Goal: Contribute content: Contribute content

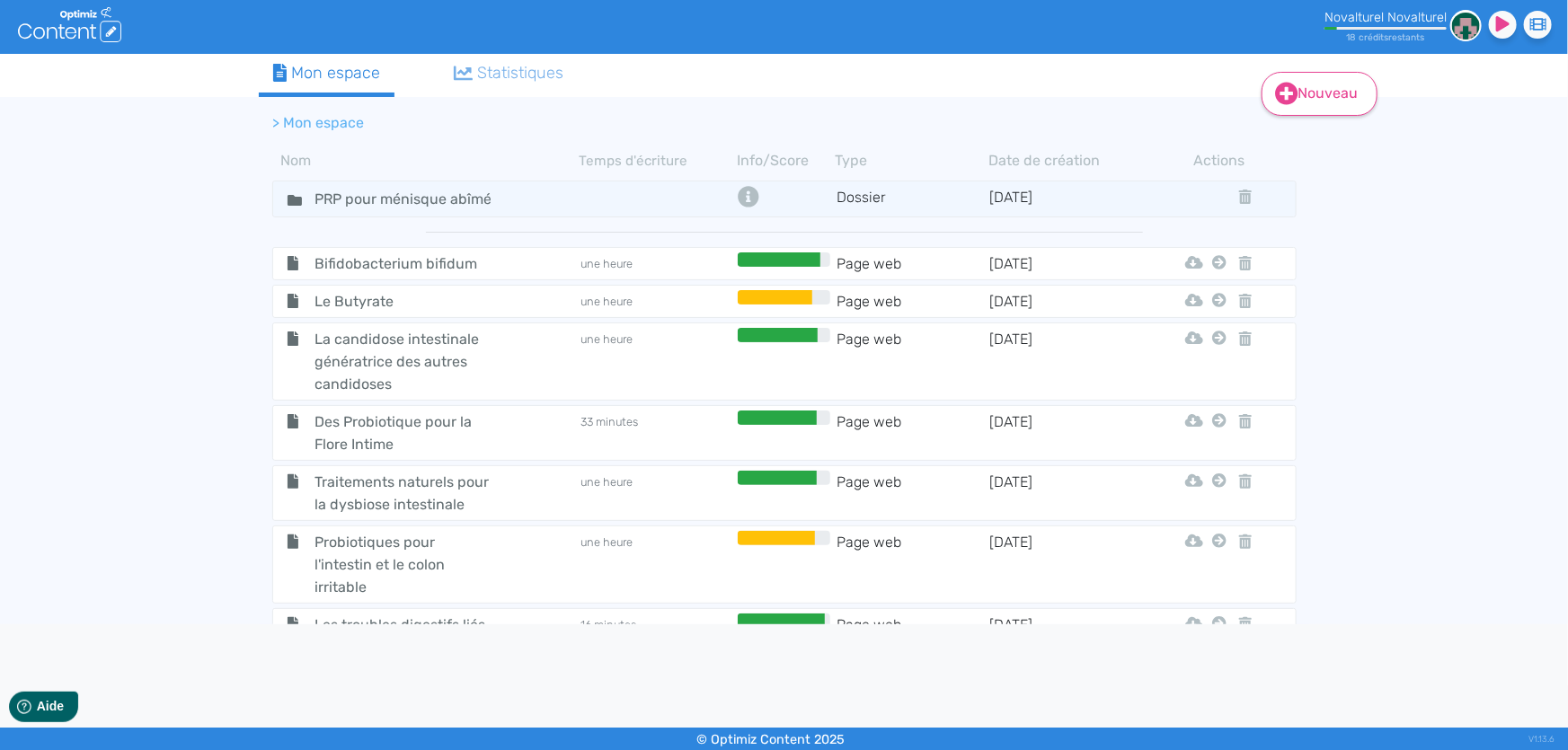
click at [1356, 92] on link "Nouveau" at bounding box center [1320, 94] width 116 height 44
click at [1324, 140] on button "Contenu" at bounding box center [1331, 138] width 143 height 29
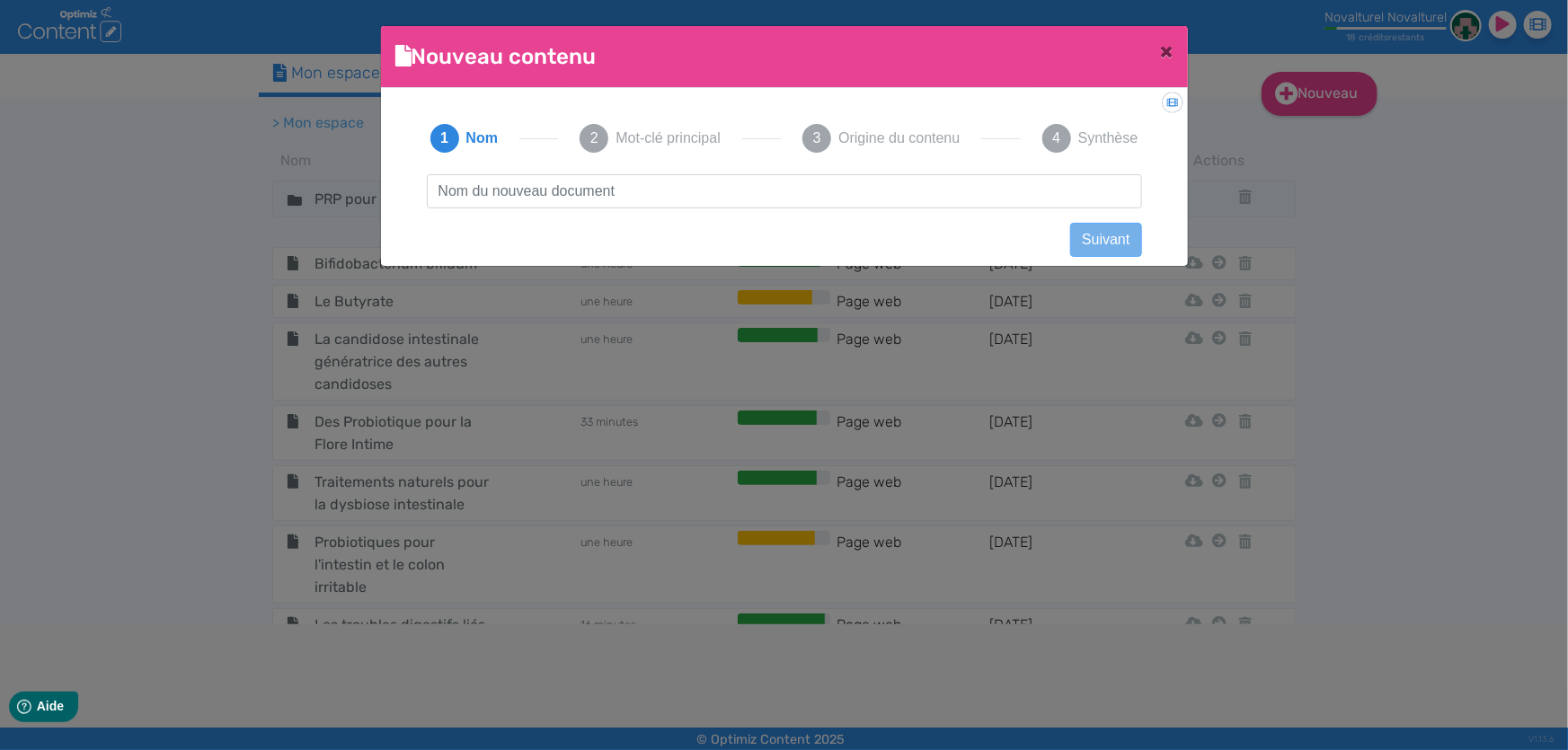
click at [794, 182] on input "text" at bounding box center [784, 191] width 715 height 34
type input "Magnésium et intestin irritable"
click button "Suivant" at bounding box center [1105, 240] width 71 height 34
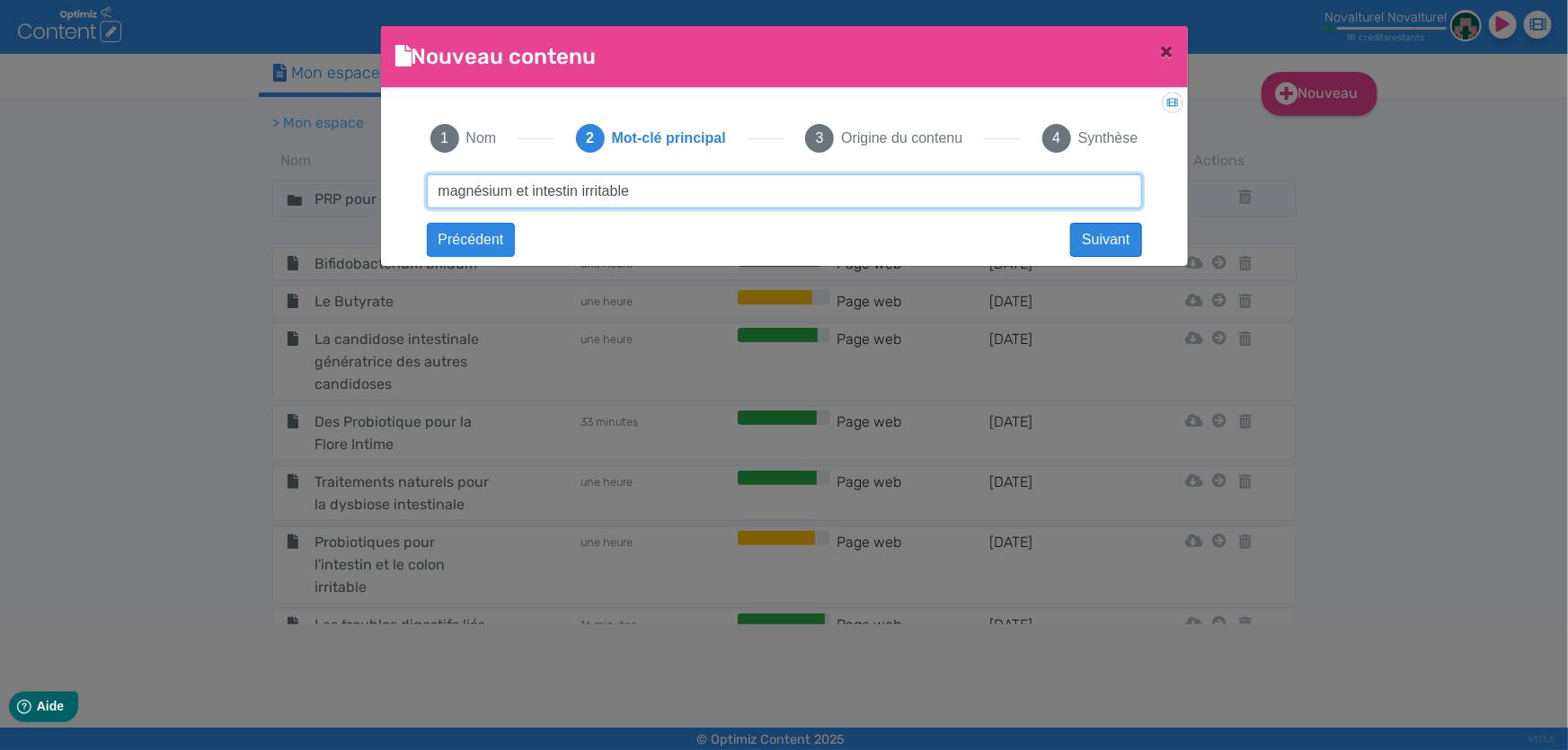
type input "magnésium et intestin irritable"
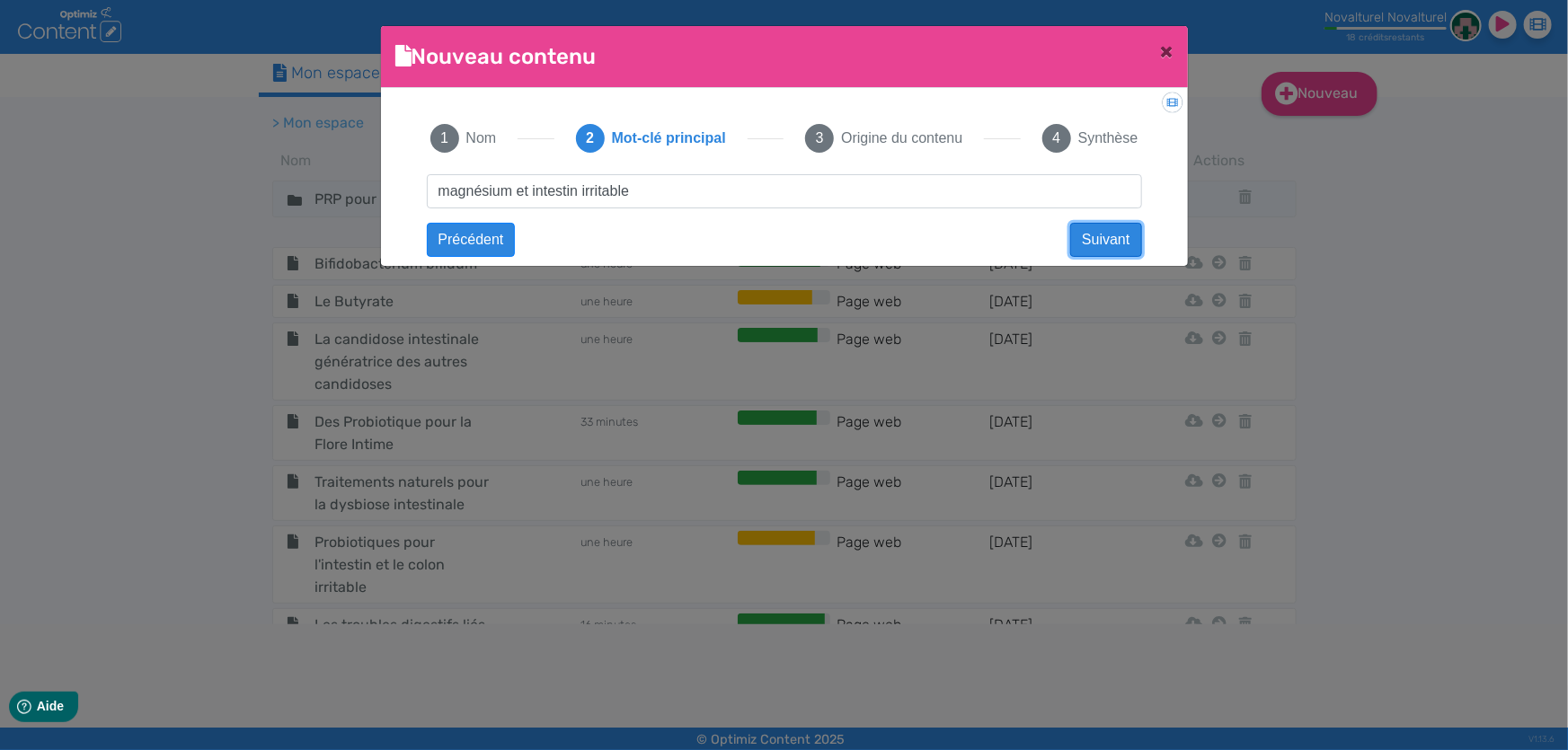
click at [1111, 244] on button "Suivant" at bounding box center [1105, 240] width 71 height 34
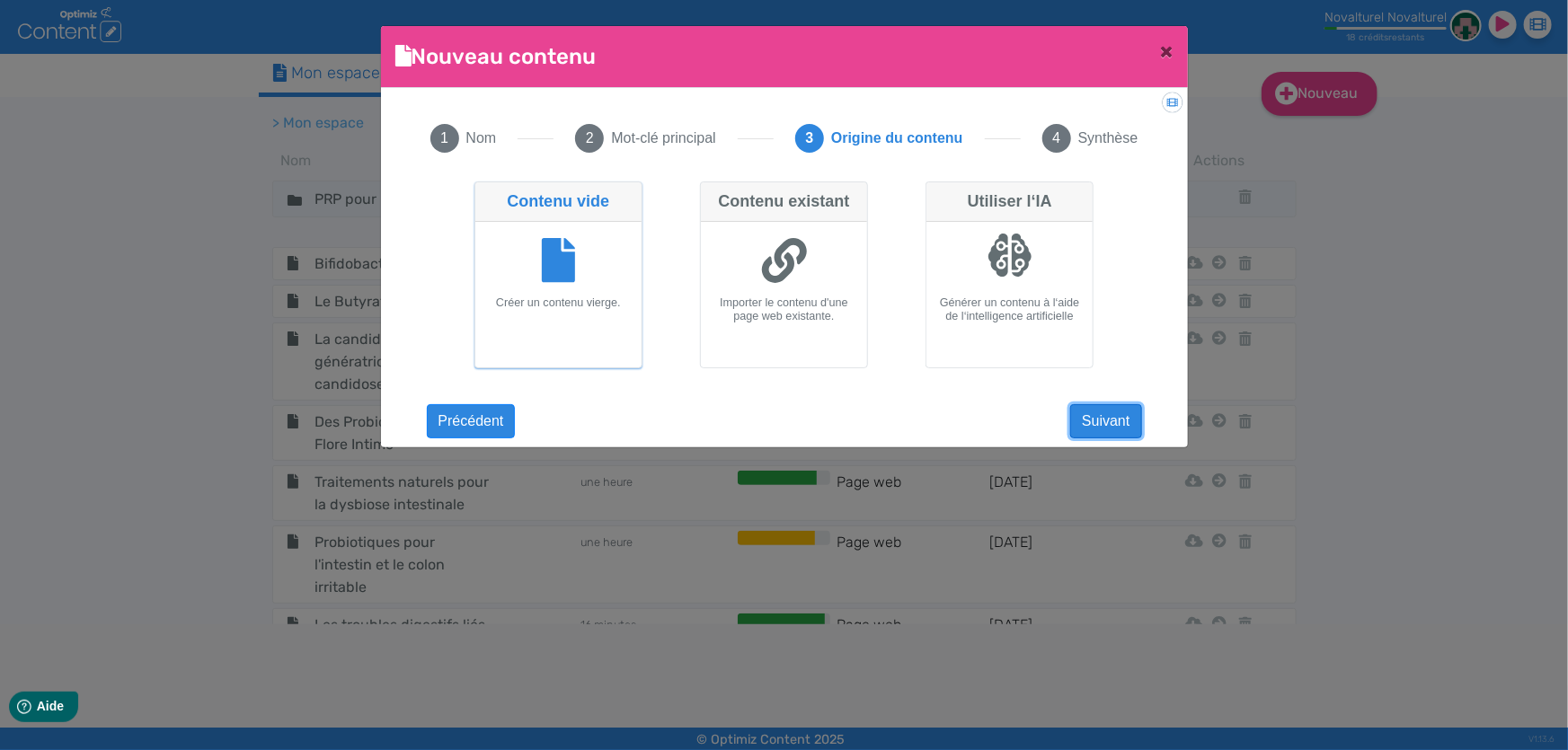
click at [1096, 417] on button "Suivant" at bounding box center [1105, 421] width 71 height 34
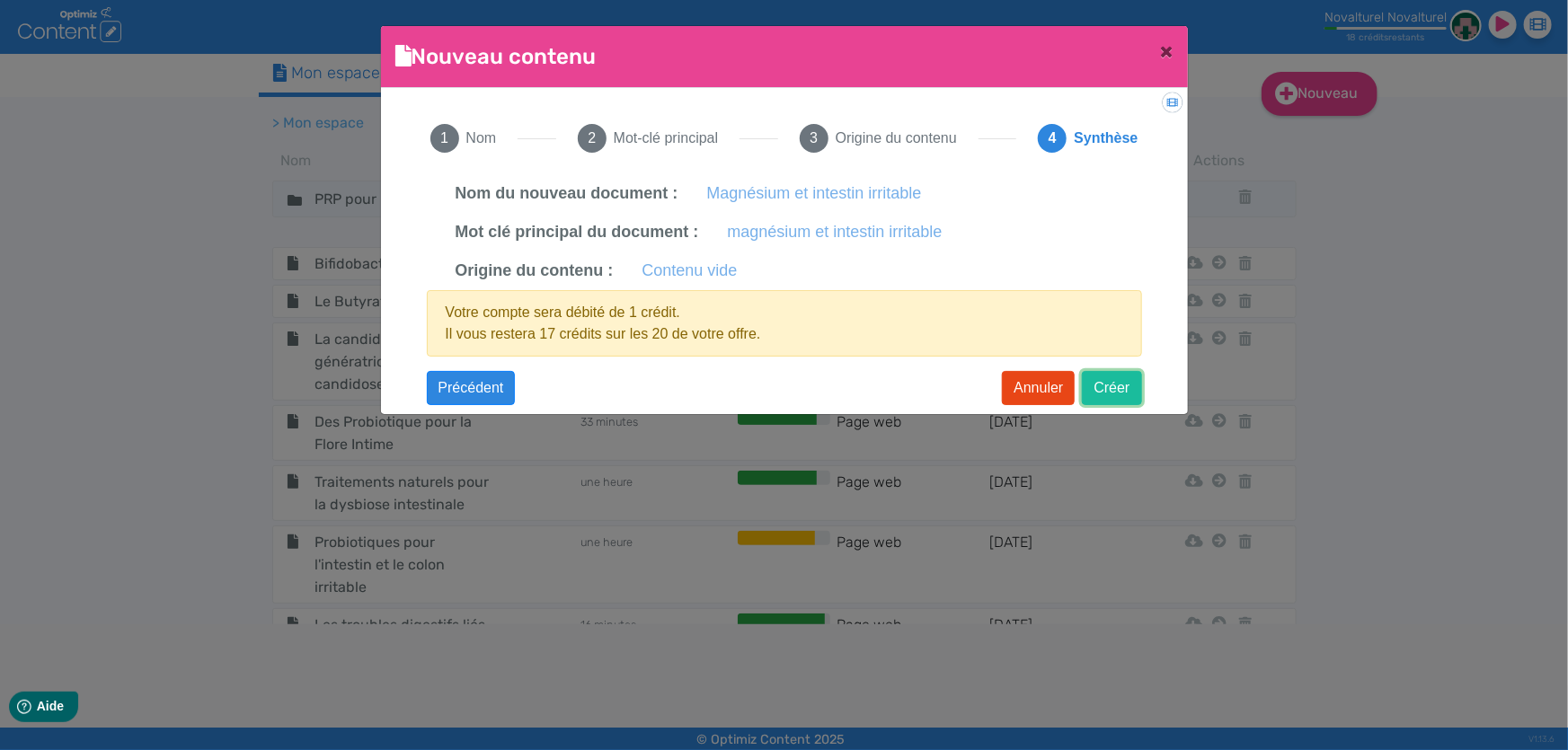
click at [1129, 383] on button "Créer" at bounding box center [1111, 388] width 59 height 34
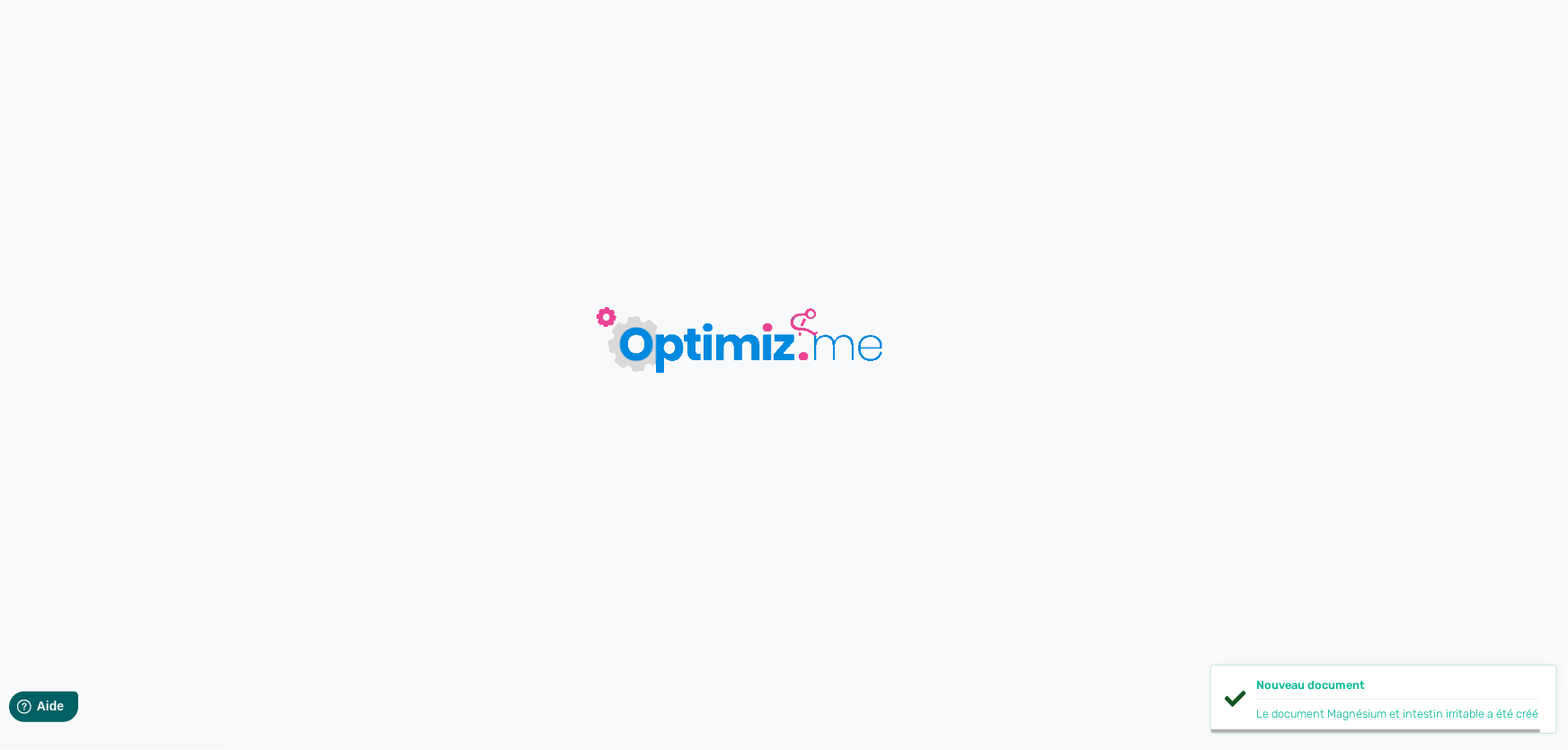
type input "Magnésium et intestin irritable"
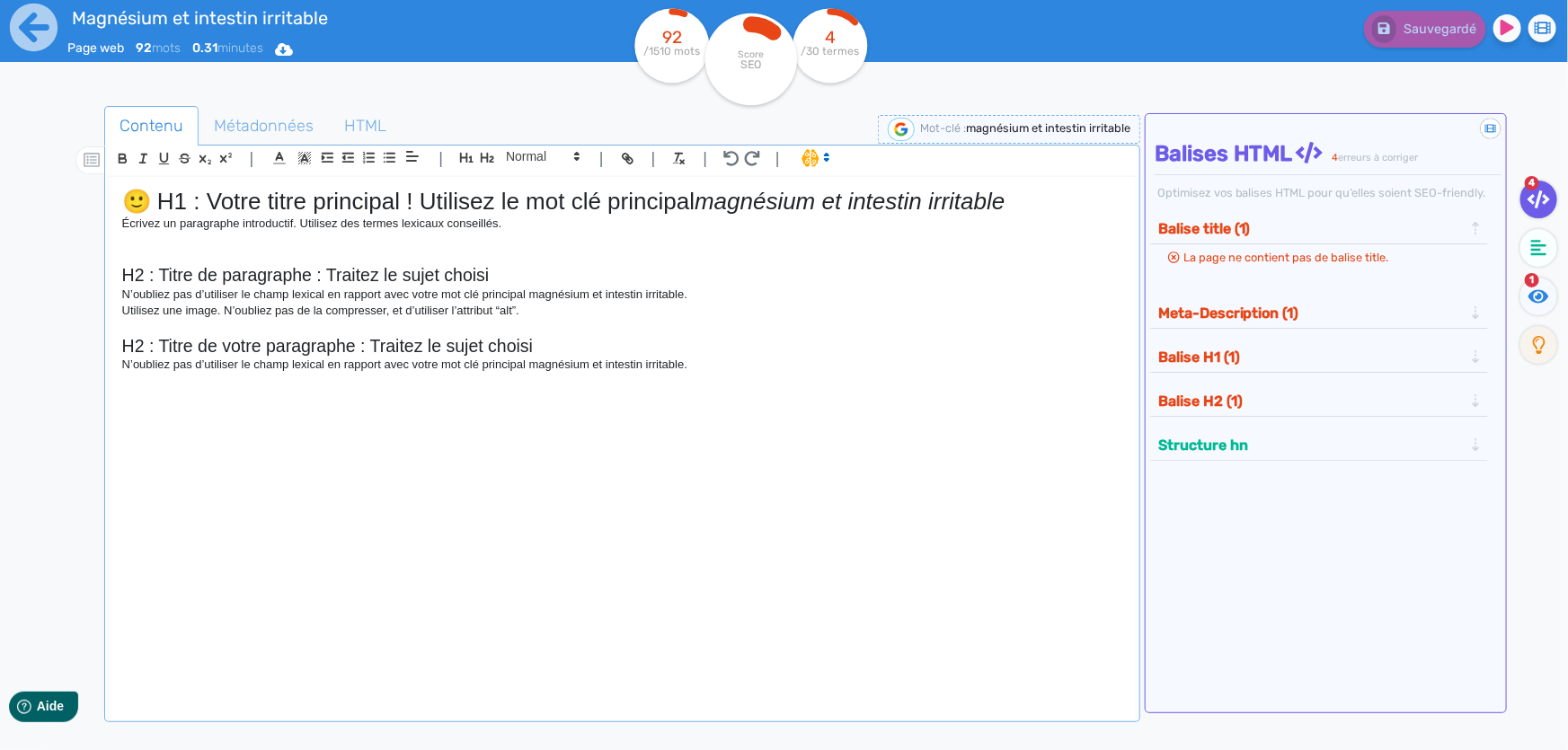
click at [771, 557] on div "🙂 H1 : Votre titre principal ! Utilisez le mot clé principal magnésium et intes…" at bounding box center [622, 439] width 1027 height 525
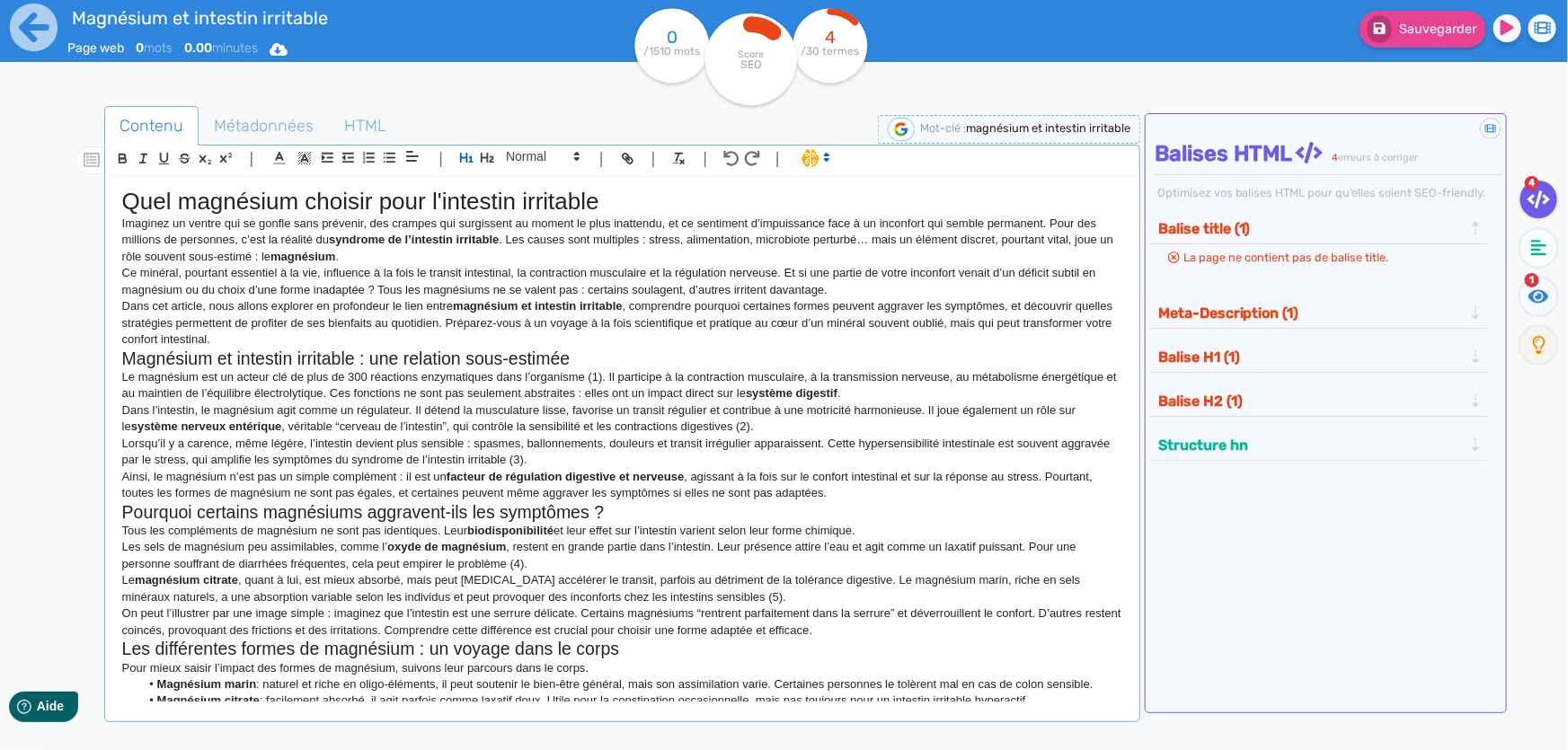
scroll to position [692, 0]
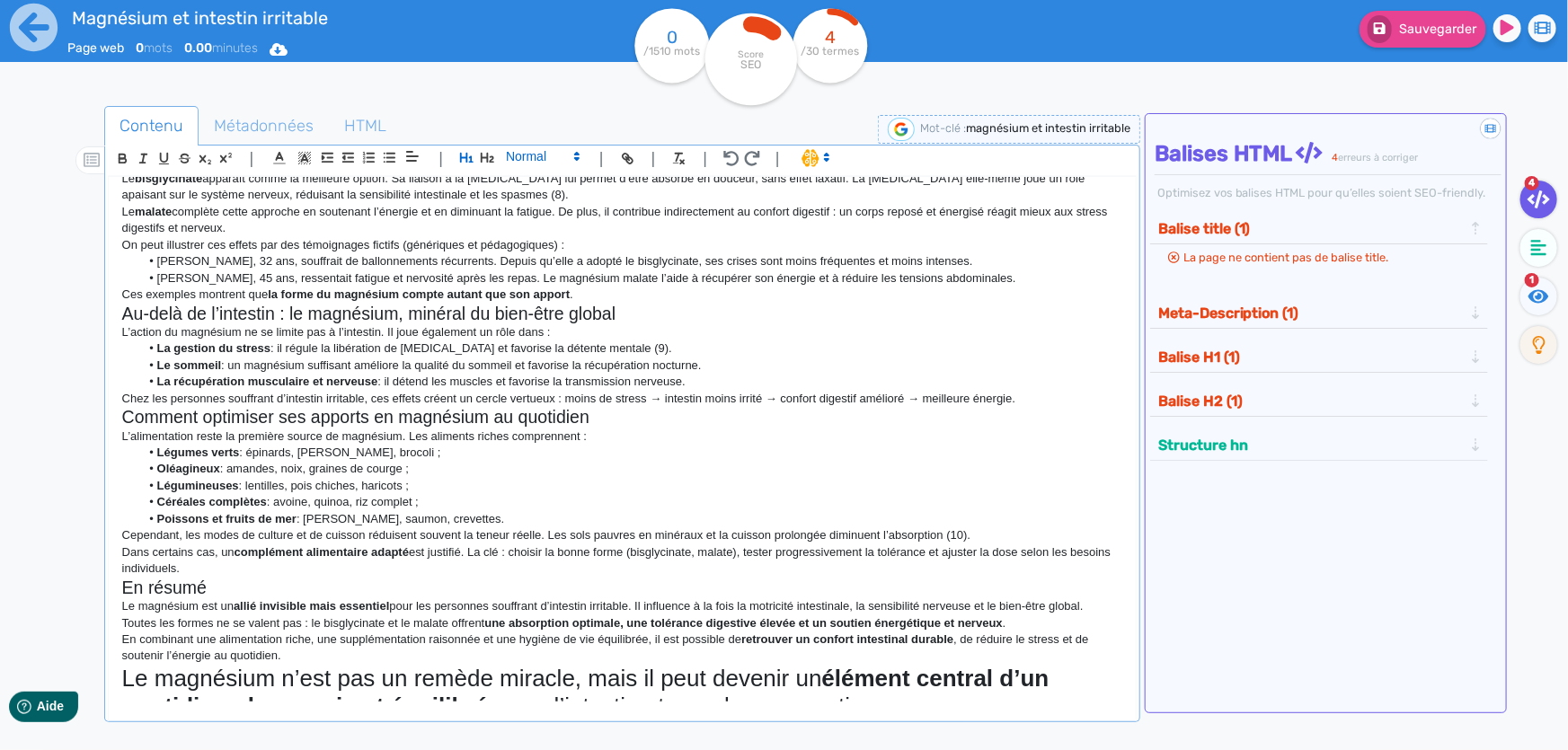
click at [529, 147] on span at bounding box center [541, 155] width 88 height 22
click at [561, 305] on span at bounding box center [541, 301] width 72 height 28
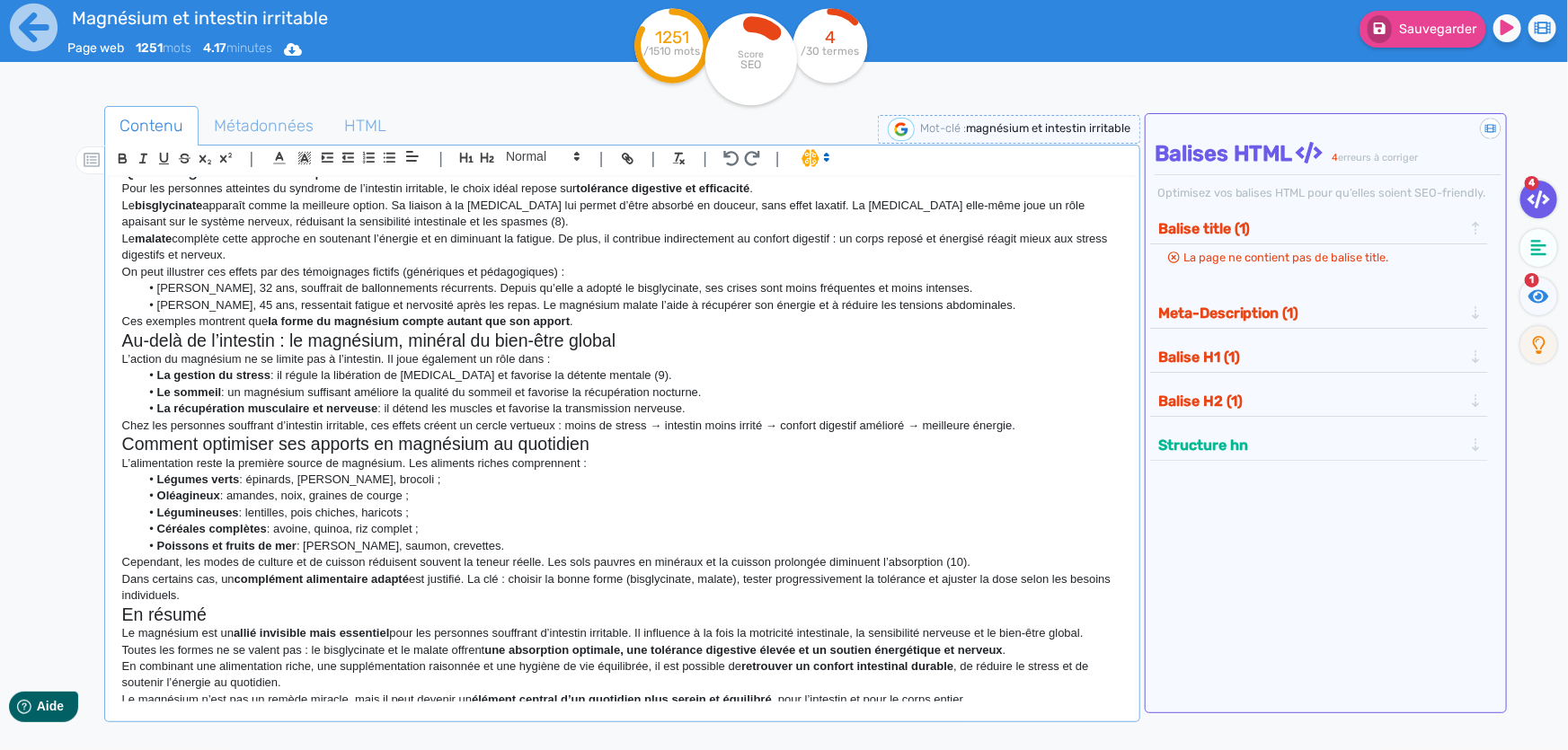
scroll to position [683, 0]
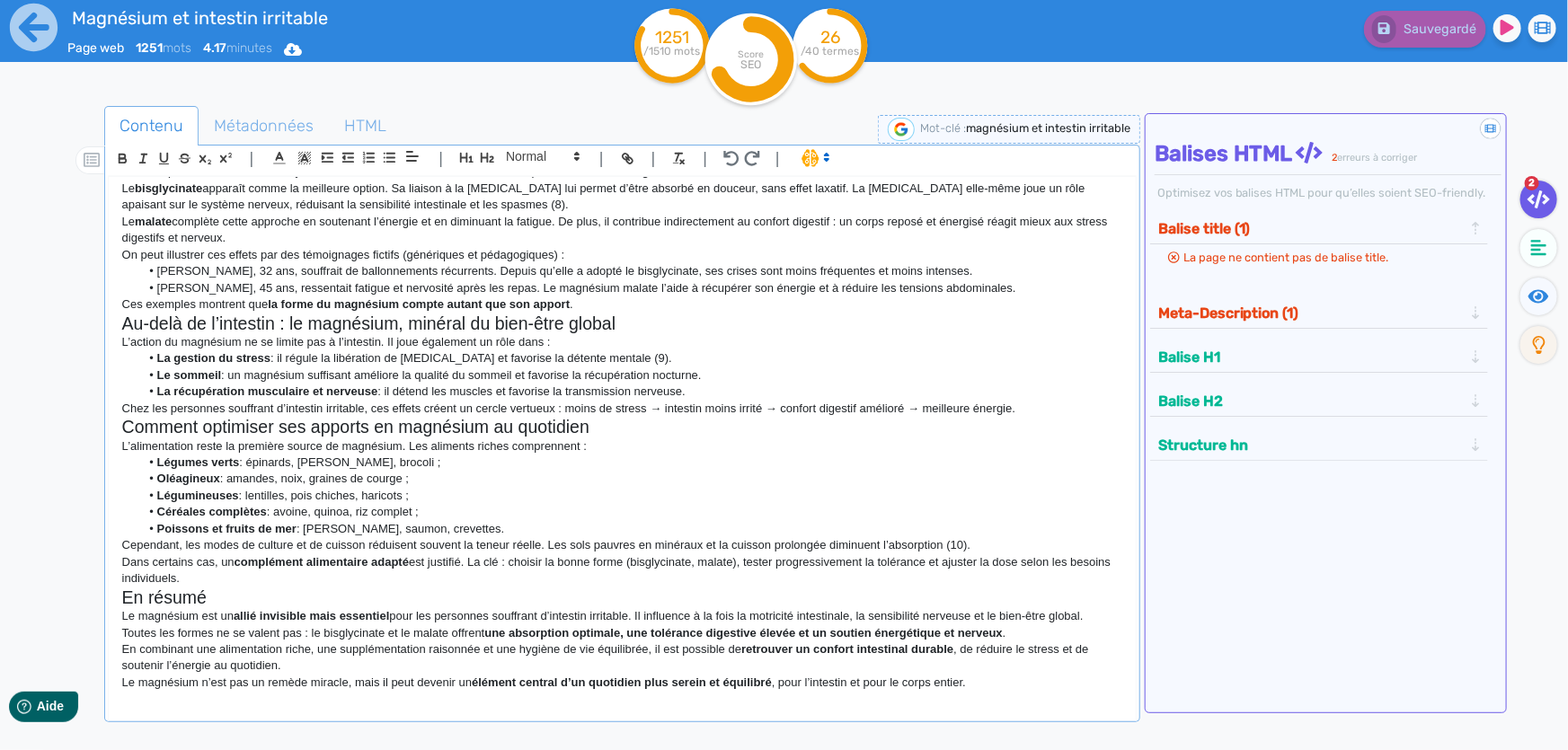
click at [1041, 674] on p "Le magnésium n’est pas un remède miracle, mais il peut devenir un élément centr…" at bounding box center [622, 682] width 1000 height 16
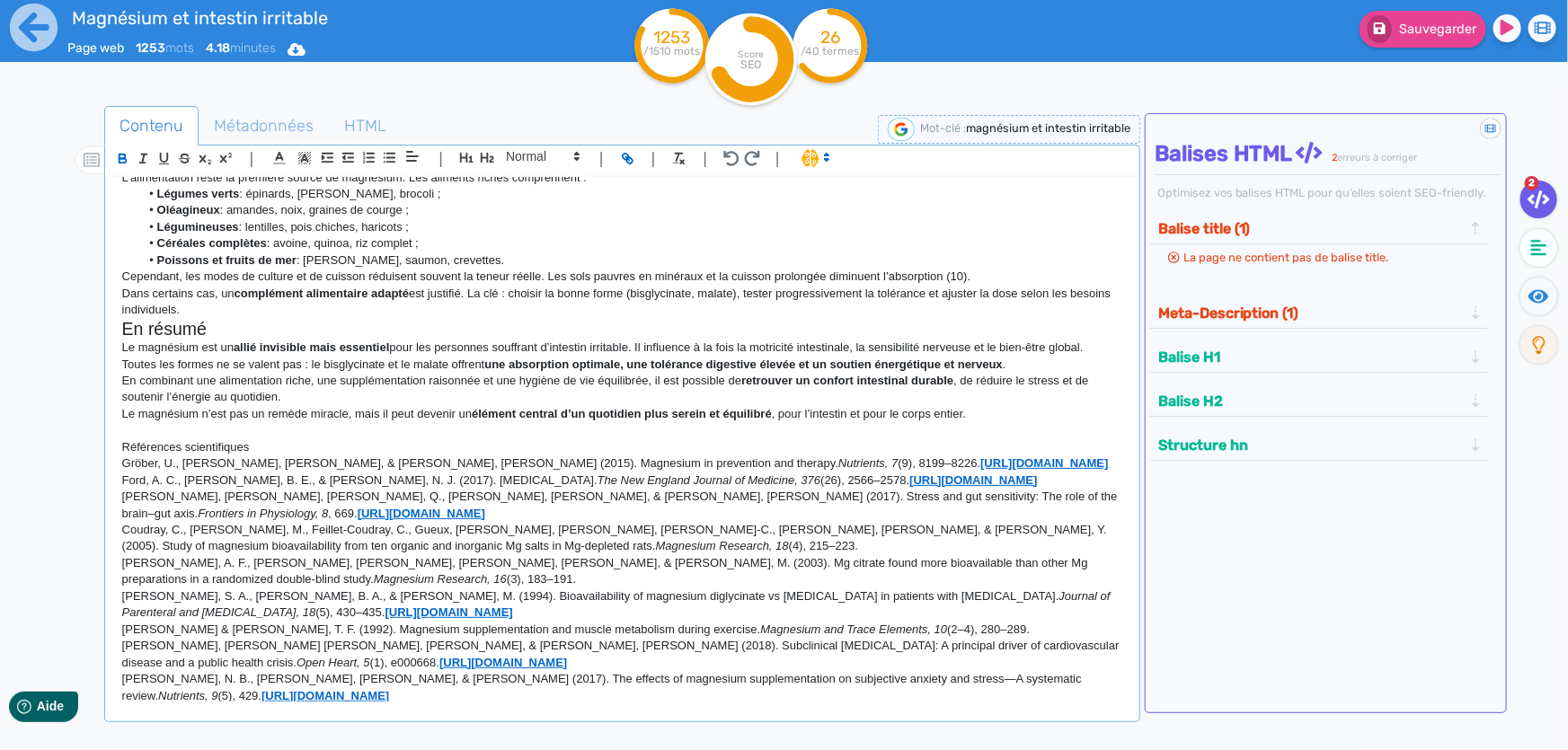
scroll to position [970, 0]
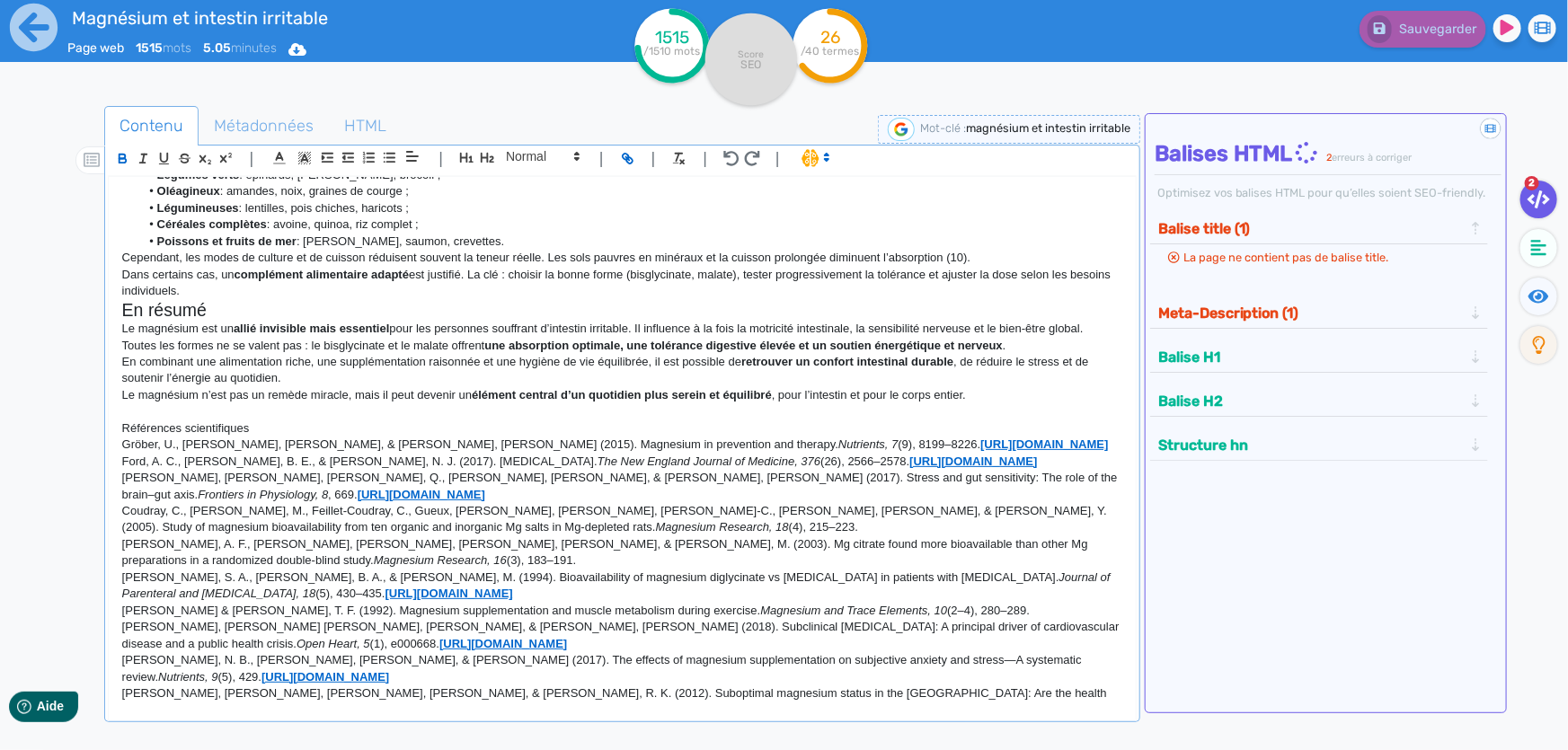
drag, startPoint x: 429, startPoint y: 697, endPoint x: 121, endPoint y: 430, distance: 407.6
click at [121, 430] on div "Quel magnésium choisir pour l'intestin irritable Imaginez un ventre qui se gonf…" at bounding box center [622, 439] width 1027 height 525
click at [368, 160] on icon "button" at bounding box center [369, 157] width 15 height 15
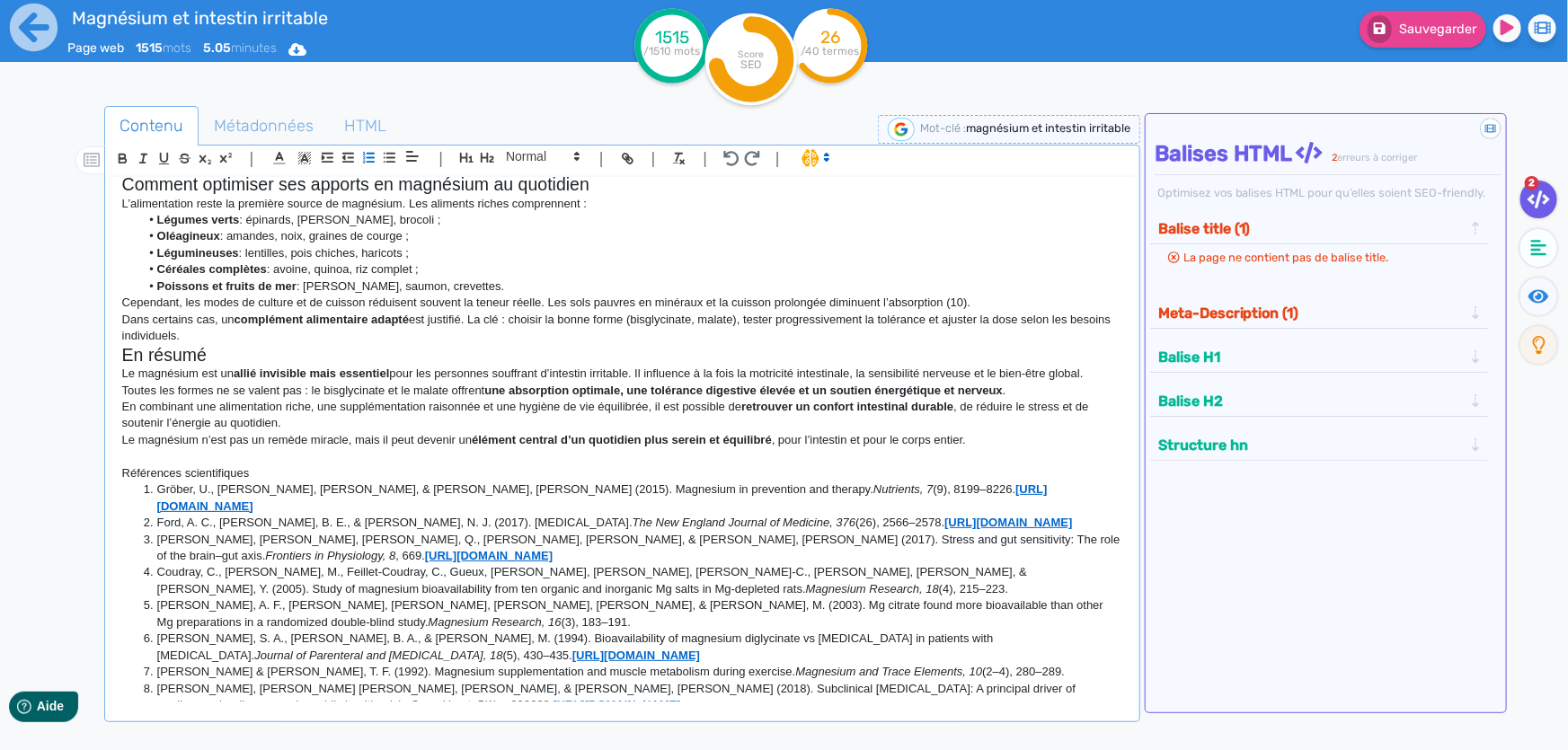
scroll to position [898, 0]
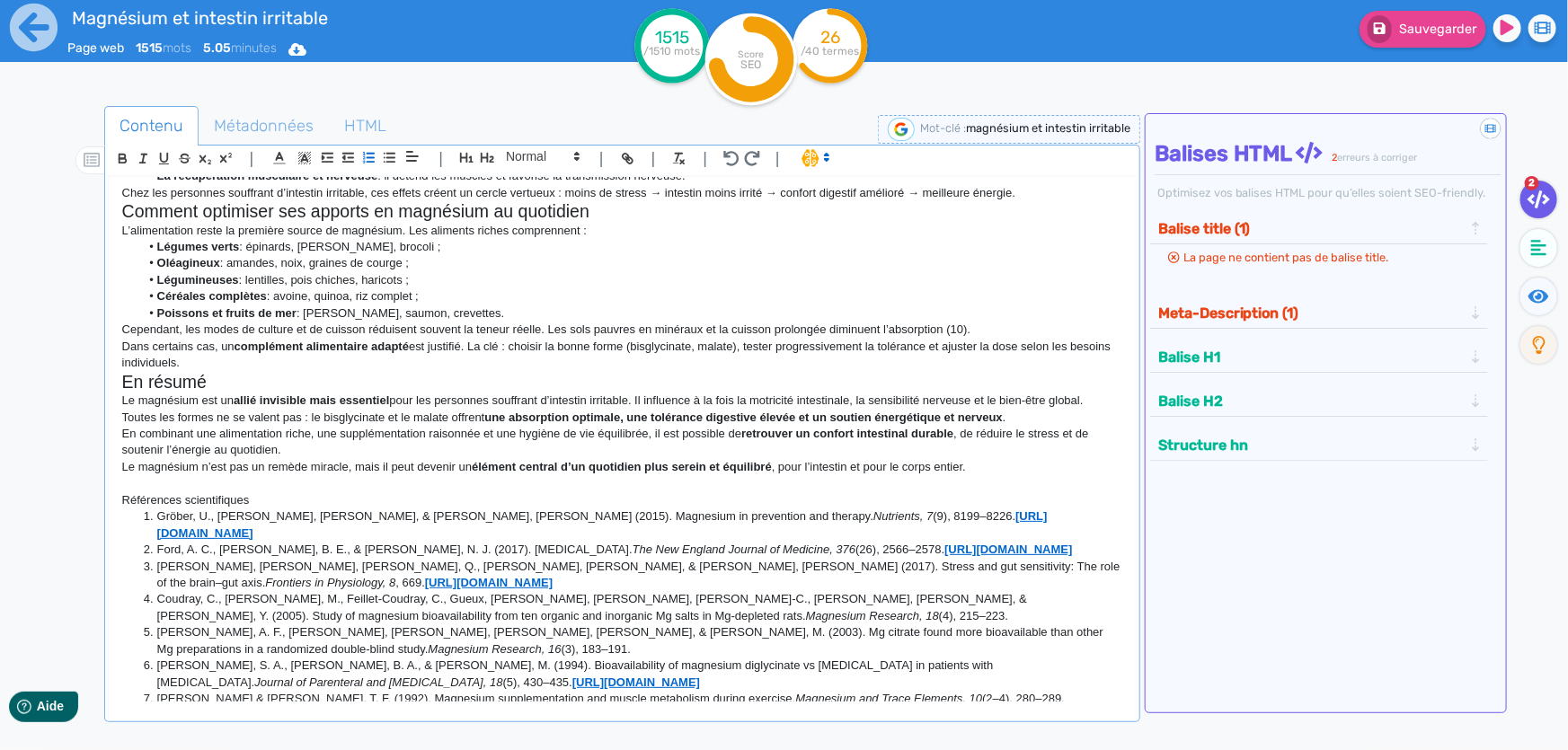
click at [241, 508] on li "Gröber, U., [PERSON_NAME], [PERSON_NAME], & [PERSON_NAME], [PERSON_NAME] (2015)…" at bounding box center [630, 524] width 983 height 33
drag, startPoint x: 247, startPoint y: 481, endPoint x: 115, endPoint y: 477, distance: 132.1
click at [115, 477] on div "Quel magnésium choisir pour l'intestin irritable Imaginez un ventre qui se gonf…" at bounding box center [622, 439] width 1027 height 525
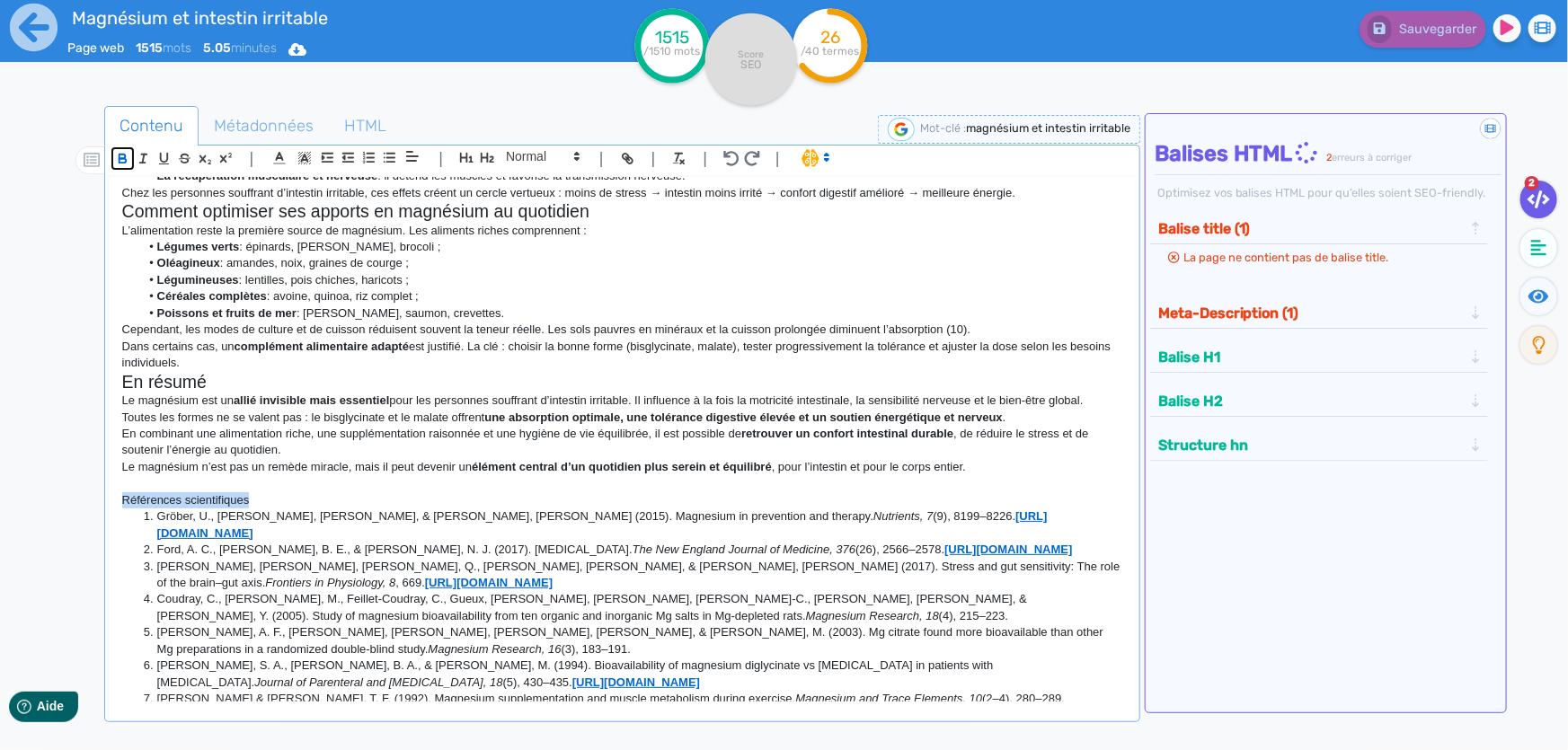
click at [121, 158] on icon "button" at bounding box center [123, 160] width 7 height 5
click at [634, 475] on p at bounding box center [622, 482] width 1000 height 16
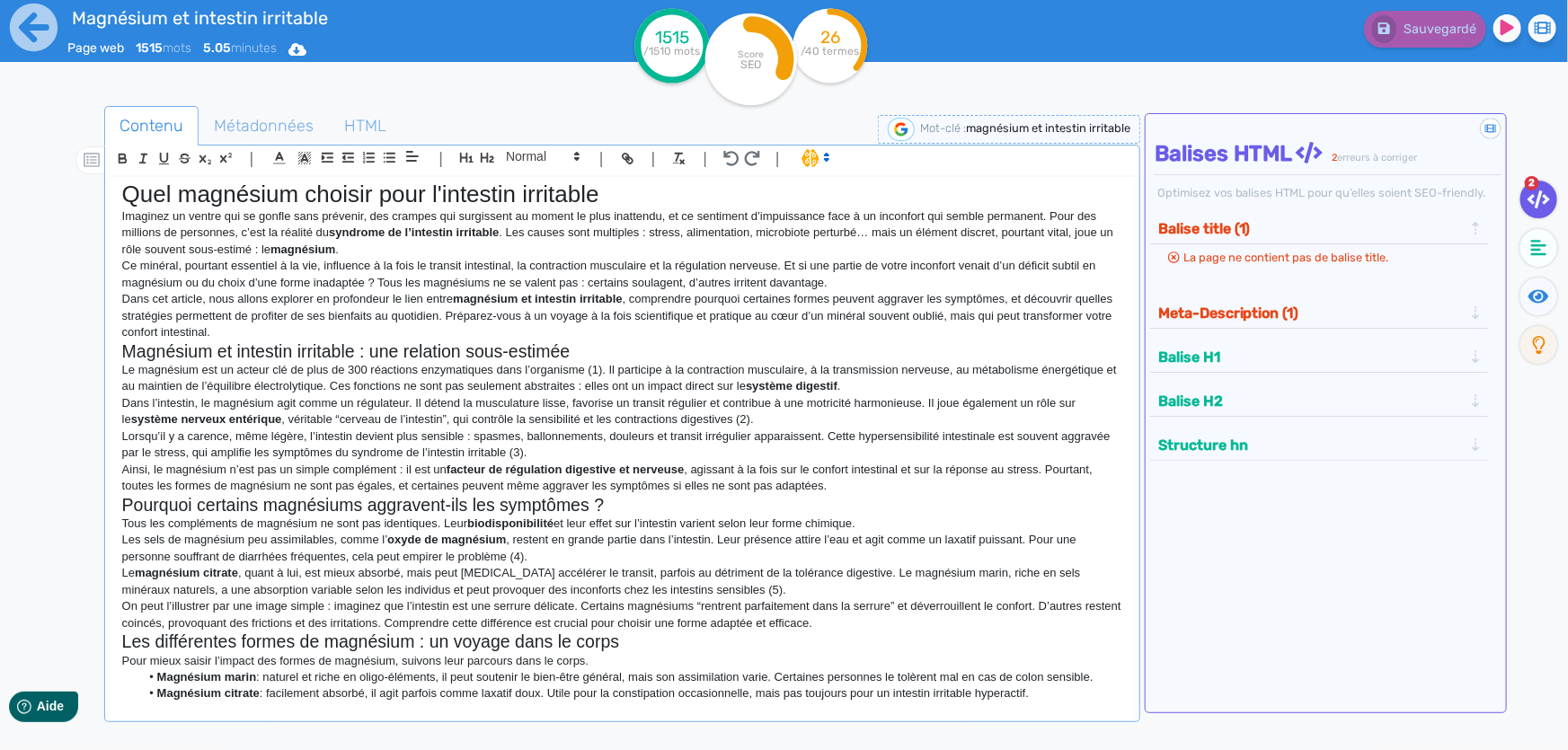
scroll to position [0, 0]
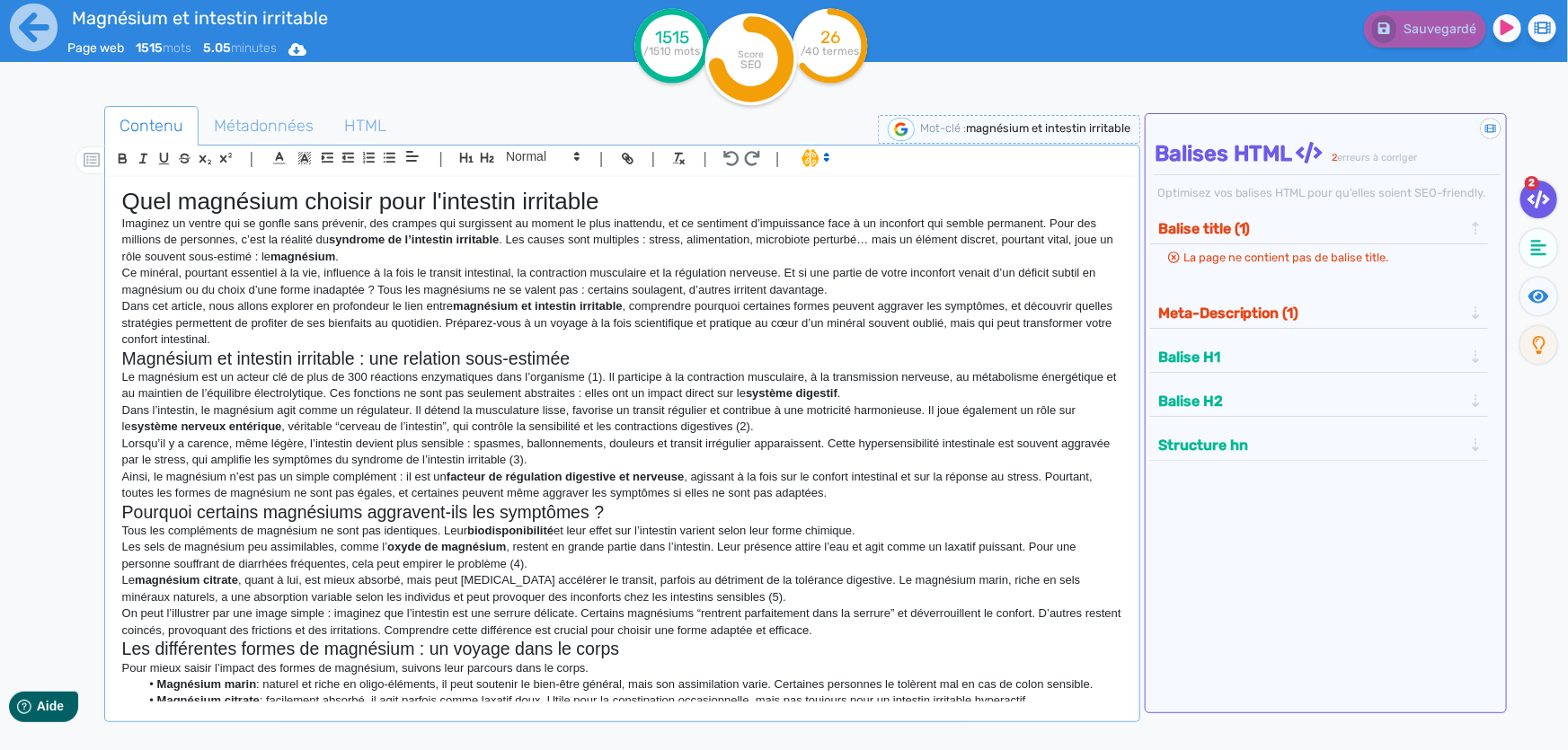
click at [560, 209] on h1 "Quel magnésium choisir pour l'intestin irritable" at bounding box center [622, 201] width 1000 height 28
click at [521, 359] on h2 "Magnésium et intestin irritable : une relation sous-estimée" at bounding box center [622, 359] width 1000 height 21
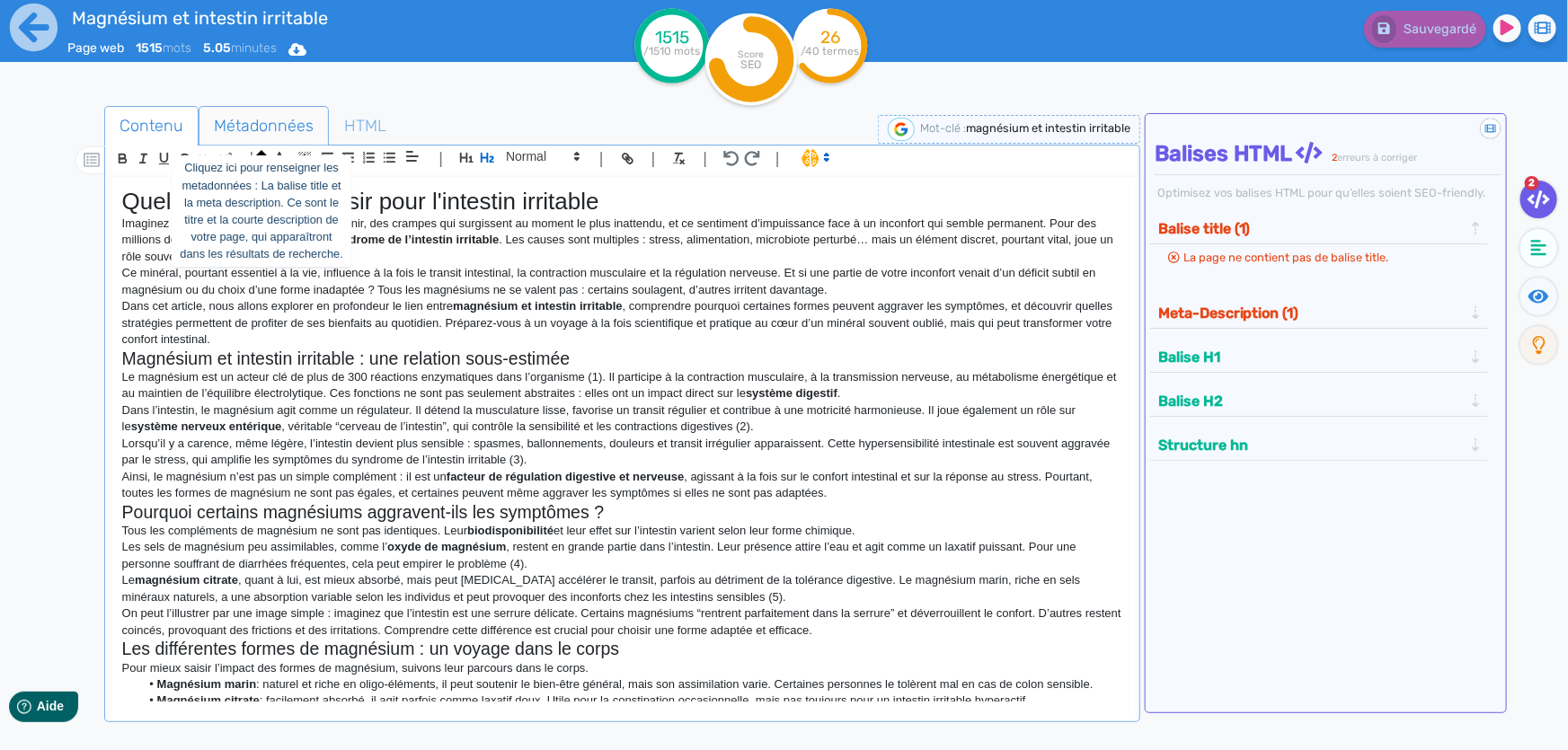
click at [233, 120] on span "Métadonnées" at bounding box center [263, 125] width 128 height 49
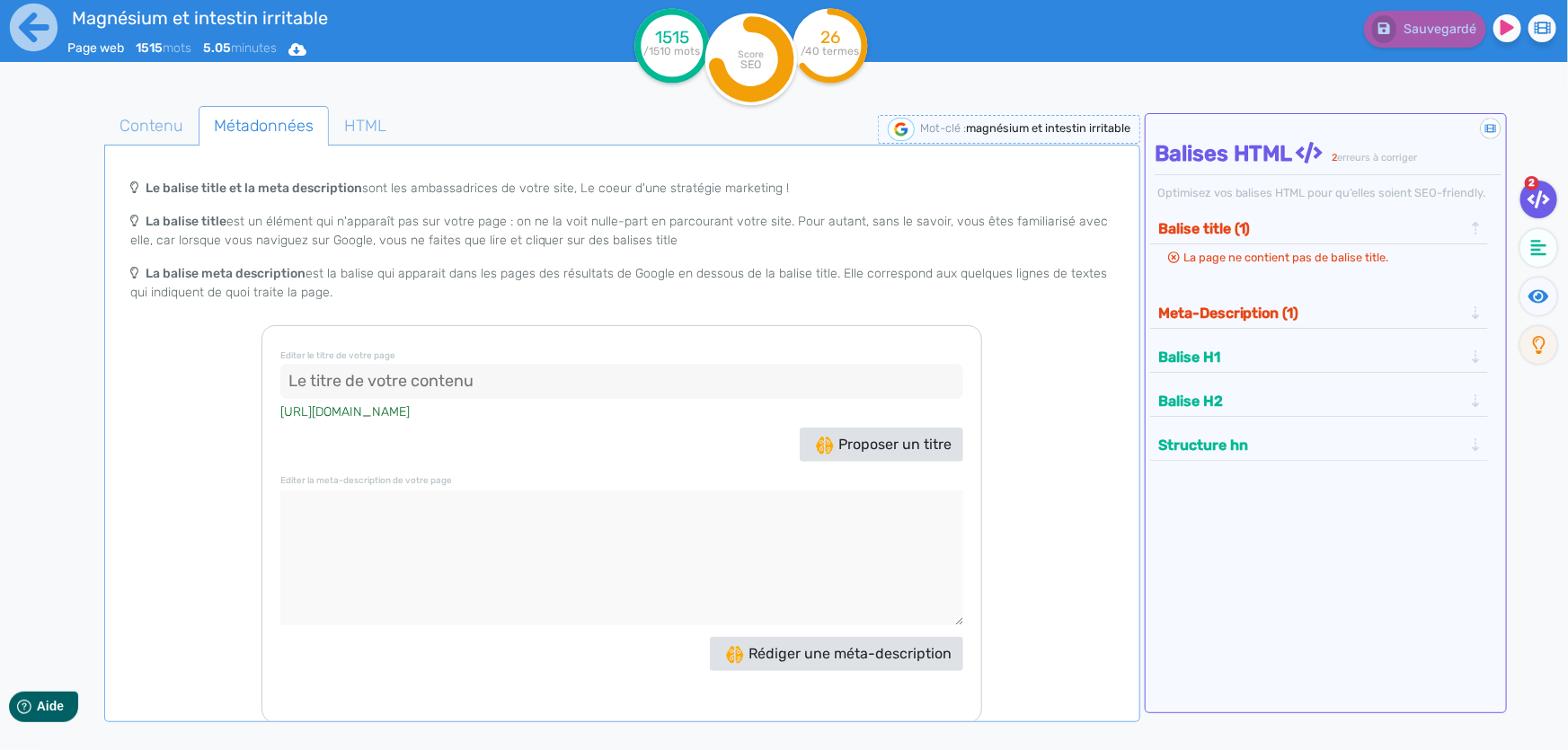
click at [675, 365] on input at bounding box center [621, 381] width 683 height 36
click at [839, 436] on span "Proposer un titre" at bounding box center [883, 444] width 136 height 17
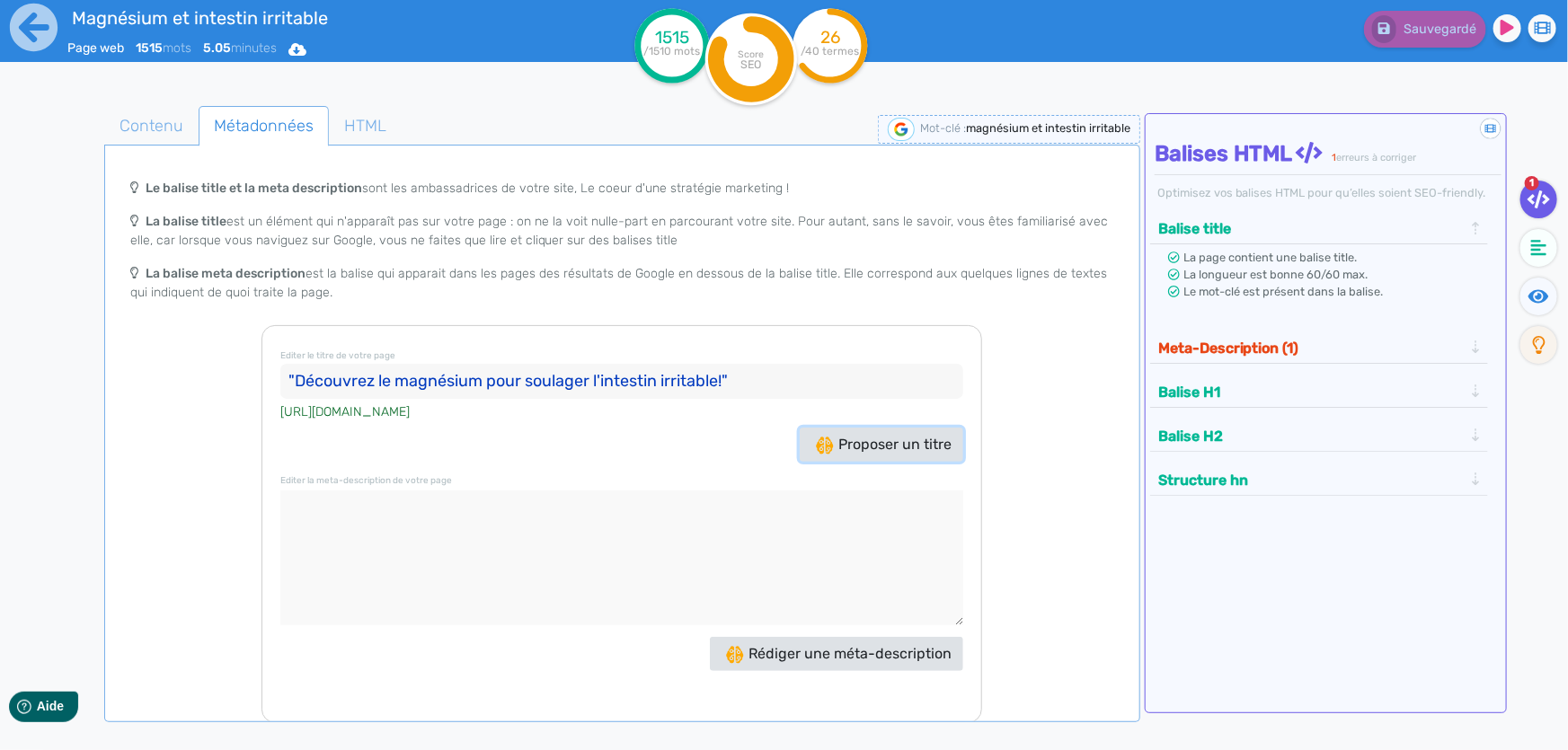
click at [844, 437] on span "Proposer un titre" at bounding box center [883, 444] width 136 height 17
click at [863, 450] on span "Proposer un titre" at bounding box center [883, 444] width 136 height 17
click at [855, 451] on button "Proposer un titre" at bounding box center [881, 445] width 164 height 34
drag, startPoint x: 774, startPoint y: 378, endPoint x: 253, endPoint y: 378, distance: 521.0
click at [253, 378] on div "Le balise title et la meta description sont les ambassadrices de votre site, Le…" at bounding box center [622, 446] width 1028 height 553
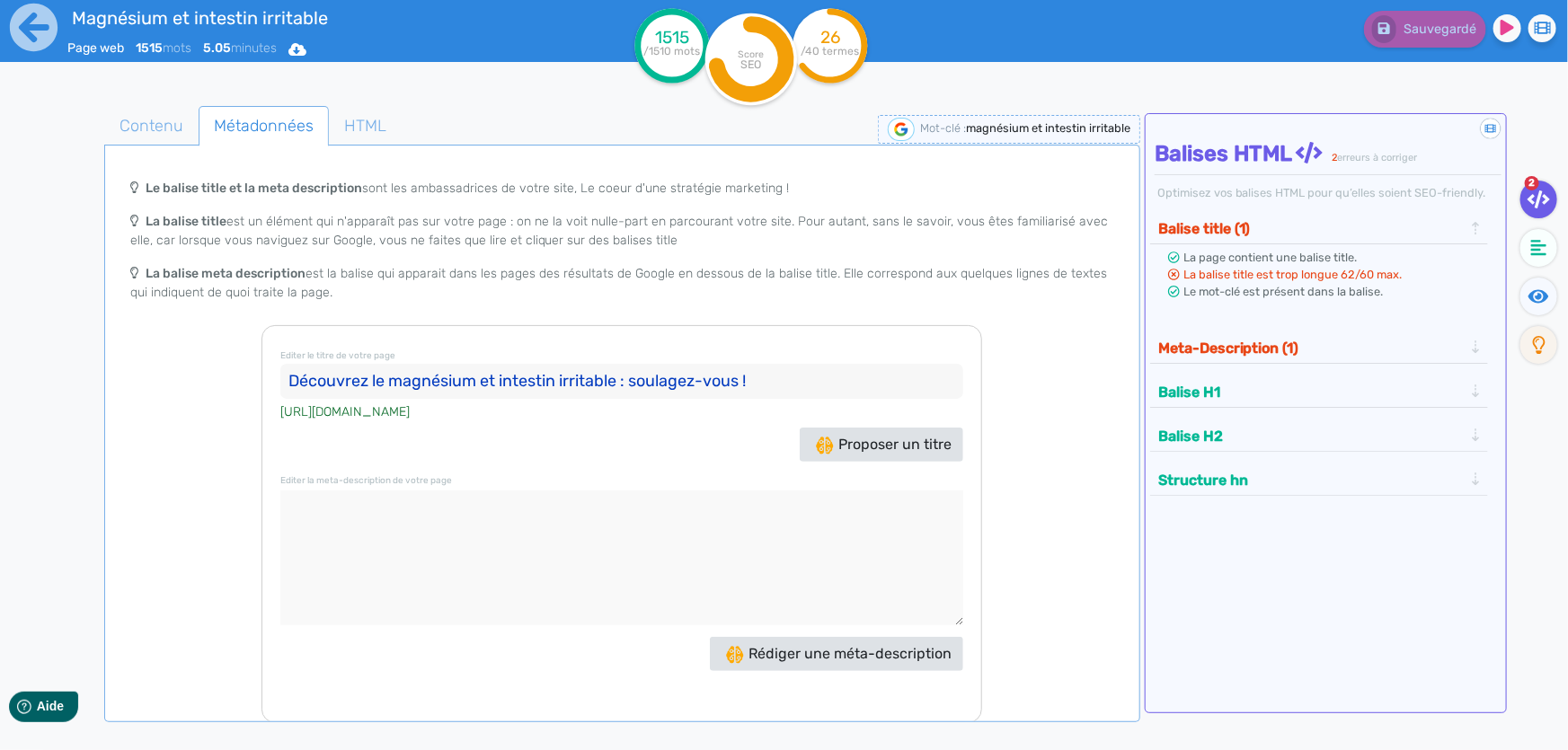
paste input "Quel magnésium choisir pour l'intestin irritable ?"
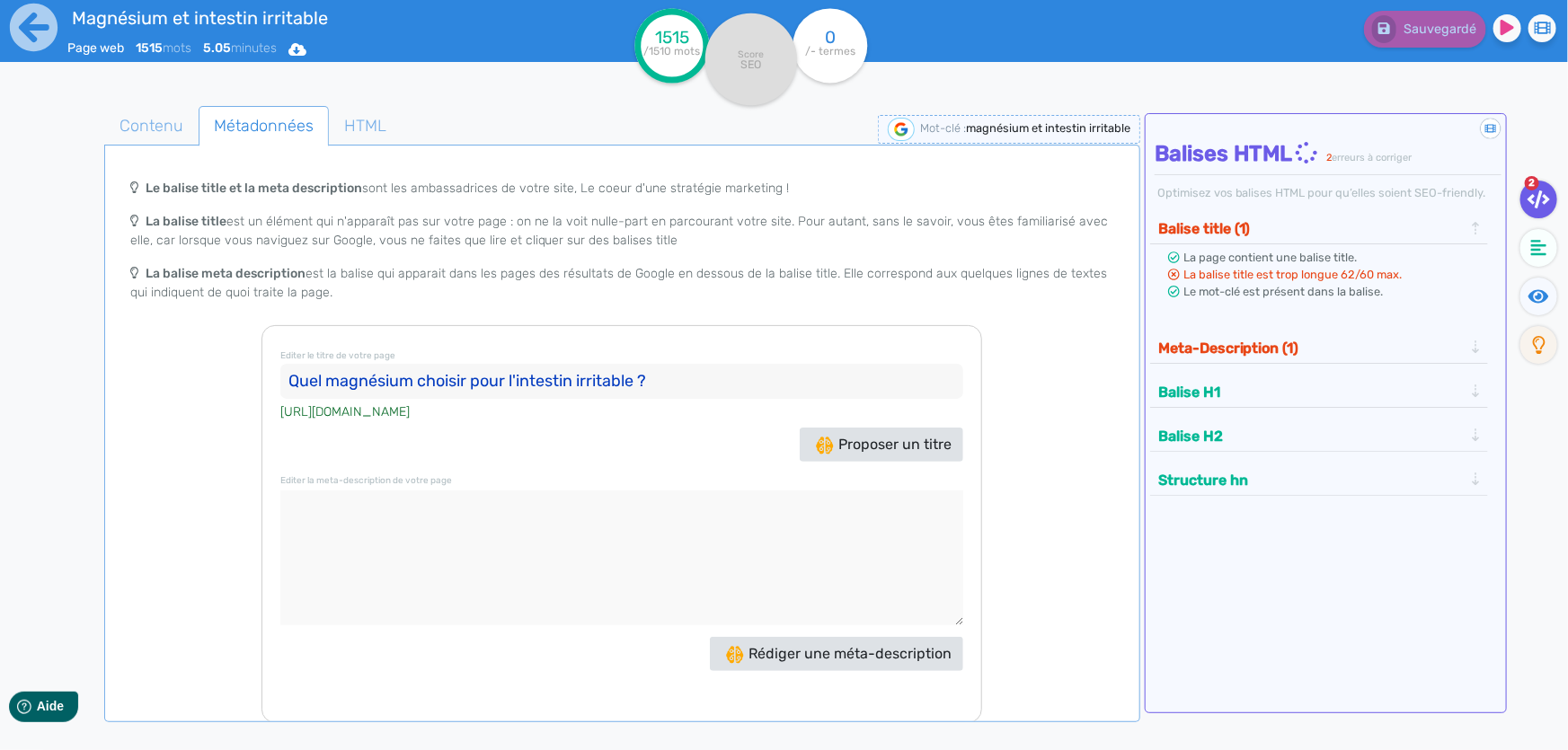
type input "Quel magnésium choisir pour l'intestin irritable ?"
click at [512, 567] on textarea at bounding box center [621, 558] width 683 height 135
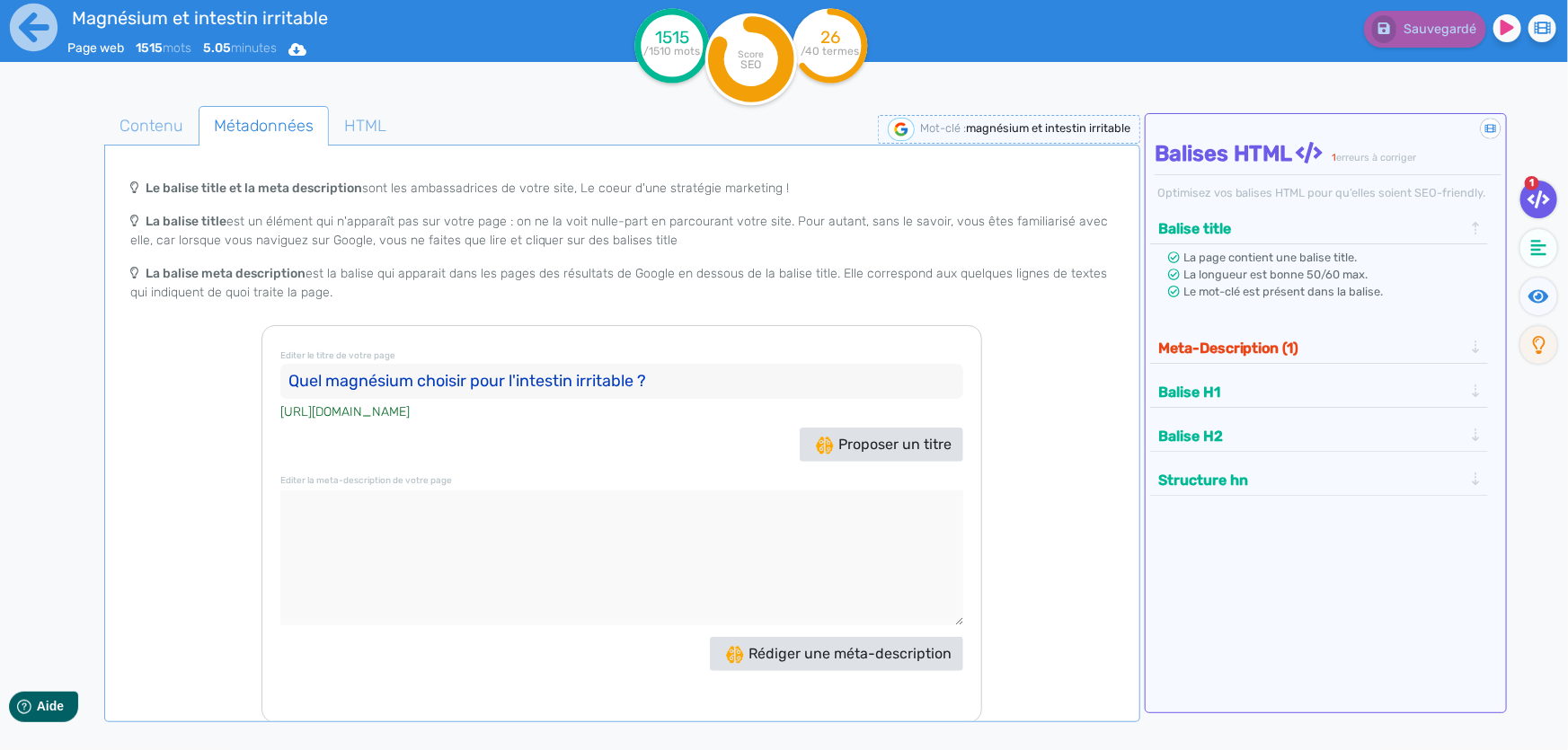
paste textarea "Découvrez quelle forme de magnésium soulage l'intestin irritable et favorise co…"
drag, startPoint x: 851, startPoint y: 507, endPoint x: 880, endPoint y: 506, distance: 29.0
click at [880, 506] on textarea at bounding box center [621, 558] width 683 height 135
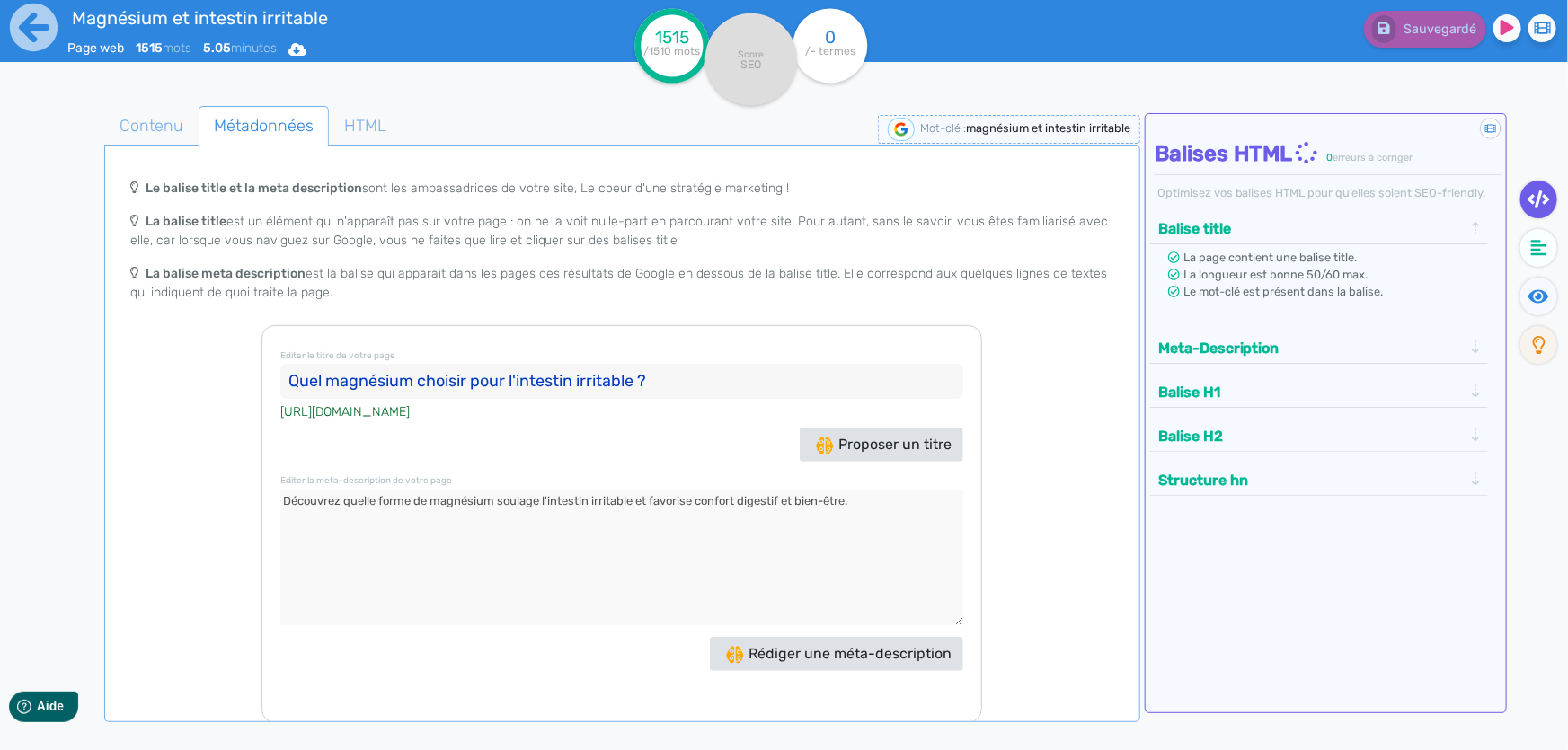
click at [917, 512] on textarea at bounding box center [621, 558] width 683 height 135
type textarea "Découvrez quelle forme de magnésium soulage l'intestin irritable et favorise co…"
click at [154, 135] on span "Contenu" at bounding box center [151, 125] width 93 height 49
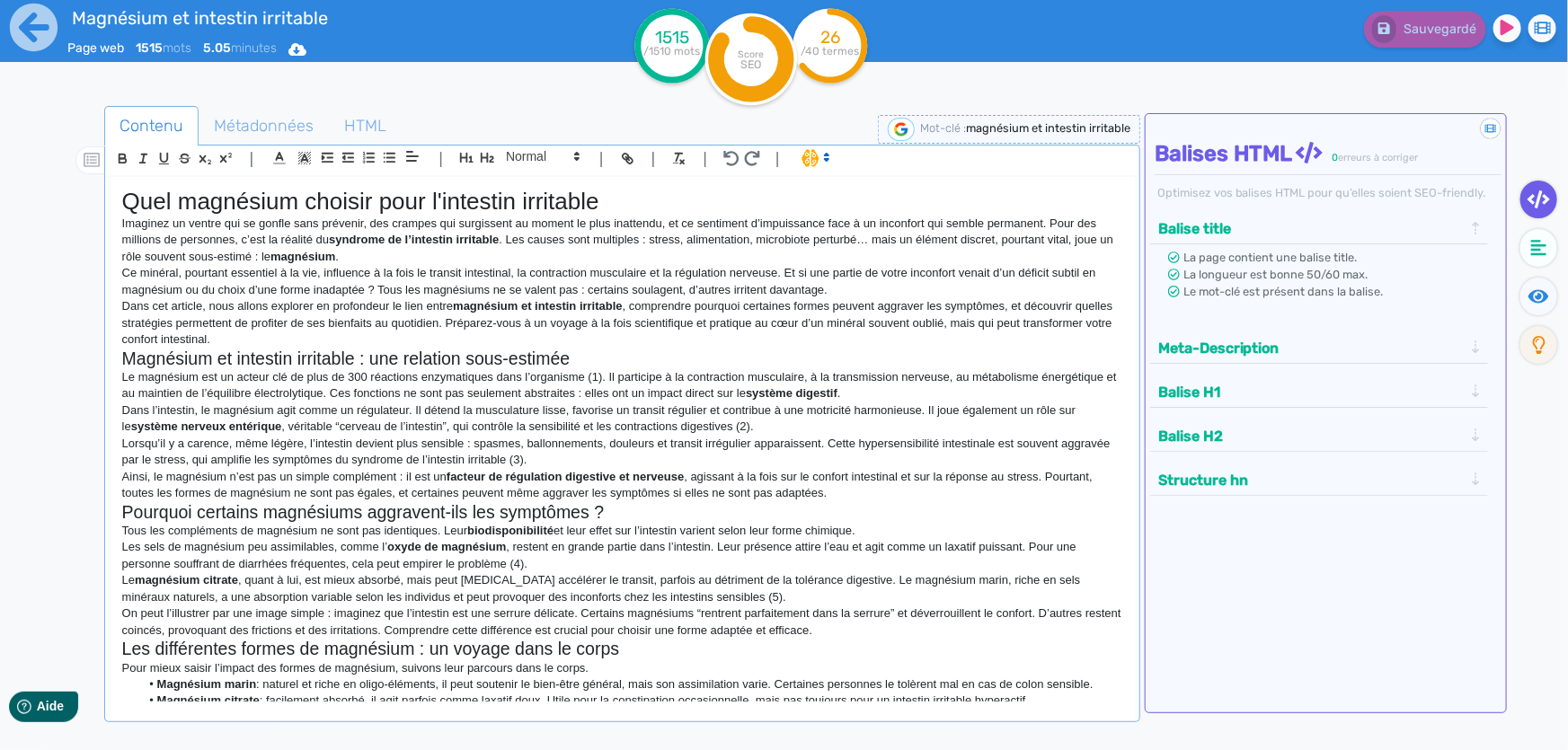
click at [818, 303] on p "Dans cet article, nous allons explorer en profondeur le lien entre magnésium et…" at bounding box center [622, 322] width 1000 height 50
click at [1536, 298] on icon at bounding box center [1539, 296] width 21 height 18
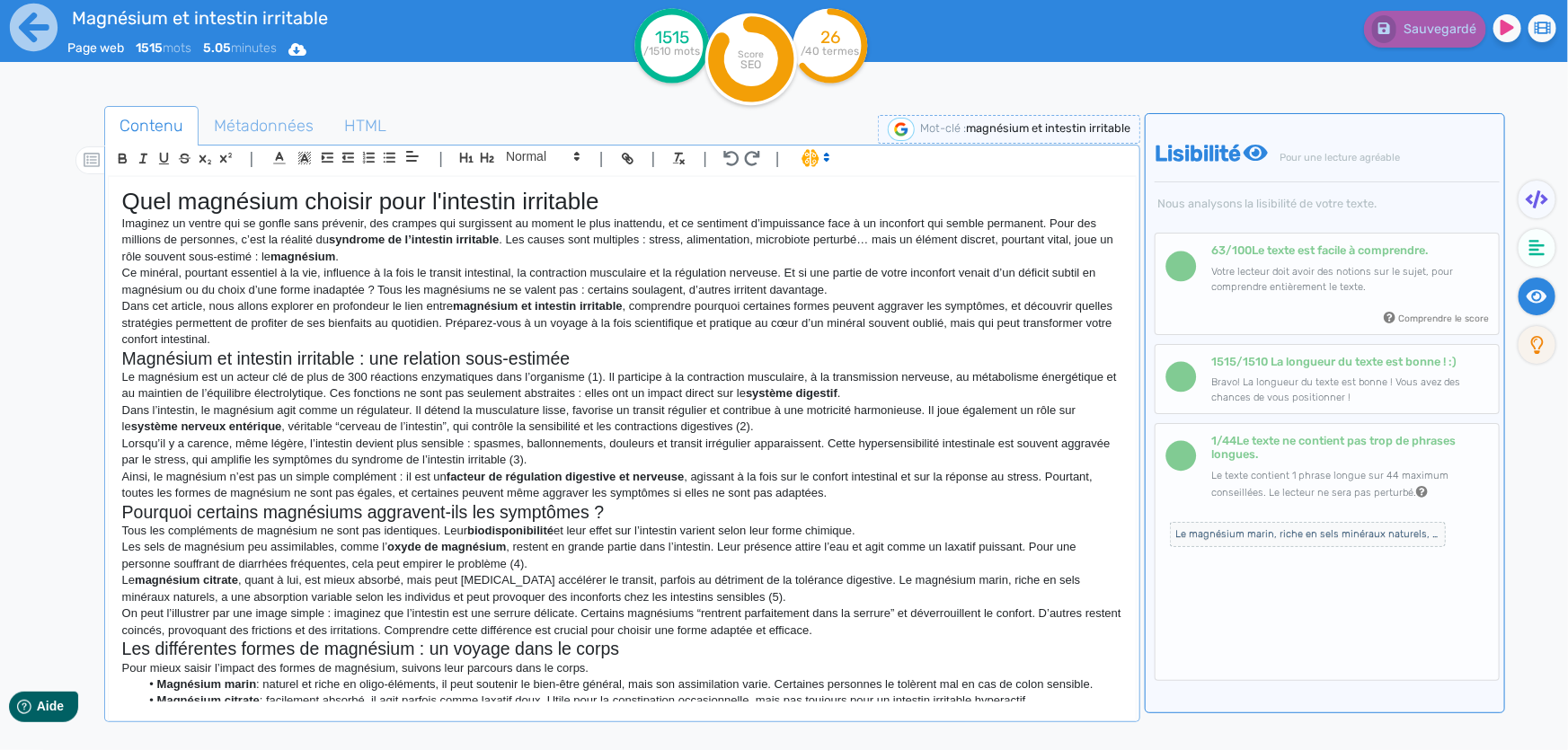
click at [888, 378] on p "Le magnésium est un acteur clé de plus de 300 réactions enzymatiques dans l’org…" at bounding box center [622, 385] width 1000 height 33
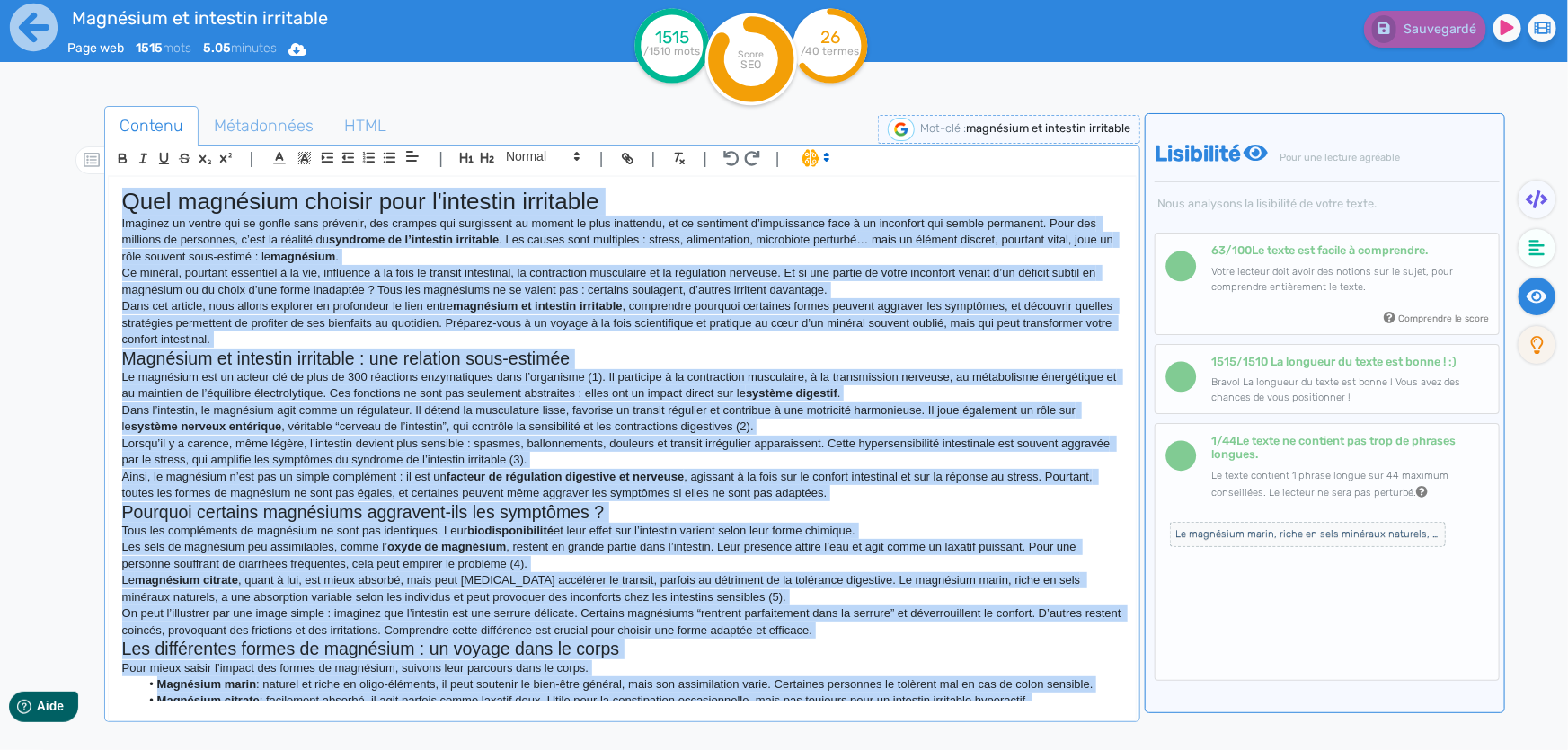
copy div "Lore ipsumdolo sitamet cons a'elitsedd eiusmodte Incididu ut labore etd ma aliq…"
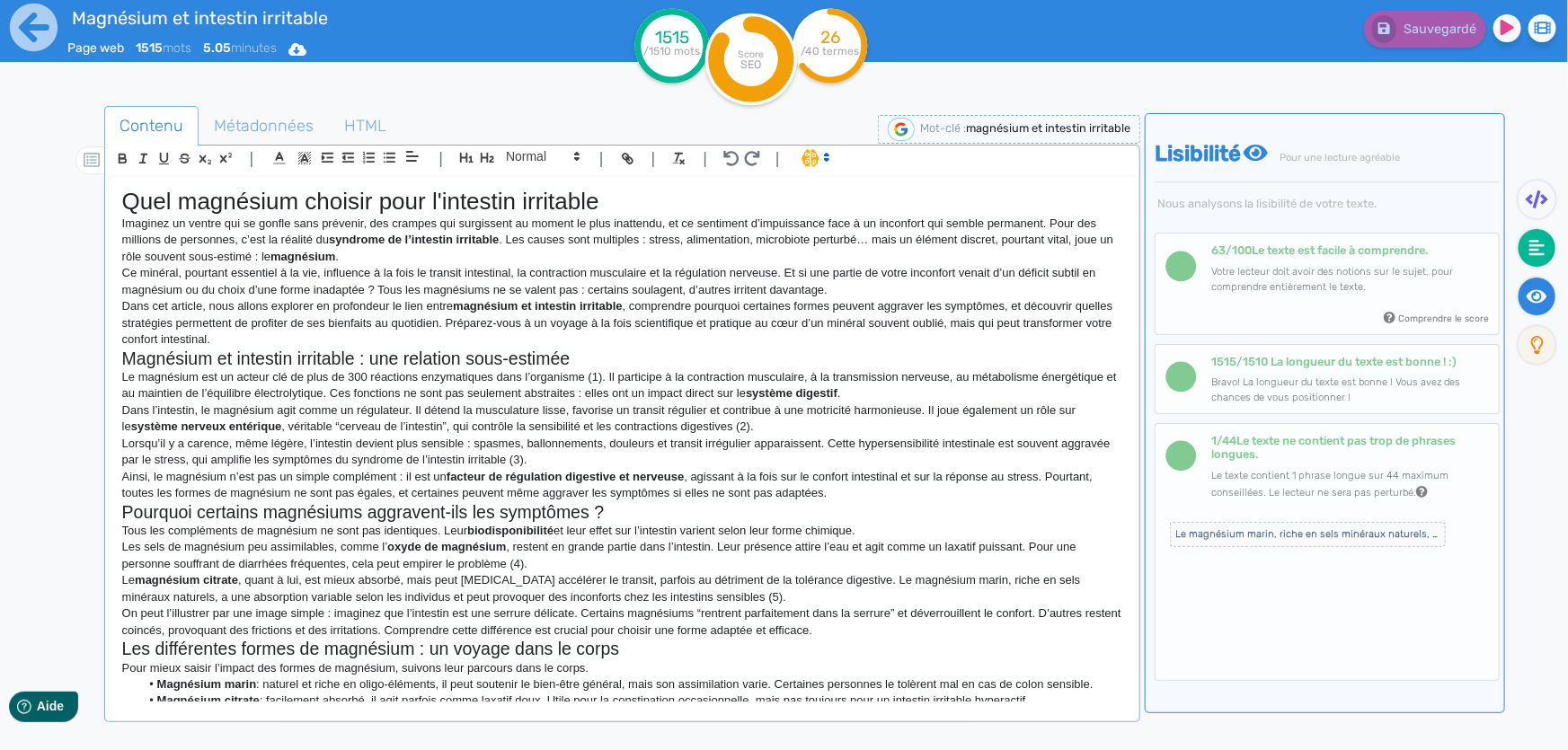
click at [1528, 247] on fa-icon at bounding box center [1536, 248] width 37 height 37
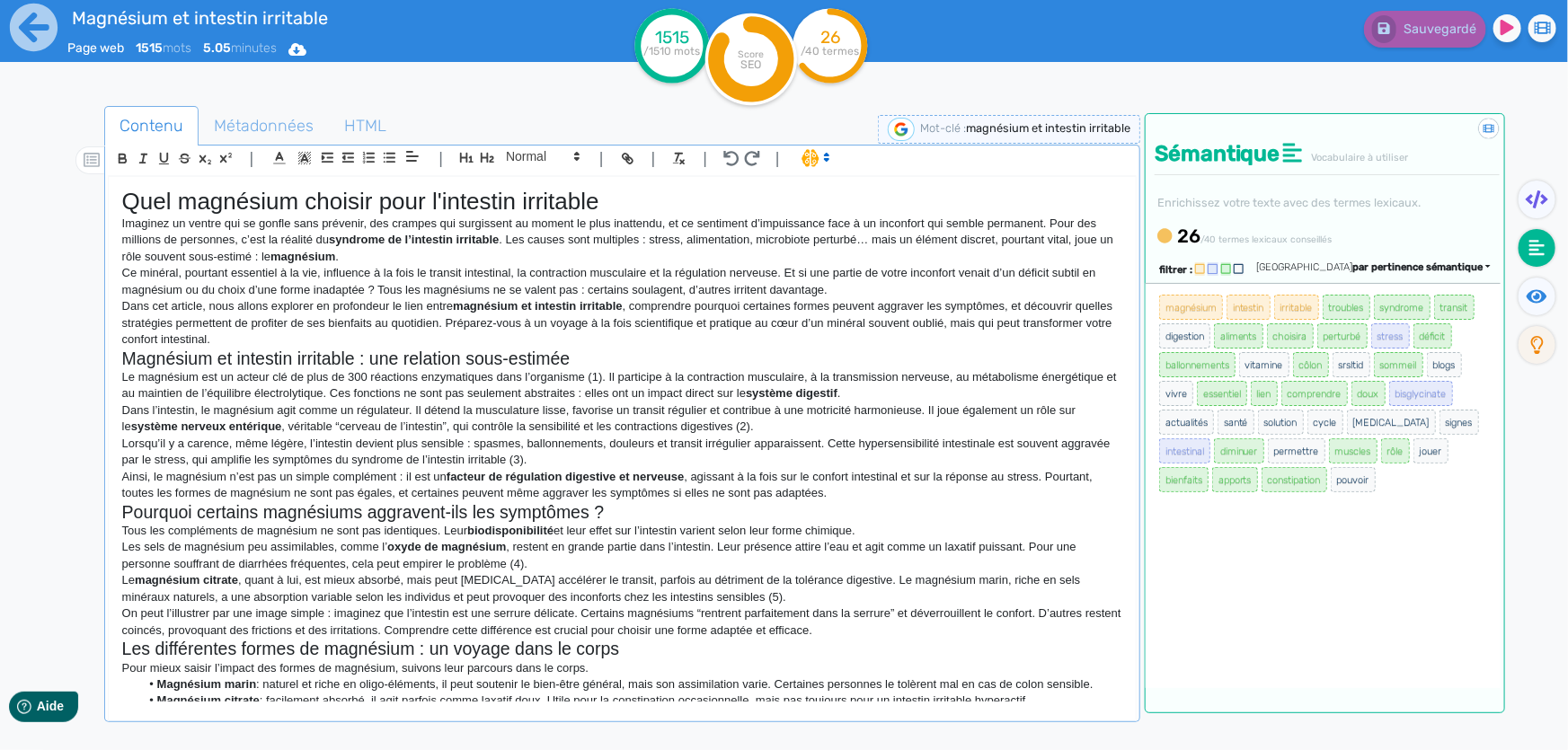
drag, startPoint x: 1152, startPoint y: 301, endPoint x: 1323, endPoint y: 477, distance: 245.4
click at [1323, 477] on div "magnésium intestin irritable troubles syndrome transit digestion aliments chois…" at bounding box center [1323, 485] width 355 height 405
copy ul "magnésium intestin irritable troubles syndrome transit digestion aliments chois…"
click at [361, 415] on p "Dans l’intestin, le magnésium agit comme un régulateur. Il détend la musculatur…" at bounding box center [622, 419] width 1000 height 33
click at [126, 201] on h1 "Quel magnésium choisir pour l'intestin irritable" at bounding box center [622, 201] width 1000 height 28
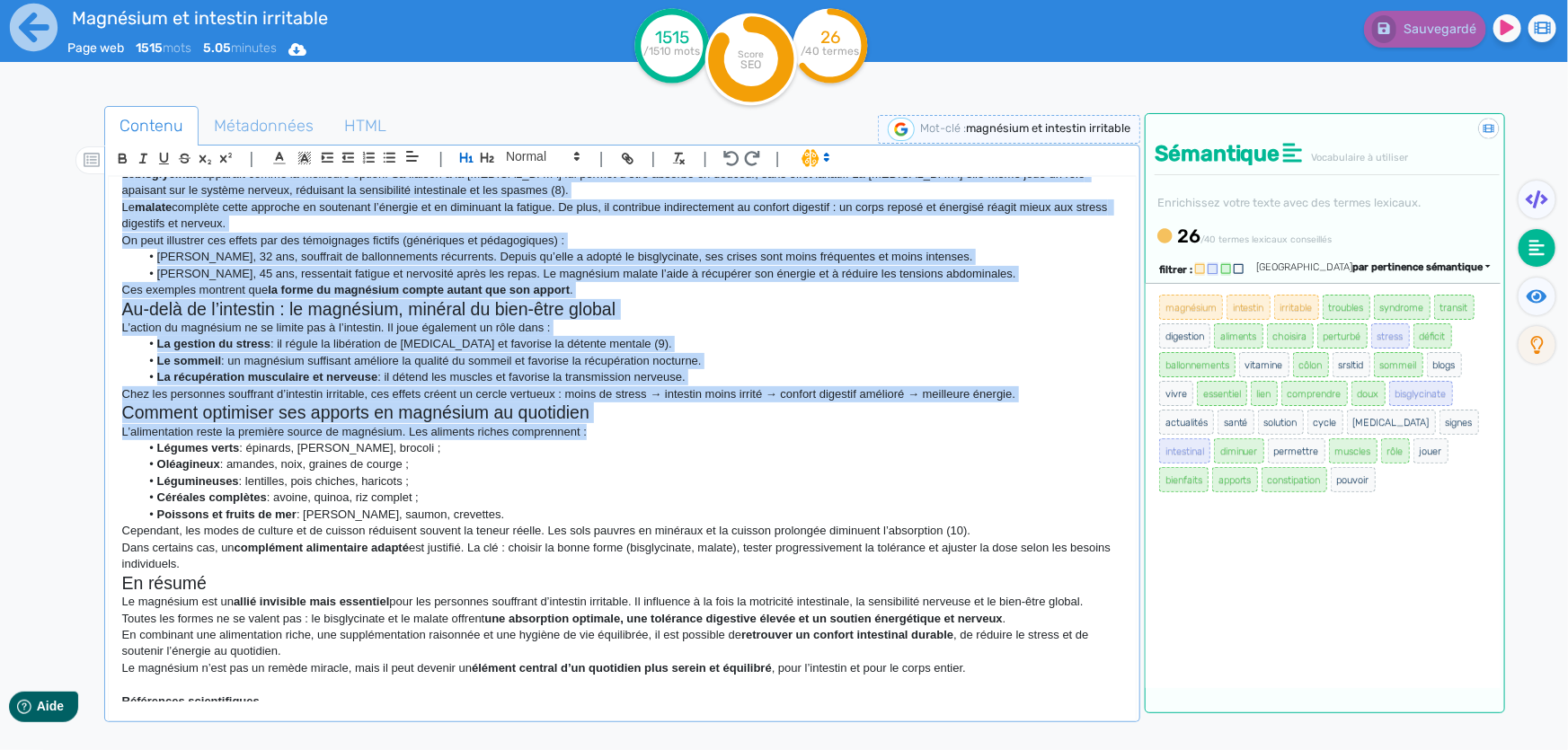
scroll to position [898, 0]
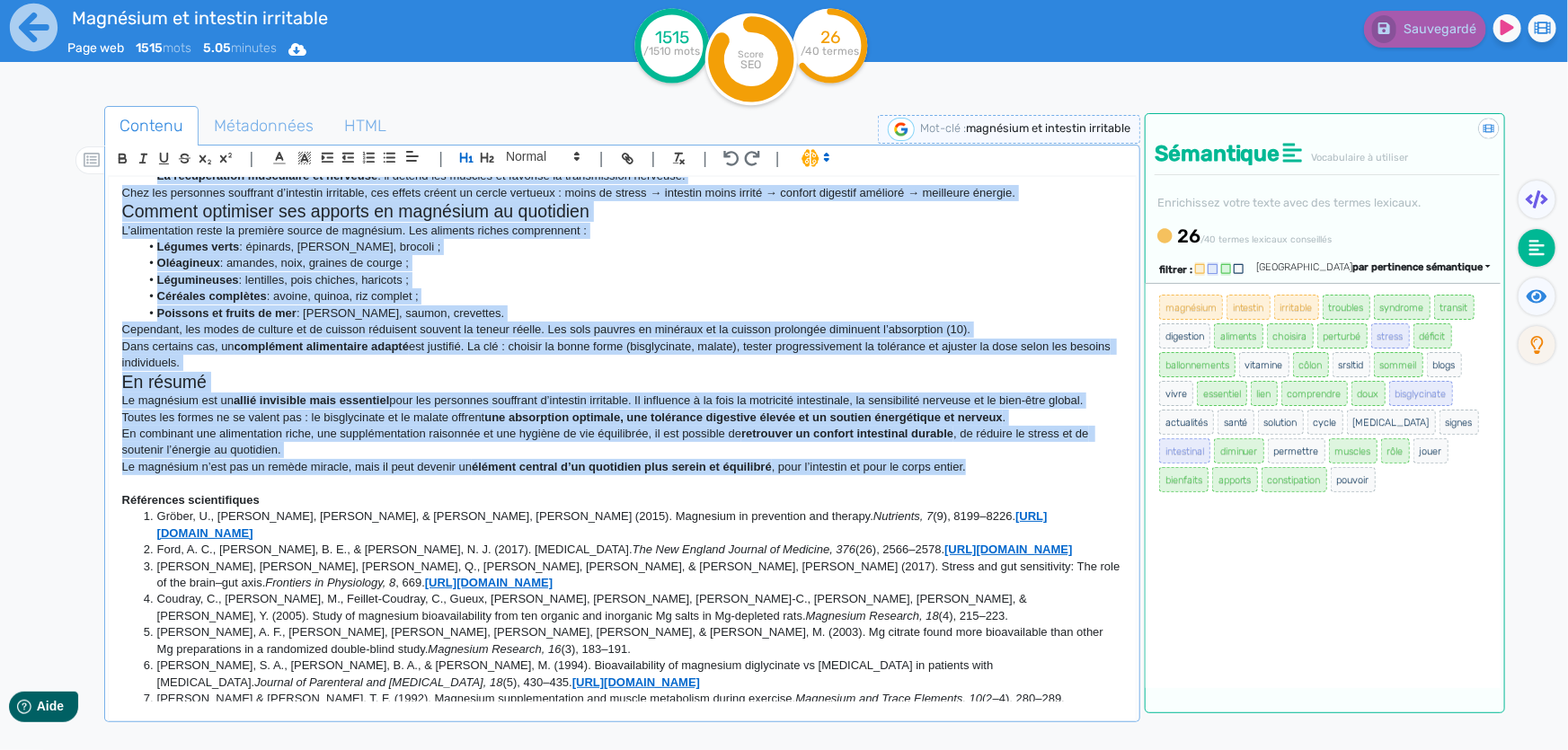
drag, startPoint x: 127, startPoint y: 206, endPoint x: 998, endPoint y: 452, distance: 905.1
click at [998, 452] on div "Quel magnésium choisir pour l'intestin irritable Imaginez un ventre qui se gonf…" at bounding box center [622, 439] width 1027 height 525
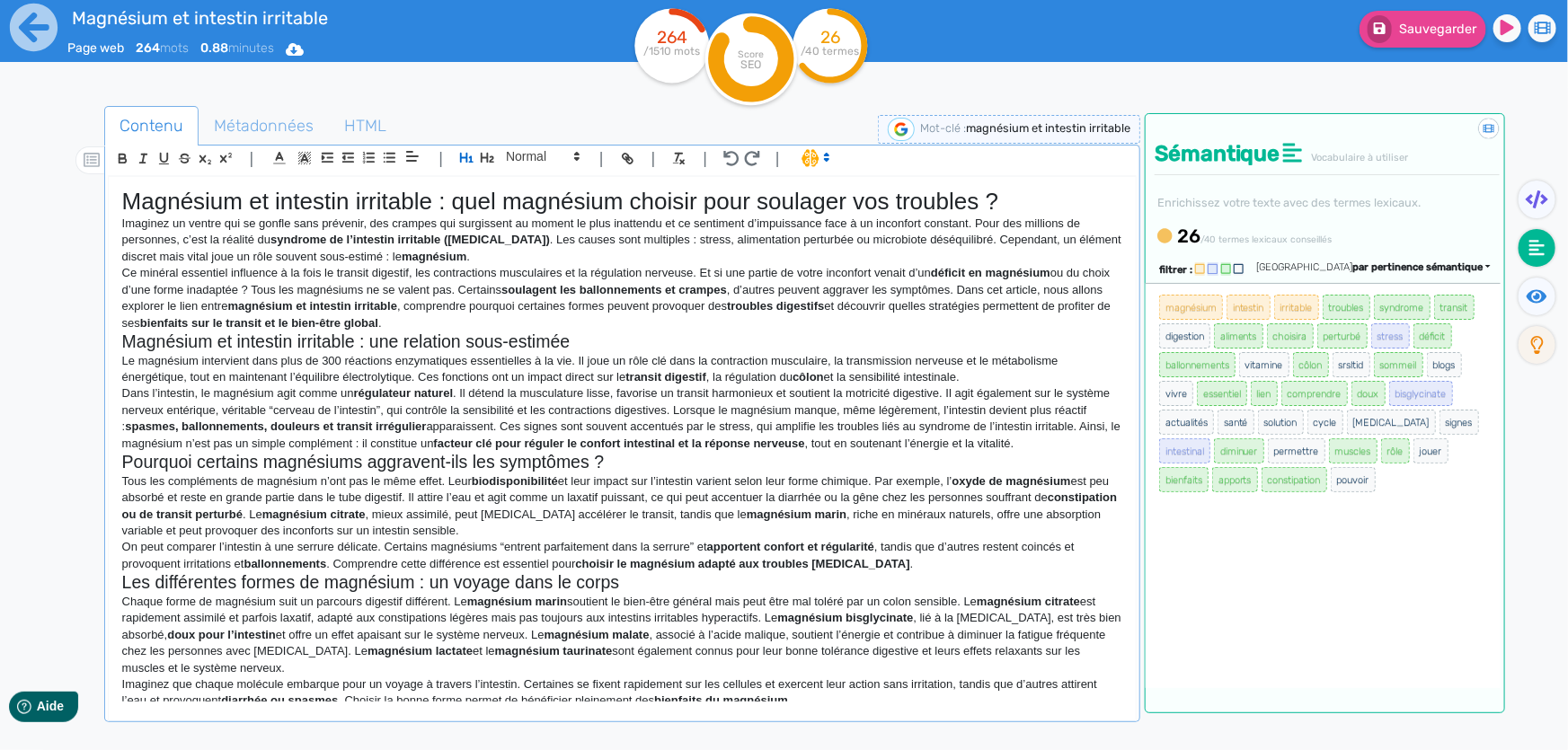
scroll to position [530, 0]
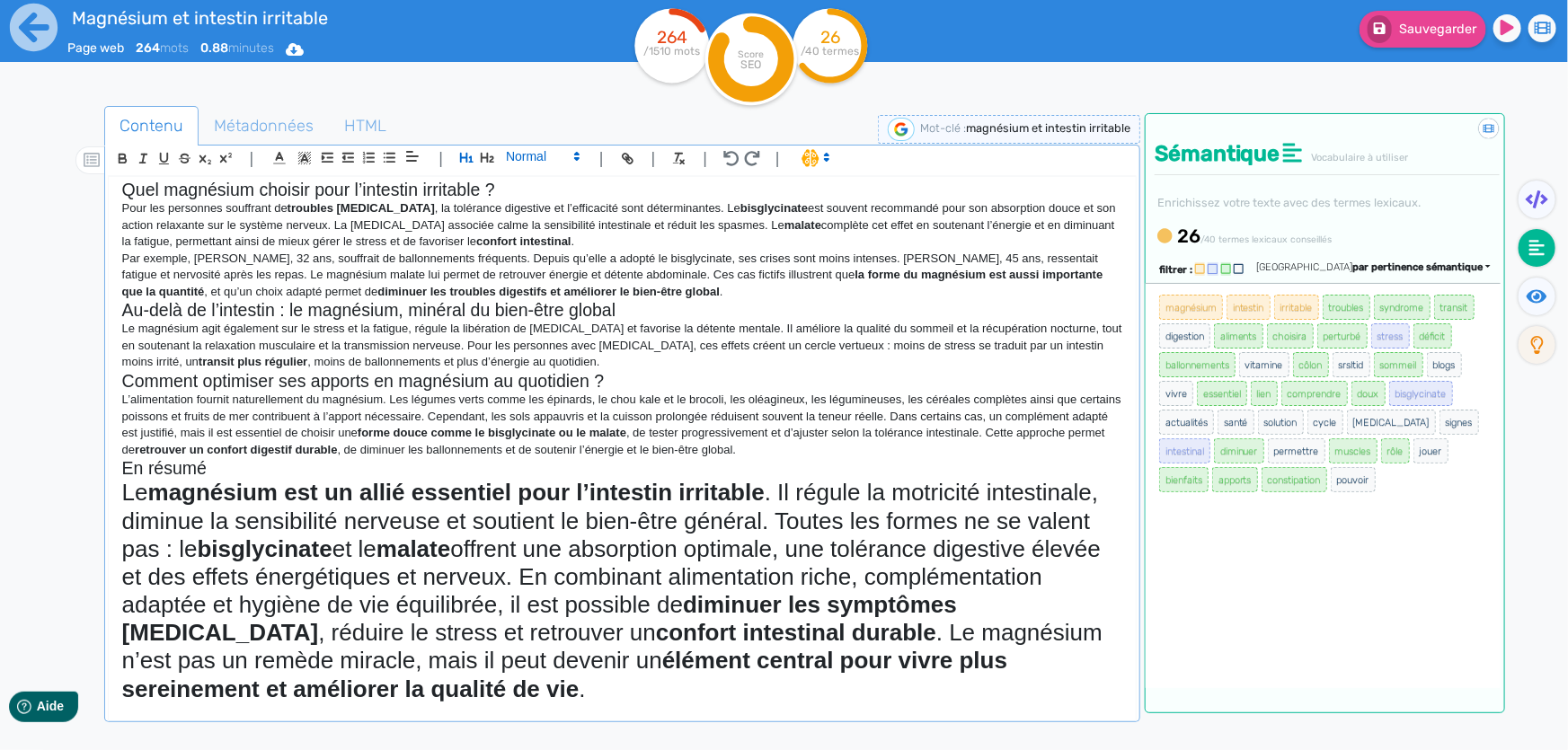
click at [540, 164] on span at bounding box center [541, 155] width 88 height 22
click at [532, 303] on span at bounding box center [541, 301] width 72 height 28
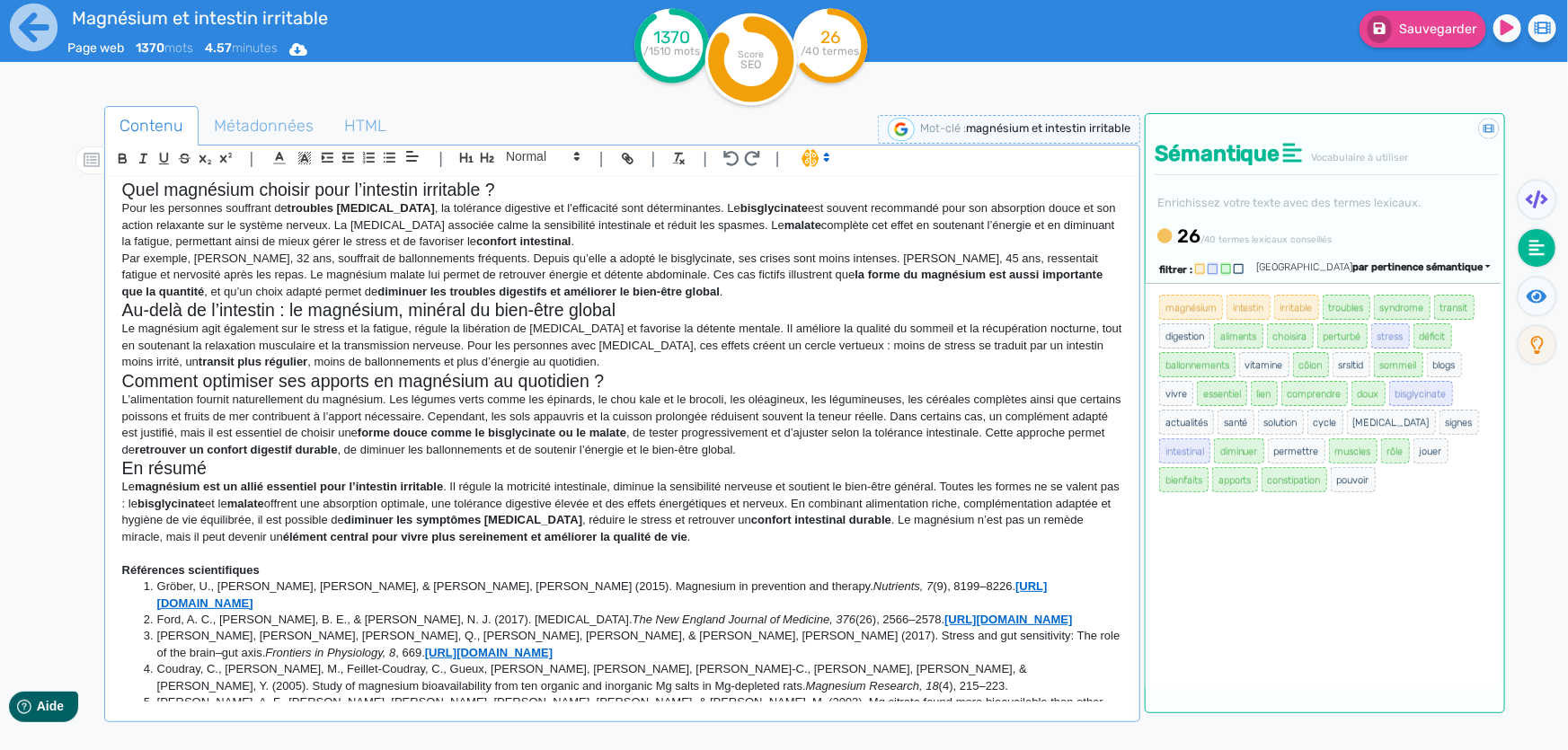
click at [723, 463] on h2 "En résumé" at bounding box center [622, 468] width 1000 height 21
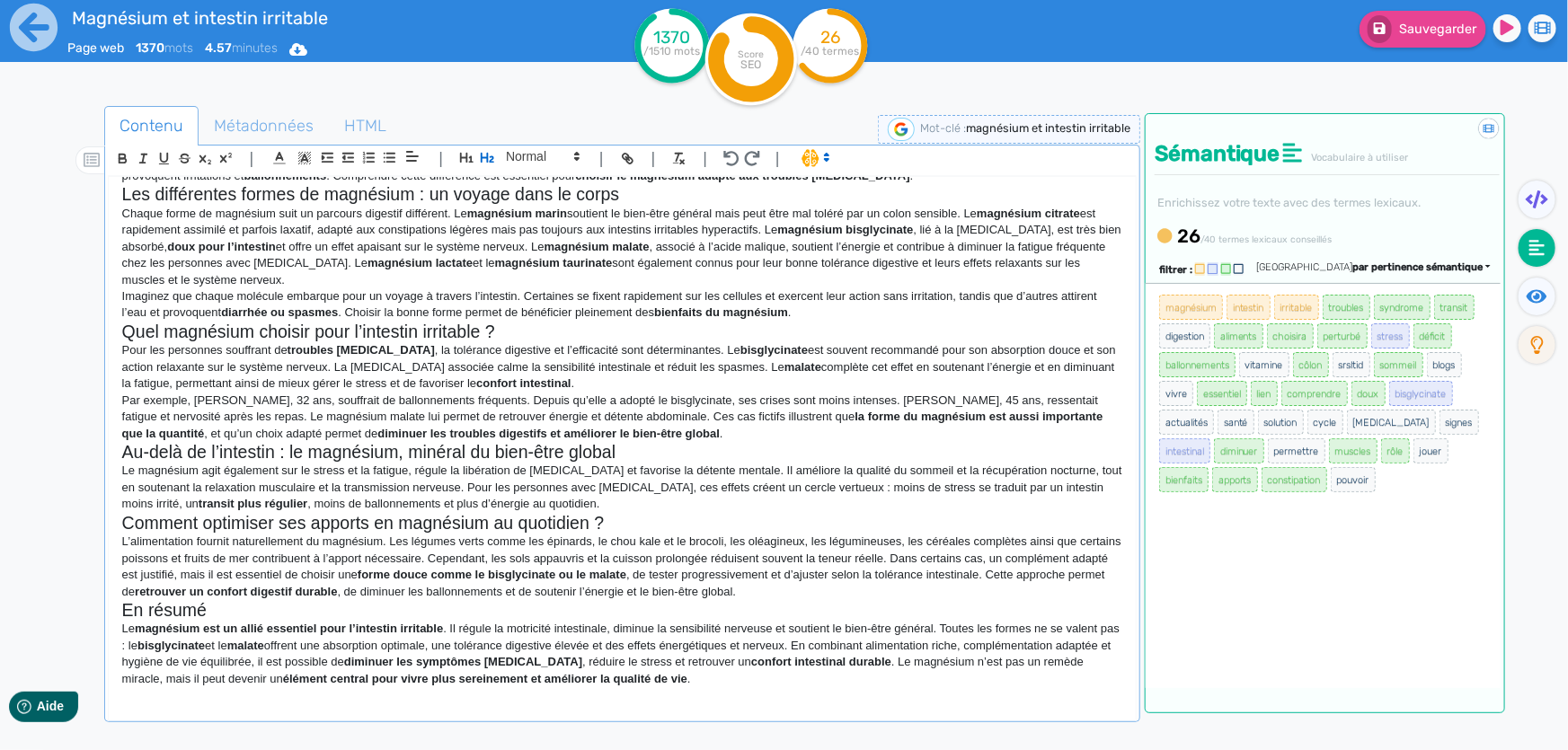
scroll to position [366, 0]
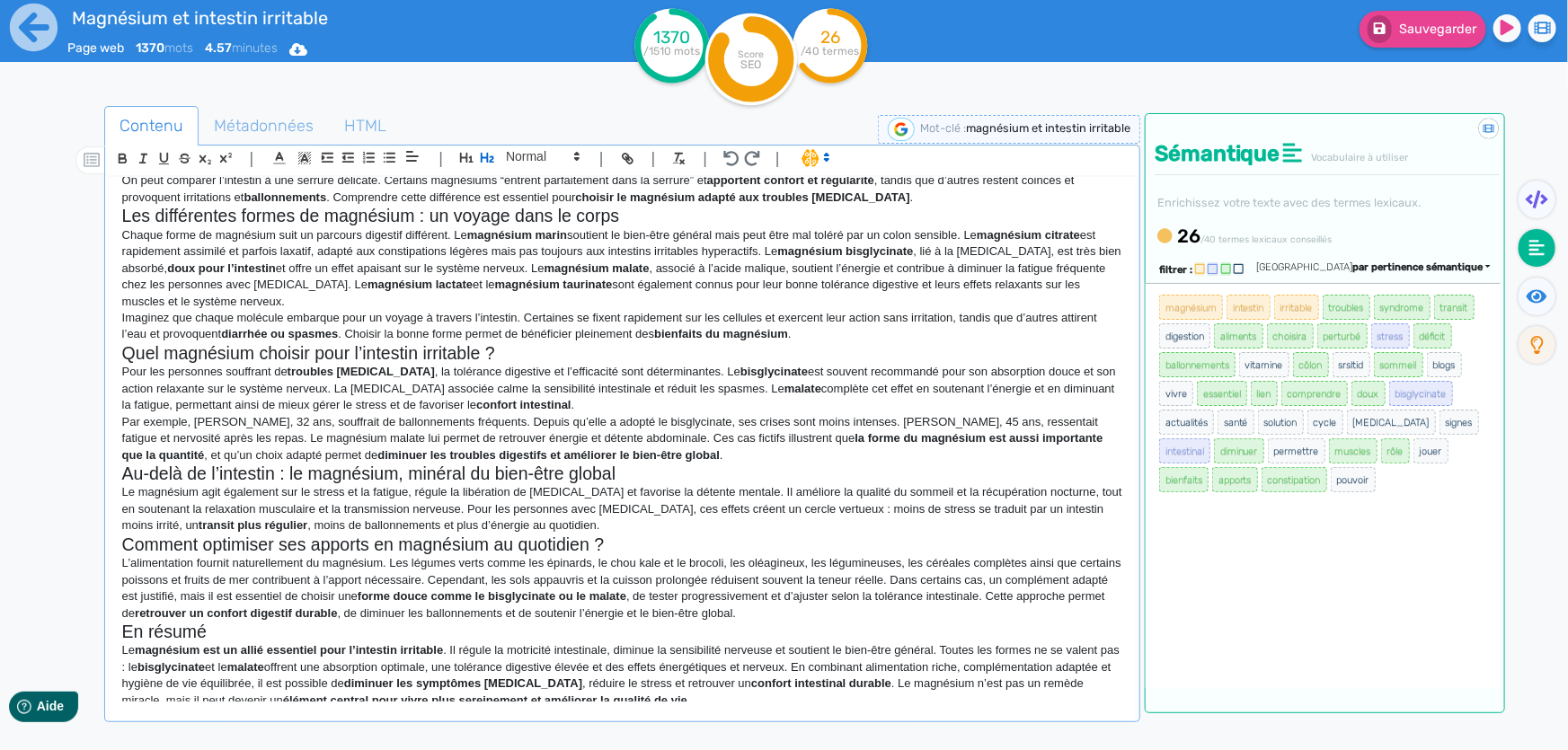
click at [878, 313] on p "Imaginez que chaque molécule embarque pour un voyage à travers l’intestin. Cert…" at bounding box center [622, 326] width 1000 height 33
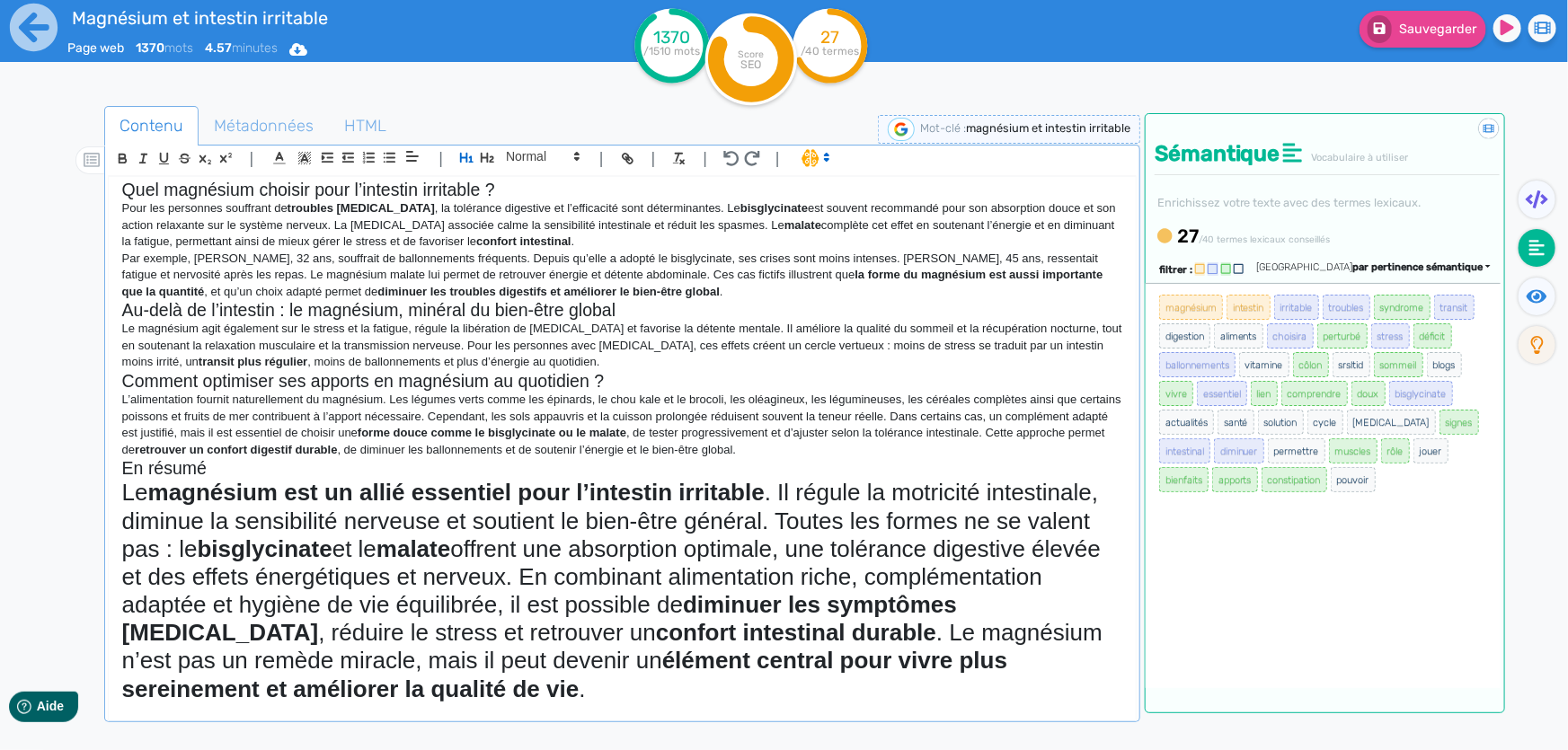
scroll to position [653, 0]
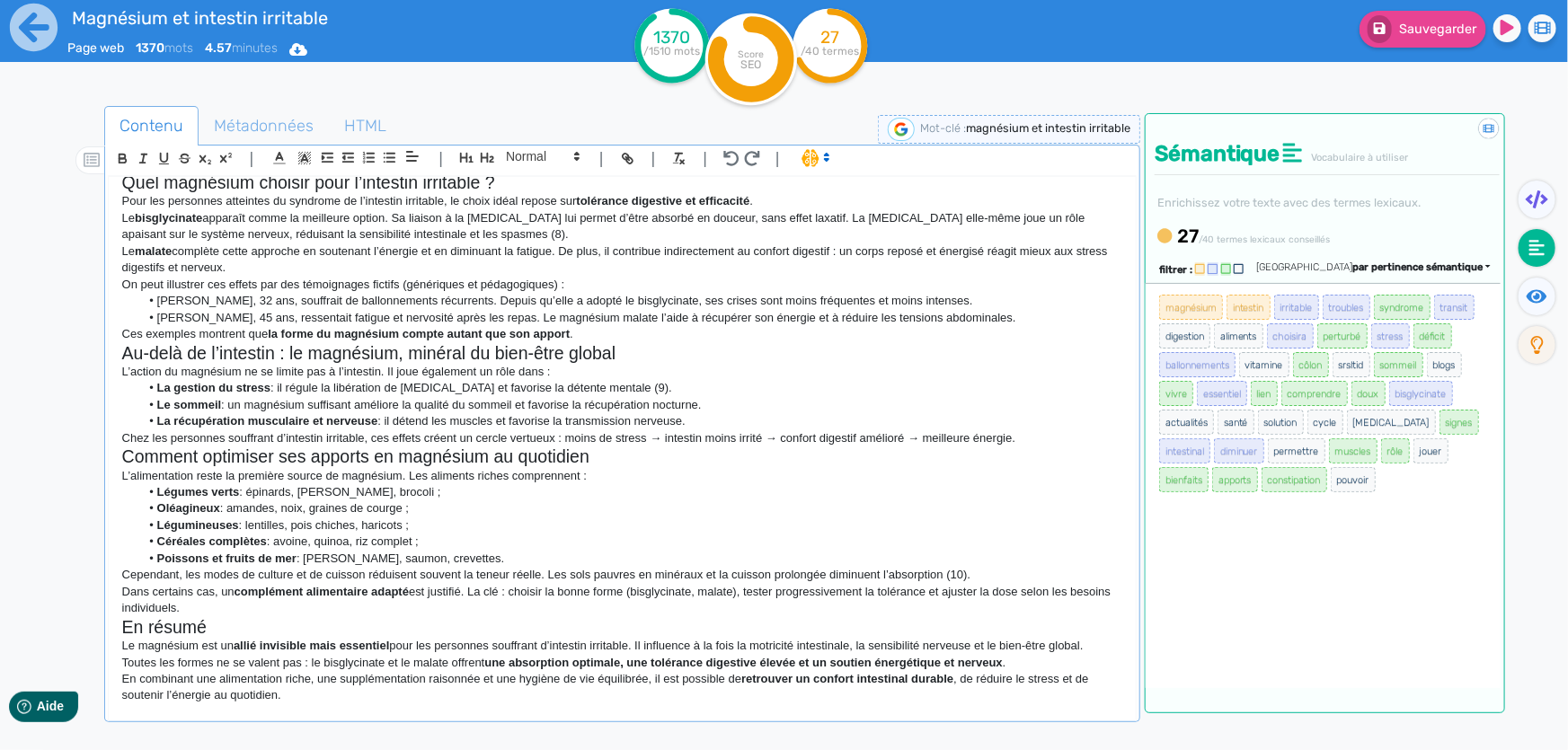
click at [755, 310] on li "[PERSON_NAME], 45 ans, ressentait fatigue et nervosité après les repas. Le magn…" at bounding box center [630, 317] width 983 height 16
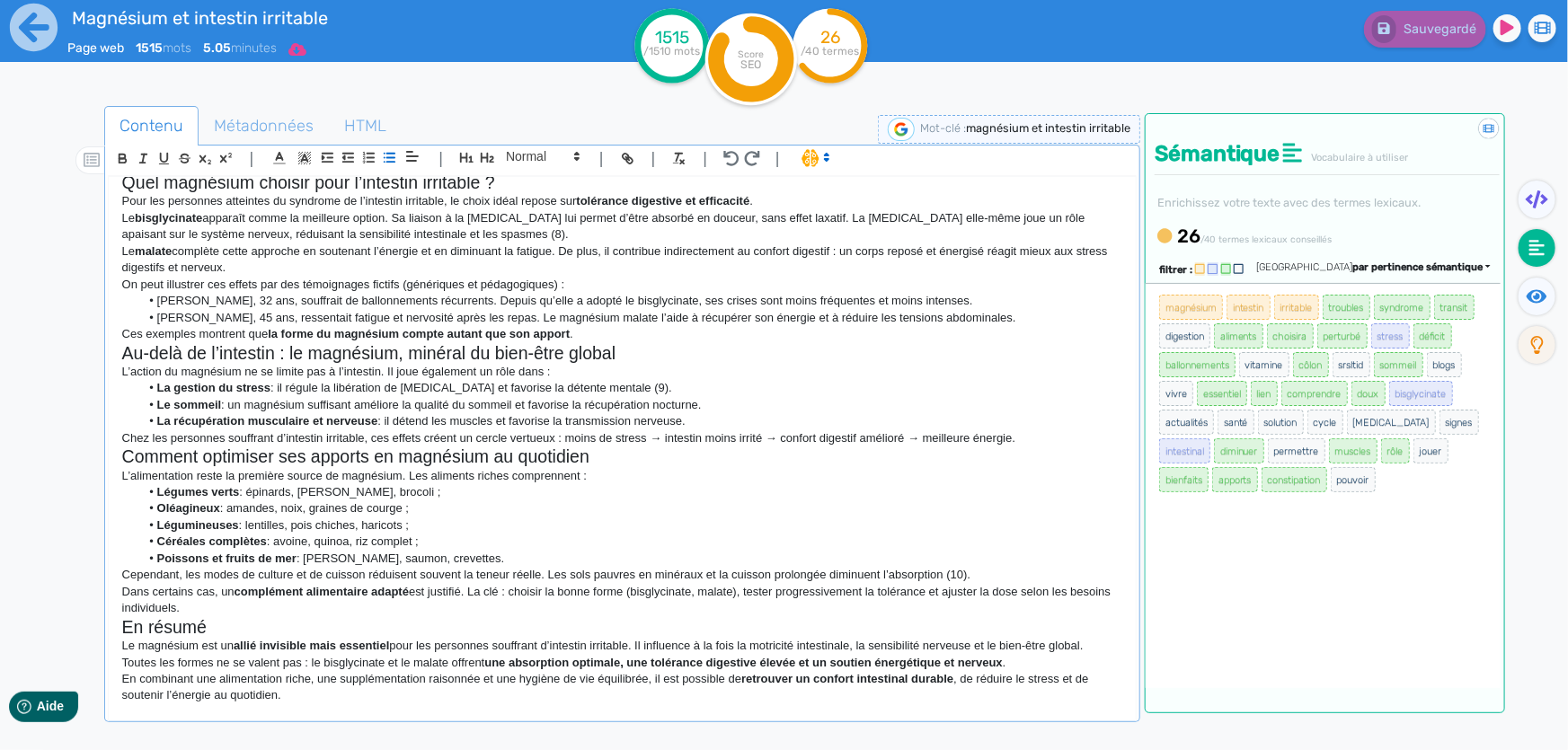
click at [306, 47] on icon at bounding box center [297, 49] width 18 height 12
click at [325, 157] on button "Word" at bounding box center [290, 152] width 143 height 29
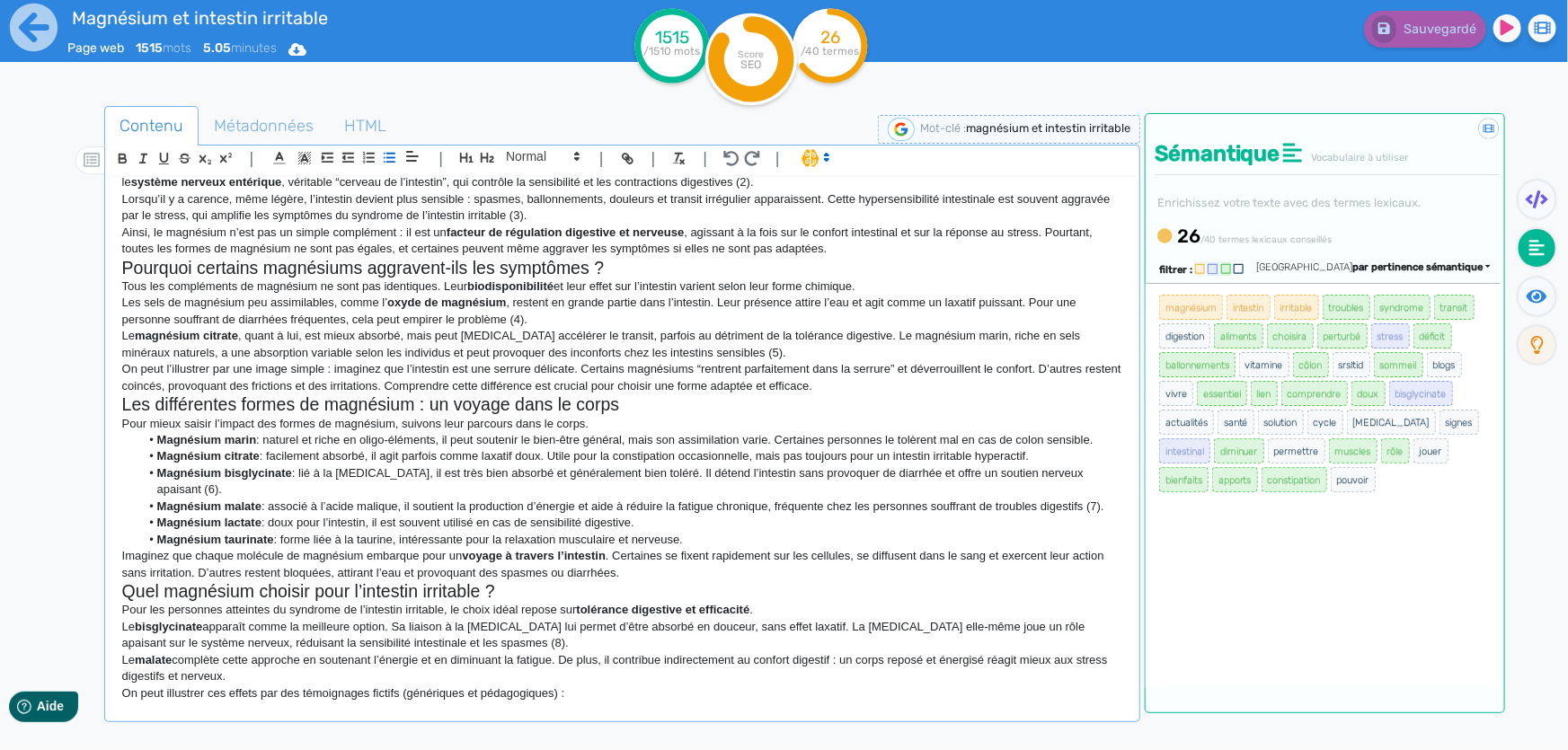
click at [749, 295] on p "Les sels de magnésium peu assimilables, comme l’ oxyde de magnésium , restent e…" at bounding box center [622, 311] width 1000 height 33
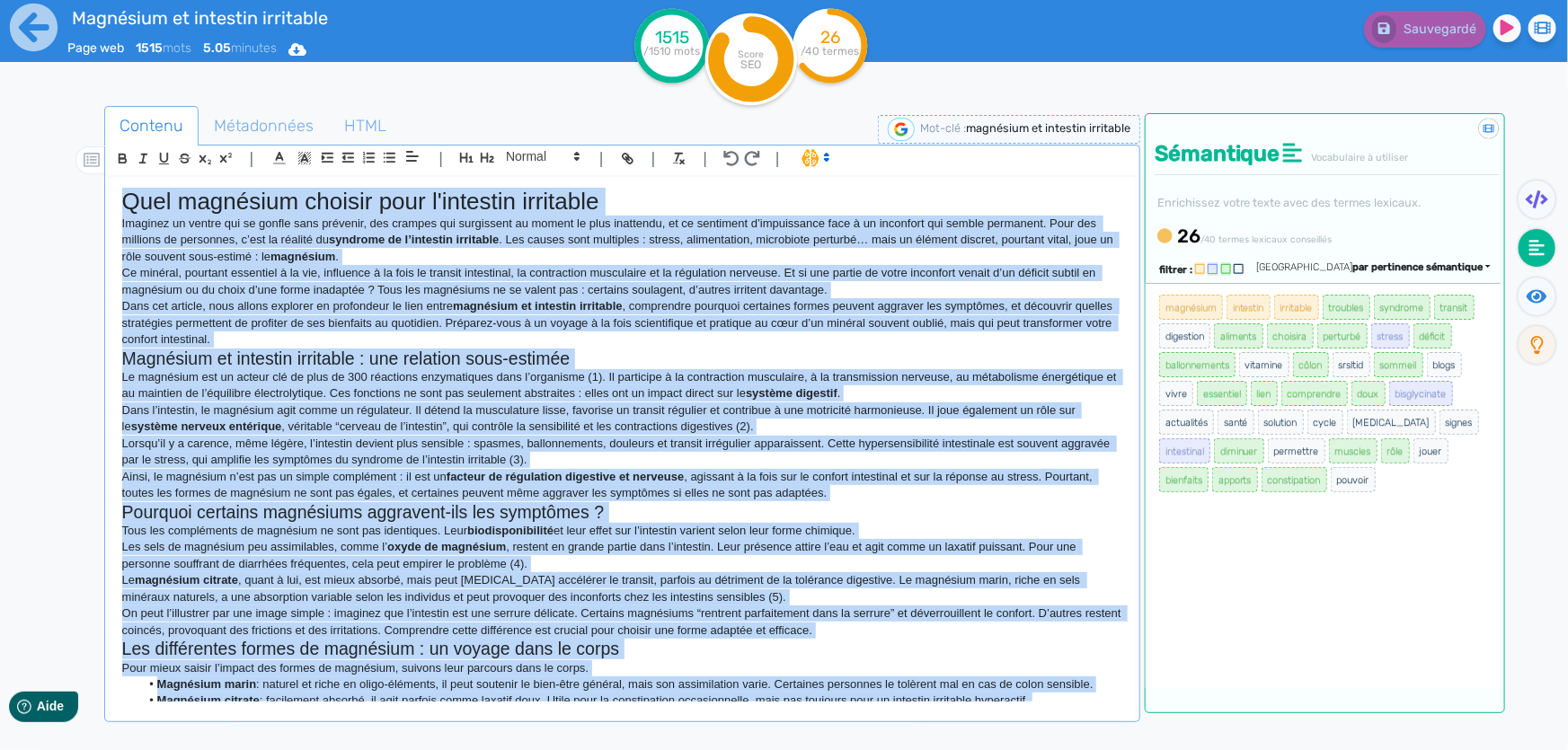
copy div "Lore ipsumdolo sitamet cons a'elitsedd eiusmodte Incididu ut labore etd ma aliq…"
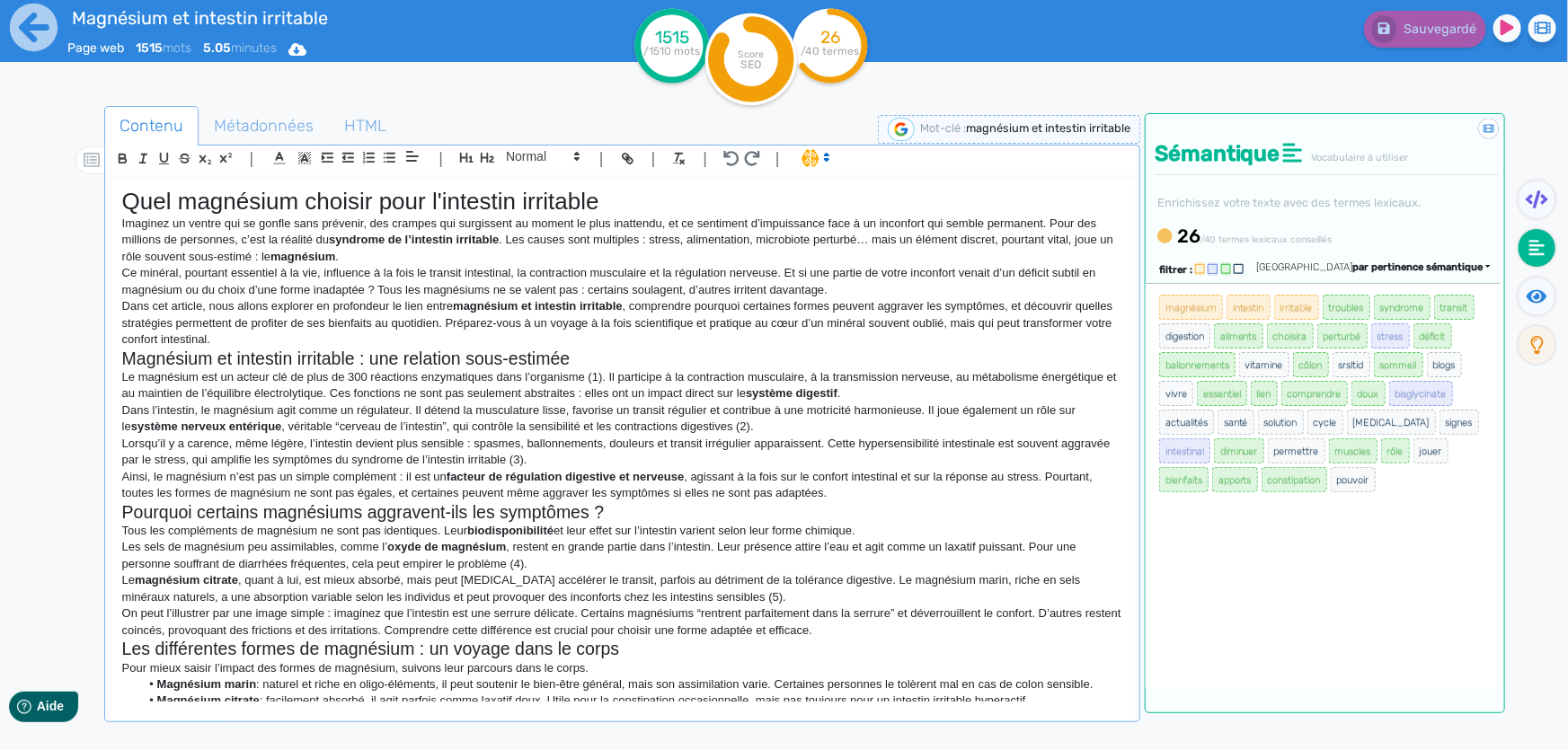
click at [1413, 535] on div "magnésium intestin irritable troubles syndrome transit digestion aliments chois…" at bounding box center [1323, 485] width 355 height 405
drag, startPoint x: 1352, startPoint y: 484, endPoint x: 1163, endPoint y: 312, distance: 255.5
click at [1163, 312] on ul "magnésium intestin irritable troubles syndrome transit digestion aliments chois…" at bounding box center [1323, 393] width 330 height 201
copy ul "magnésium intestin irritable troubles syndrome transit digestion aliments chois…"
drag, startPoint x: 255, startPoint y: 473, endPoint x: 208, endPoint y: 357, distance: 125.2
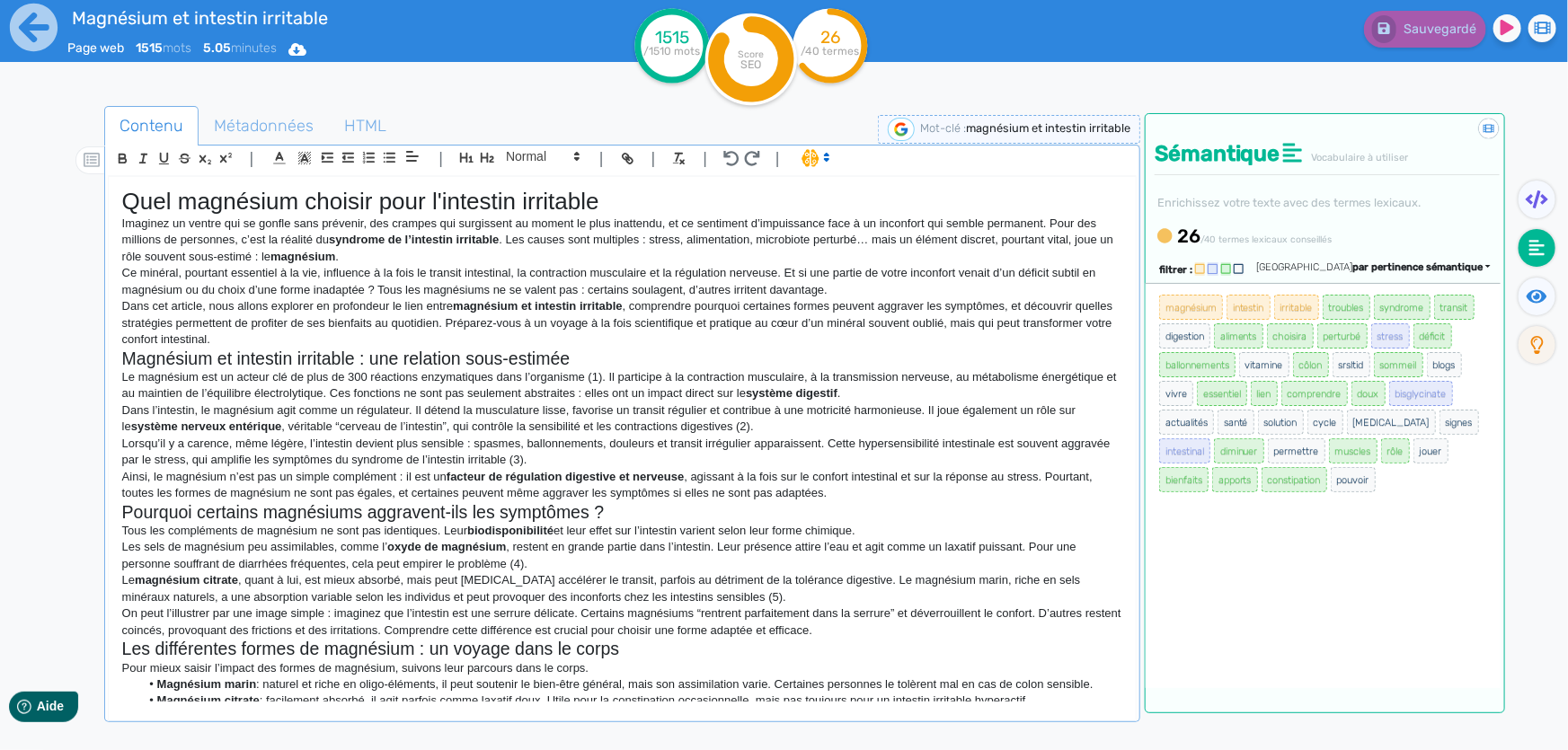
click at [255, 472] on p "Ainsi, le magnésium n’est pas un simple complément : il est un facteur de régul…" at bounding box center [622, 485] width 1000 height 33
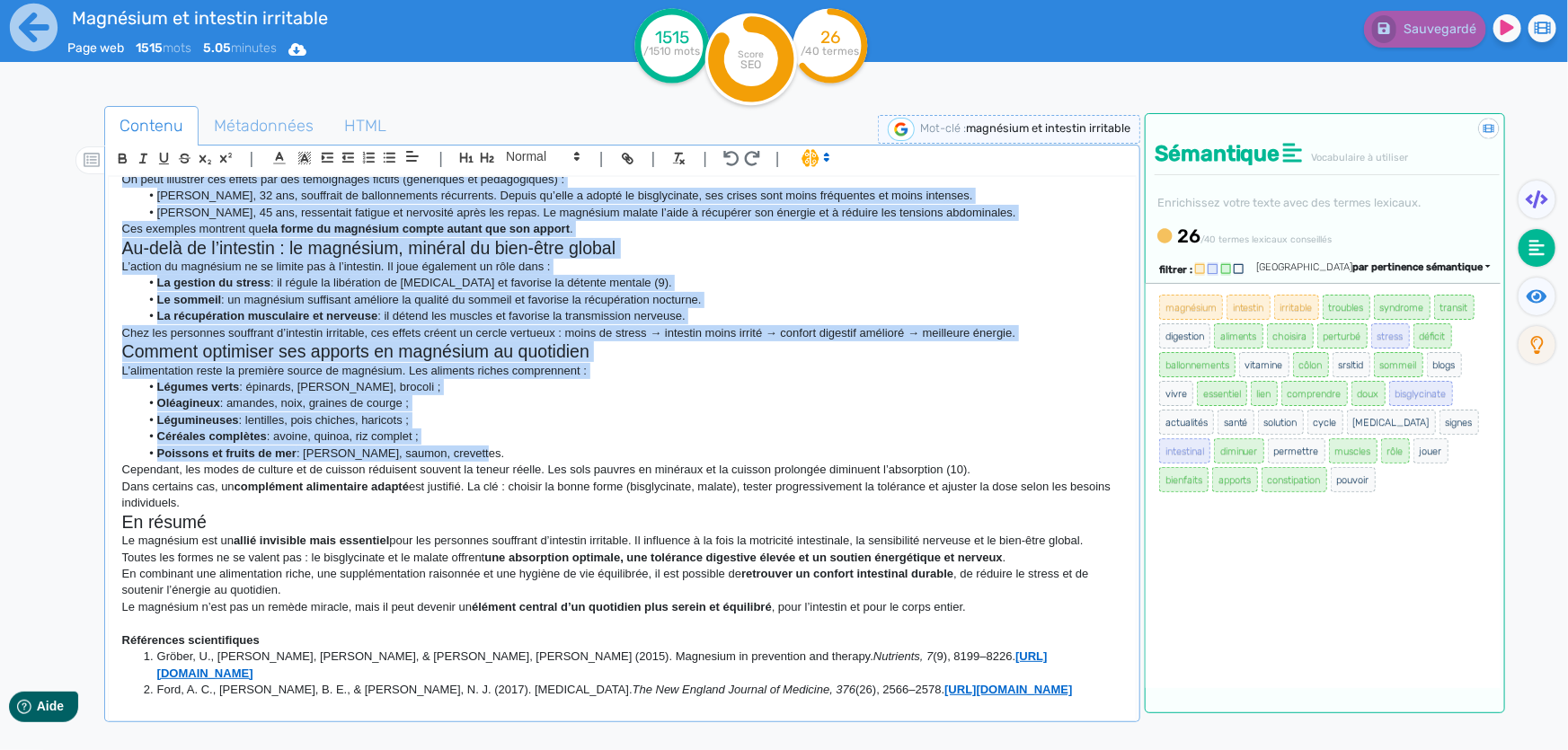
scroll to position [816, 0]
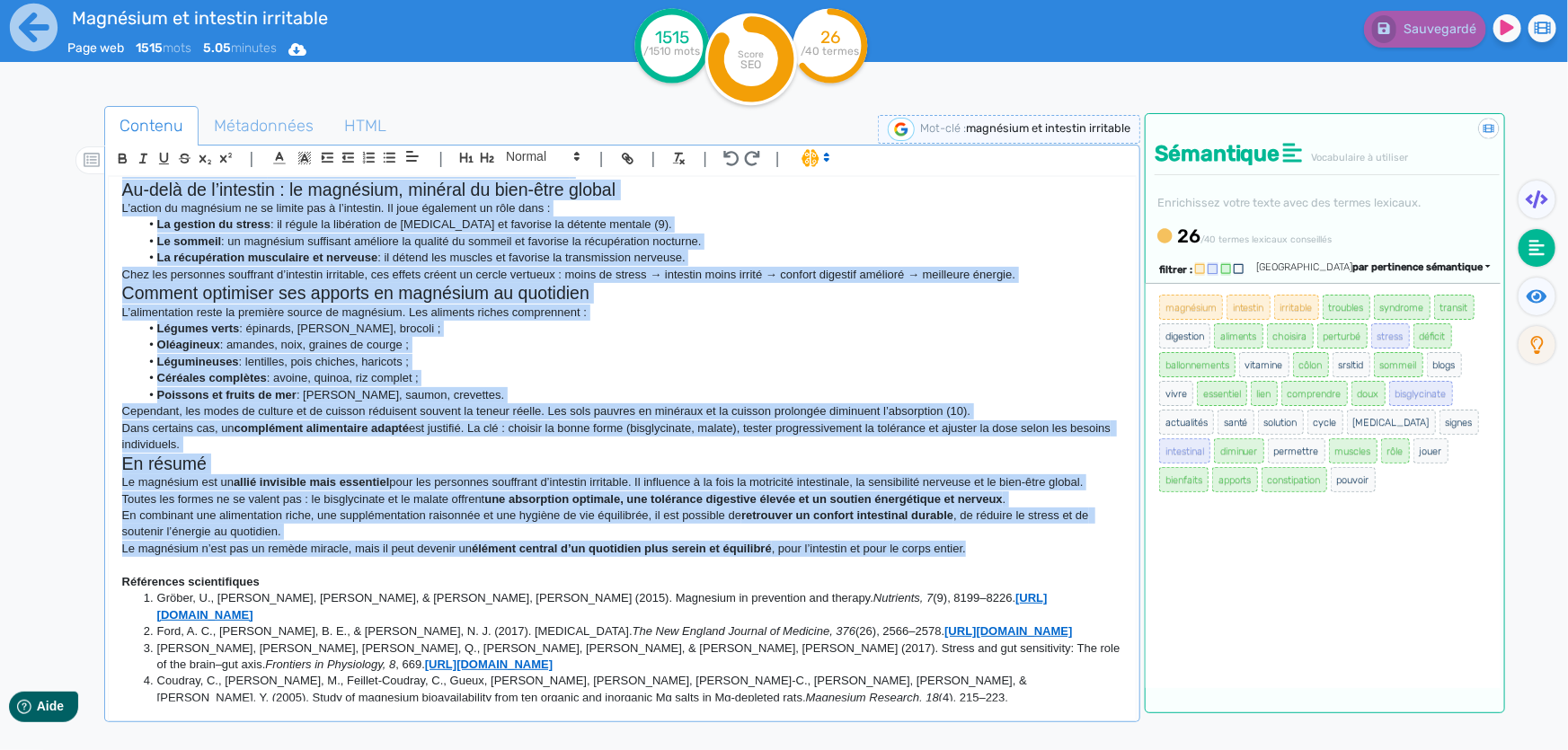
drag, startPoint x: 119, startPoint y: 197, endPoint x: 979, endPoint y: 525, distance: 920.4
click at [979, 525] on div "Quel magnésium choisir pour l'intestin irritable Imaginez un ventre qui se gonf…" at bounding box center [622, 439] width 1027 height 525
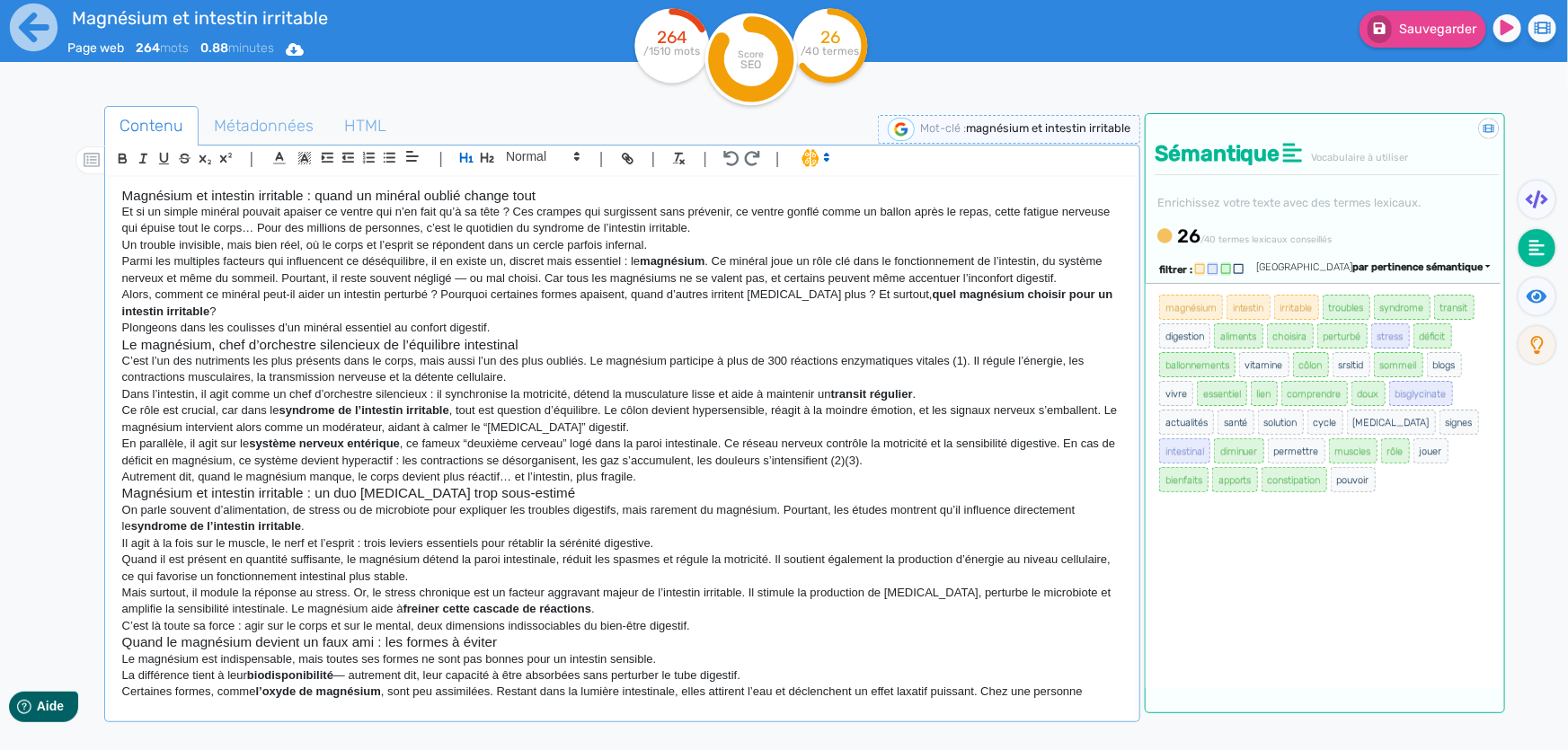
scroll to position [781, 0]
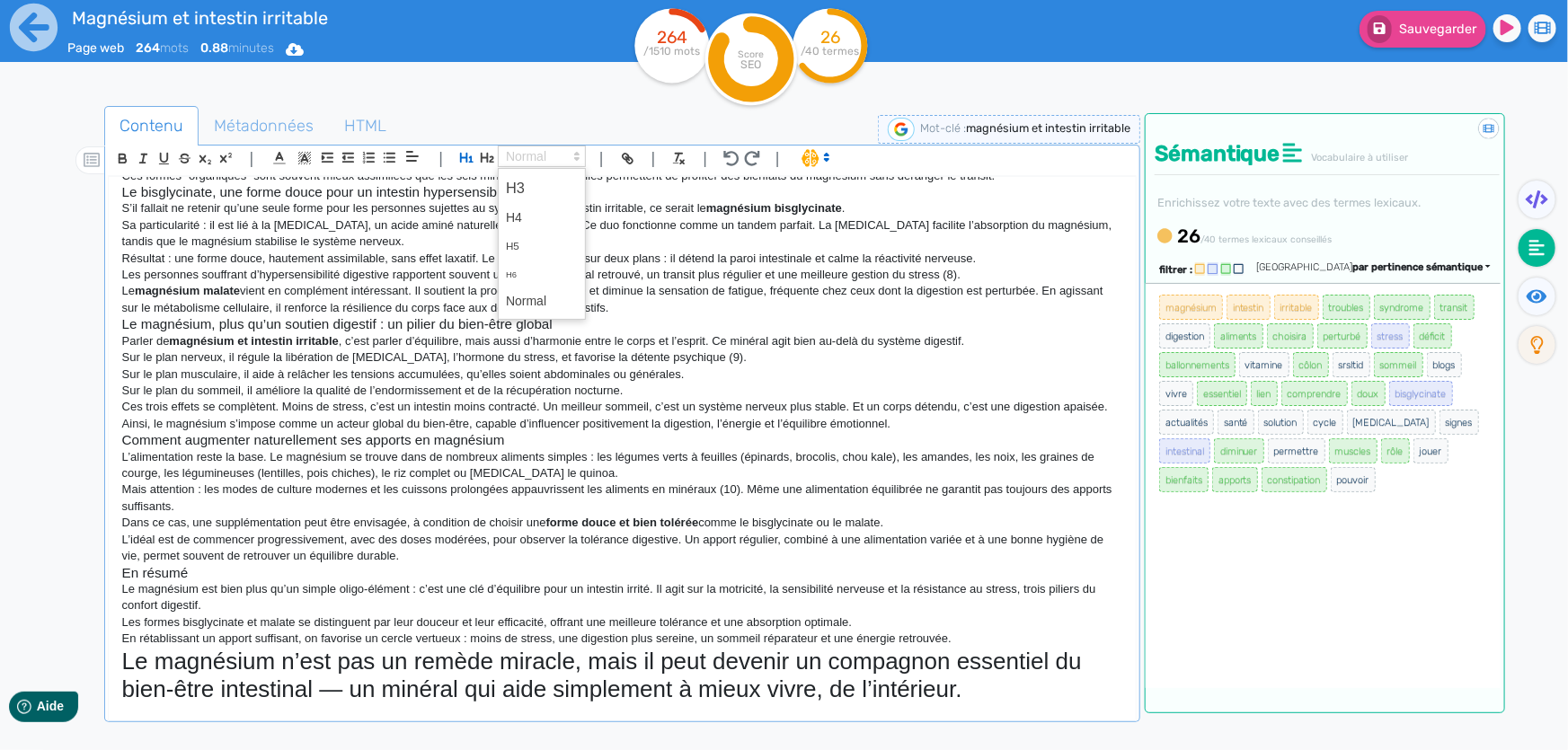
click at [539, 166] on span at bounding box center [541, 155] width 88 height 22
click at [540, 298] on span at bounding box center [541, 301] width 72 height 28
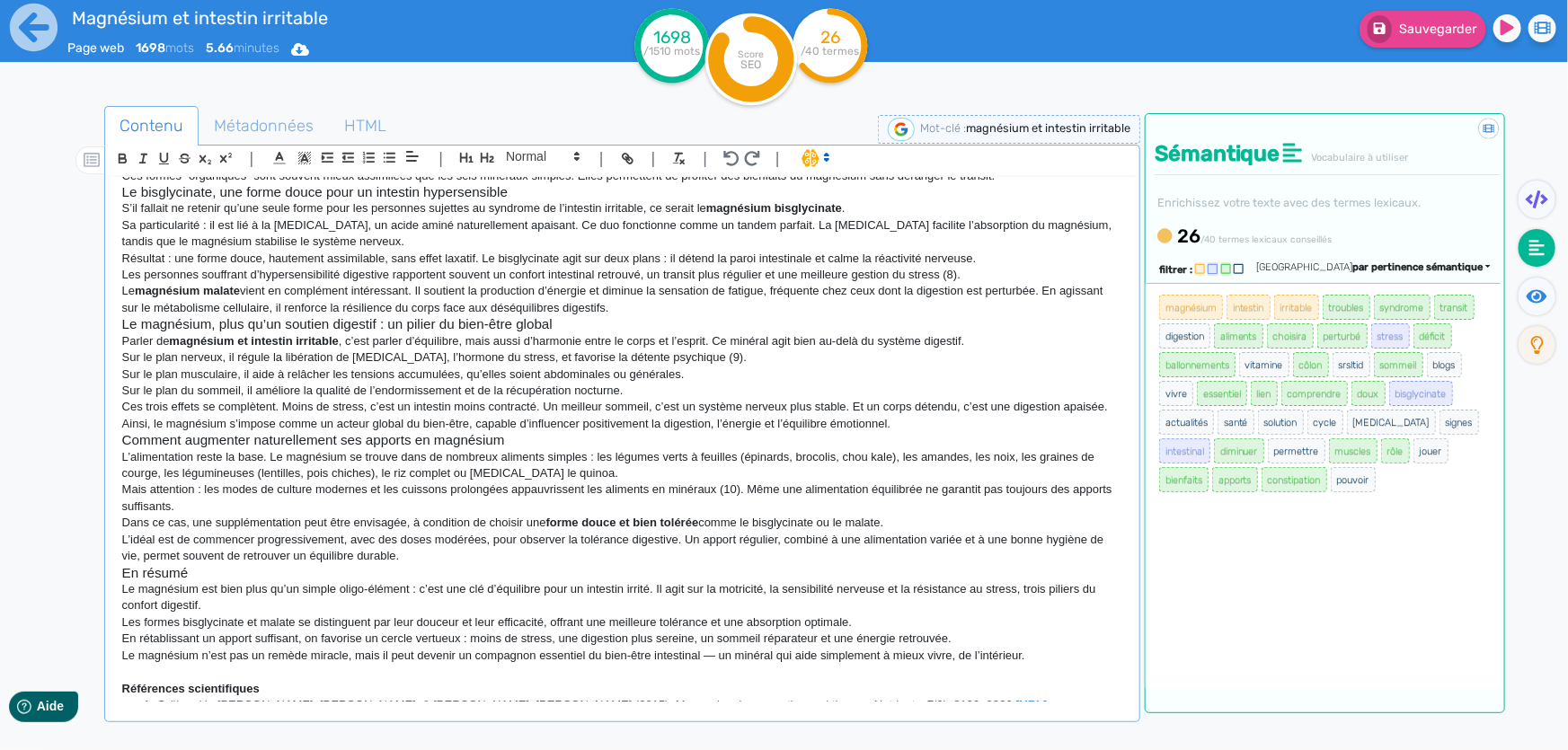
click at [522, 493] on p "Mais attention : les modes de culture modernes et les cuissons prolongées appau…" at bounding box center [622, 497] width 1000 height 33
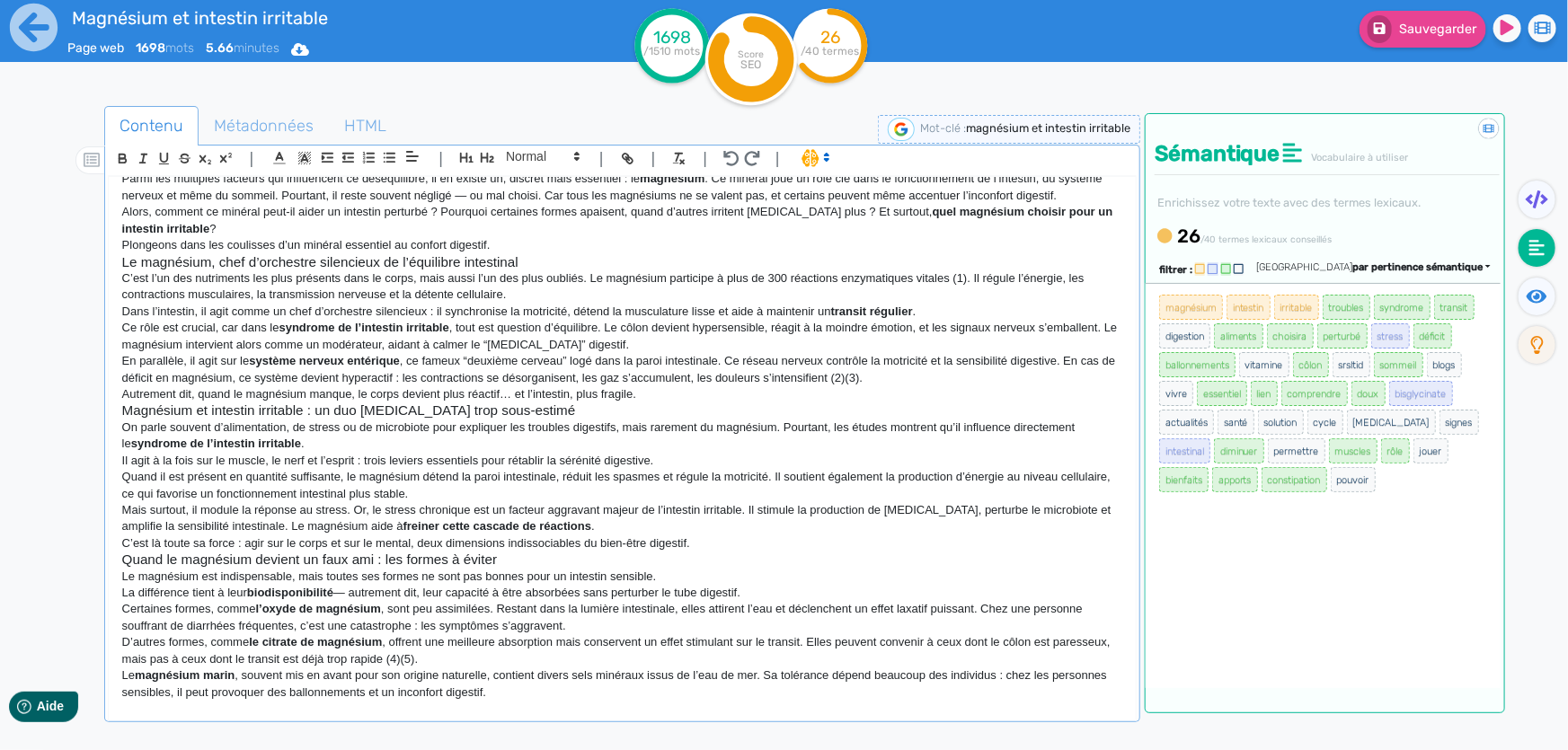
scroll to position [0, 0]
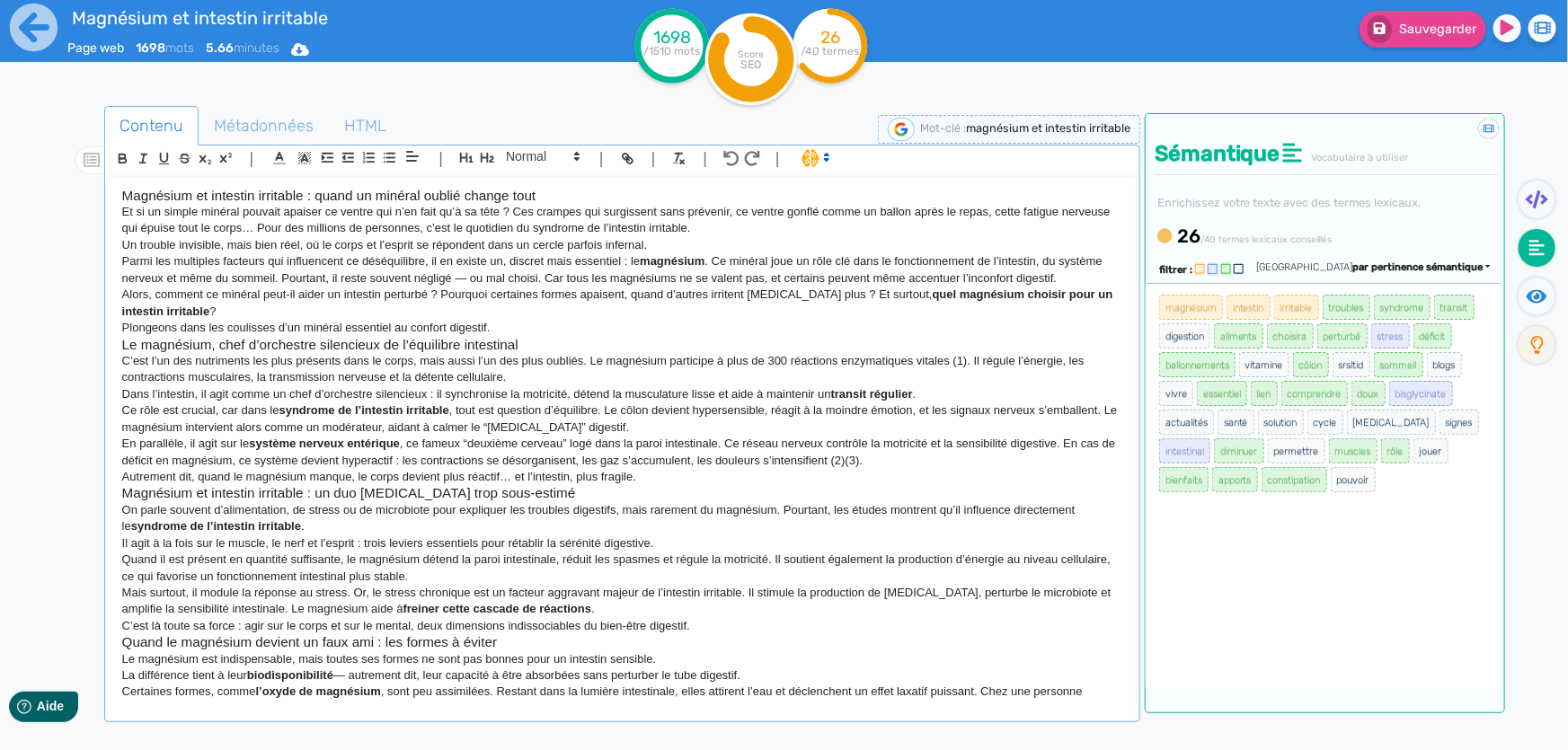
click at [488, 186] on div "Magnésium et intestin irritable : quand un minéral oublié change tout Et si un …" at bounding box center [622, 439] width 1027 height 525
click at [468, 157] on icon "button" at bounding box center [466, 157] width 13 height 10
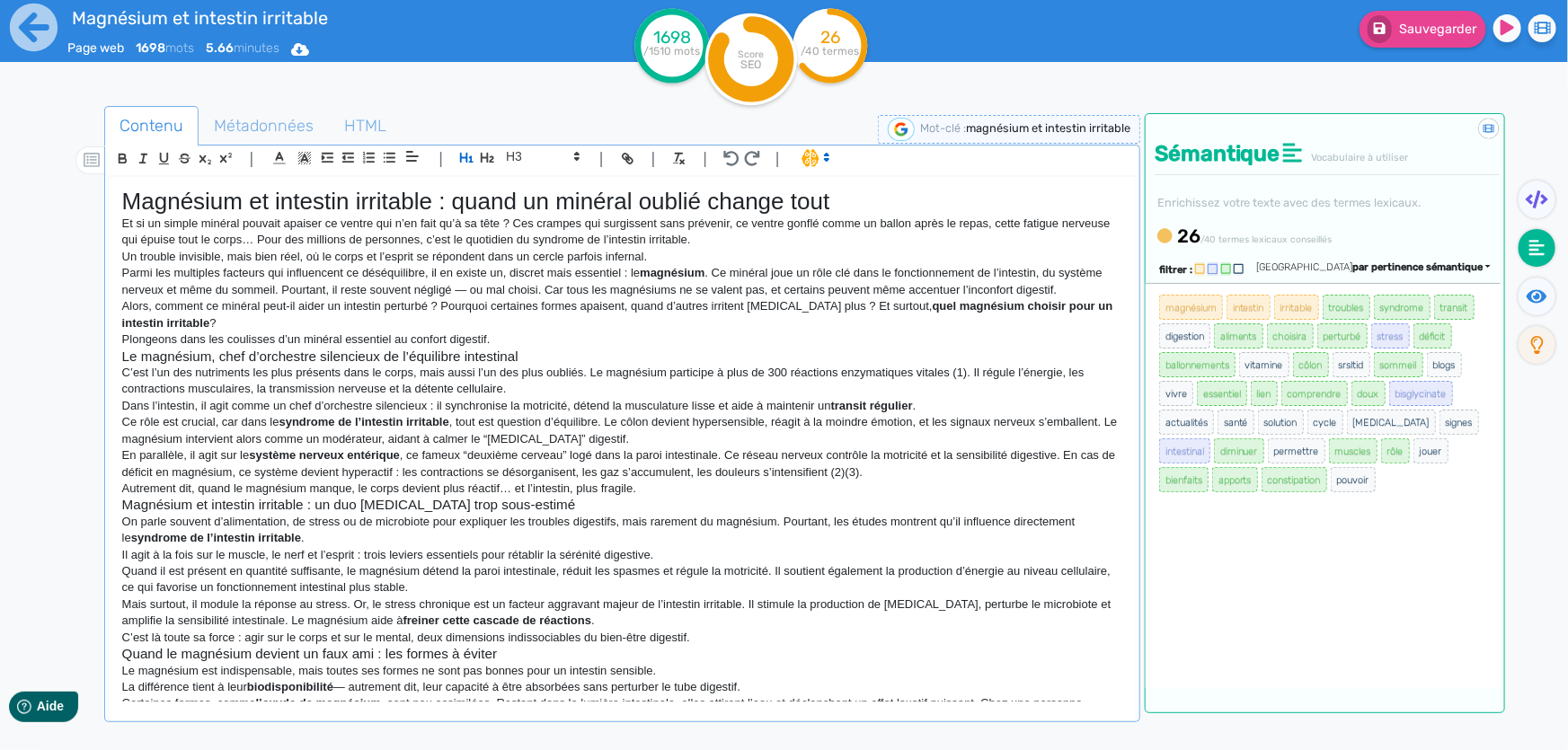
click at [561, 265] on p "Parmi les multiples facteurs qui influencent ce déséquilibre, il en existe un, …" at bounding box center [622, 281] width 1000 height 33
click at [443, 352] on h3 "Le magnésium, chef d’orchestre silencieux de l’équilibre intestinal" at bounding box center [622, 356] width 1000 height 16
click at [493, 154] on icon "button" at bounding box center [487, 157] width 15 height 15
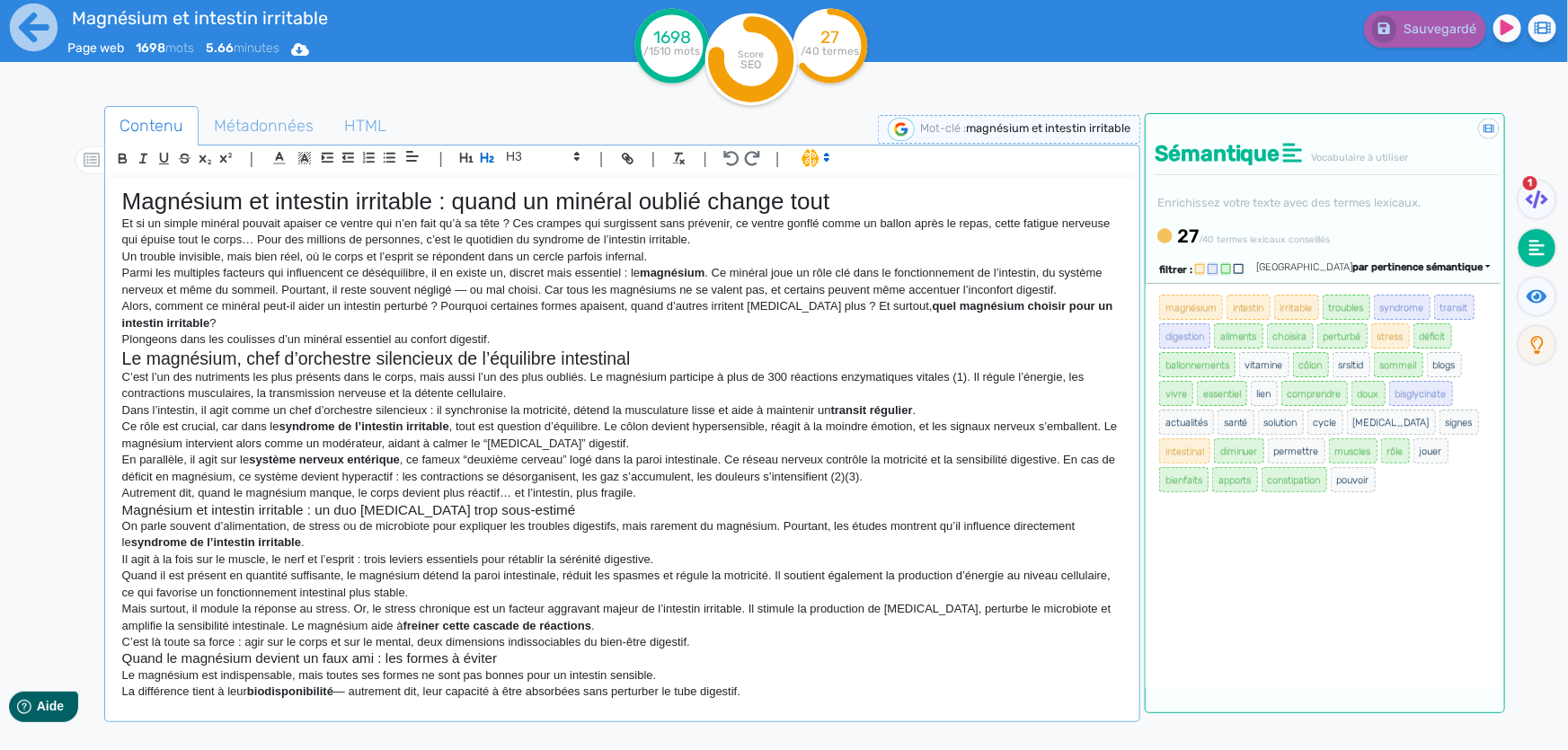
click at [277, 512] on h3 "Magnésium et intestin irritable : un duo [MEDICAL_DATA] trop sous-estimé" at bounding box center [622, 509] width 1000 height 16
click at [484, 158] on icon "button" at bounding box center [487, 157] width 13 height 10
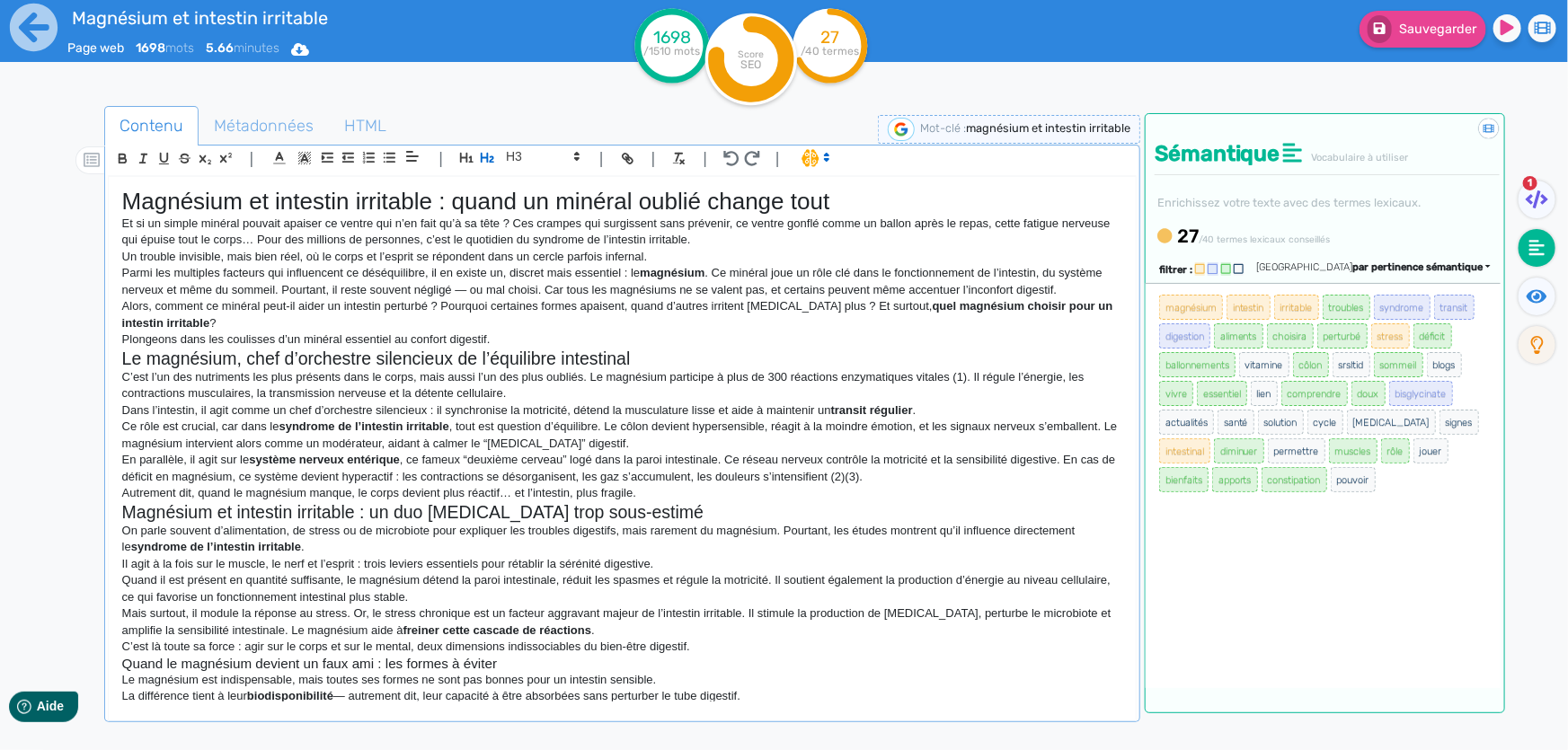
click at [1531, 187] on span "1" at bounding box center [1530, 183] width 14 height 14
click at [1540, 204] on icon at bounding box center [1537, 199] width 22 height 18
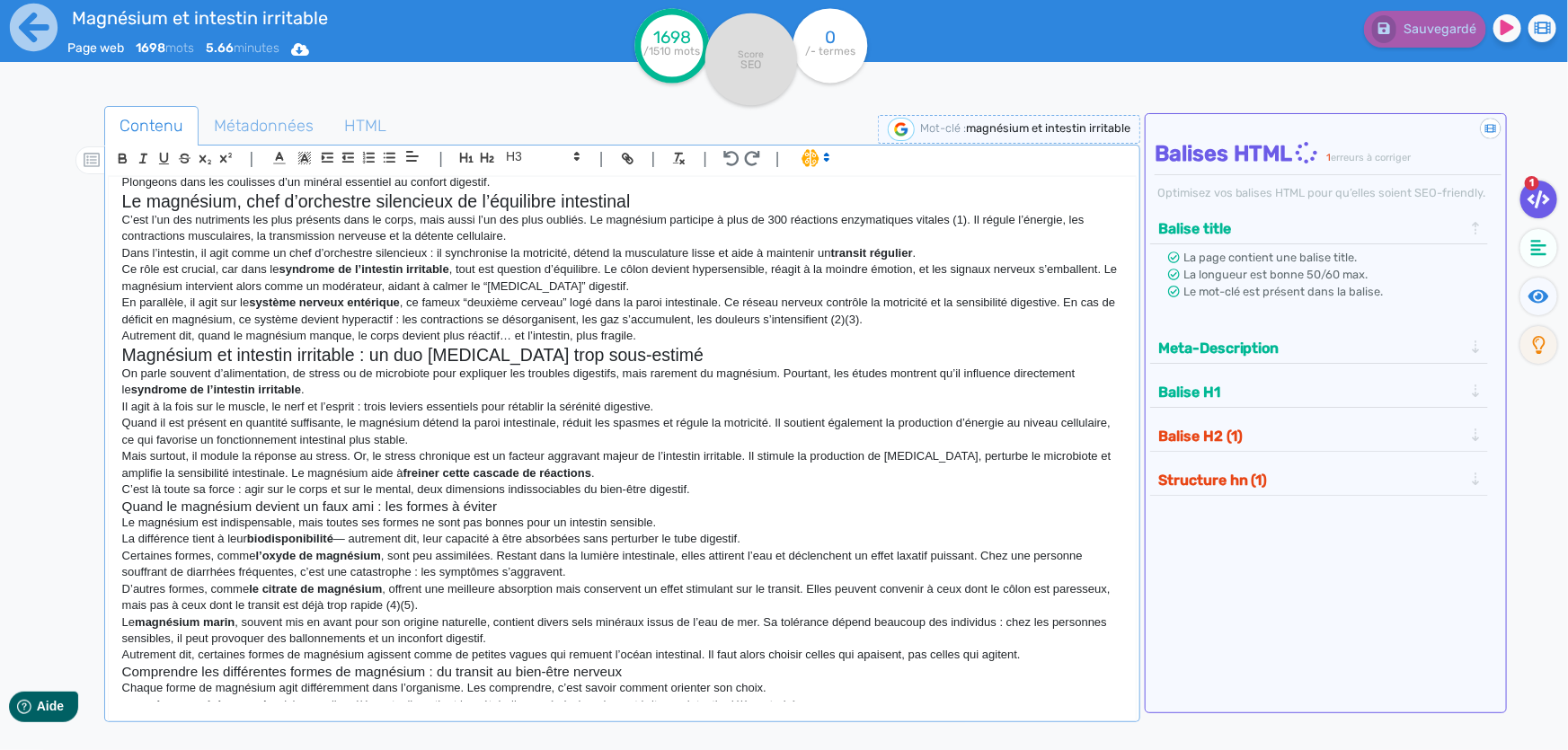
scroll to position [163, 0]
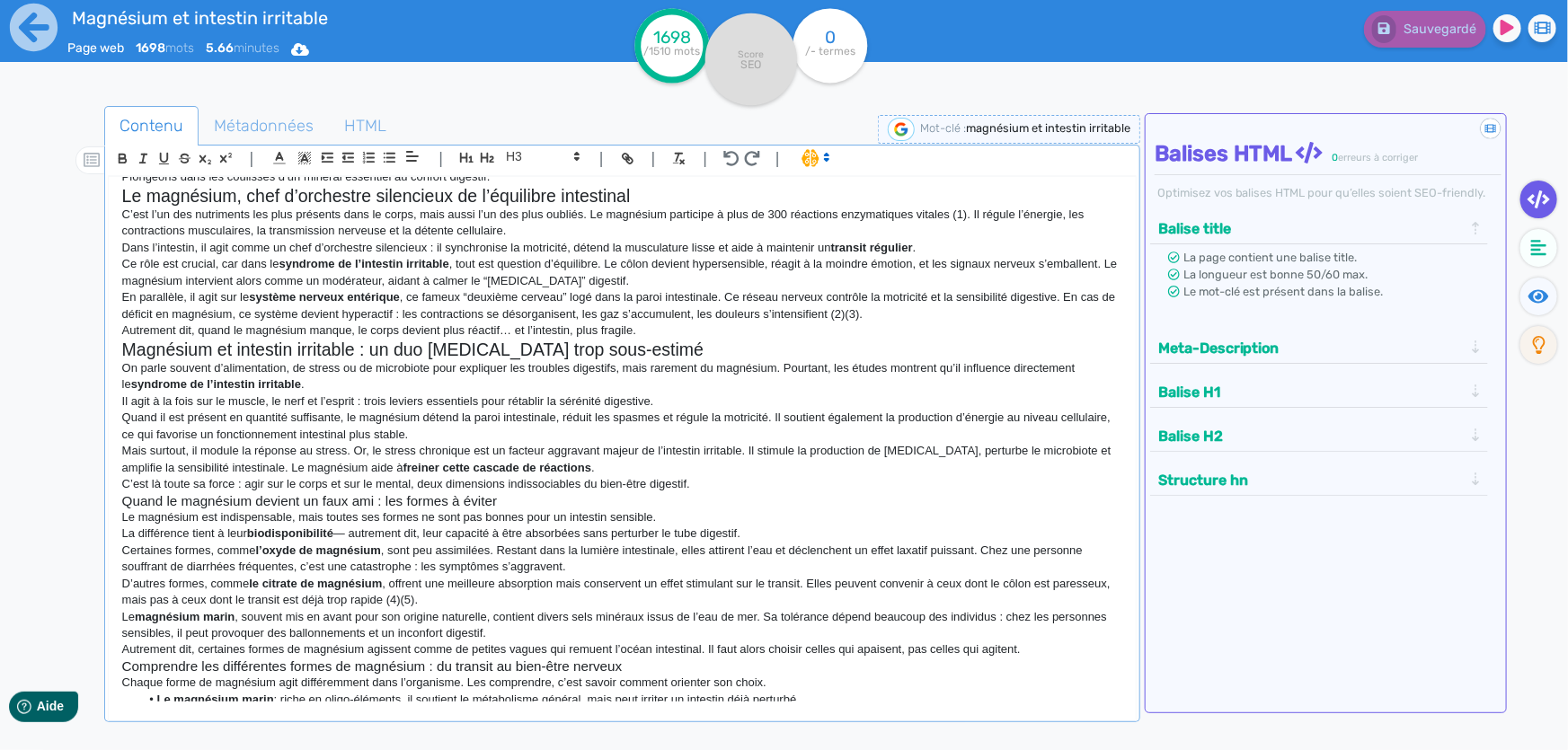
click at [282, 498] on h3 "Quand le magnésium devient un faux ami : les formes à éviter" at bounding box center [622, 501] width 1000 height 16
click at [490, 161] on icon "button" at bounding box center [487, 157] width 13 height 10
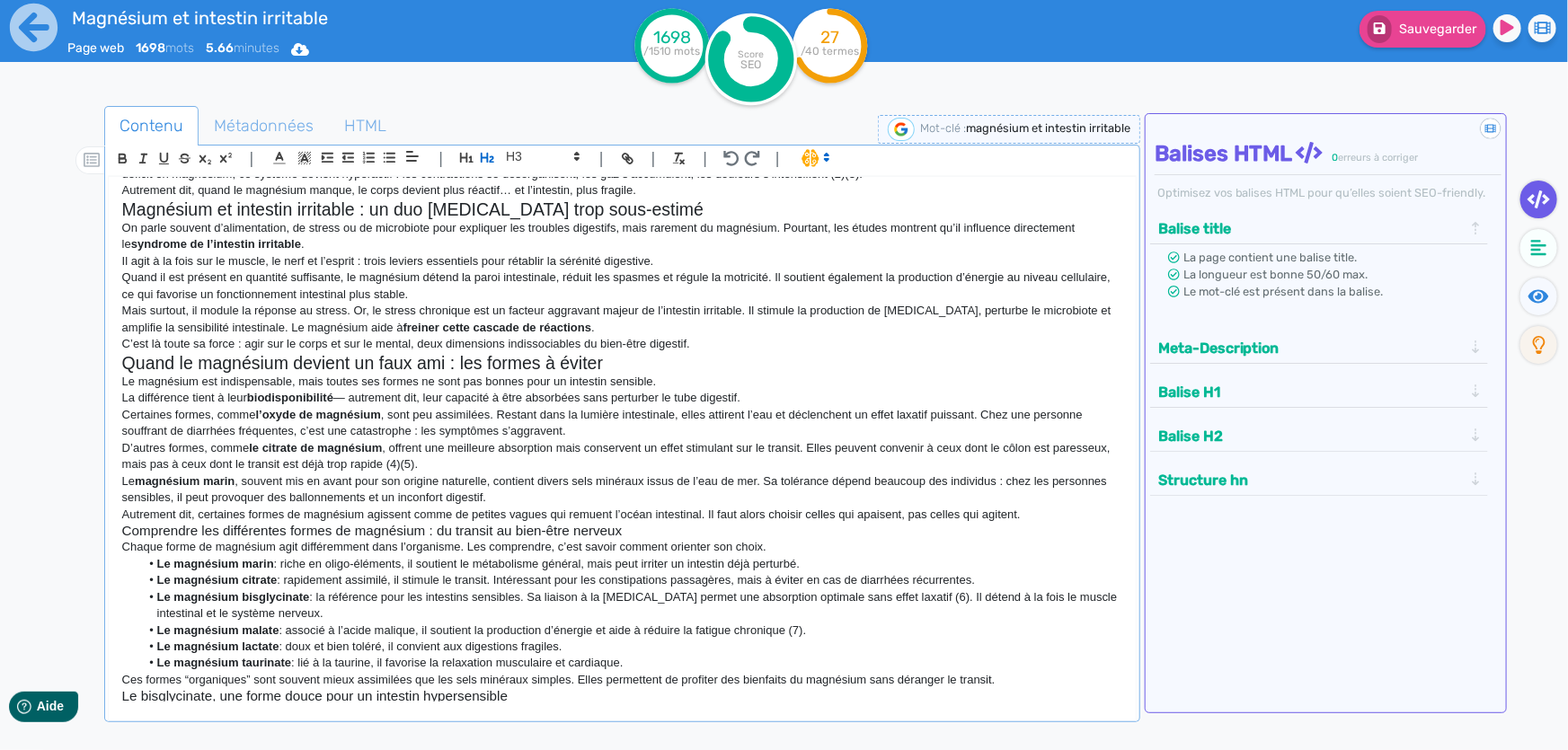
scroll to position [326, 0]
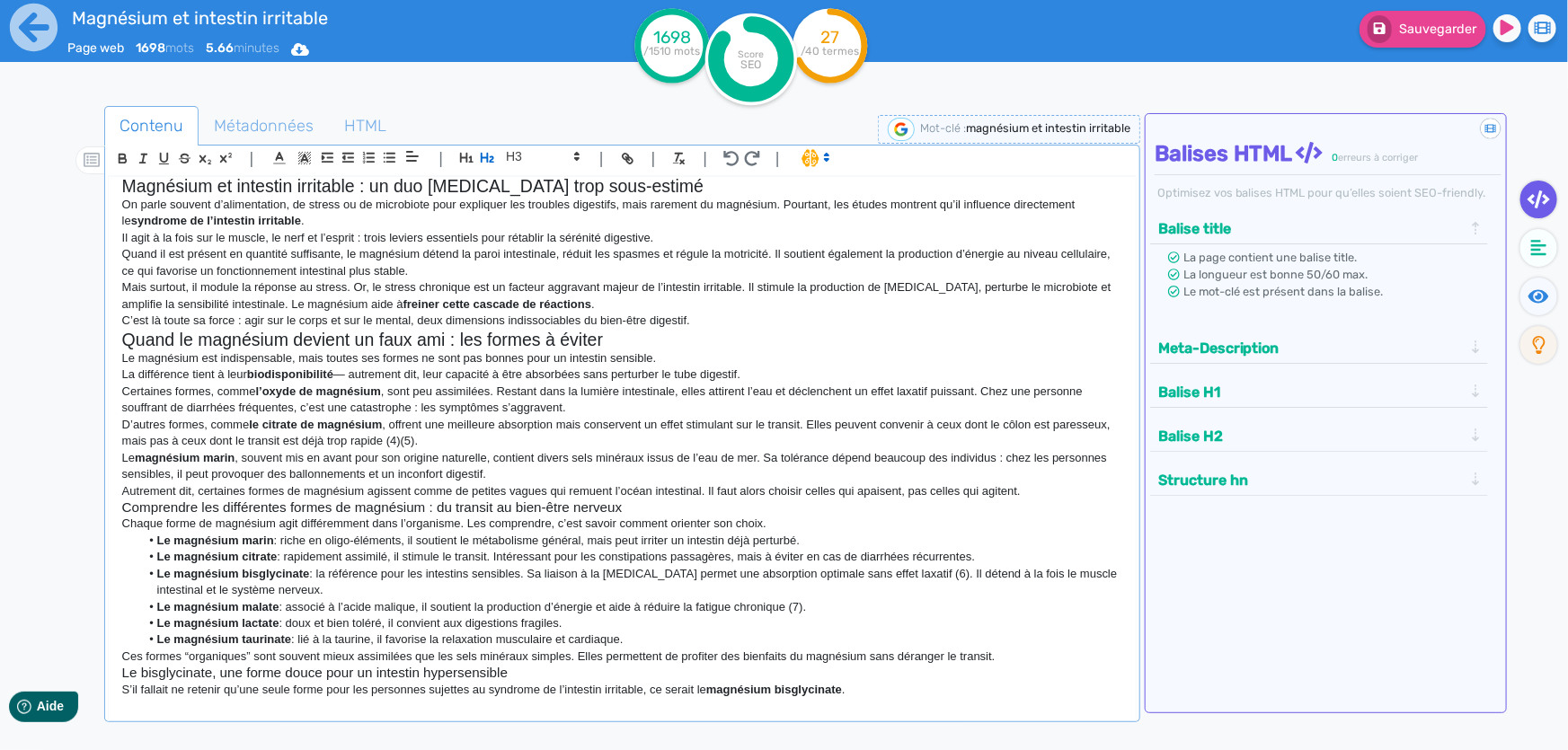
click at [240, 501] on h3 "Comprendre les différentes formes de magnésium : du transit au bien-être nerveux" at bounding box center [622, 507] width 1000 height 16
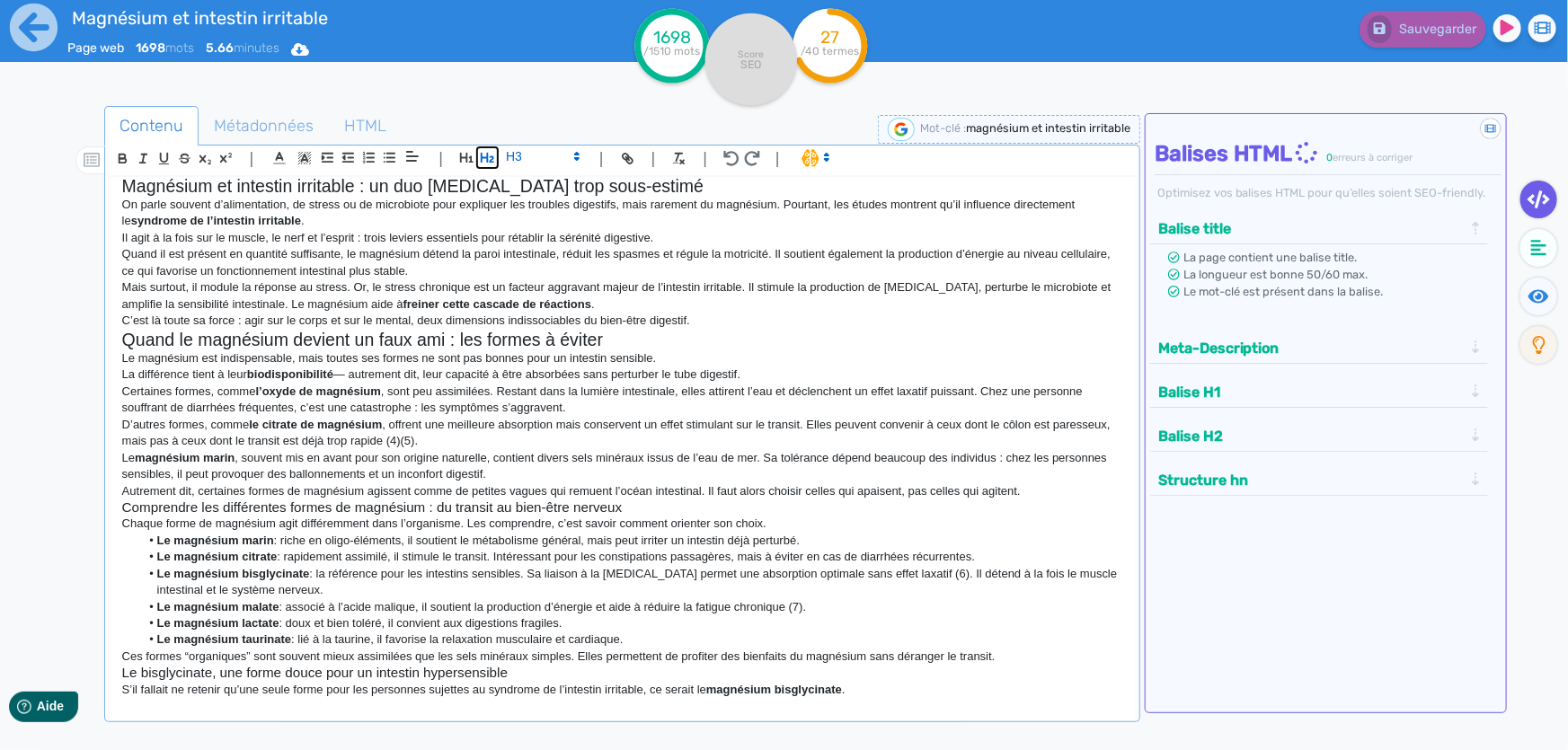
click at [486, 162] on icon "button" at bounding box center [487, 157] width 13 height 10
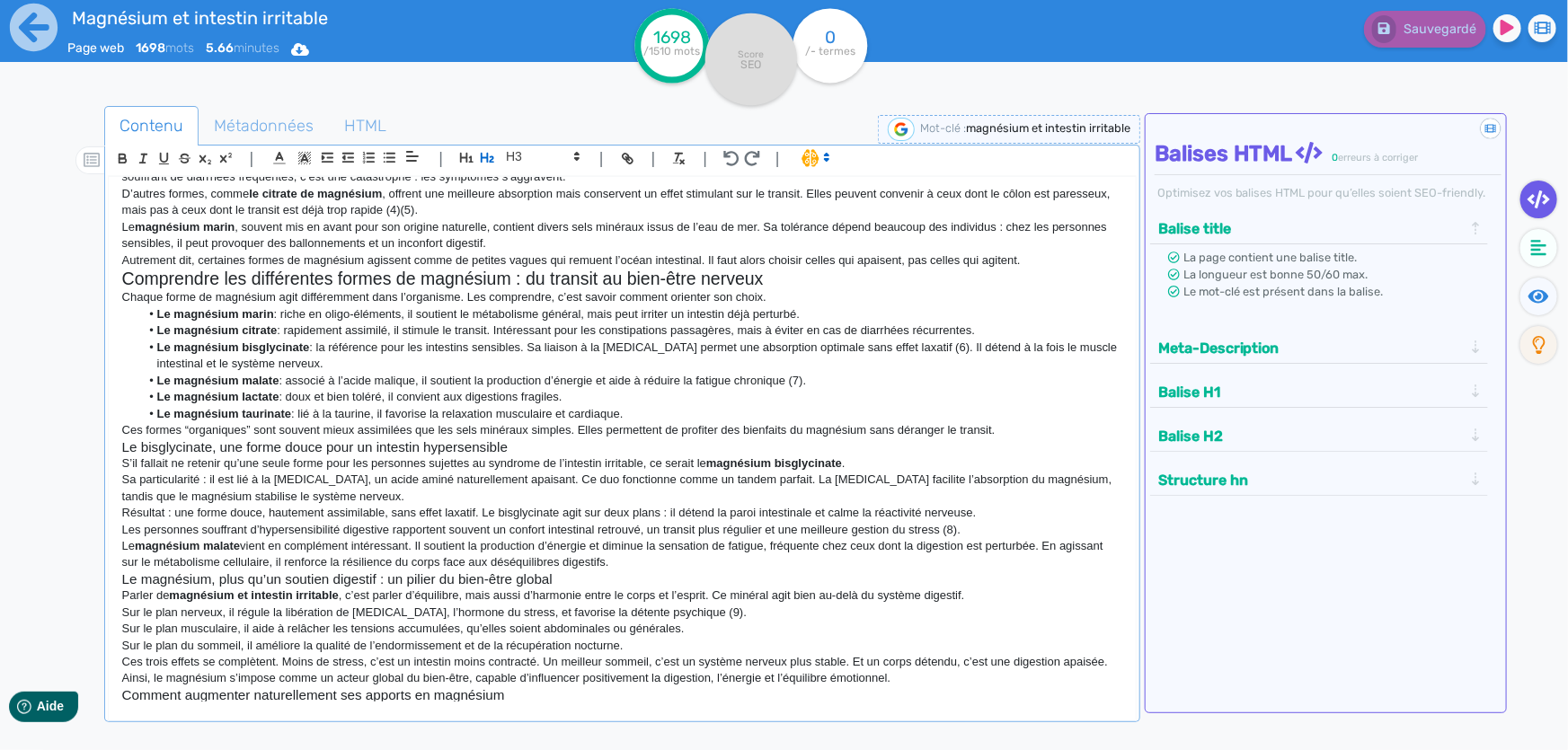
scroll to position [571, 0]
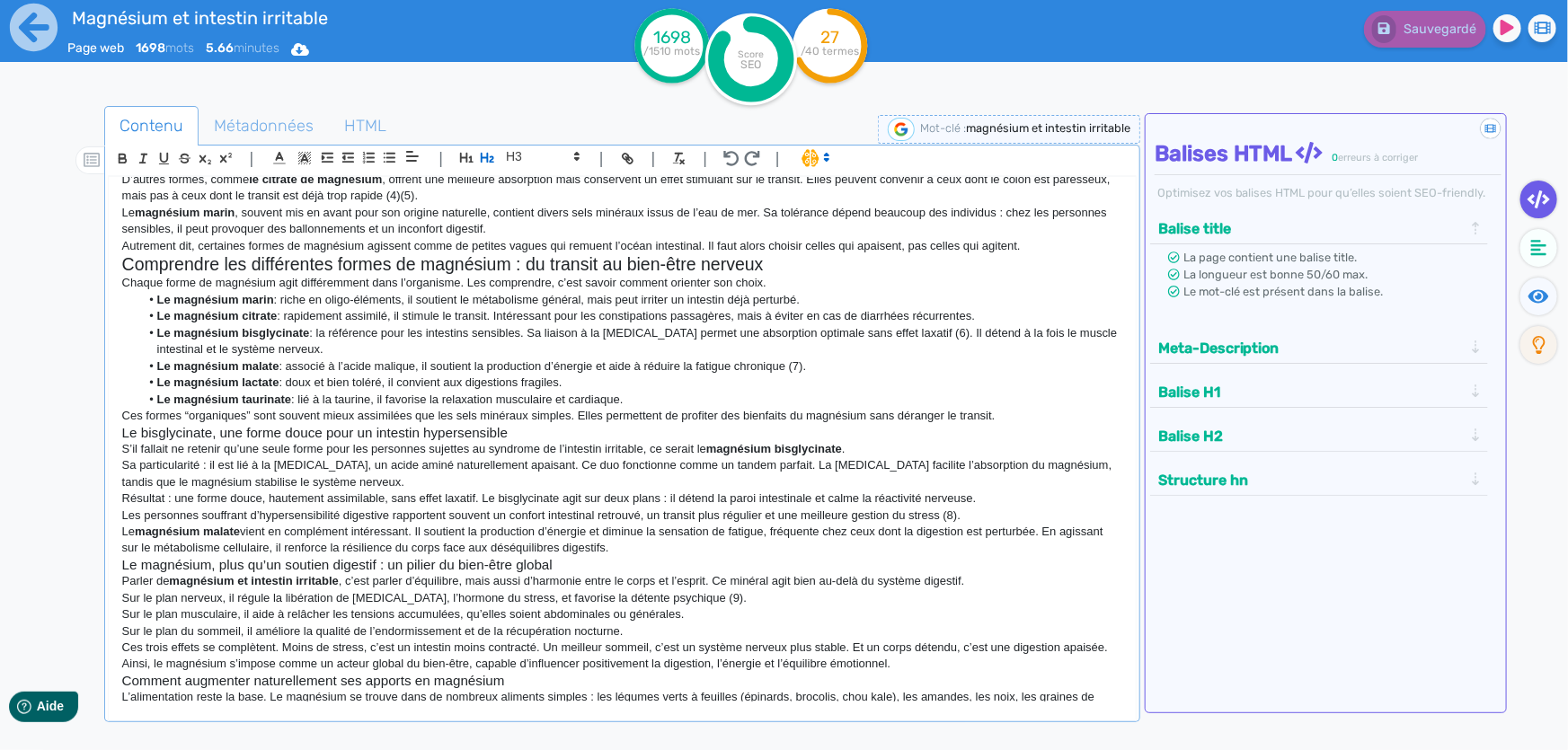
click at [270, 426] on h3 "Le bisglycinate, une forme douce pour un intestin hypersensible" at bounding box center [622, 433] width 1000 height 16
click at [492, 160] on icon "button" at bounding box center [487, 157] width 13 height 10
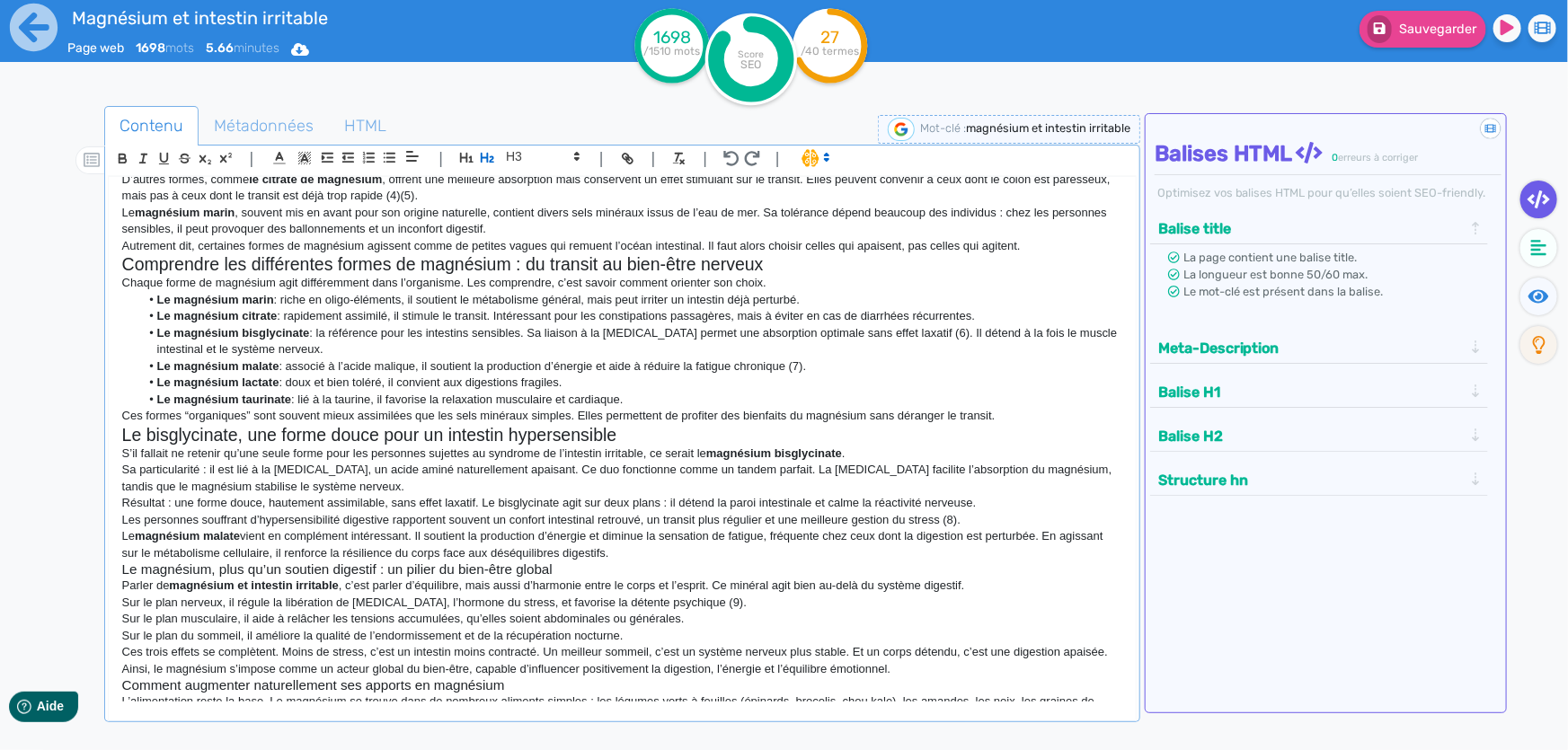
click at [291, 567] on h3 "Le magnésium, plus qu’un soutien digestif : un pilier du bien-être global" at bounding box center [622, 568] width 1000 height 16
click at [486, 153] on icon "button" at bounding box center [487, 157] width 15 height 15
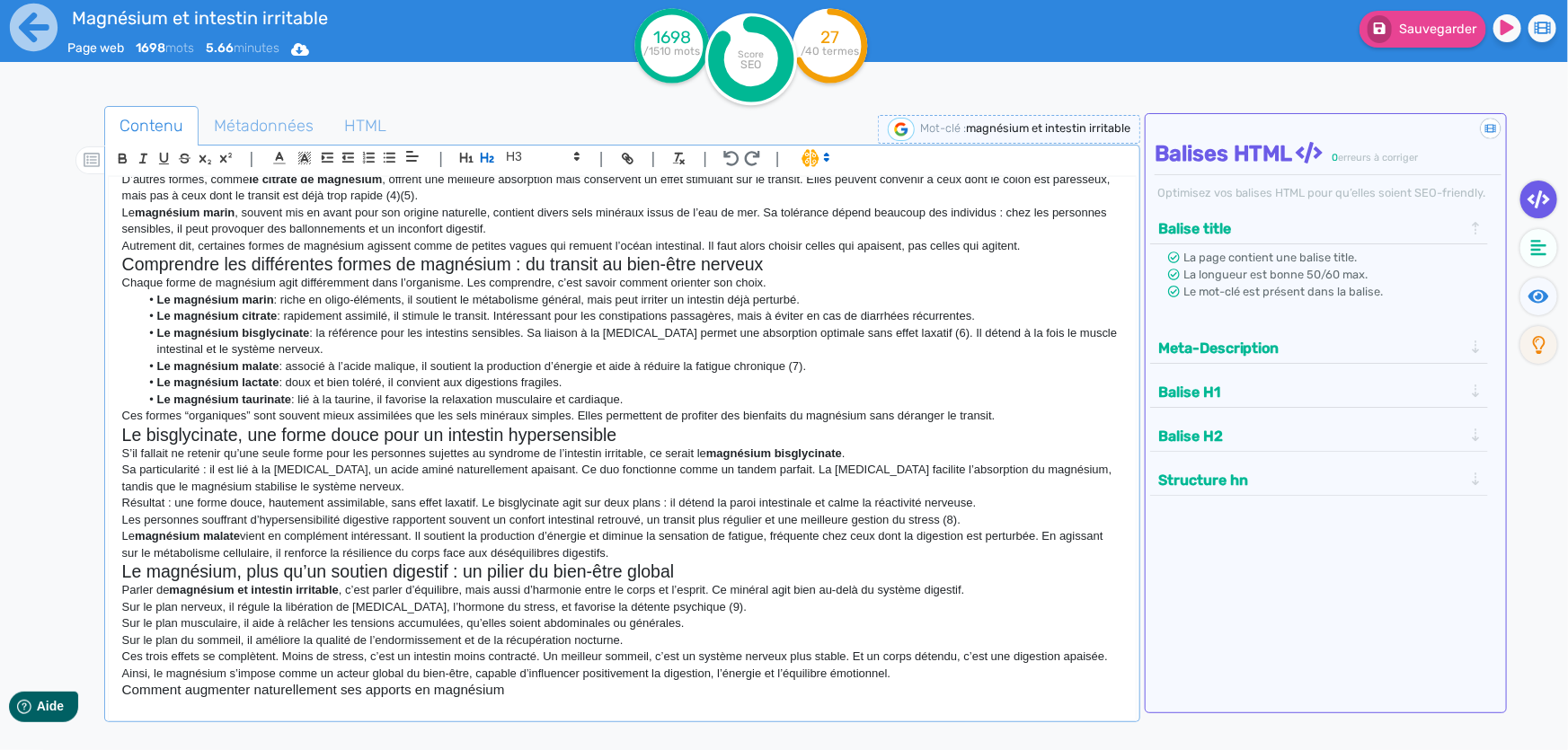
scroll to position [735, 0]
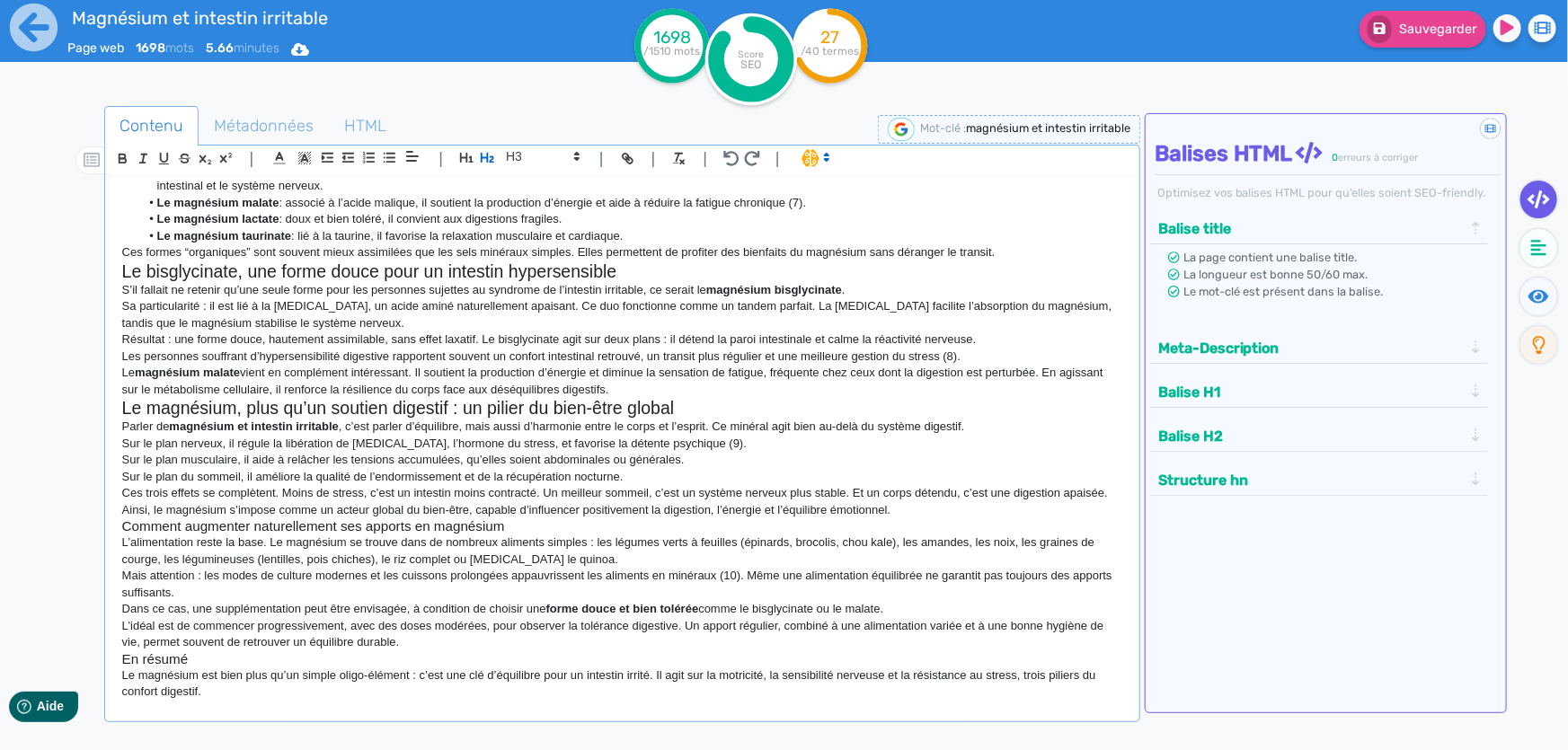
click at [289, 525] on h3 "Comment augmenter naturellement ses apports en magnésium" at bounding box center [622, 525] width 1000 height 16
click at [489, 150] on icon "button" at bounding box center [487, 157] width 15 height 15
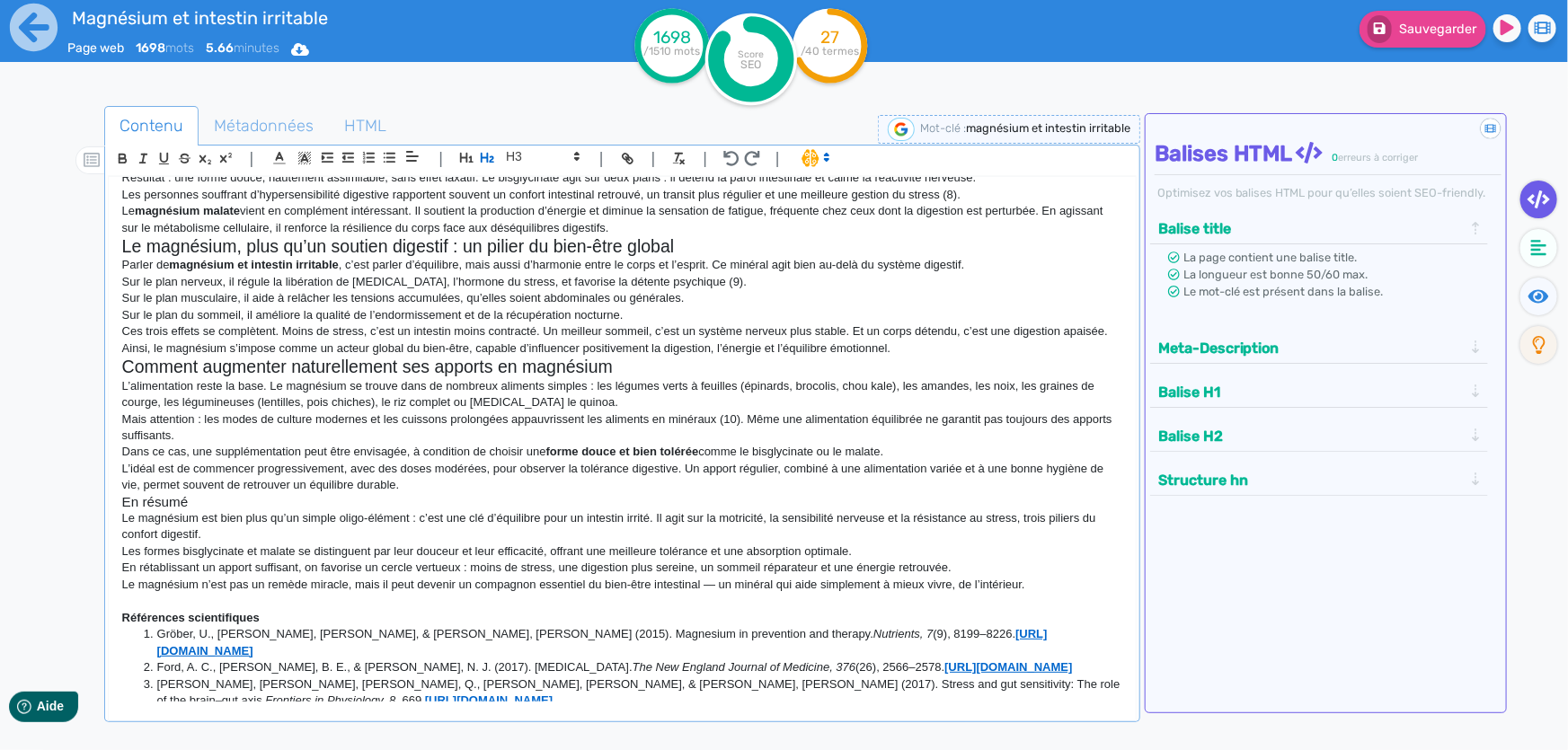
scroll to position [898, 0]
click at [174, 503] on h3 "En résumé" at bounding box center [622, 500] width 1000 height 16
click at [486, 153] on icon "button" at bounding box center [487, 157] width 13 height 10
click at [524, 502] on h2 "En résumé" at bounding box center [622, 503] width 1000 height 21
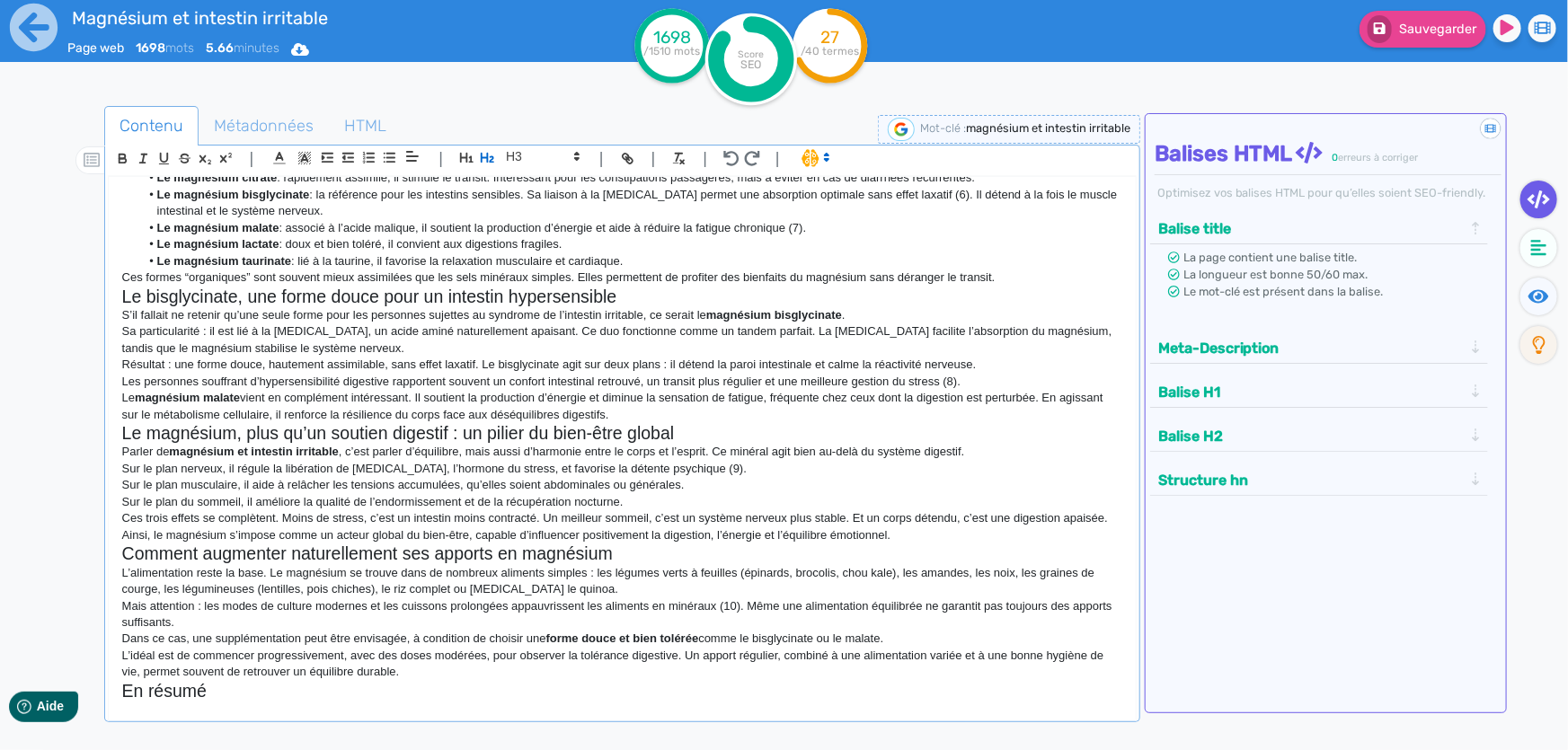
scroll to position [219, 0]
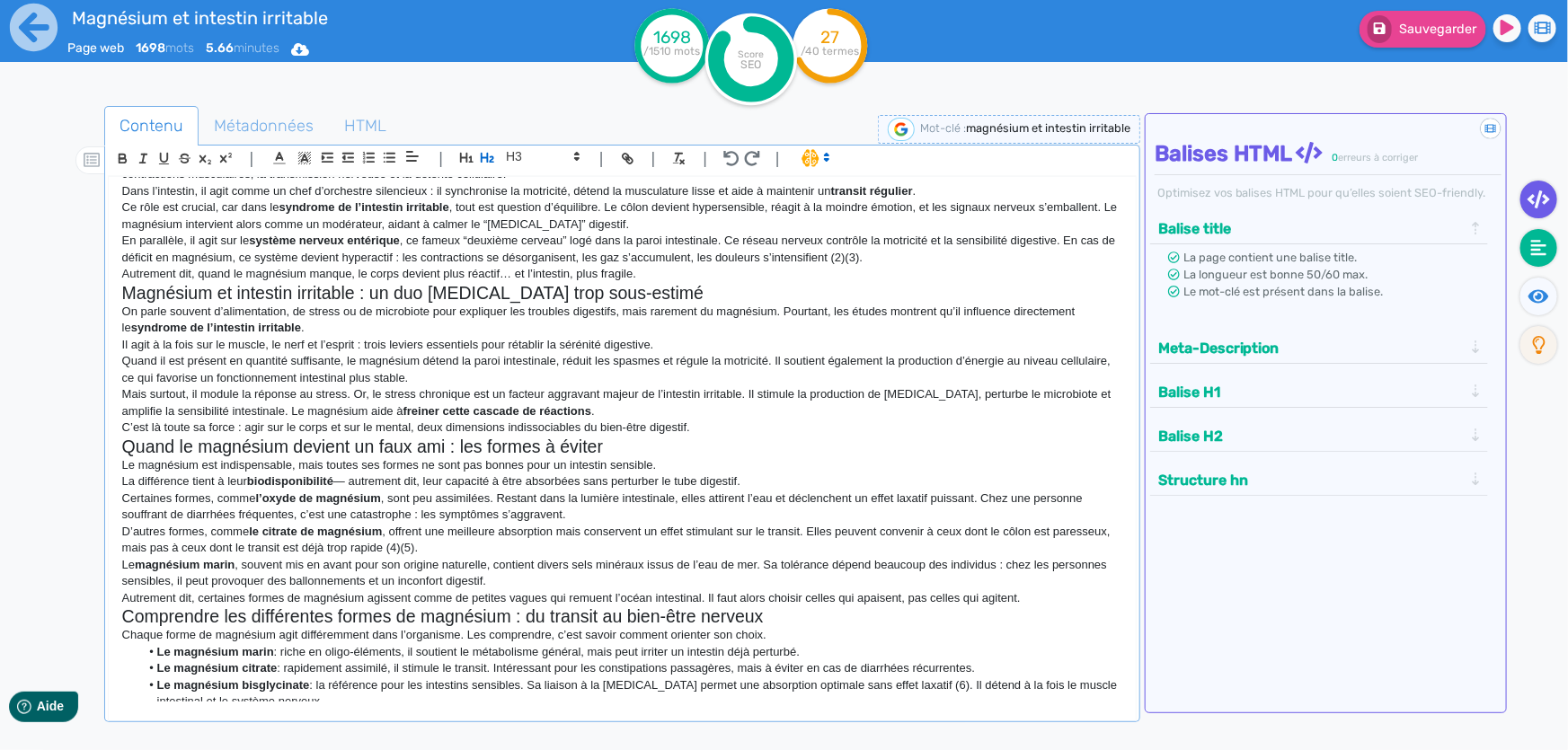
click at [1526, 247] on fa-icon at bounding box center [1538, 248] width 37 height 37
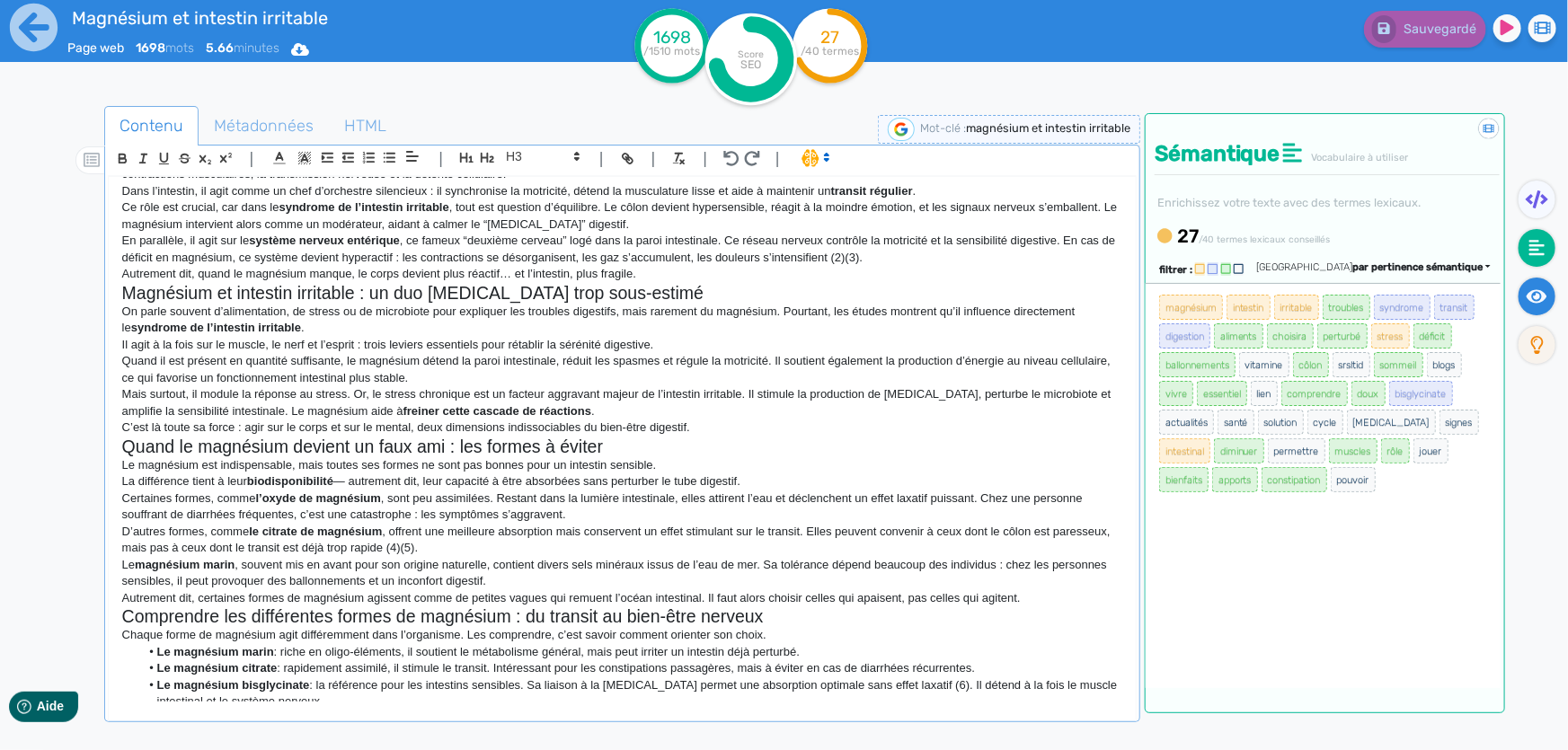
click at [1545, 306] on fa-icon at bounding box center [1536, 296] width 37 height 37
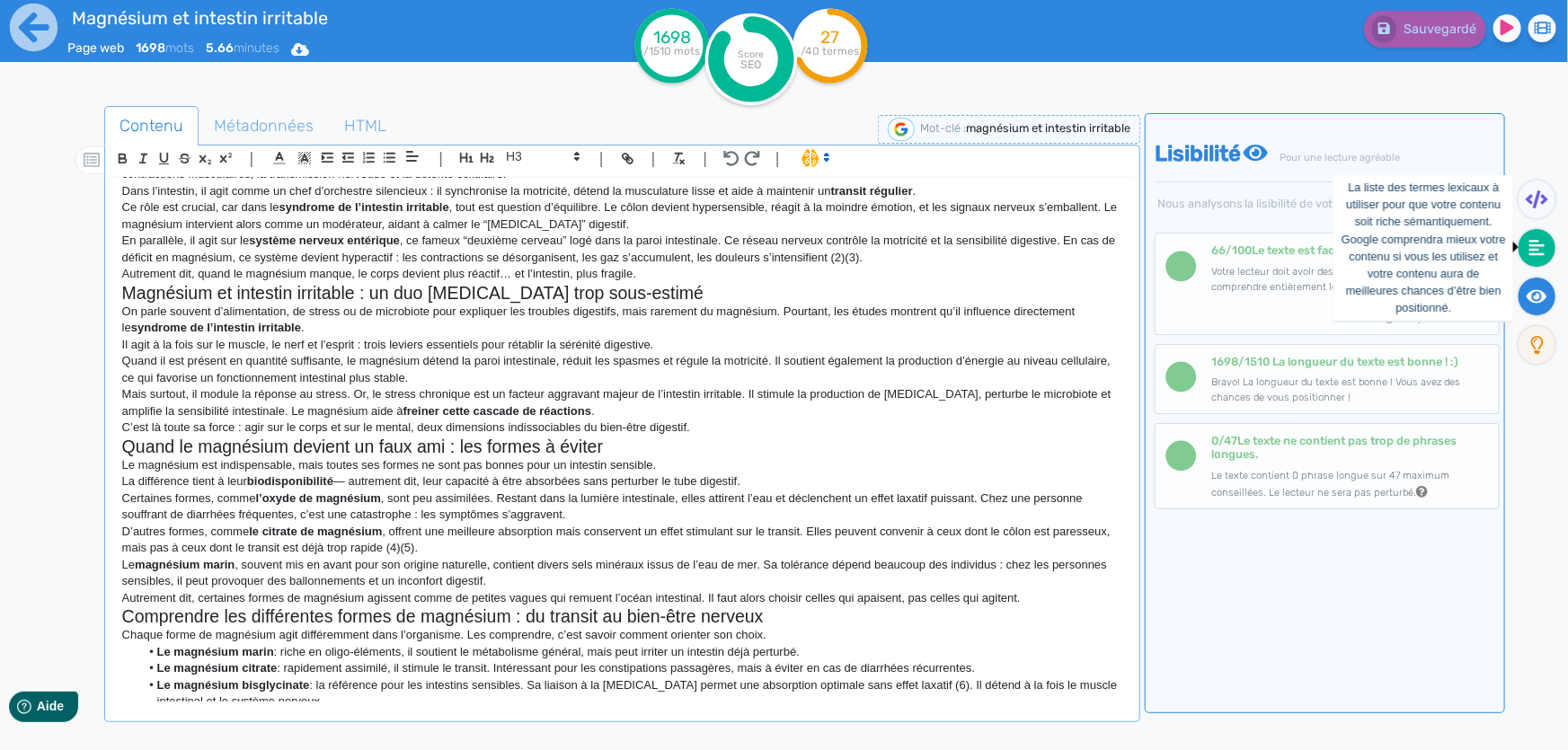
click at [1547, 241] on fa-icon at bounding box center [1536, 248] width 37 height 37
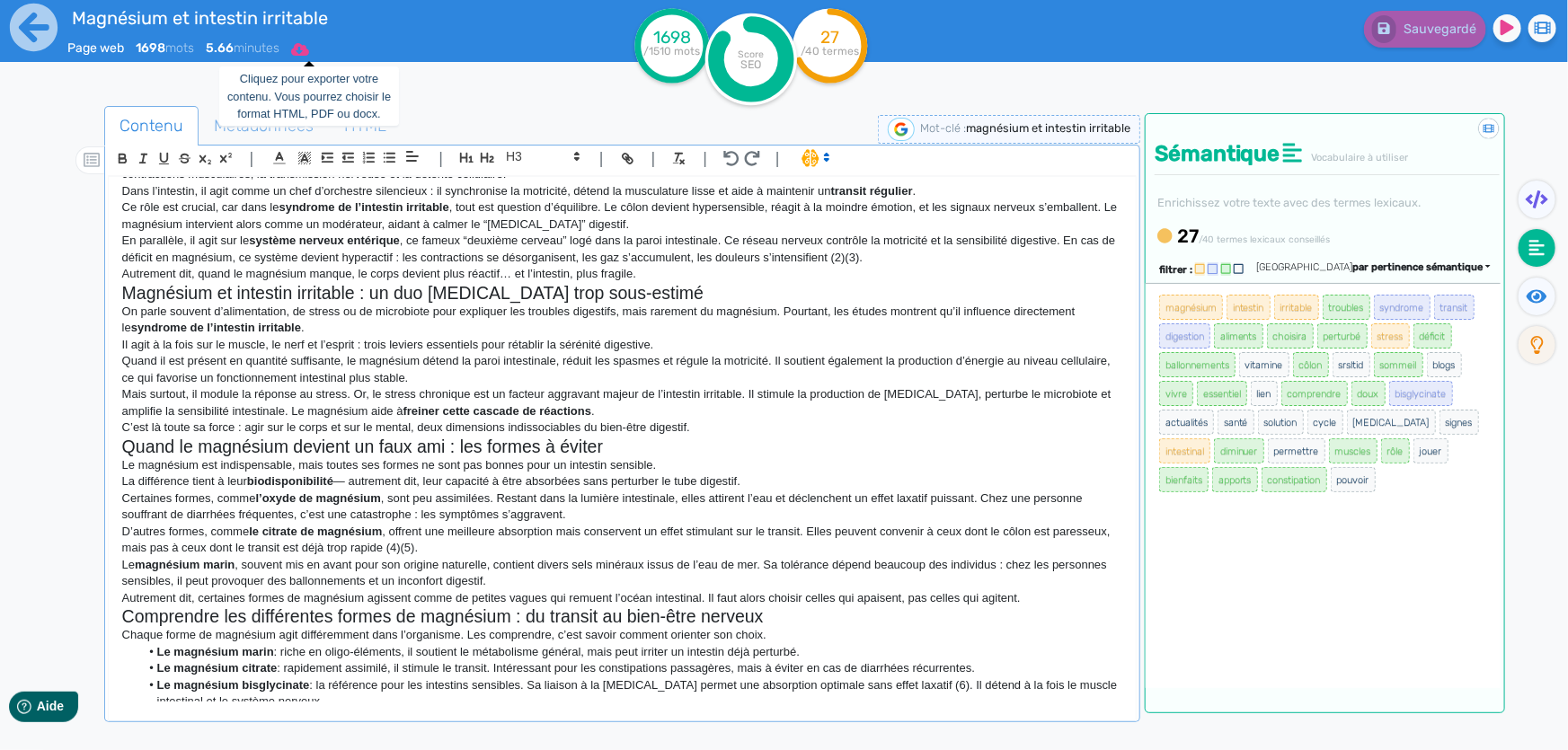
click at [309, 47] on icon at bounding box center [300, 49] width 18 height 12
click at [298, 146] on button "Word" at bounding box center [293, 152] width 143 height 29
drag, startPoint x: 1331, startPoint y: 482, endPoint x: 1160, endPoint y: 304, distance: 246.8
click at [1160, 304] on ul "magnésium intestin irritable troubles syndrome transit digestion aliments chois…" at bounding box center [1323, 393] width 330 height 201
copy ul "magnésium intestin irritable troubles syndrome transit digestion aliments chois…"
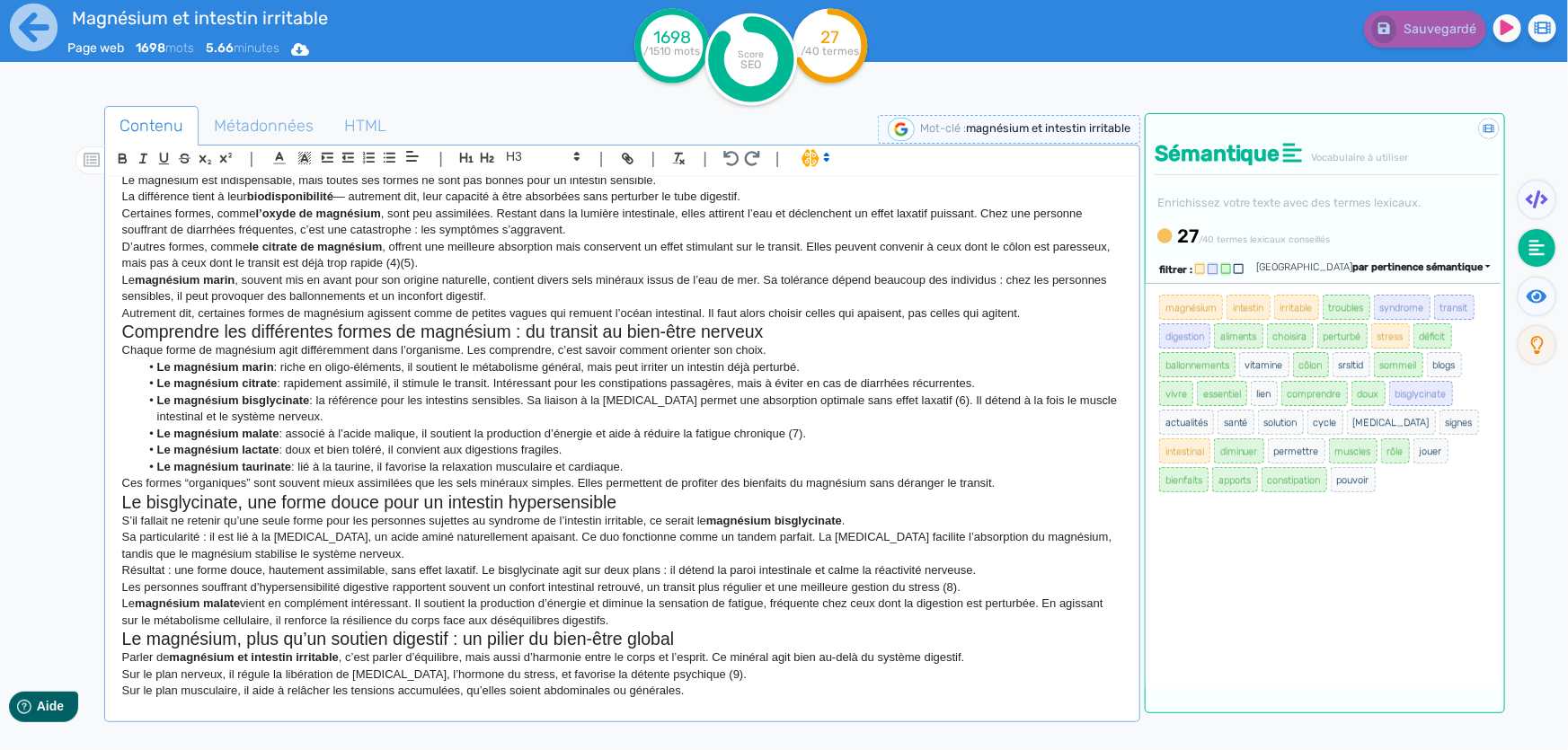
scroll to position [735, 0]
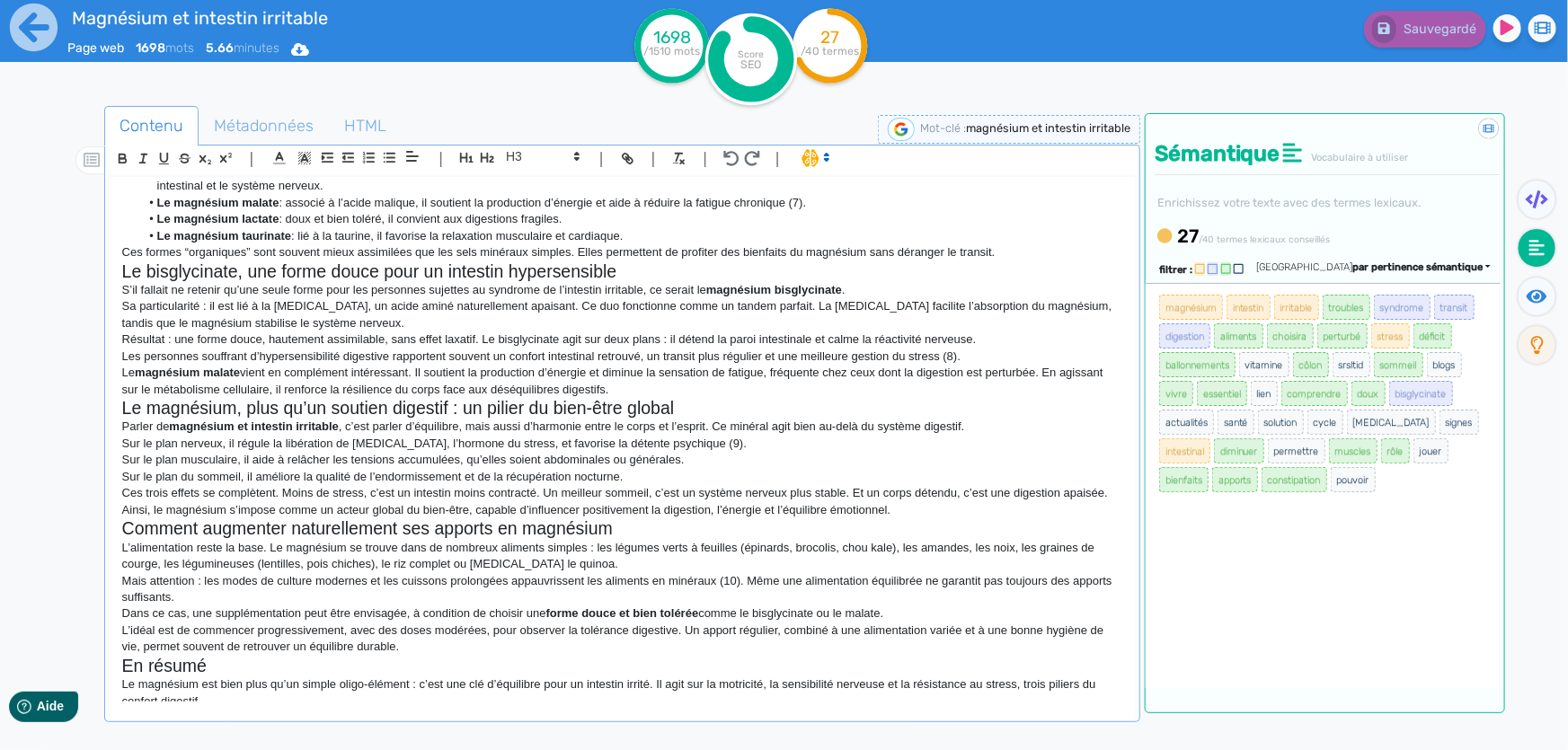
click at [669, 447] on p "Sur le plan nerveux, il régule la libération de [MEDICAL_DATA], l’hormone du st…" at bounding box center [622, 443] width 1000 height 16
click at [204, 261] on h2 "Le bisglycinate, une forme douce pour un intestin hypersensible" at bounding box center [622, 272] width 1000 height 21
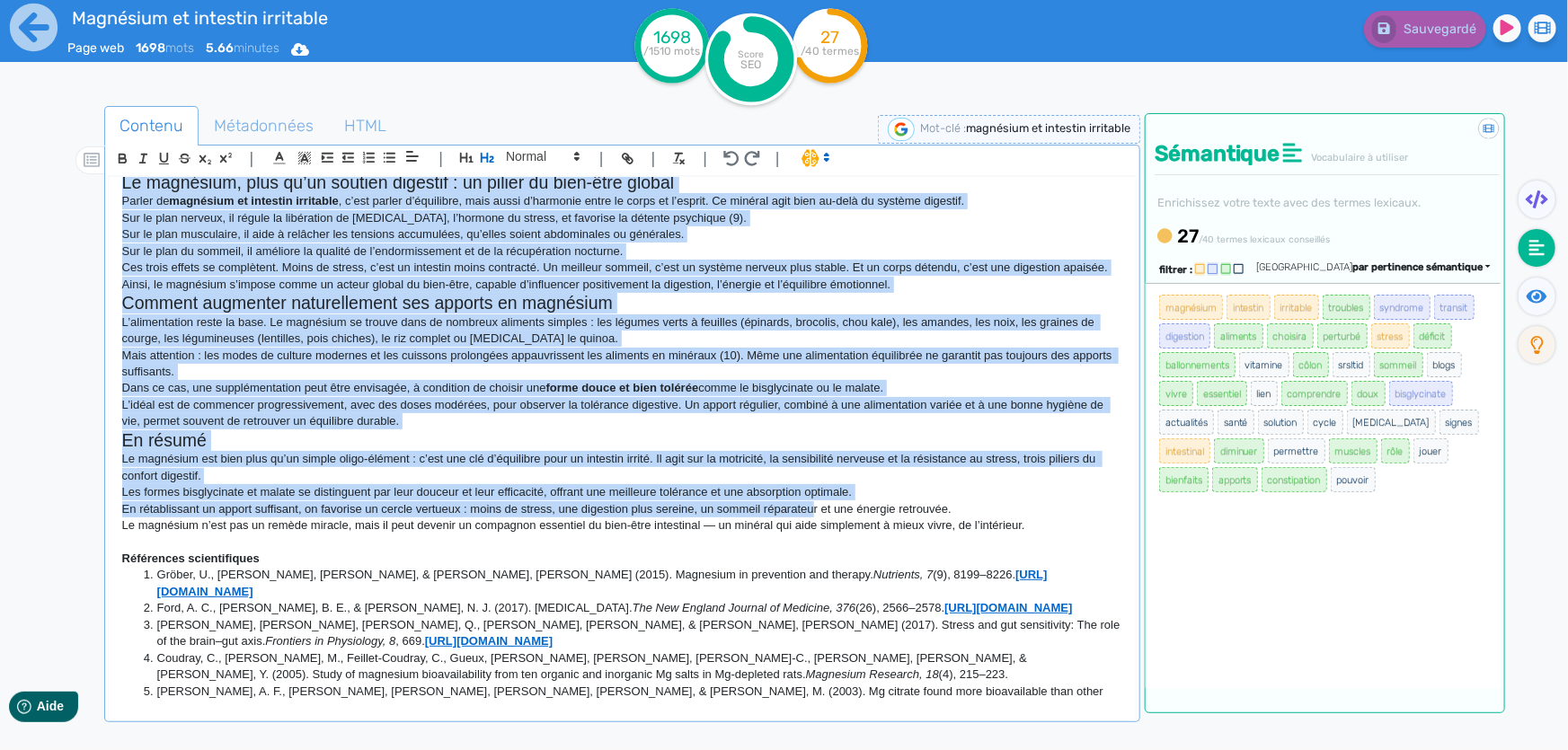
scroll to position [978, 0]
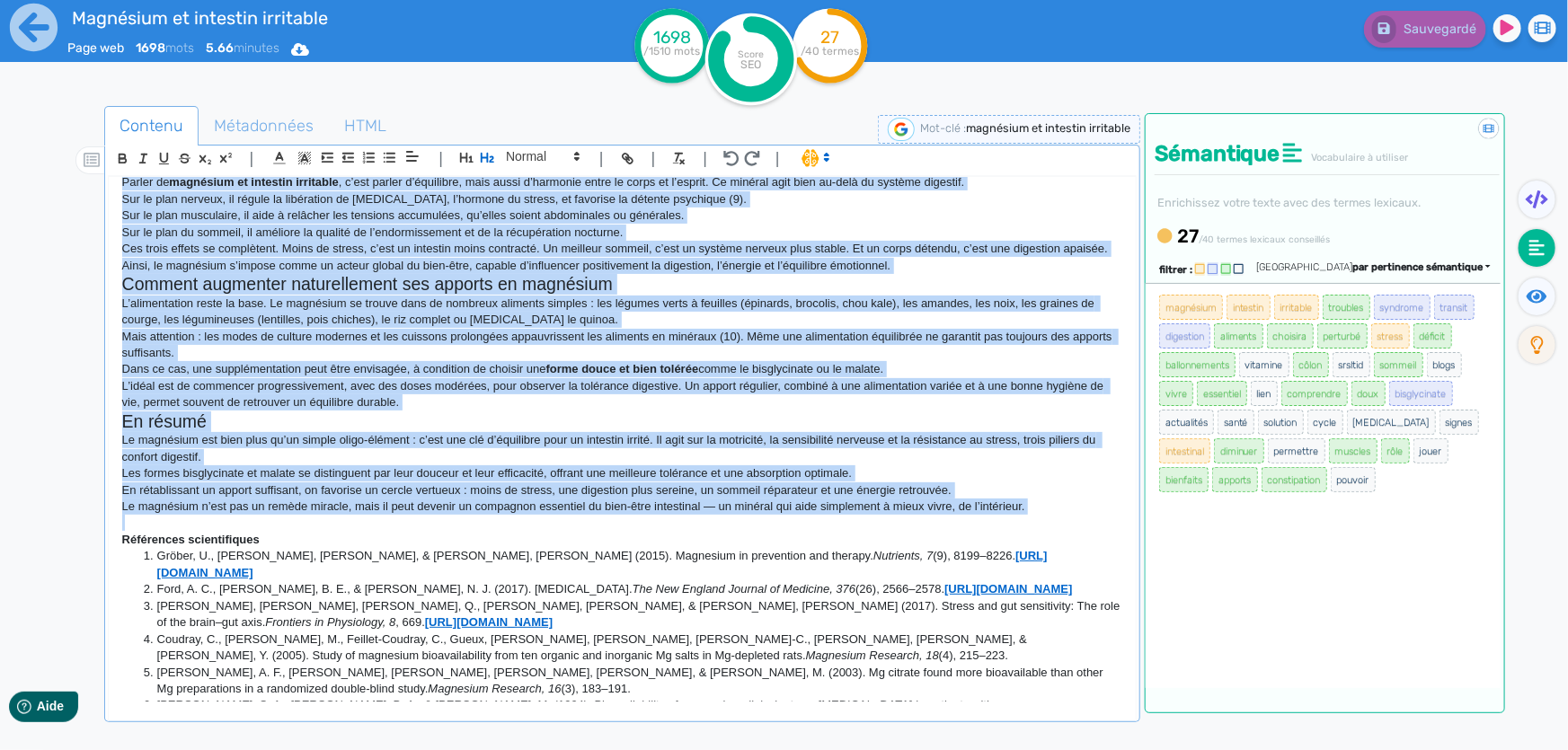
drag, startPoint x: 124, startPoint y: 199, endPoint x: 1068, endPoint y: 518, distance: 996.4
click at [1068, 518] on div "Magnésium et intestin irritable : quand un minéral oublié change tout Et si un …" at bounding box center [622, 439] width 1027 height 525
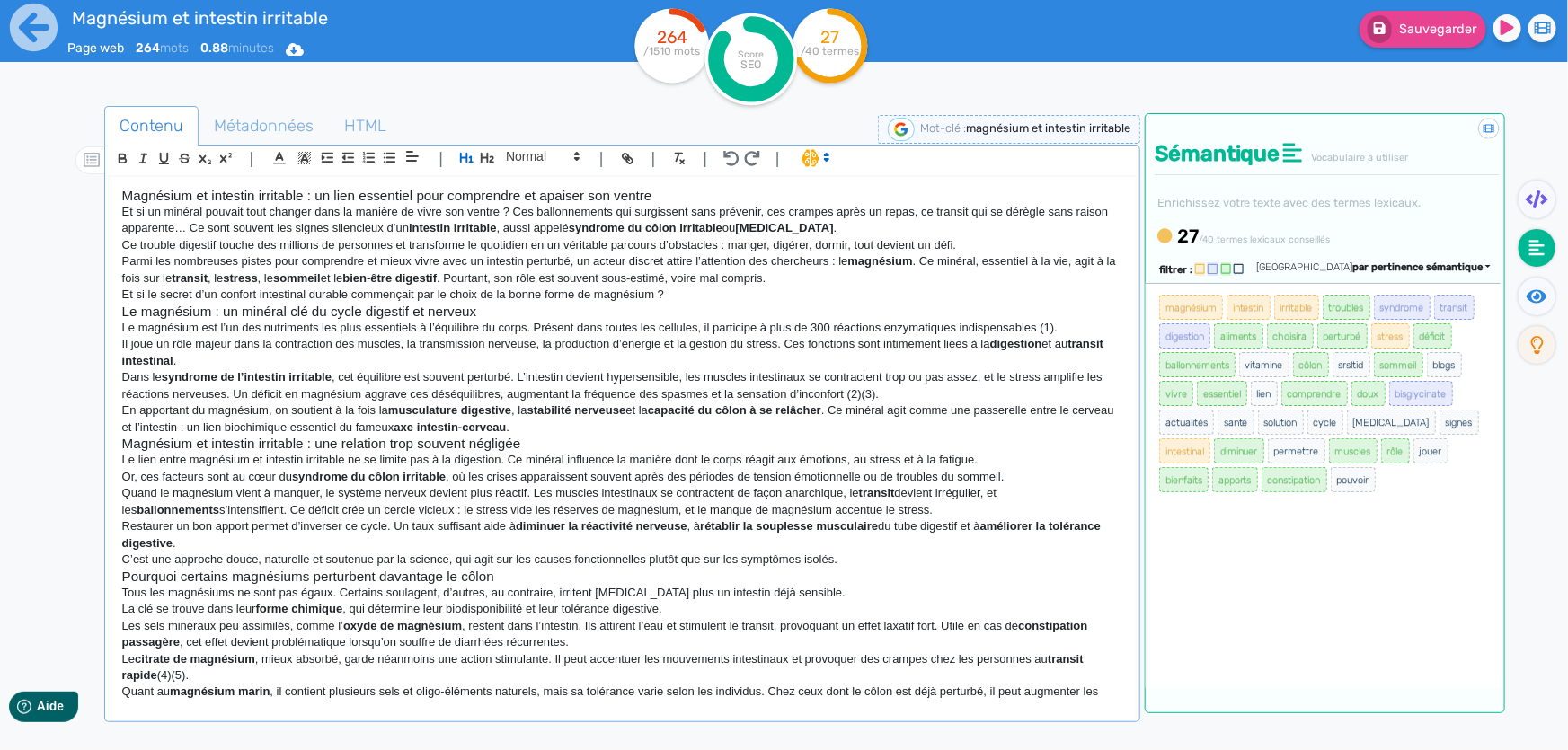
scroll to position [843, 0]
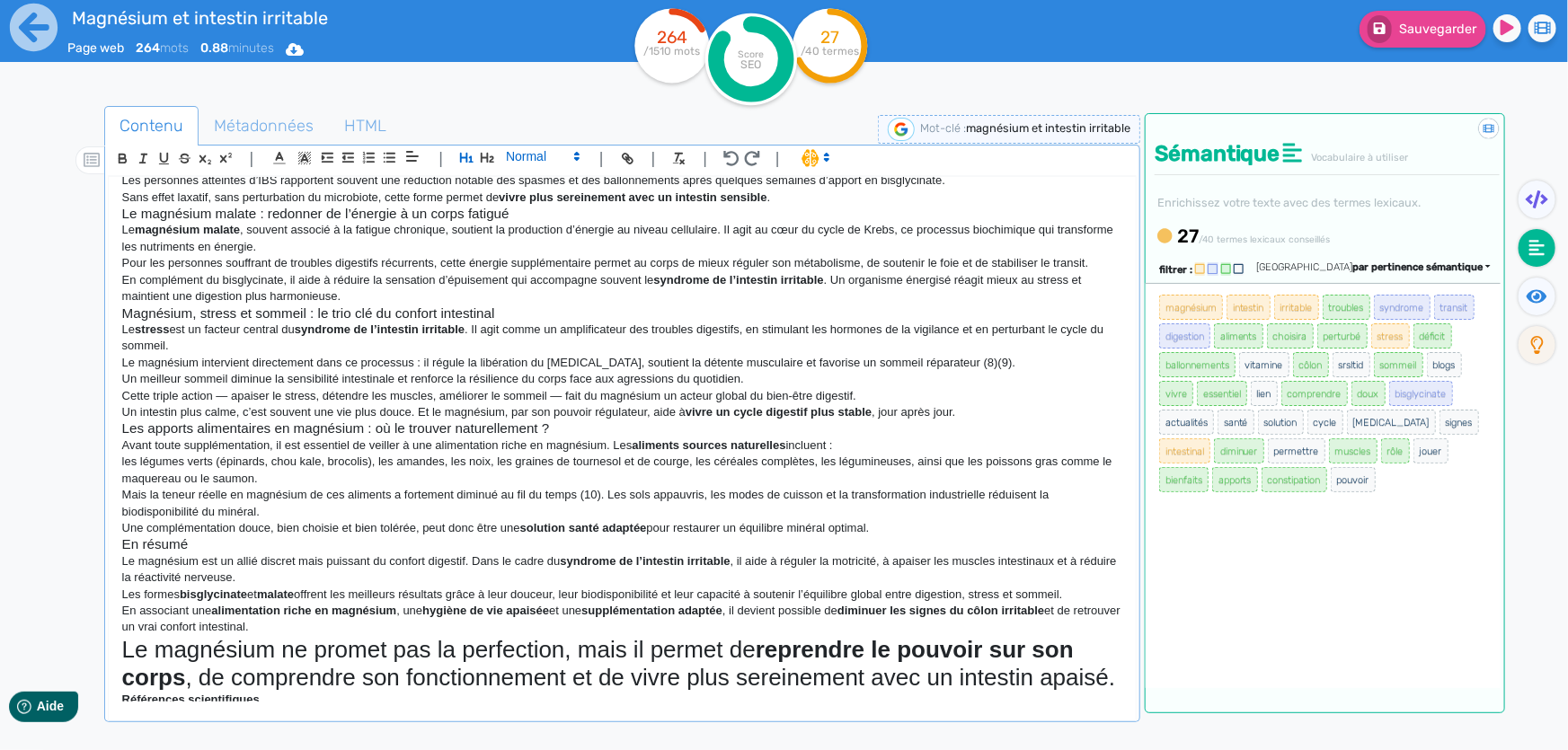
click at [537, 154] on span at bounding box center [541, 155] width 88 height 22
click at [543, 297] on span at bounding box center [541, 301] width 72 height 28
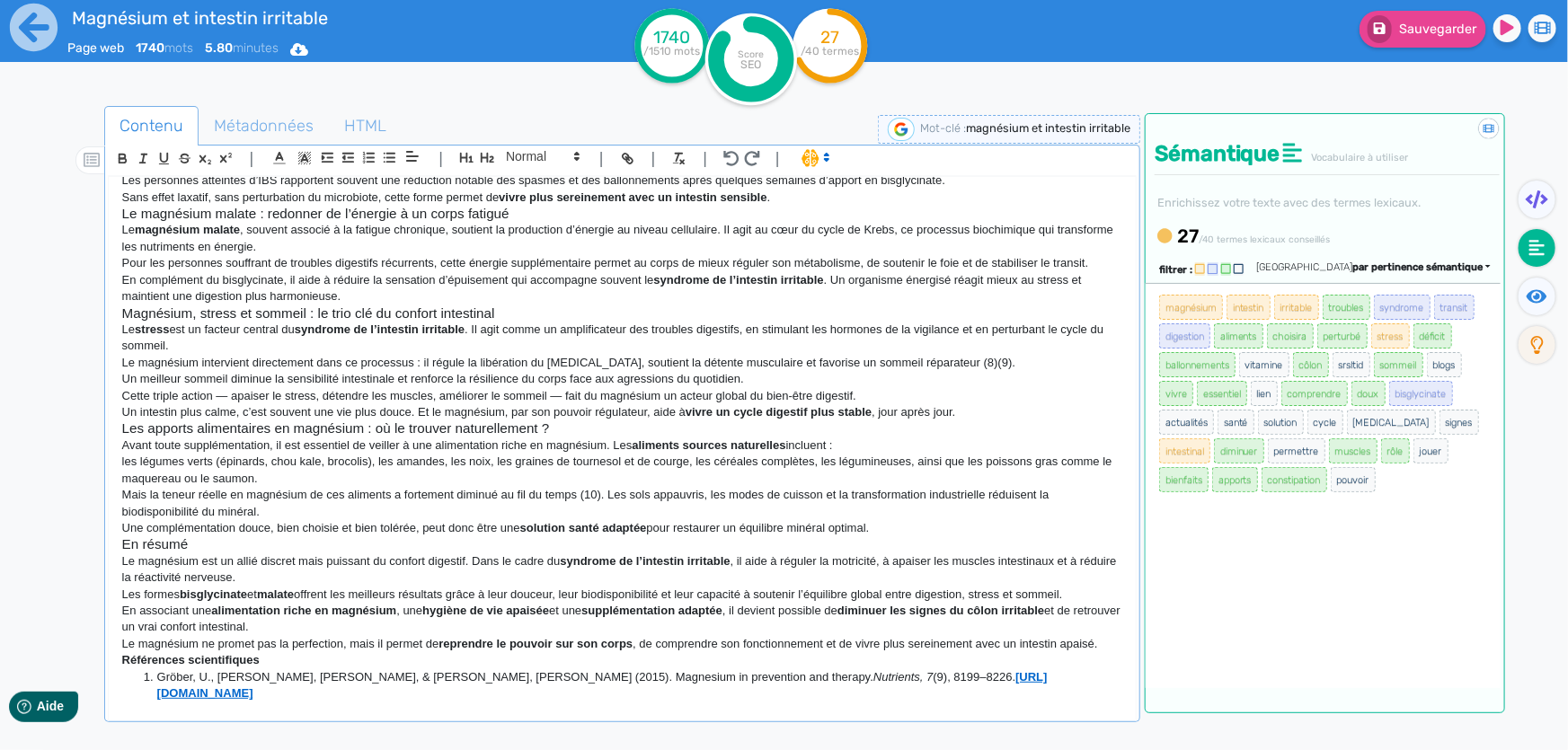
click at [442, 537] on h3 "En résumé" at bounding box center [622, 544] width 1000 height 16
click at [715, 468] on p "les légumes verts (épinards, chou kale, brocolis), les amandes, les noix, les g…" at bounding box center [622, 469] width 1000 height 33
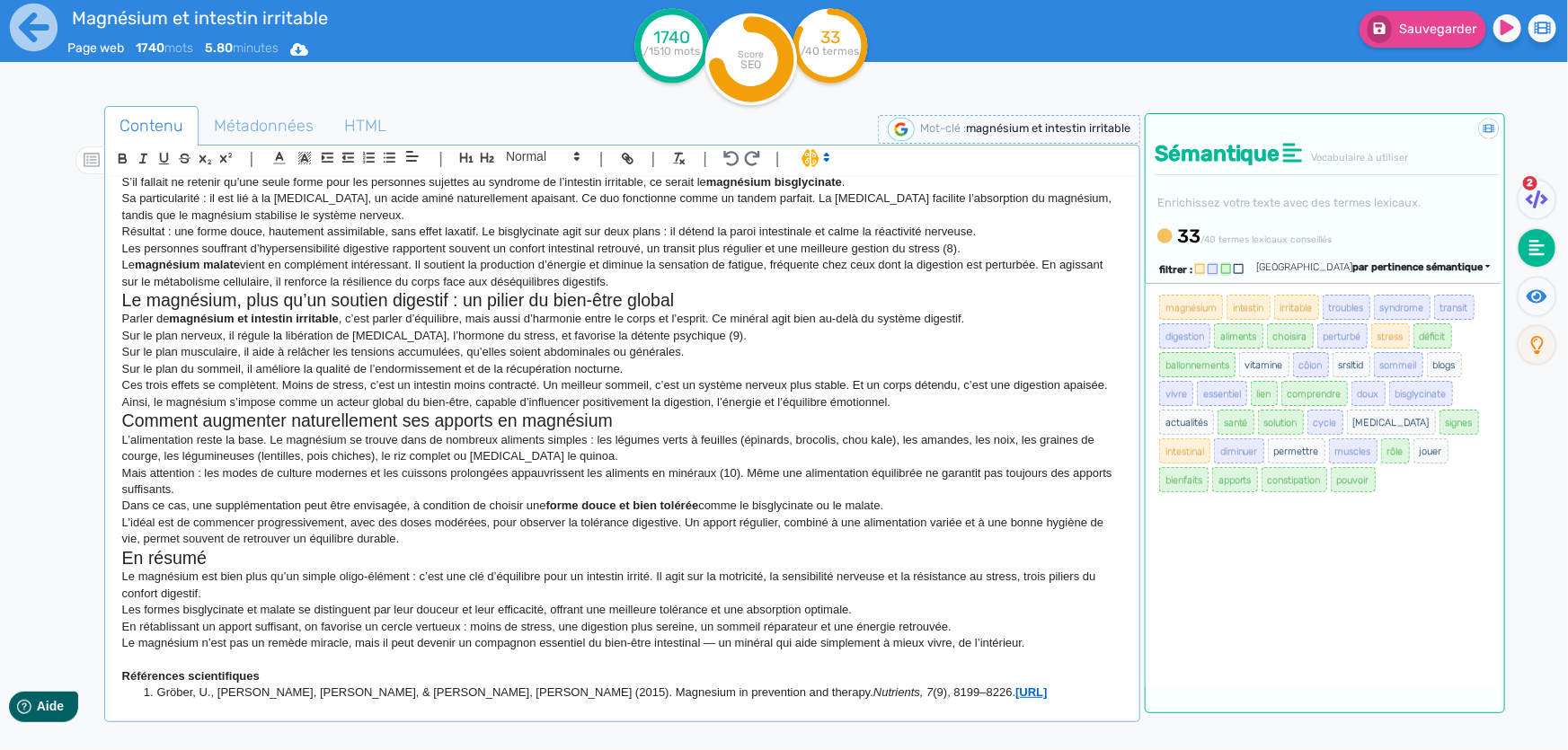
click at [383, 346] on p "Sur le plan musculaire, il aide à relâcher les tensions accumulées, qu’elles so…" at bounding box center [622, 351] width 1000 height 16
click at [507, 329] on p "Sur le plan nerveux, il régule la libération de [MEDICAL_DATA], l’hormone du st…" at bounding box center [622, 335] width 1000 height 16
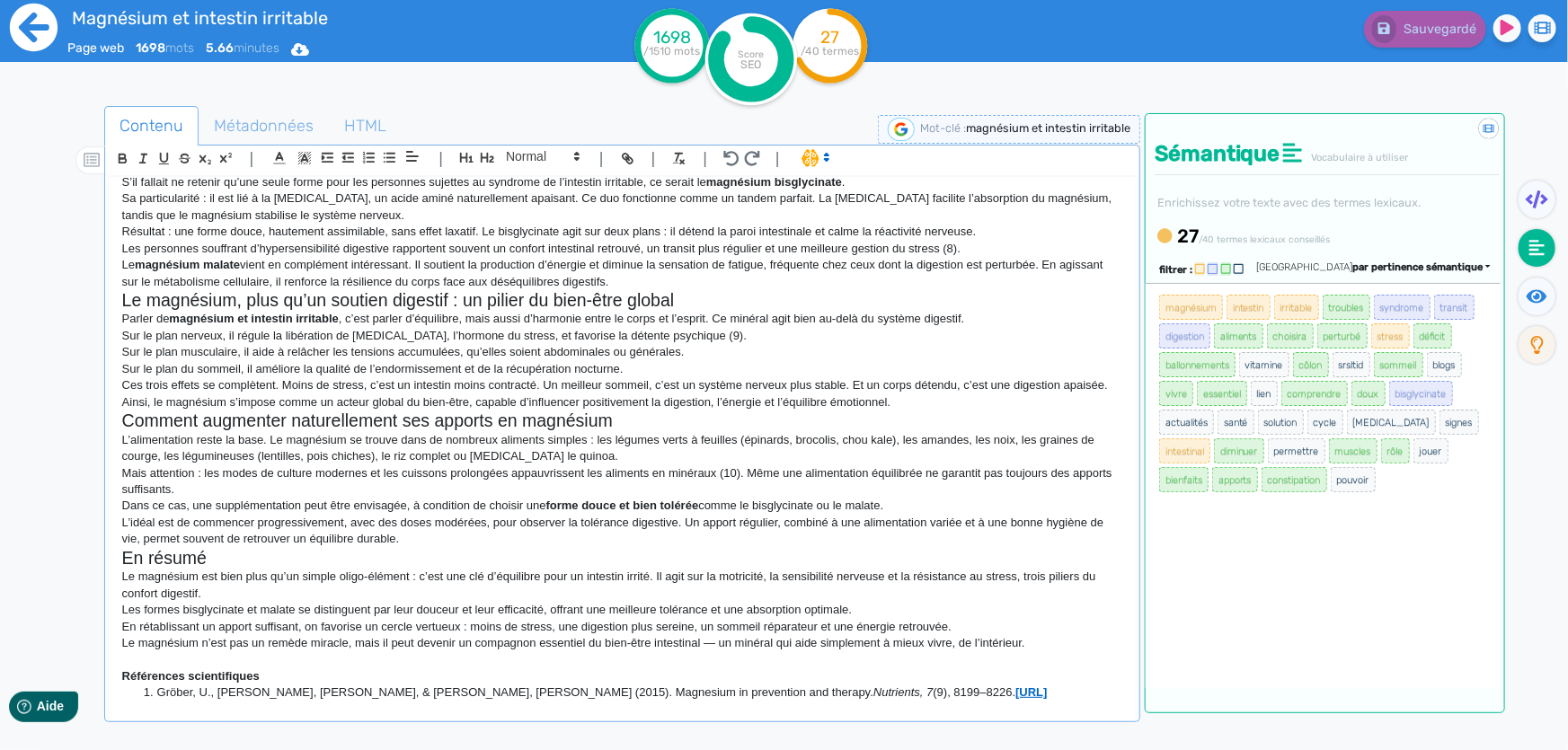
click at [18, 18] on icon at bounding box center [34, 27] width 48 height 48
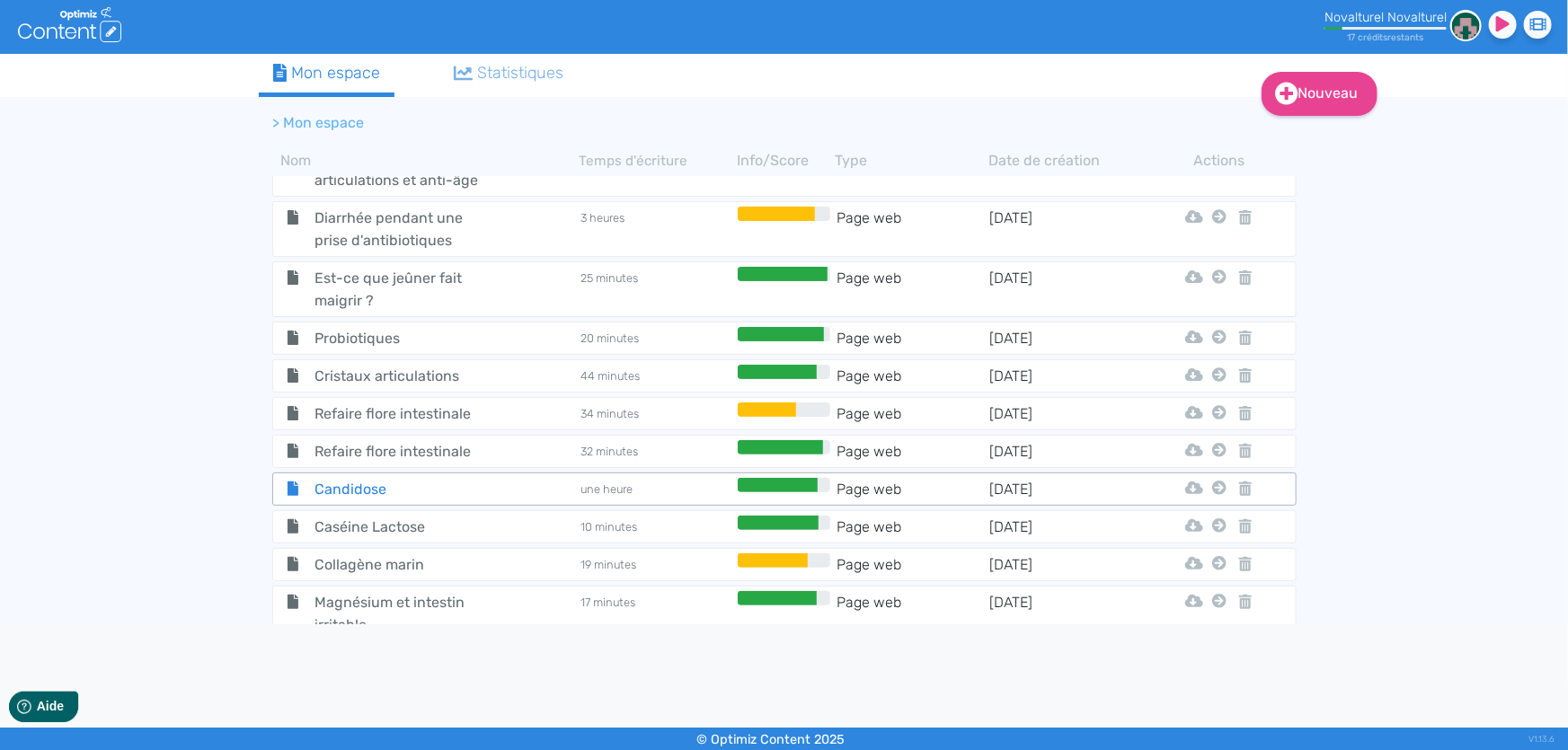
scroll to position [1701, 0]
click at [487, 590] on span "Magnésium et intestin irritable" at bounding box center [402, 612] width 202 height 45
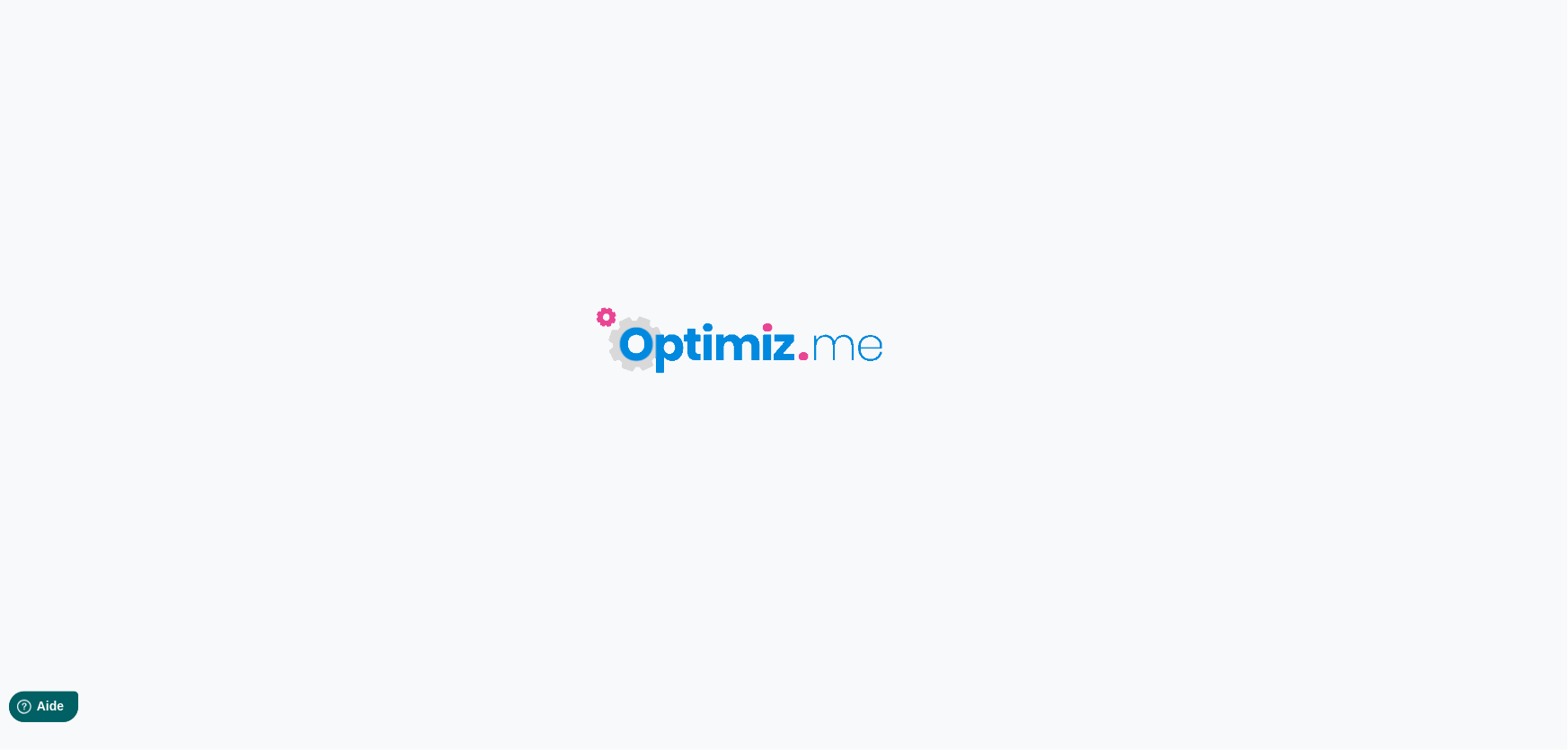
type input "Magnésium et intestin irritable"
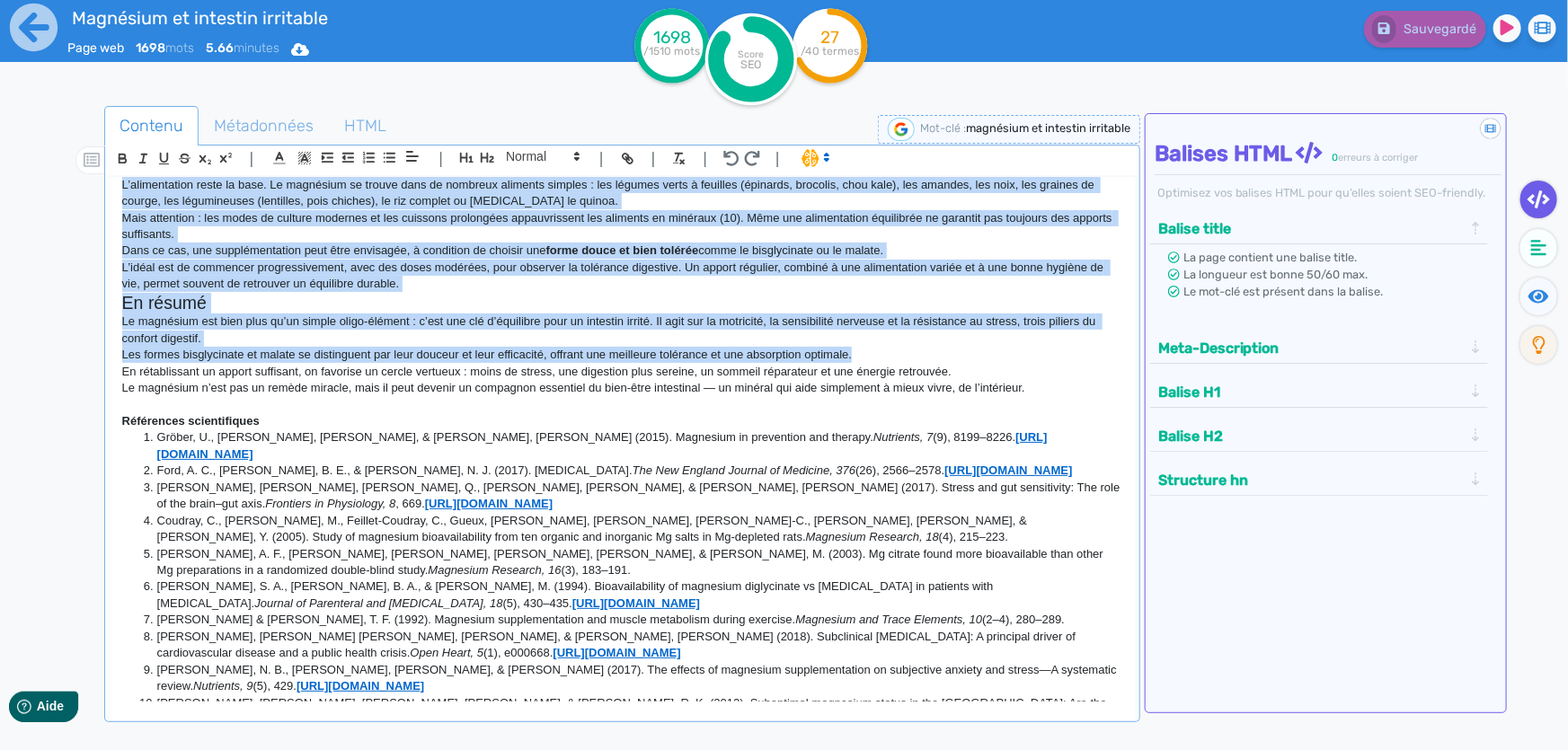
scroll to position [1101, 0]
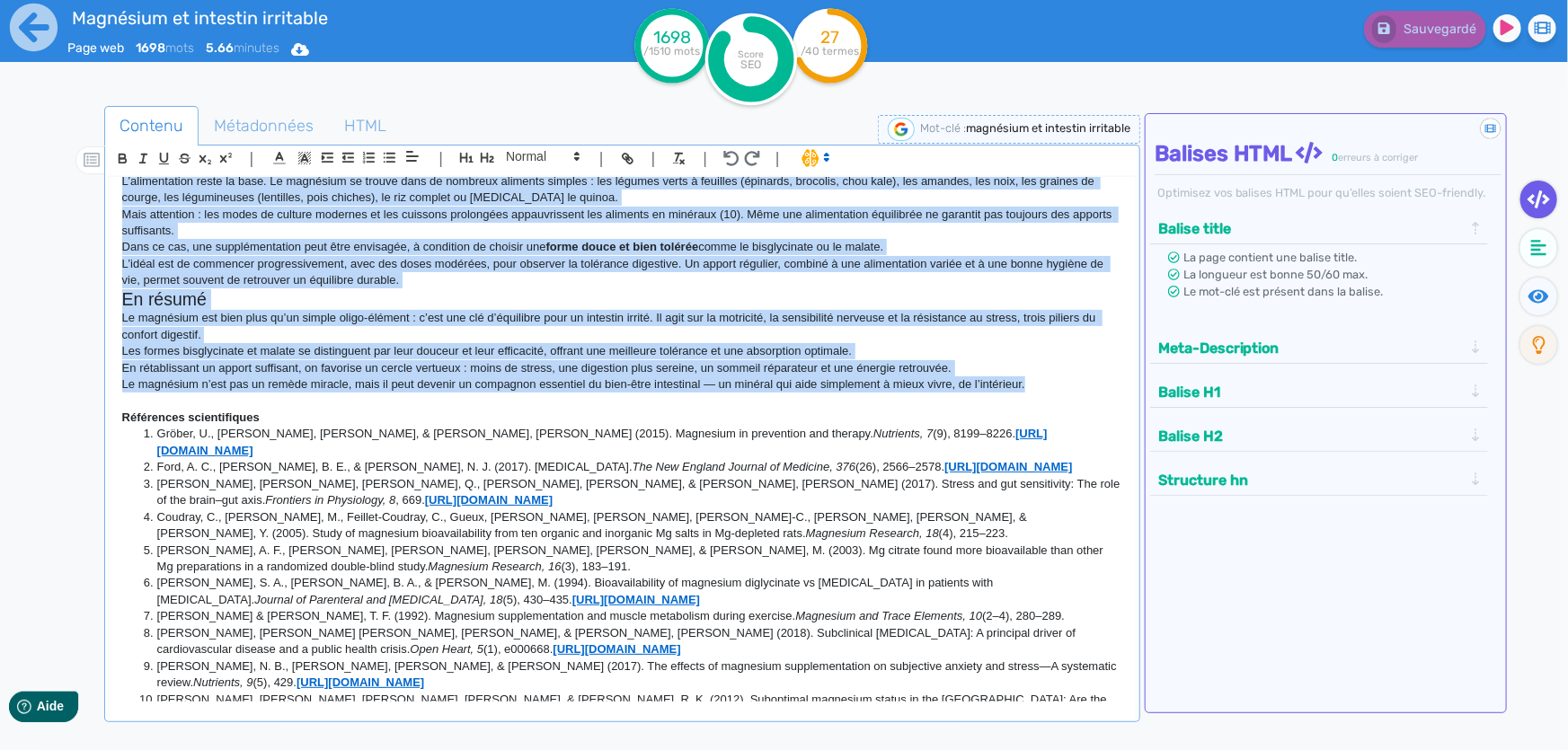
drag, startPoint x: 126, startPoint y: 199, endPoint x: 1058, endPoint y: 382, distance: 949.8
click at [1058, 382] on div "Magnésium et intestin irritable : quand un minéral oublié change tout Et si un …" at bounding box center [622, 439] width 1027 height 525
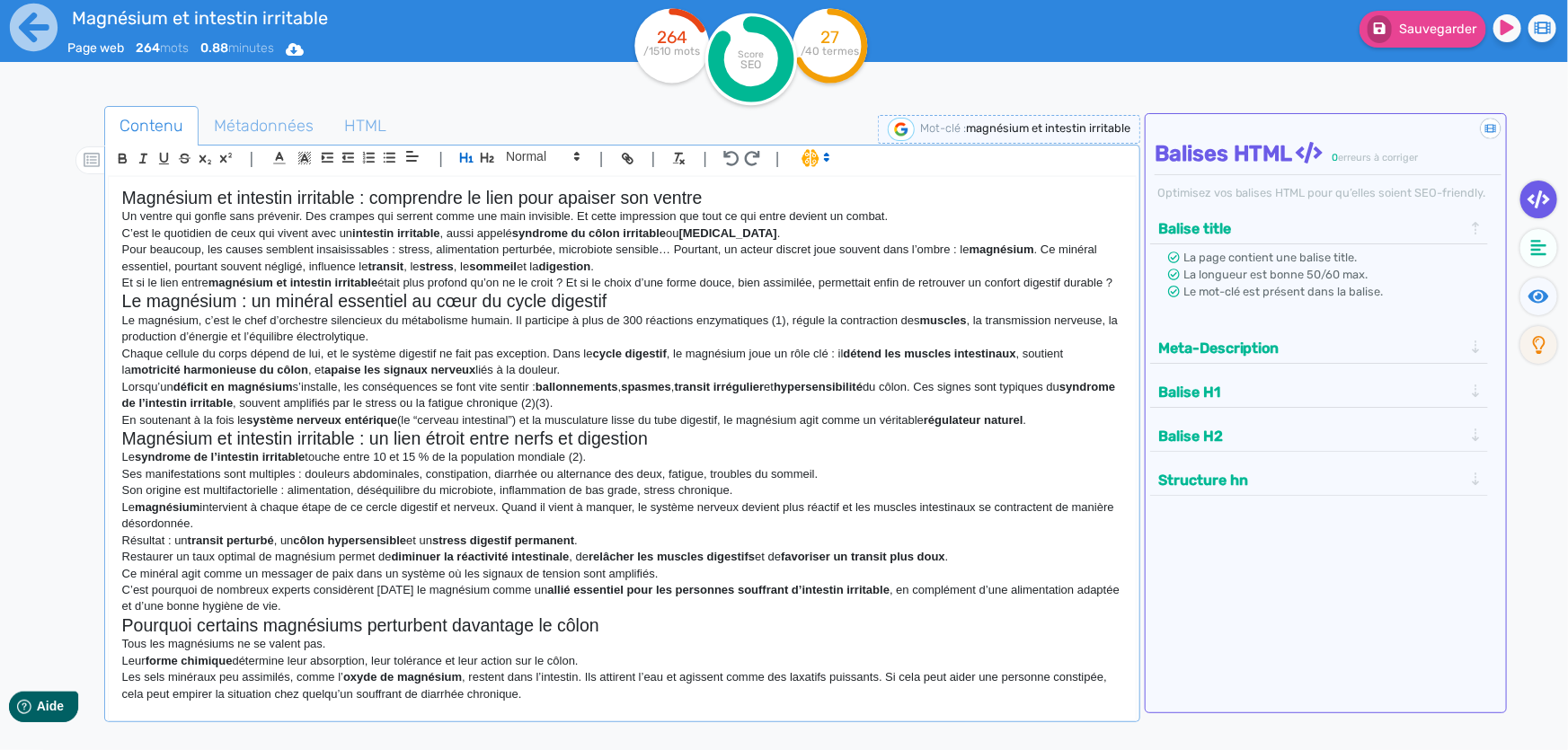
scroll to position [978, 0]
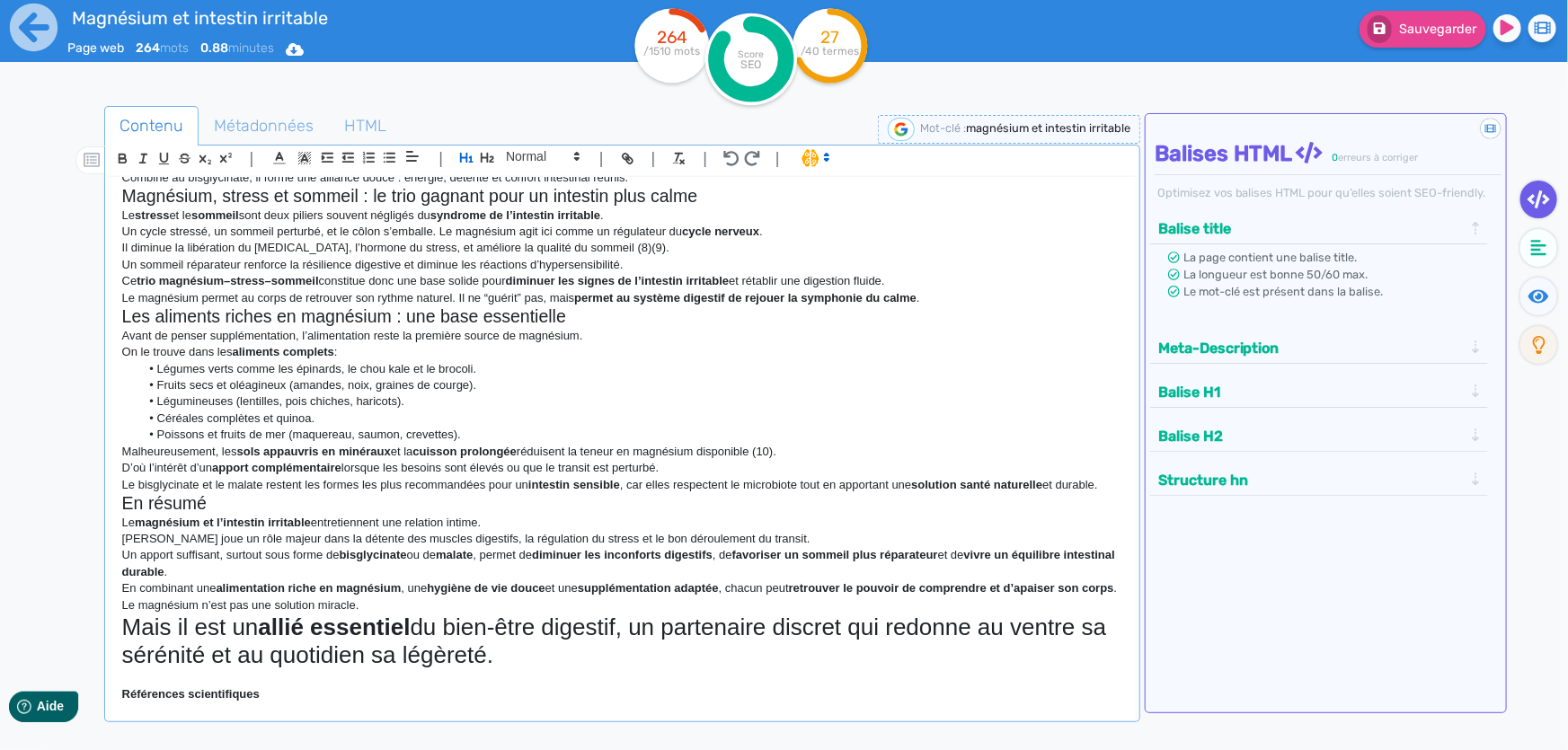
click at [582, 168] on span at bounding box center [541, 157] width 88 height 22
click at [517, 151] on span at bounding box center [541, 155] width 88 height 22
click at [546, 297] on span at bounding box center [541, 301] width 72 height 28
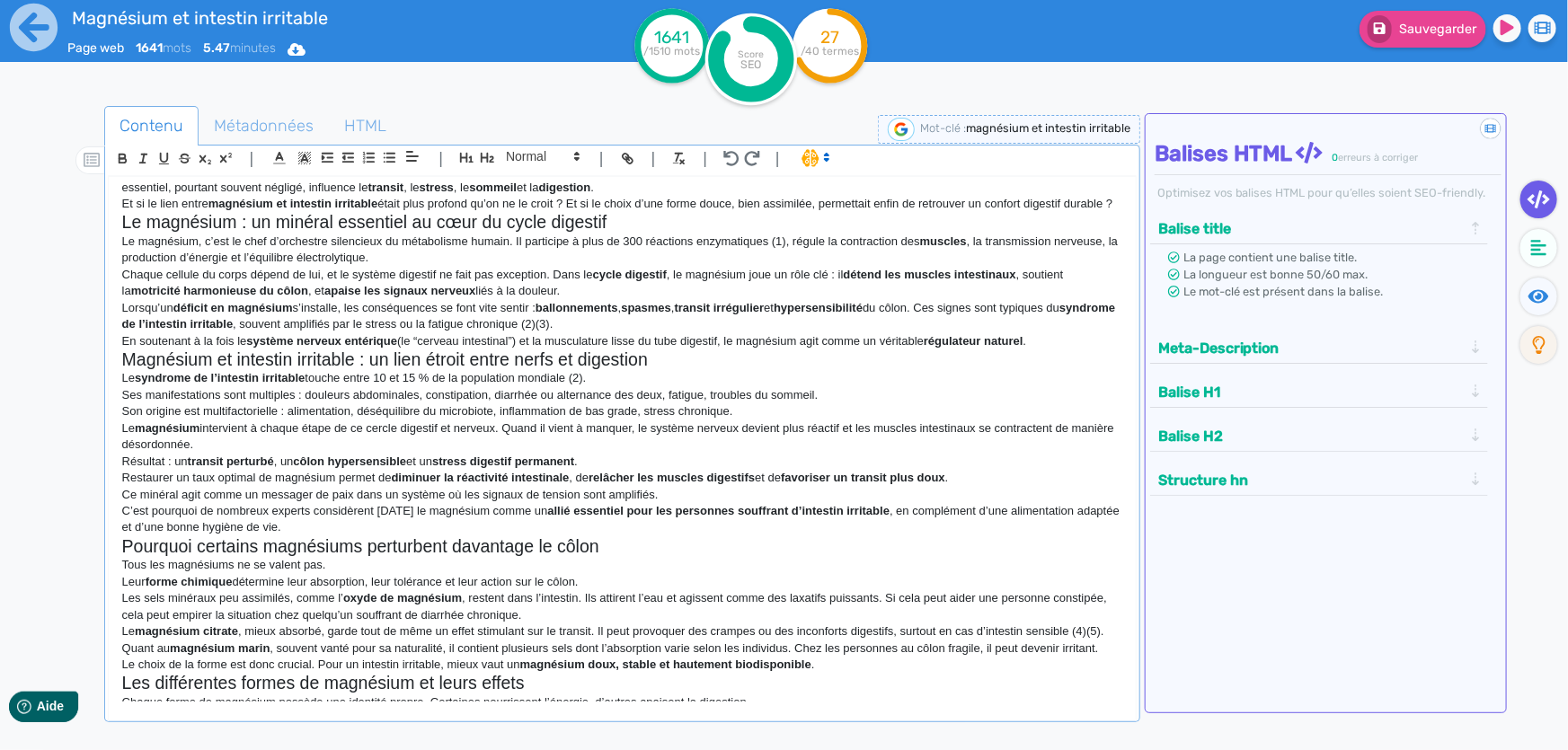
scroll to position [0, 0]
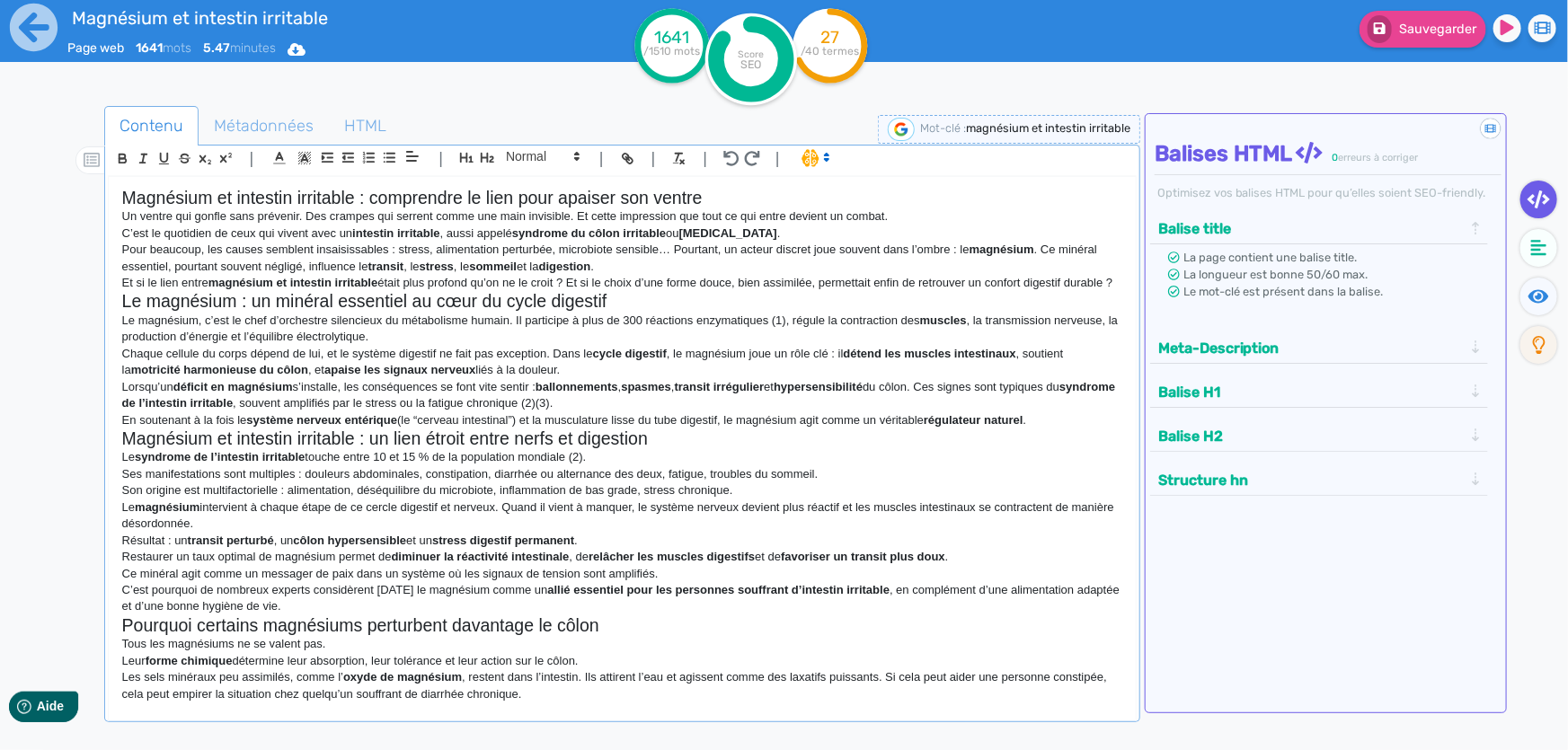
click at [381, 482] on p "Ses manifestations sont multiples : douleurs abdominales, constipation, diarrhé…" at bounding box center [622, 474] width 1000 height 16
click at [696, 235] on strong "[MEDICAL_DATA]" at bounding box center [728, 233] width 98 height 13
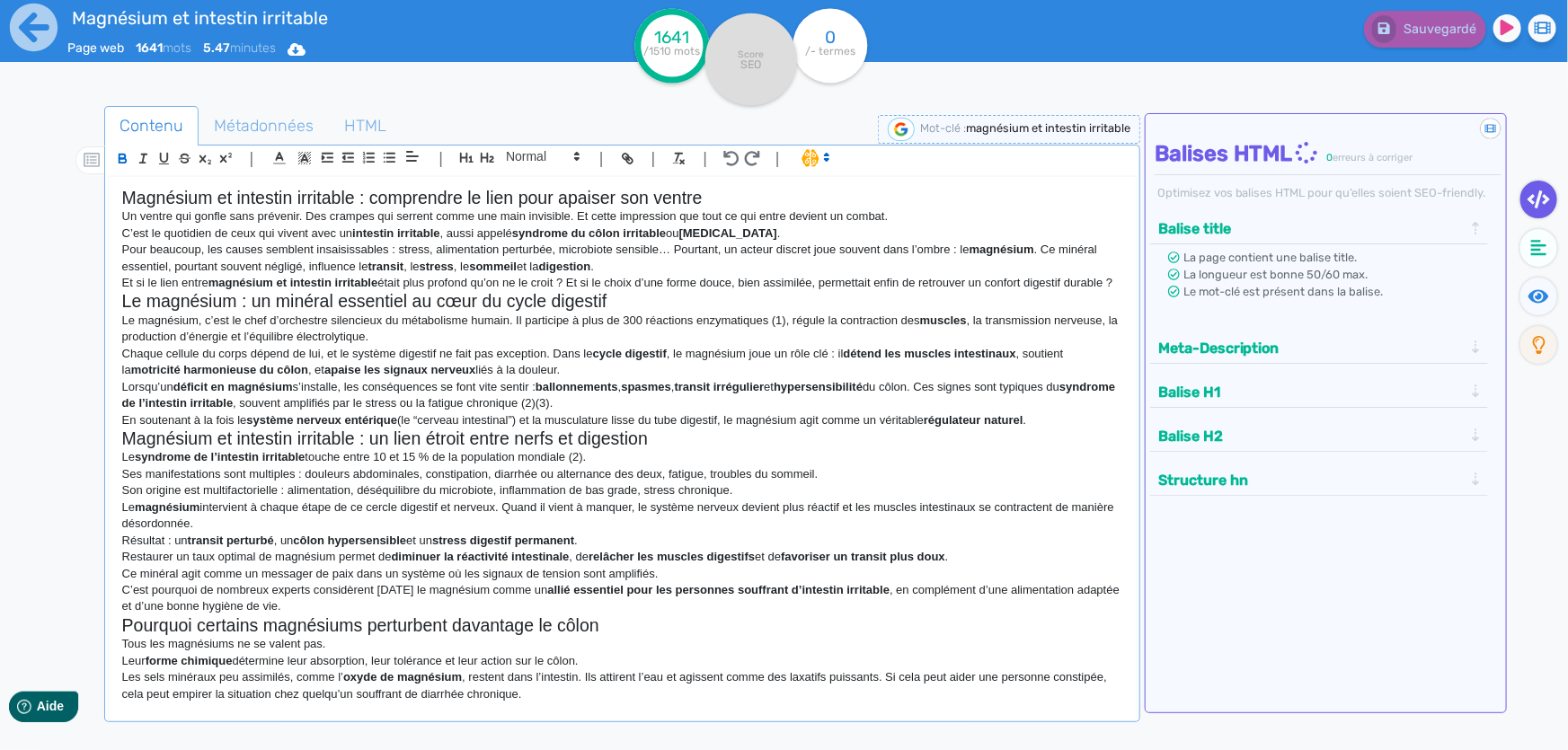
click at [693, 233] on strong "[MEDICAL_DATA]" at bounding box center [728, 233] width 98 height 13
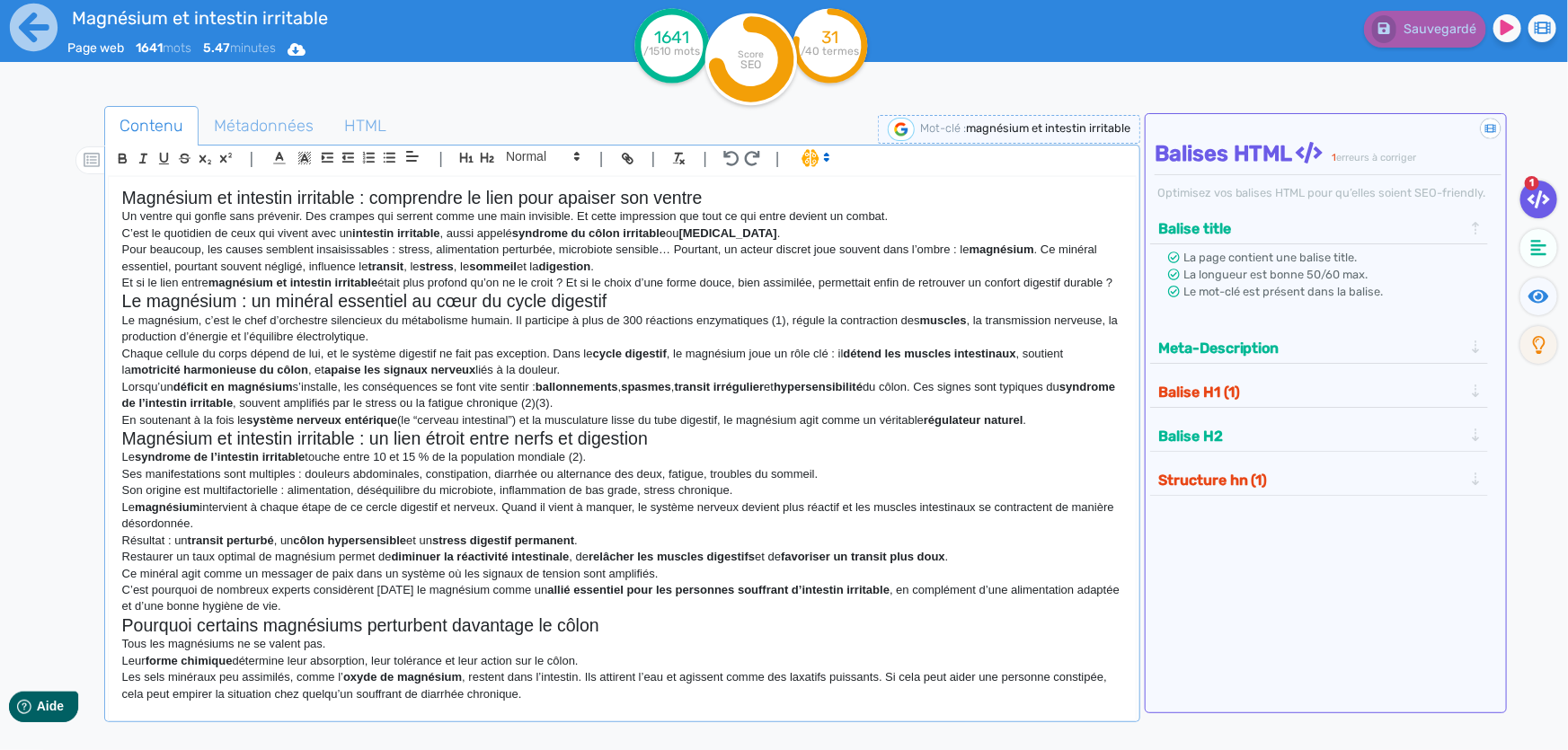
click at [673, 192] on h2 "Magnésium et intestin irritable : comprendre le lien pour apaiser son ventre" at bounding box center [622, 198] width 1000 height 21
click at [477, 158] on button "button" at bounding box center [487, 157] width 21 height 21
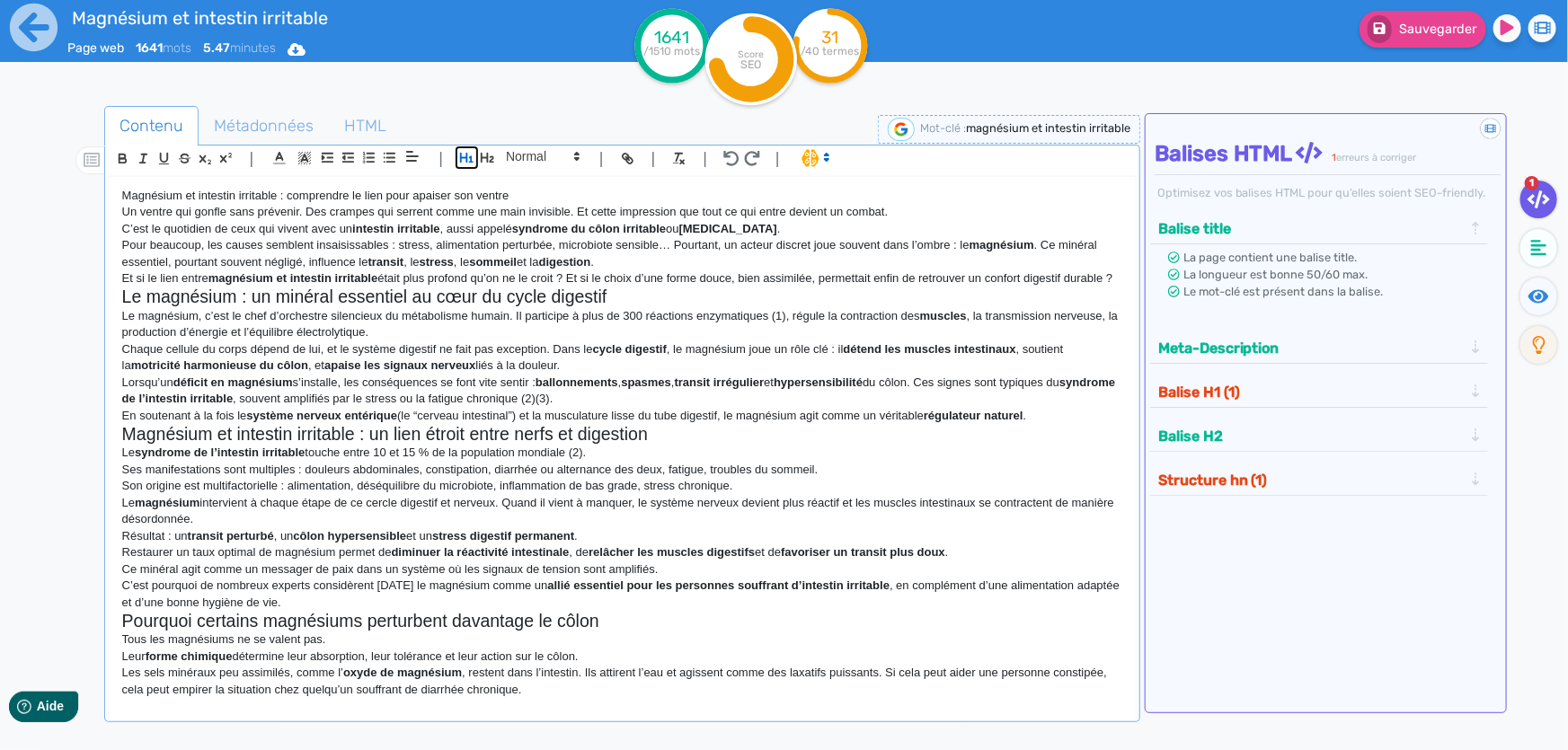
click at [473, 164] on icon "button" at bounding box center [466, 157] width 15 height 15
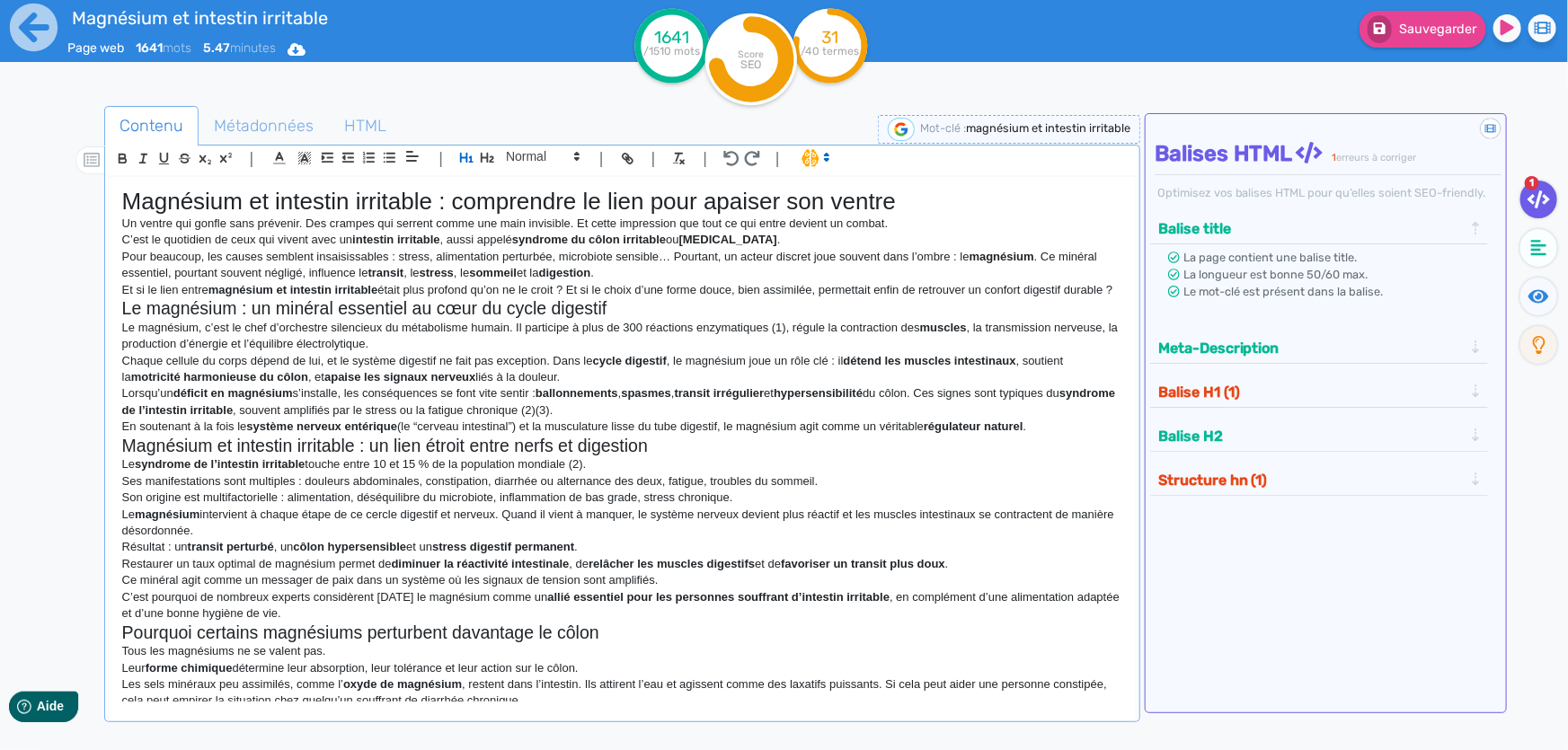
click at [595, 318] on h2 "Le magnésium : un minéral essentiel au cœur du cycle digestif" at bounding box center [622, 308] width 1000 height 21
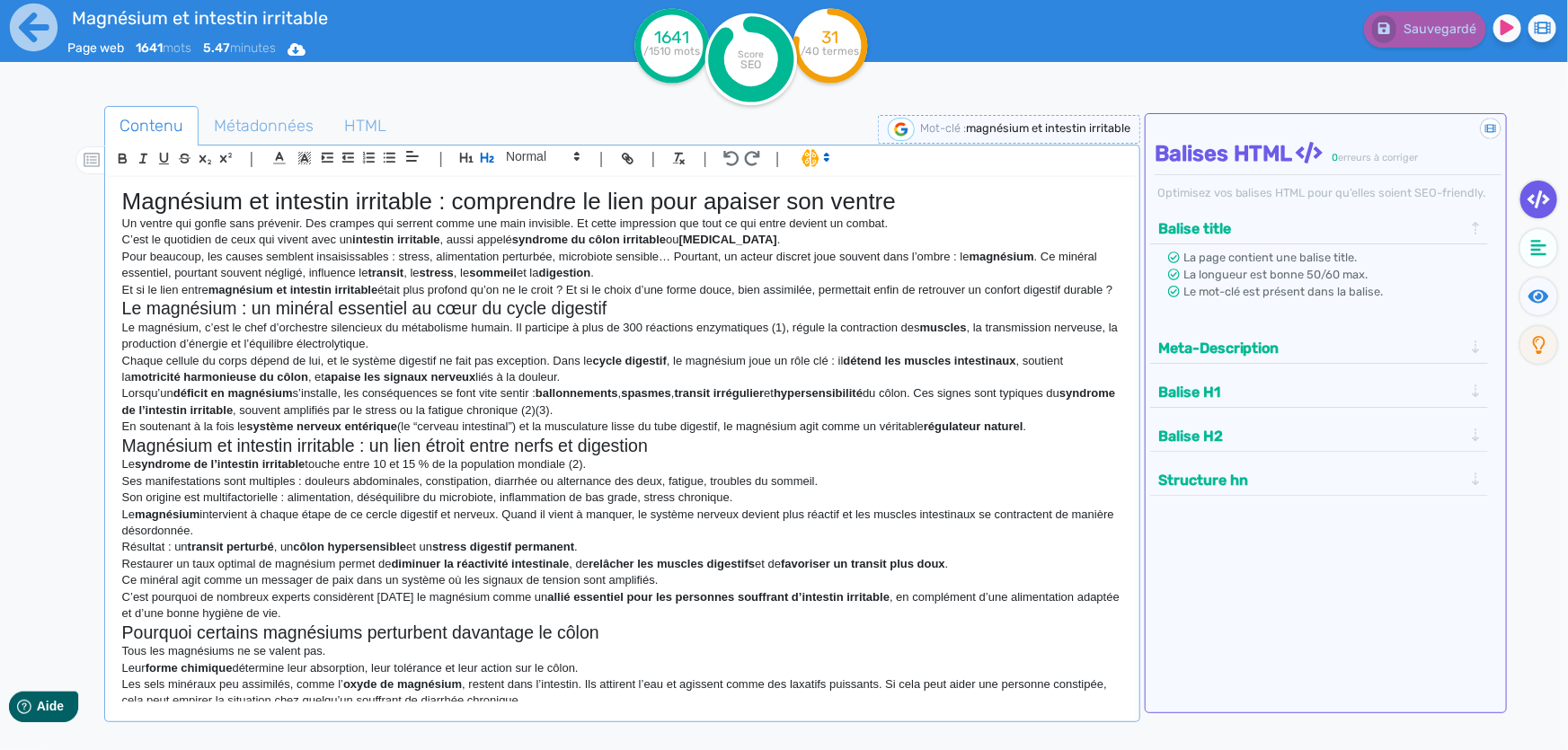
click at [692, 243] on p "C’est le quotidien de ceux qui vivent avec un intestin irritable , aussi appelé…" at bounding box center [622, 239] width 1000 height 16
click at [697, 241] on p "C’est le quotidien de ceux qui vivent avec un intestin irritable , aussi appelé…" at bounding box center [622, 239] width 1000 height 16
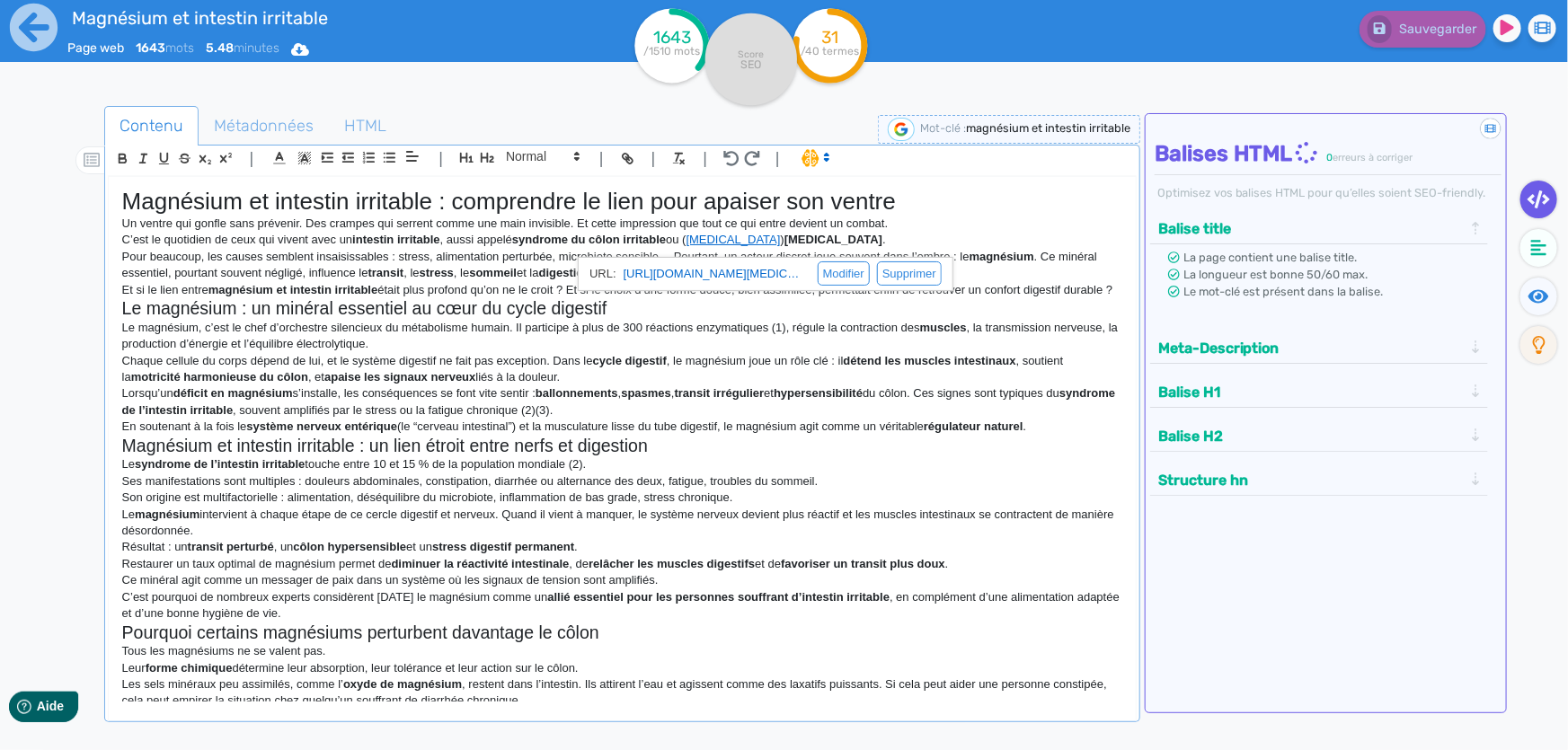
click at [831, 238] on p "C’est le quotidien de ceux qui vivent avec un intestin irritable , aussi appelé…" at bounding box center [622, 239] width 1000 height 16
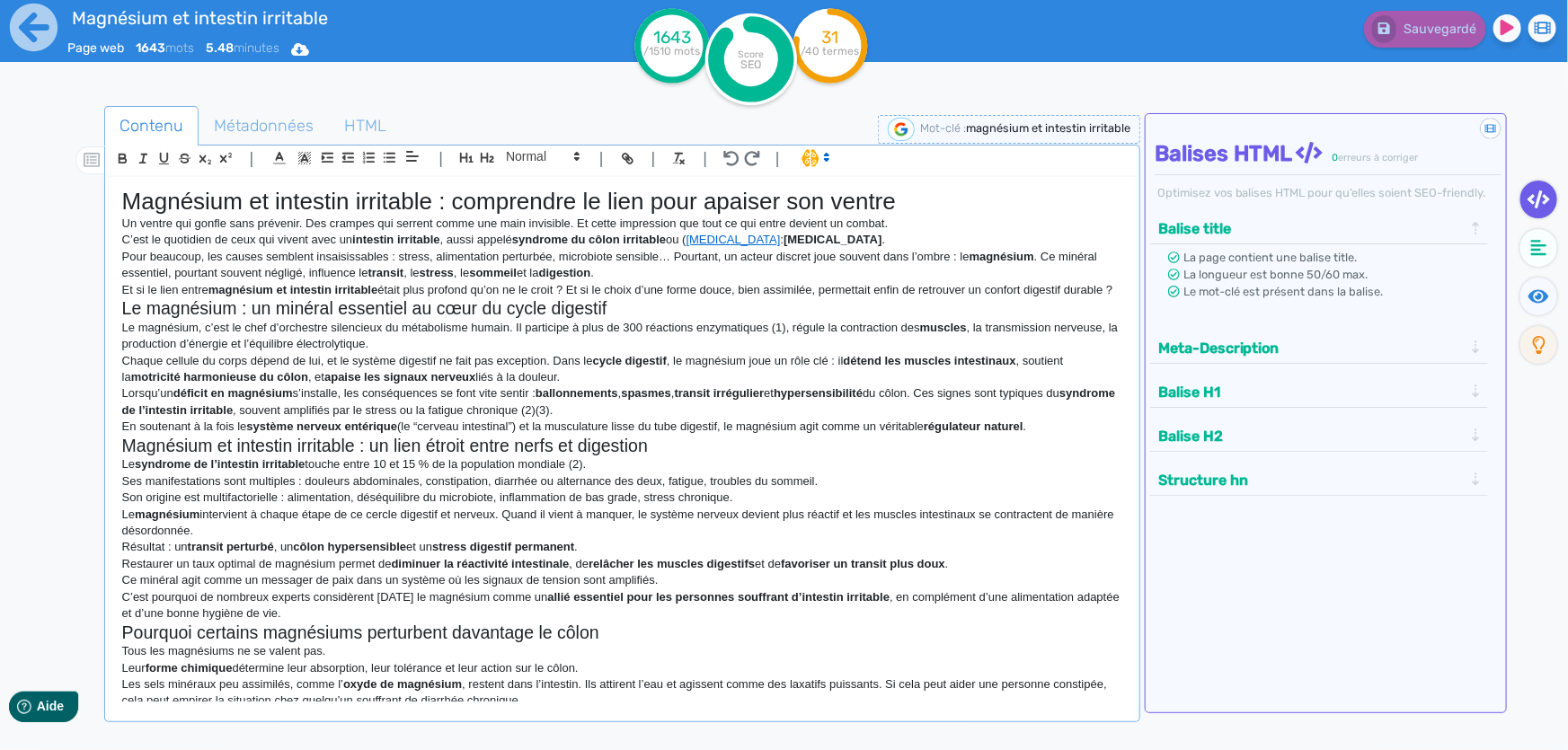
click at [857, 238] on p "C’est le quotidien de ceux qui vivent avec un intestin irritable , aussi appelé…" at bounding box center [622, 239] width 1000 height 16
click at [852, 235] on p "C’est le quotidien de ceux qui vivent avec un intestin irritable , aussi appelé…" at bounding box center [622, 239] width 1000 height 16
click at [880, 236] on p "C’est le quotidien de ceux qui vivent avec un intestin irritable , aussi appelé…" at bounding box center [622, 239] width 1000 height 16
click at [700, 243] on link "[MEDICAL_DATA]" at bounding box center [733, 239] width 95 height 13
click at [825, 237] on p "C’est le quotidien de ceux qui vivent avec un intestin irritable , aussi appelé…" at bounding box center [622, 239] width 1000 height 16
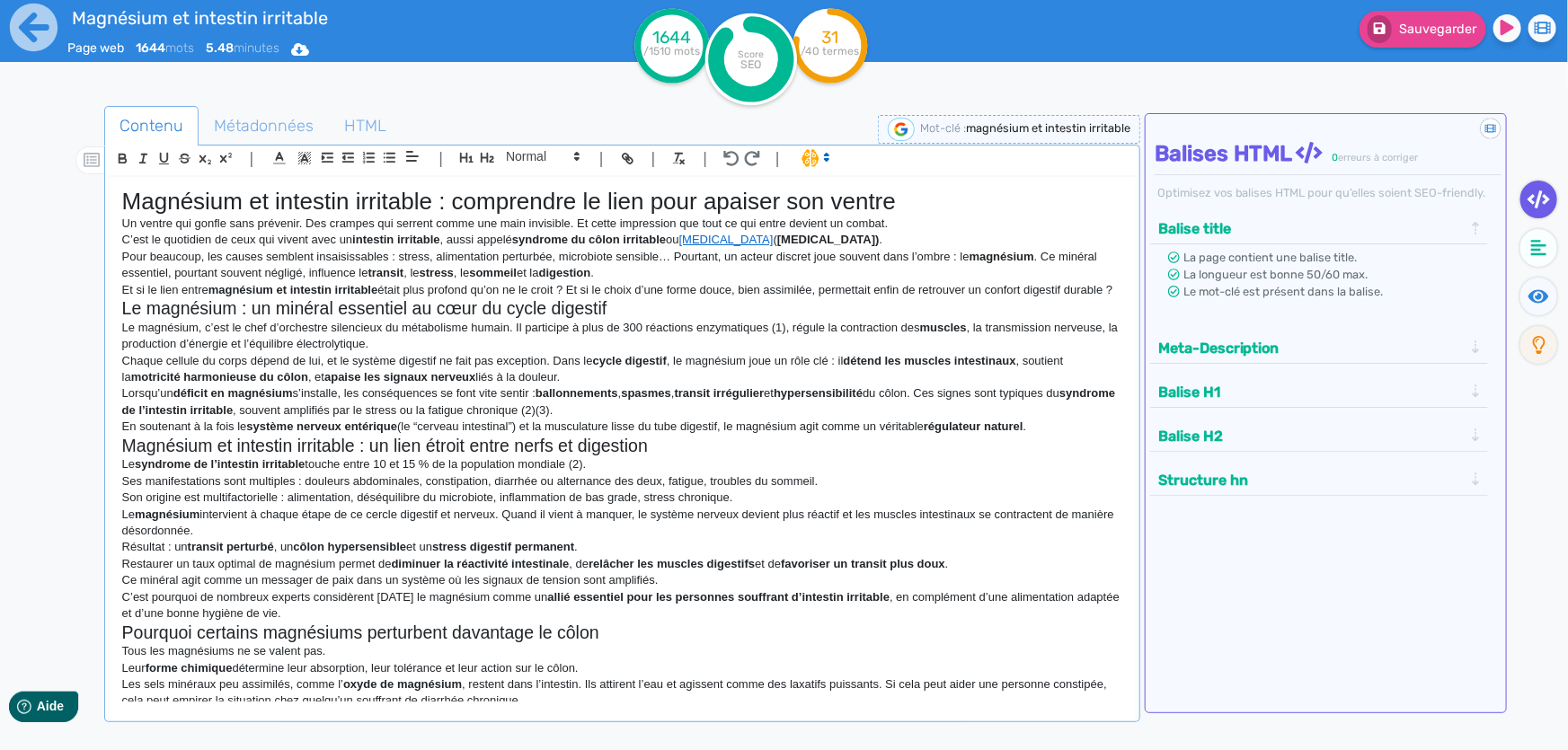
click at [755, 298] on p "Et si le lien entre magnésium et intestin irritable était plus profond qu’on ne…" at bounding box center [622, 289] width 1000 height 16
click at [308, 44] on icon at bounding box center [300, 49] width 18 height 12
click at [309, 143] on button "Word" at bounding box center [294, 152] width 143 height 29
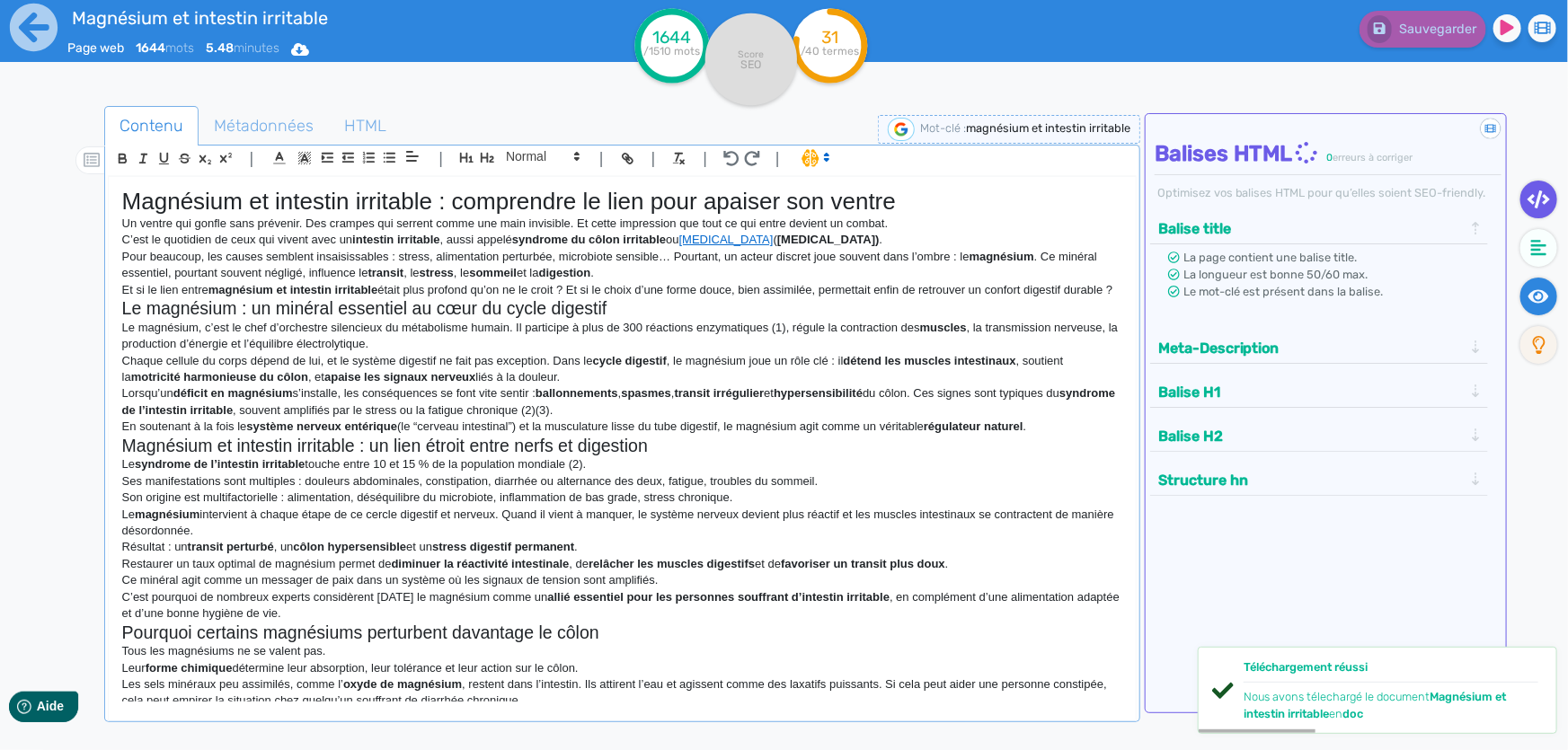
click at [1534, 287] on icon at bounding box center [1539, 296] width 21 height 18
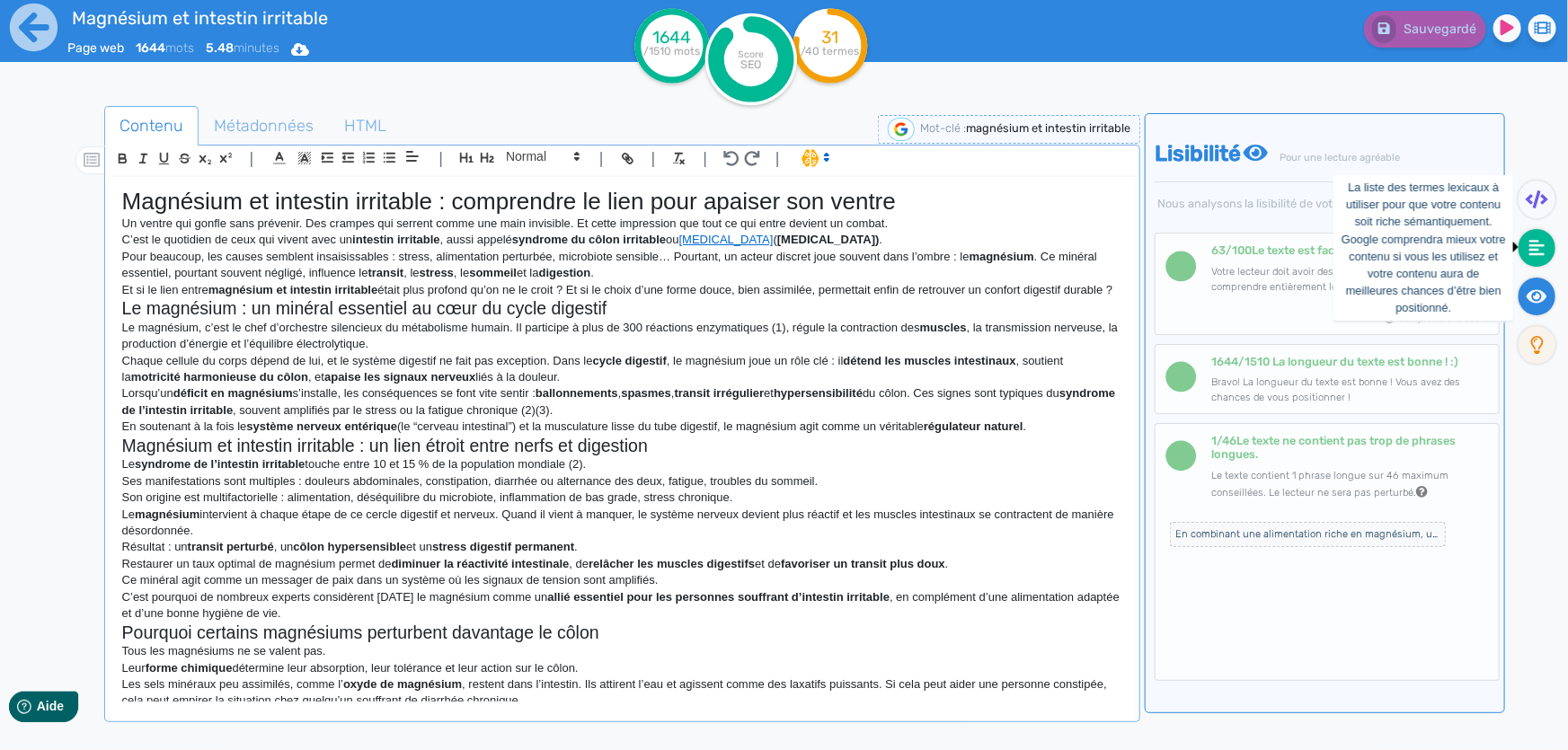
click at [1528, 251] on fa-icon at bounding box center [1536, 248] width 37 height 37
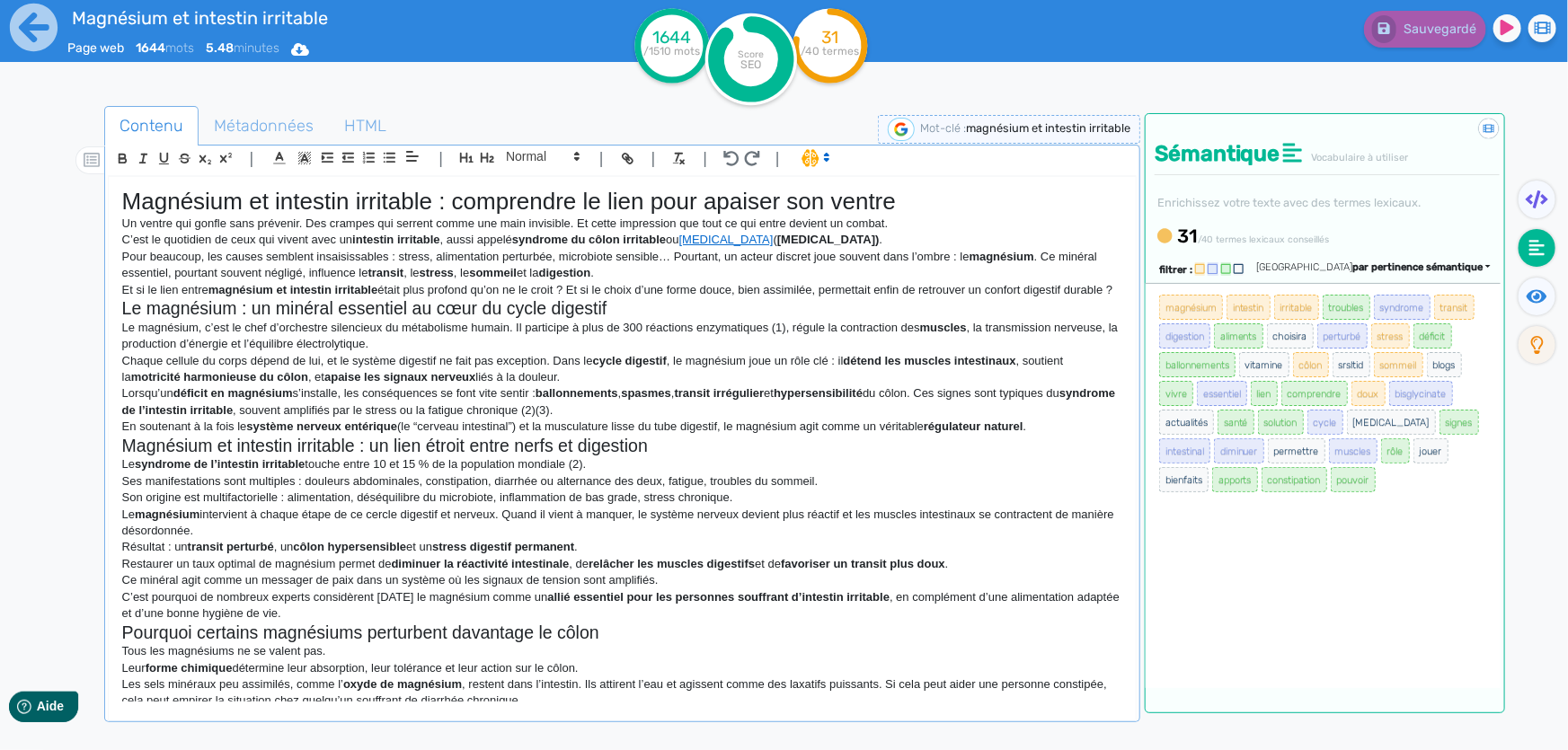
click at [728, 400] on strong "transit irrégulier" at bounding box center [719, 392] width 90 height 13
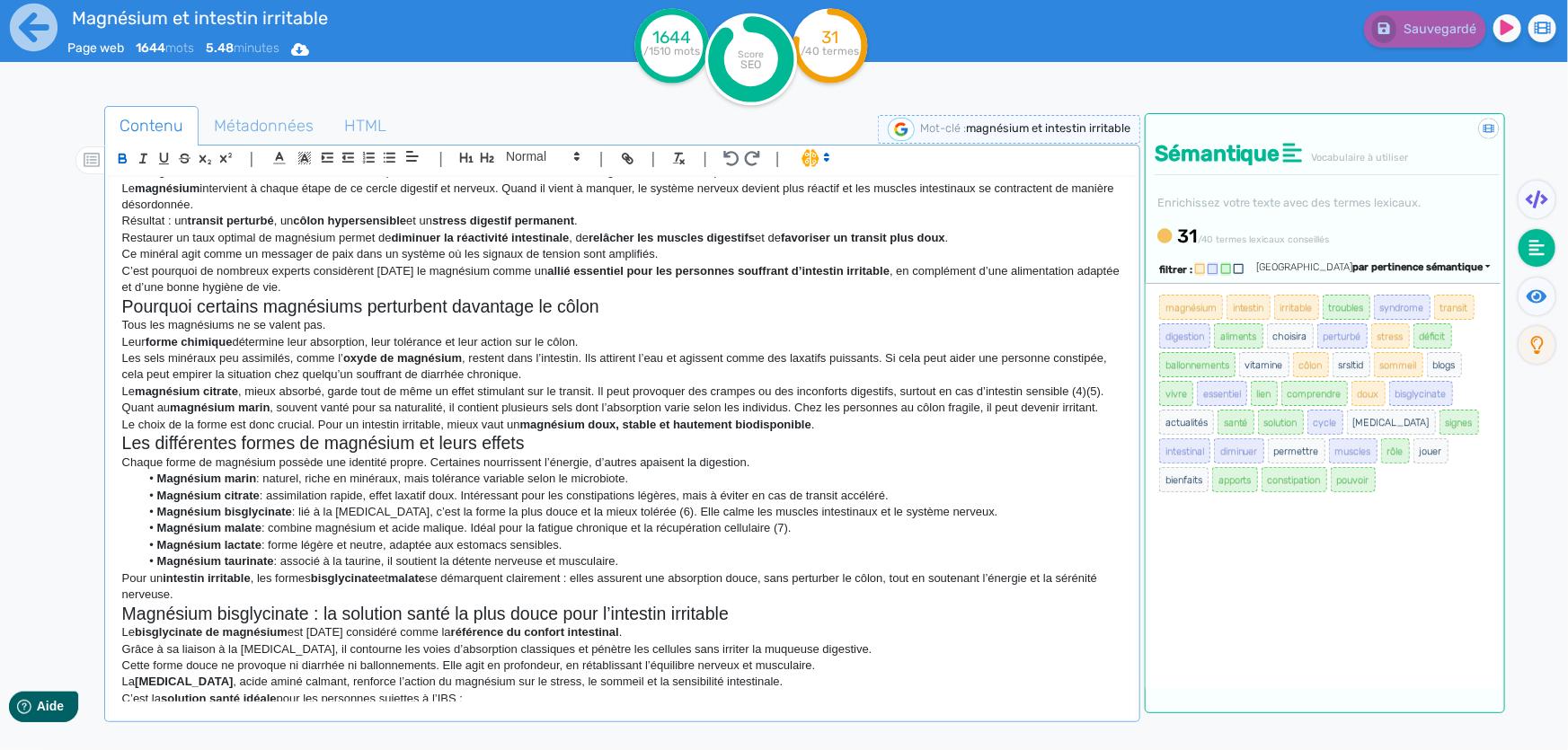
scroll to position [653, 0]
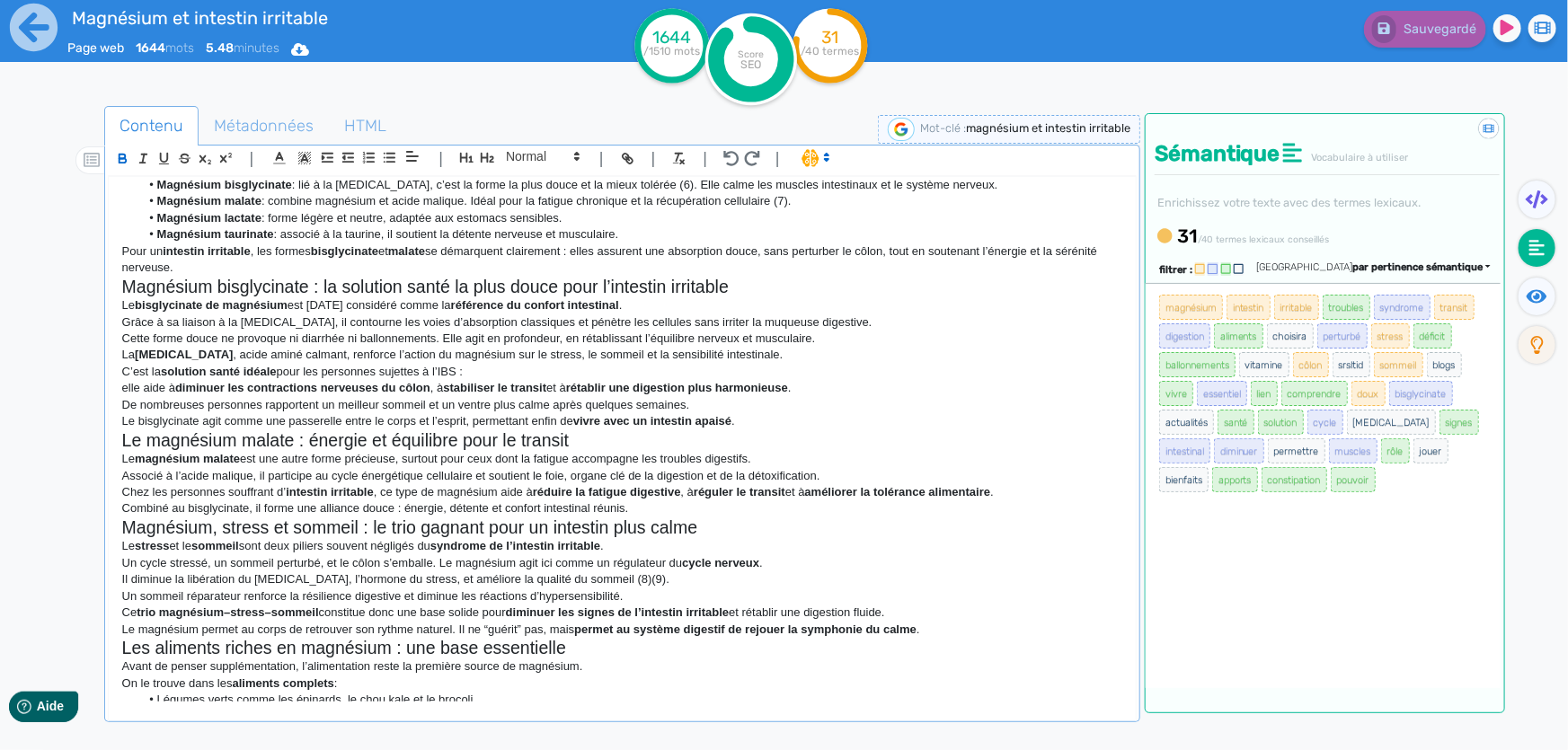
click at [233, 297] on h2 "Magnésium bisglycinate : la solution santé la plus douce pour l’intestin irrita…" at bounding box center [622, 287] width 1000 height 21
click at [264, 450] on h2 "Le magnésium malate : énergie et équilibre pour le transit" at bounding box center [622, 440] width 1000 height 21
click at [315, 538] on h2 "Magnésium, stress et sommeil : le trio gagnant pour un intestin plus calme" at bounding box center [622, 527] width 1000 height 21
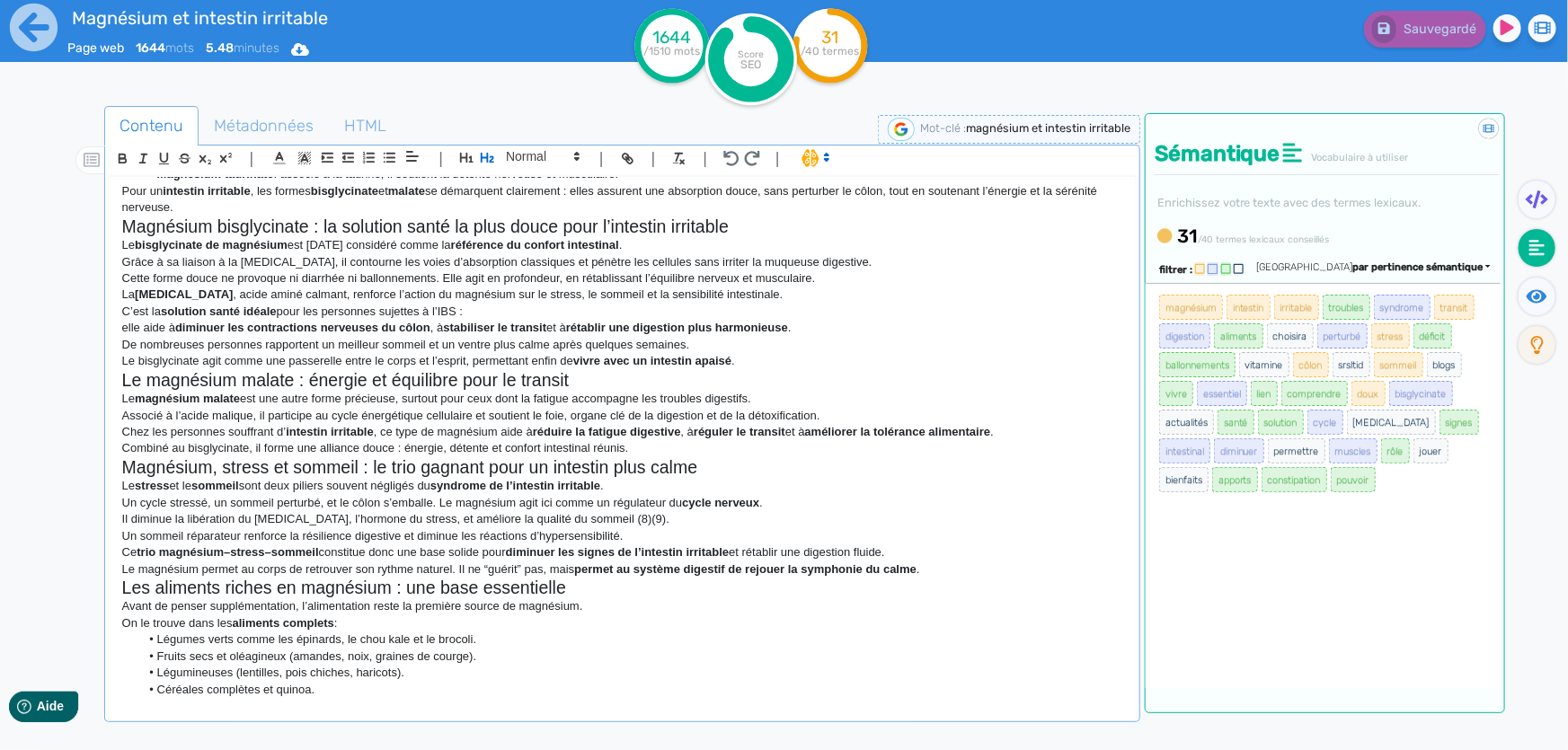
scroll to position [816, 0]
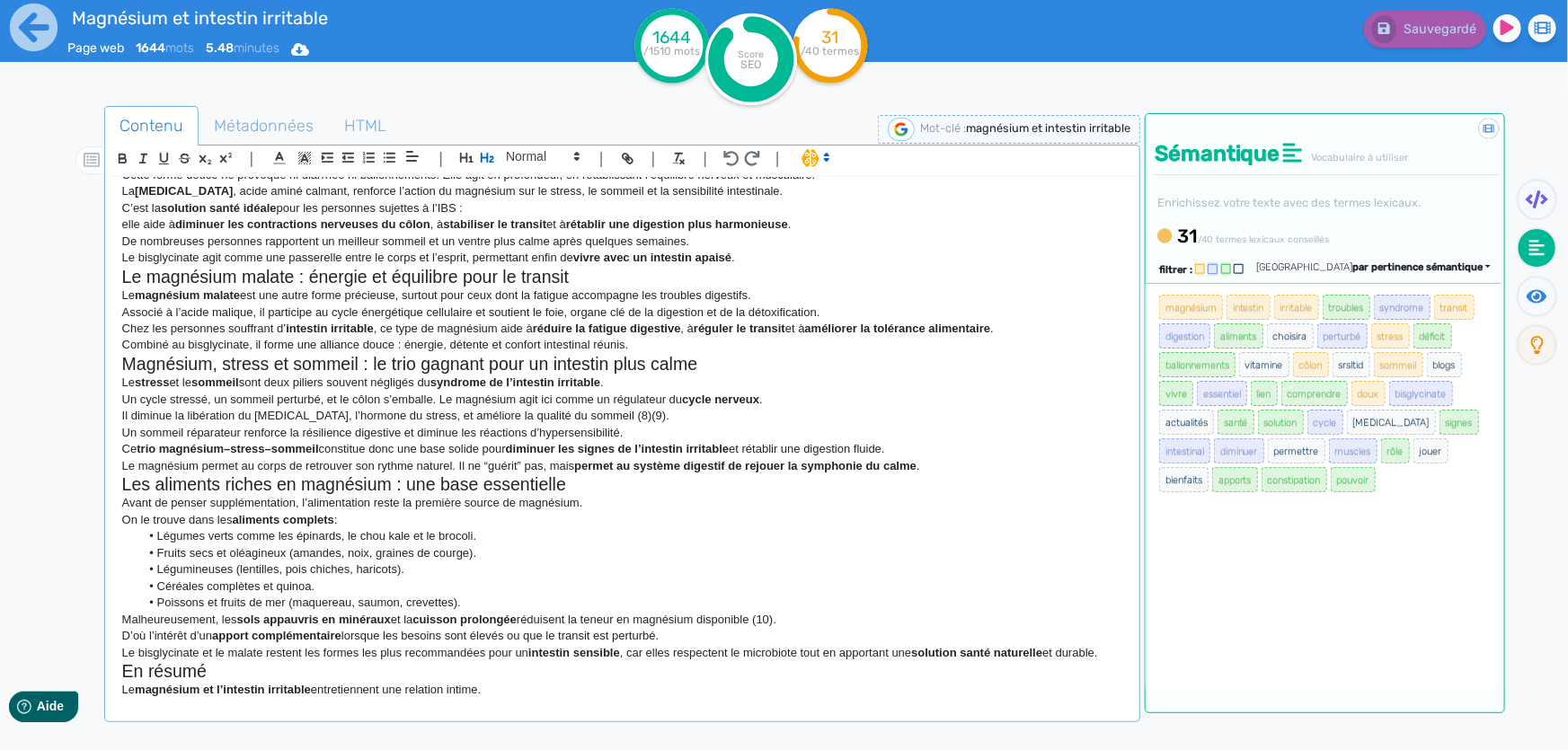
click at [350, 375] on h2 "Magnésium, stress et sommeil : le trio gagnant pour un intestin plus calme" at bounding box center [622, 364] width 1000 height 21
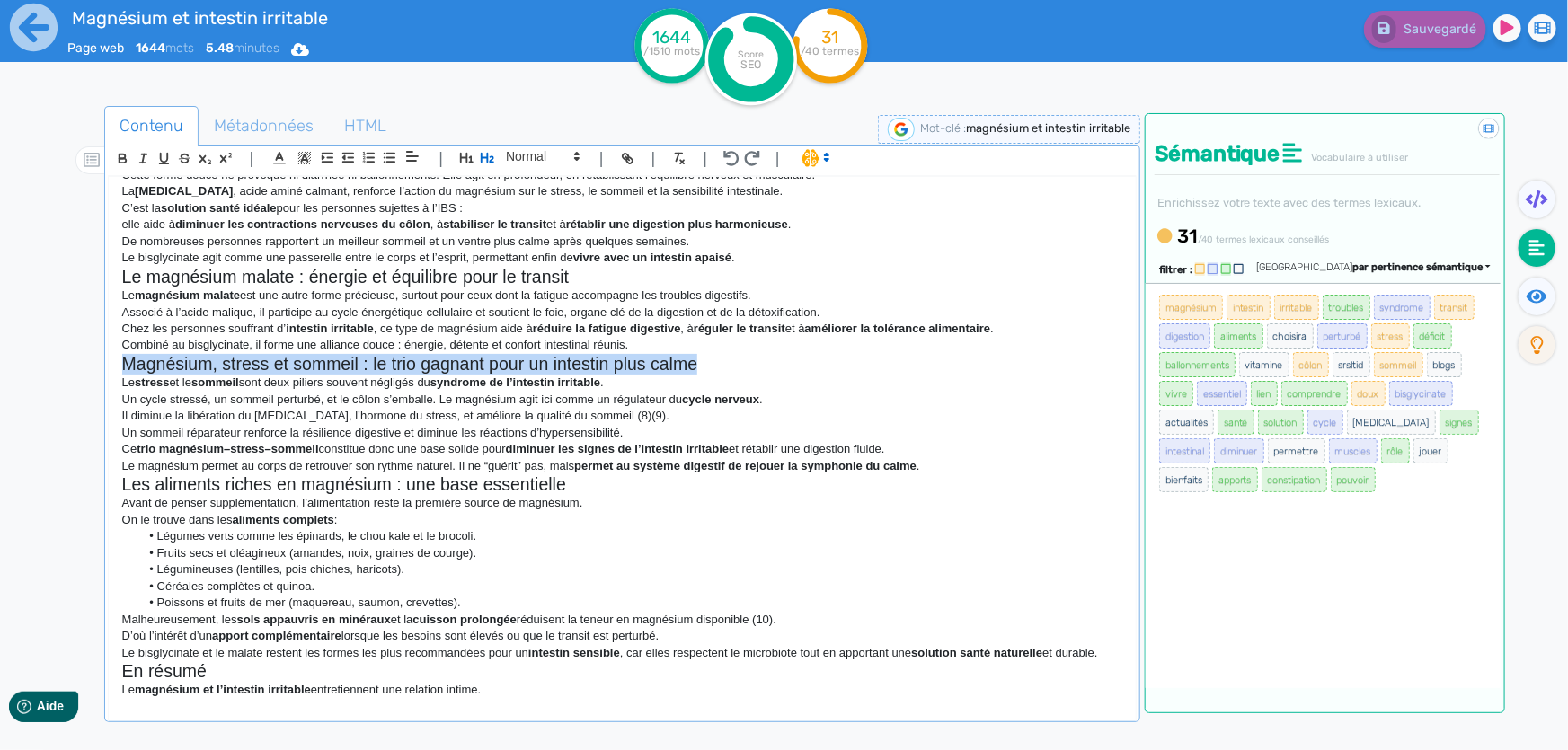
drag, startPoint x: 698, startPoint y: 375, endPoint x: 170, endPoint y: 365, distance: 528.1
click at [114, 375] on div "Magnésium et intestin irritable : comprendre le lien pour apaiser son ventre Un…" at bounding box center [622, 439] width 1027 height 525
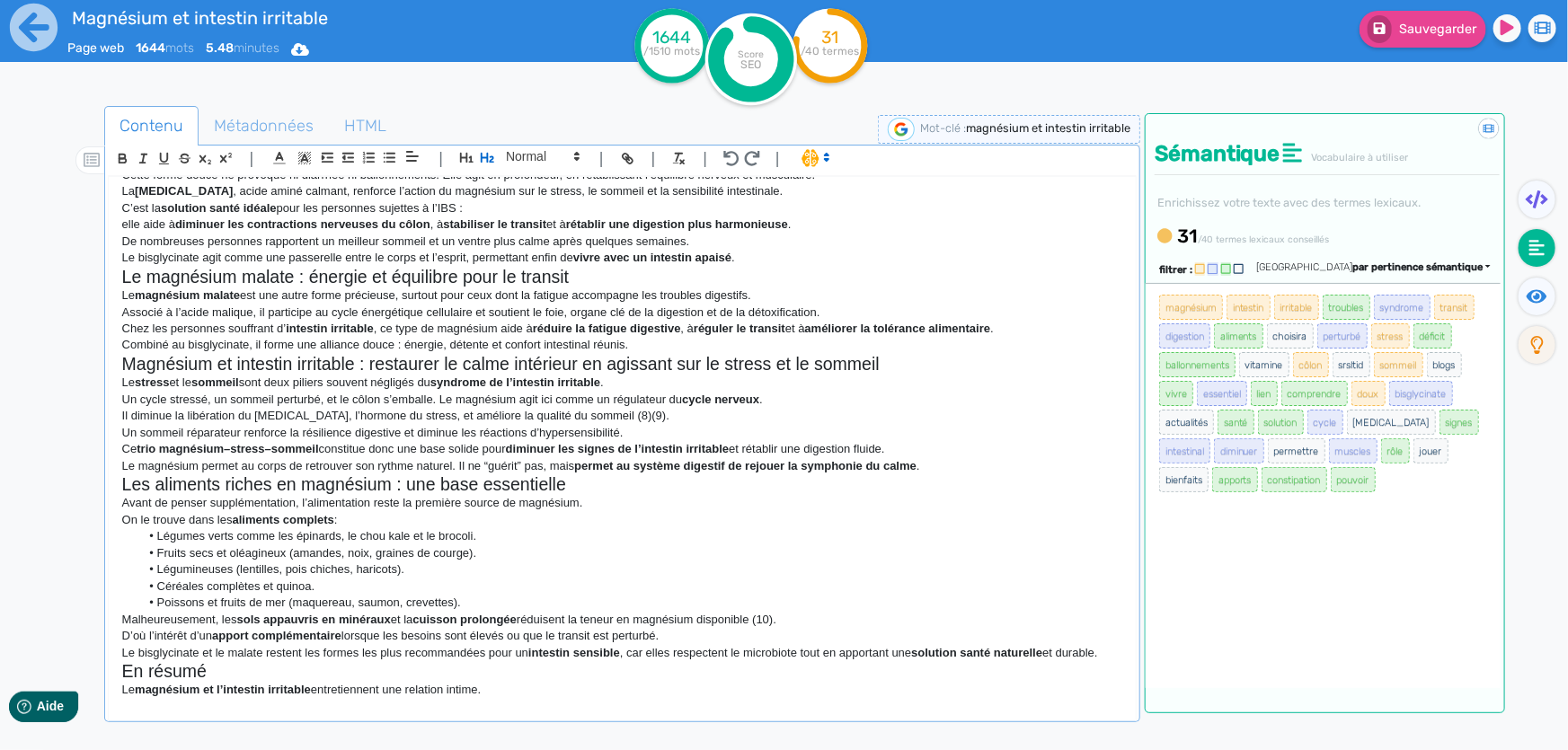
click at [710, 375] on h2 "Magnésium et intestin irritable : restaurer le calme intérieur en agissant sur …" at bounding box center [622, 364] width 1000 height 21
drag, startPoint x: 889, startPoint y: 379, endPoint x: 120, endPoint y: 377, distance: 769.0
click at [120, 377] on div "Magnésium et intestin irritable : comprendre le lien pour apaiser son ventre Un…" at bounding box center [622, 439] width 1027 height 525
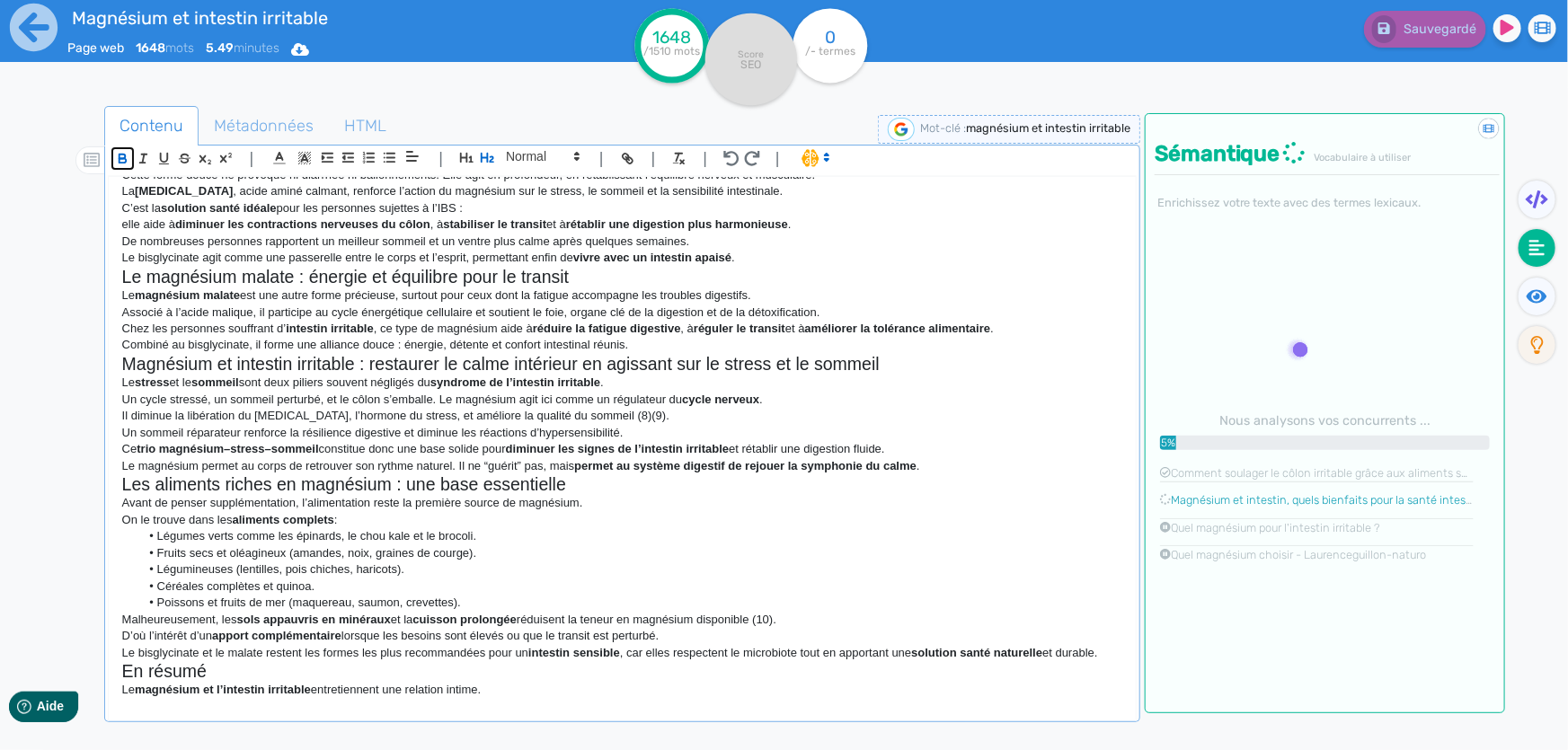
click at [127, 161] on icon "button" at bounding box center [123, 158] width 15 height 15
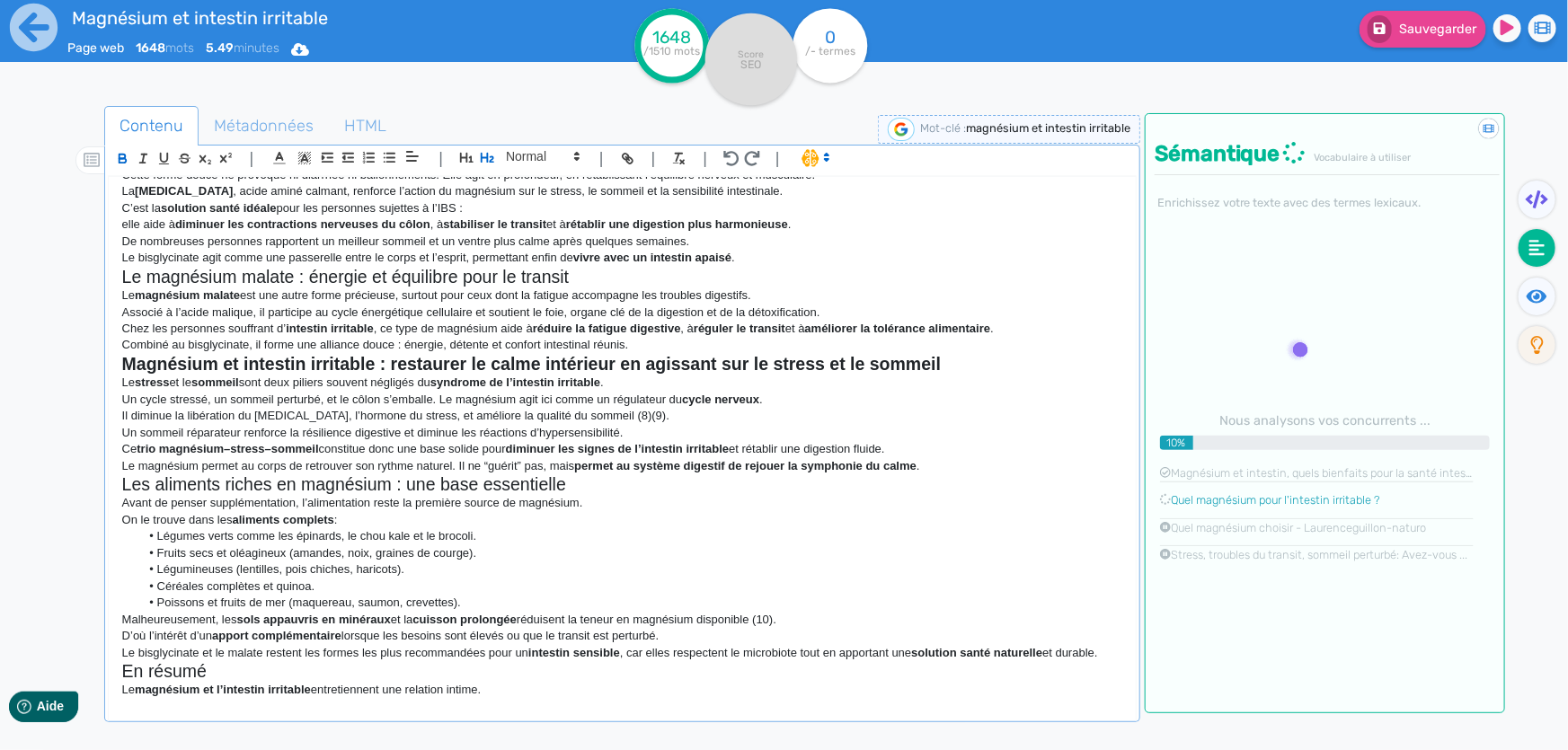
click at [214, 287] on h2 "Le magnésium malate : énergie et équilibre pour le transit" at bounding box center [622, 277] width 1000 height 21
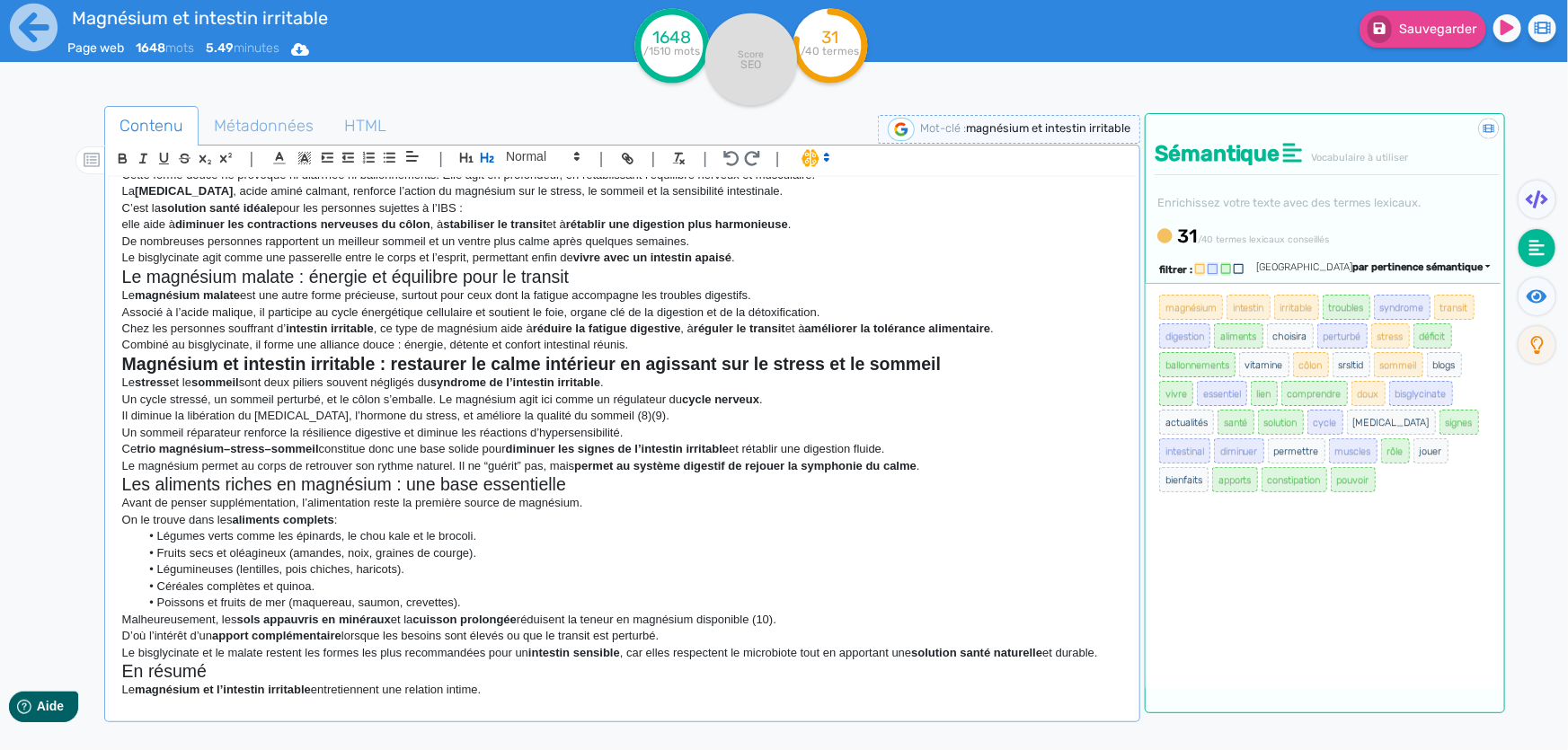
click at [242, 374] on strong "Magnésium et intestin irritable : restaurer le calme intérieur en agissant sur …" at bounding box center [531, 363] width 819 height 20
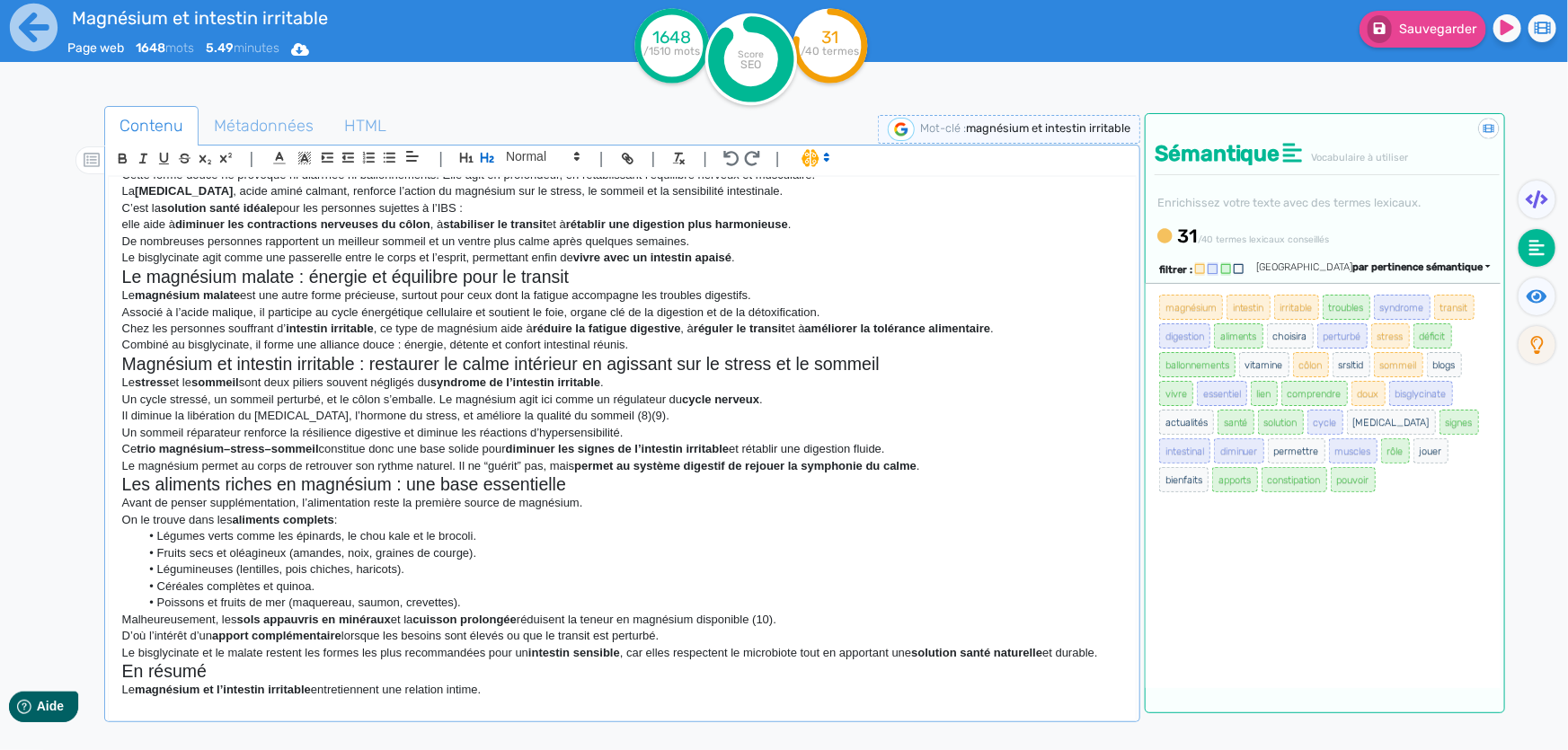
click at [638, 353] on p "Combiné au bisglycinate, il forme une alliance douce : énergie, détente et conf…" at bounding box center [622, 345] width 1000 height 16
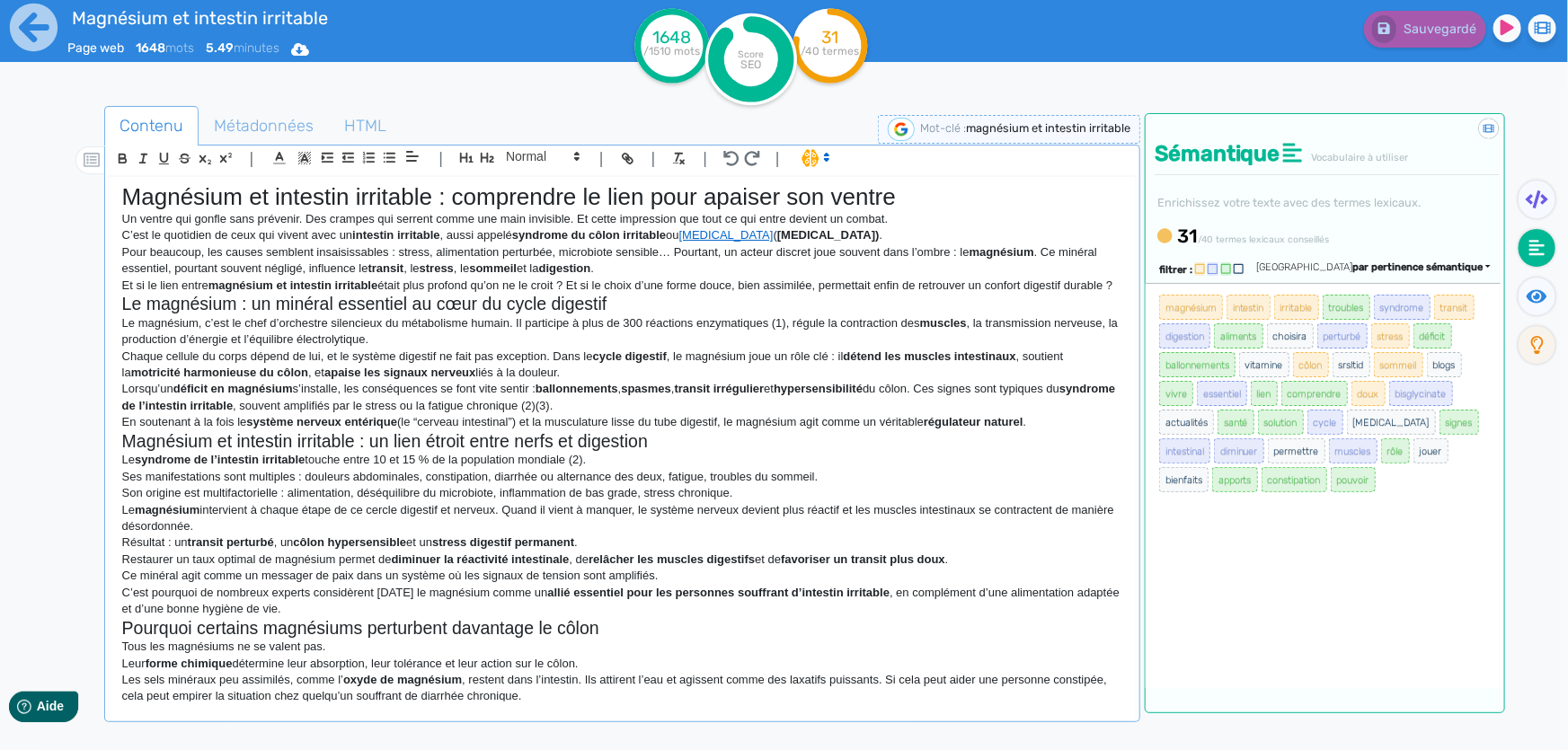
scroll to position [0, 0]
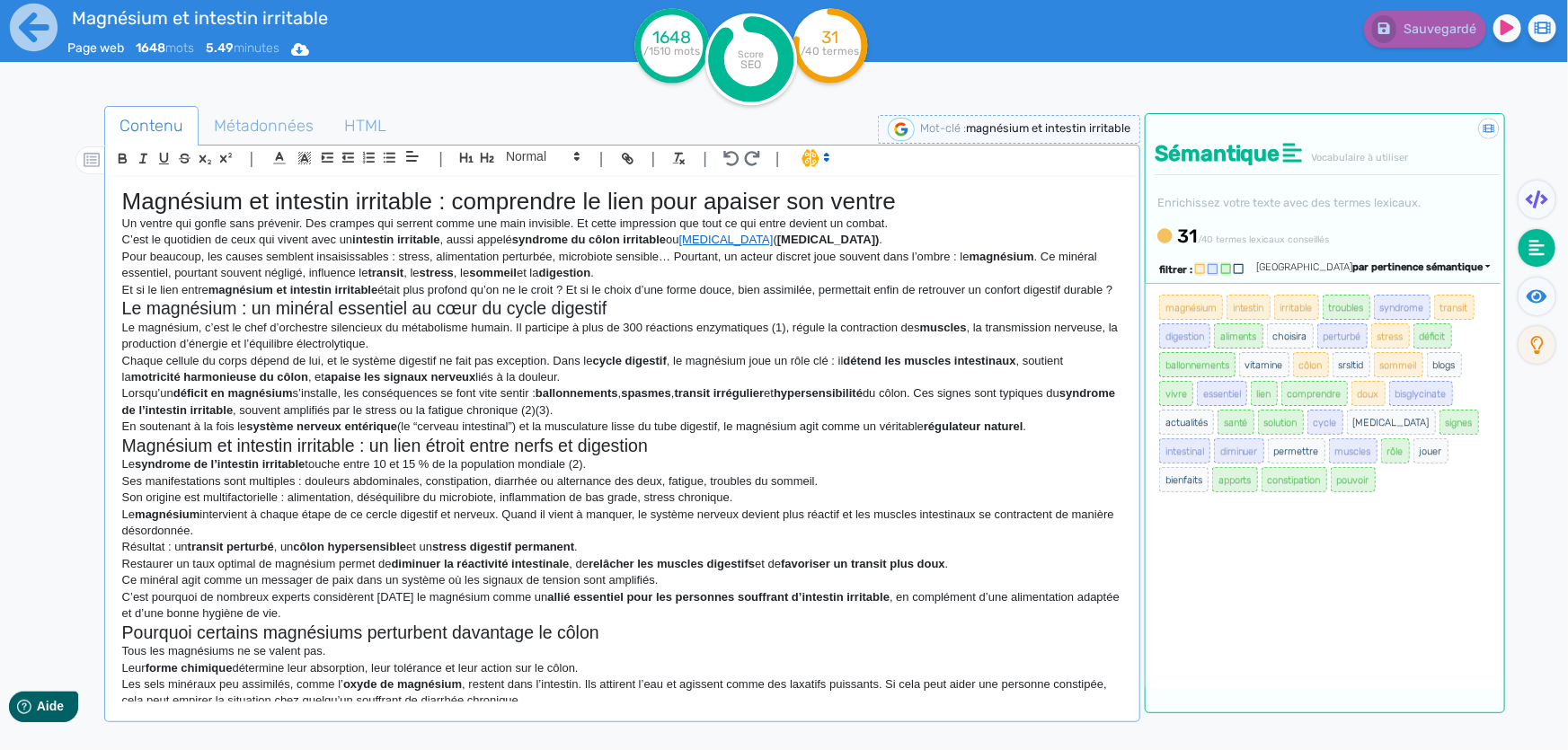
click at [527, 473] on p "Le syndrome de l’intestin irritable touche entre 10 et 15 % de la population mo…" at bounding box center [622, 463] width 1000 height 16
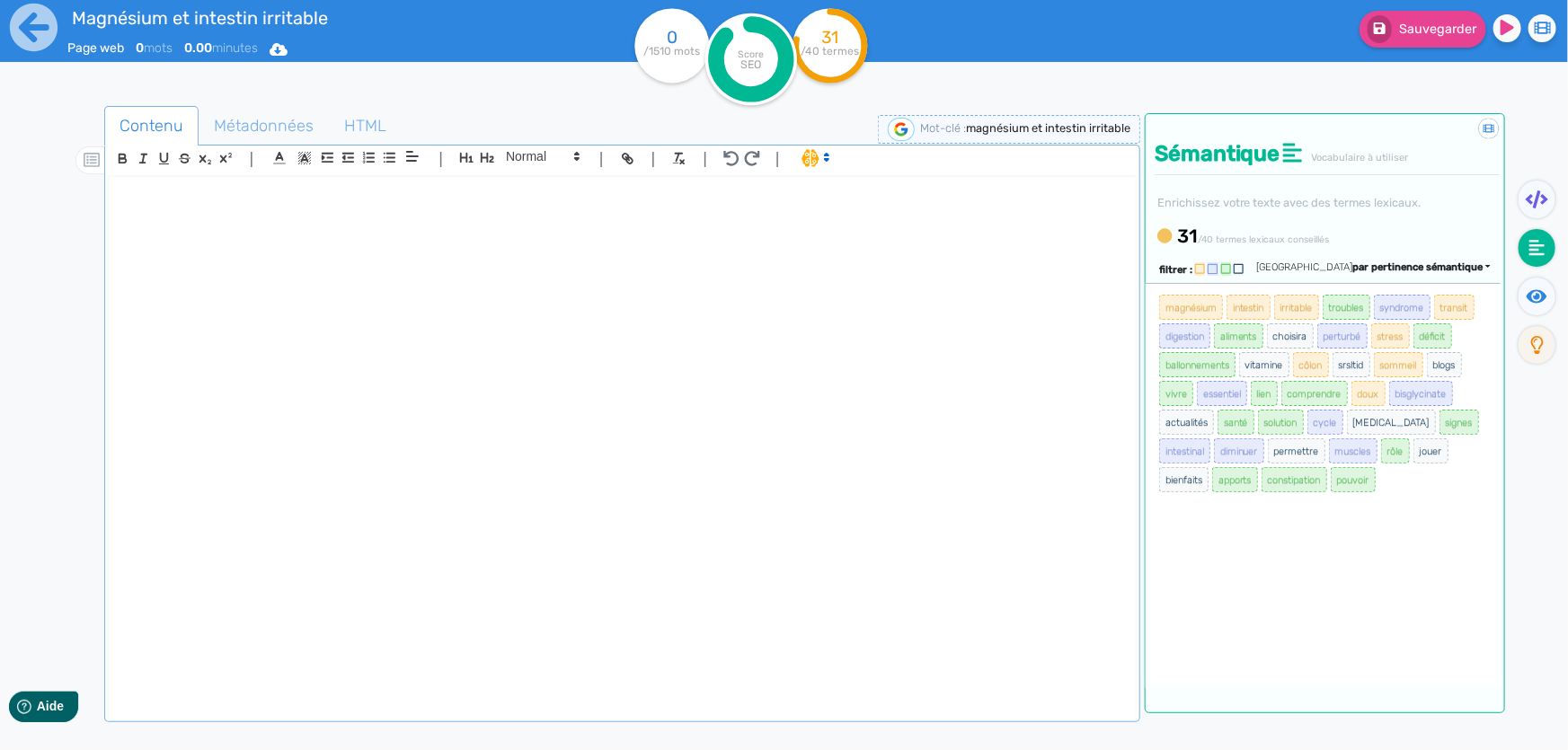
scroll to position [1230, 0]
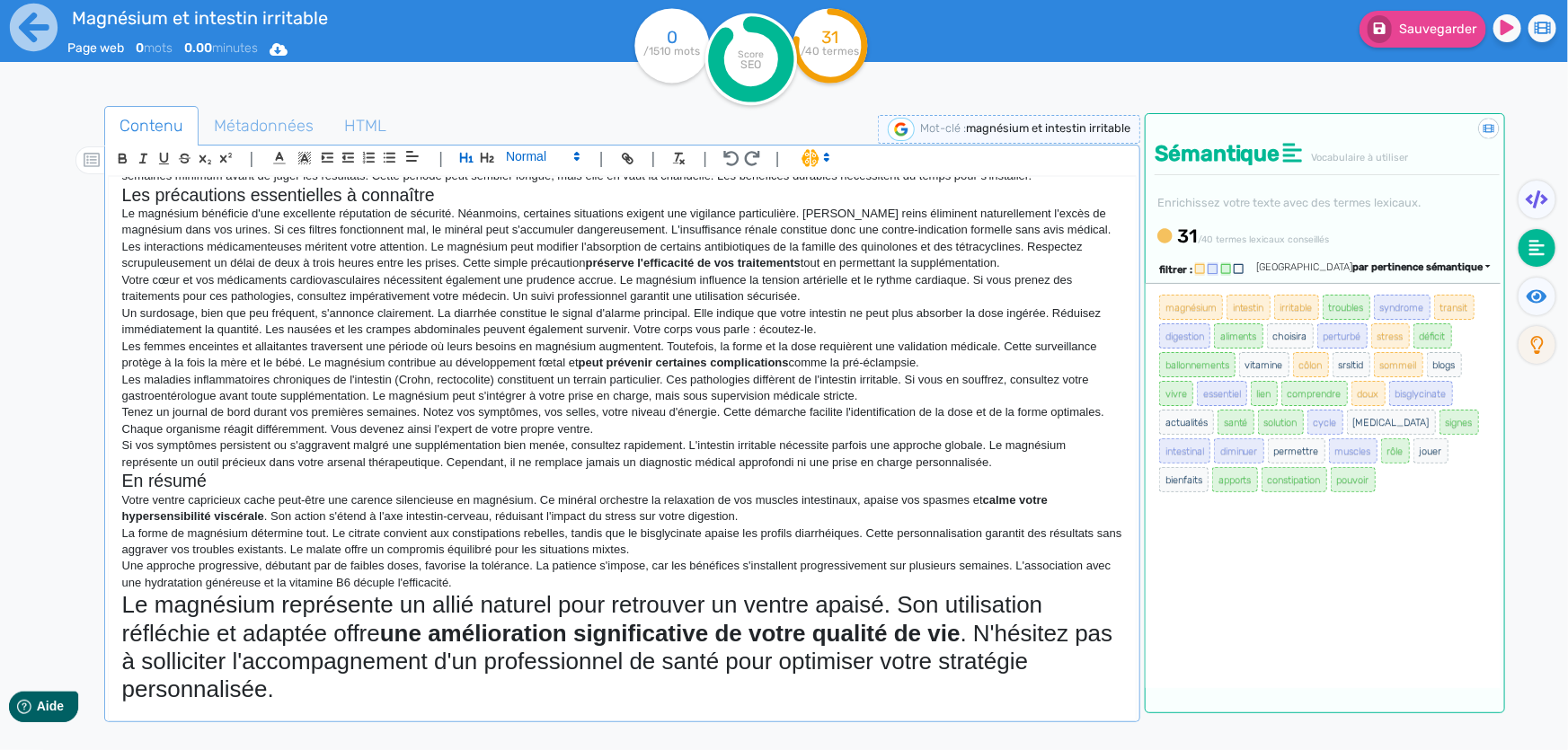
click at [535, 160] on span at bounding box center [541, 155] width 88 height 22
click at [543, 297] on span at bounding box center [541, 301] width 72 height 28
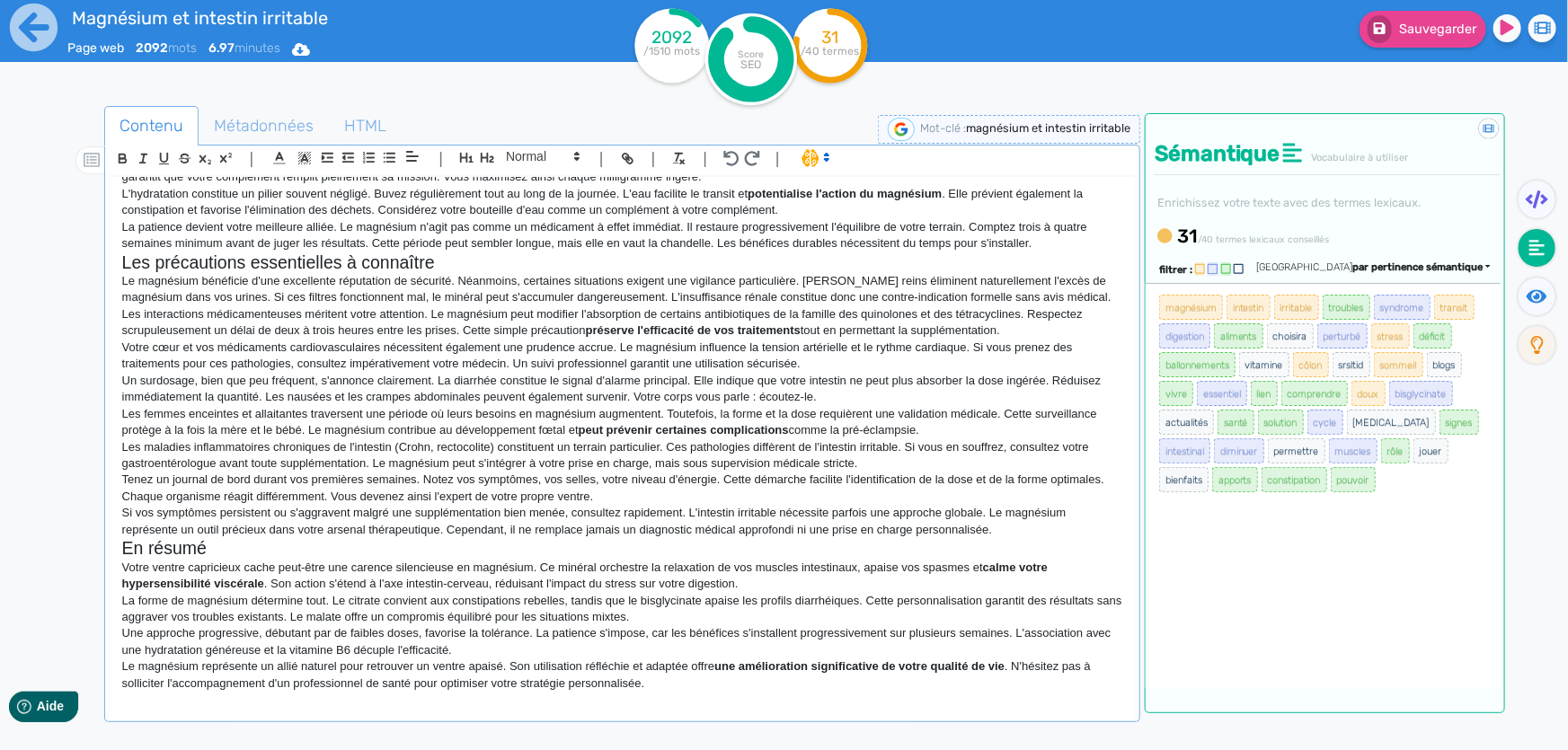
scroll to position [1163, 0]
click at [670, 682] on p "Le magnésium représente un allié naturel pour retrouver un ventre apaisé. Son u…" at bounding box center [622, 674] width 1000 height 33
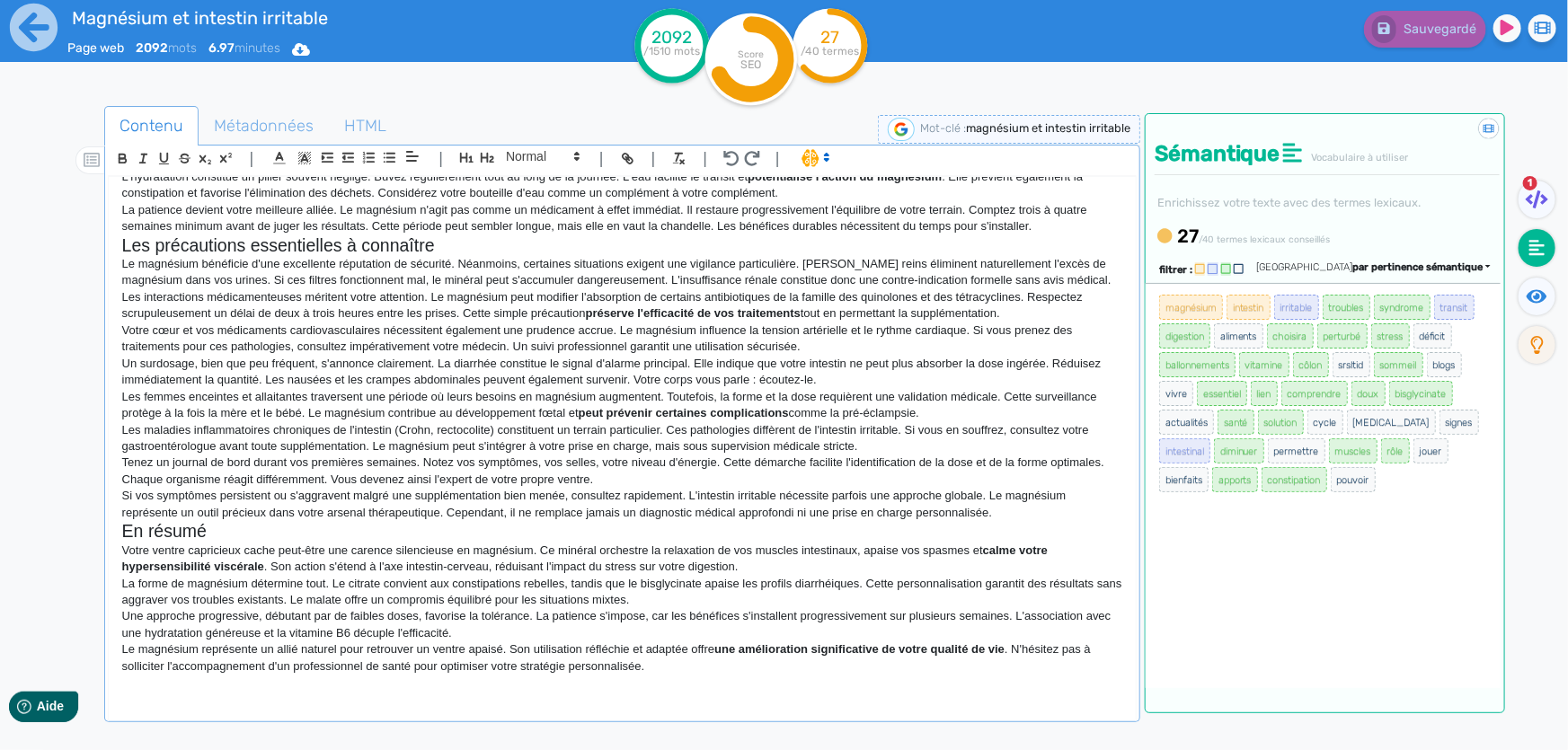
scroll to position [1419, 0]
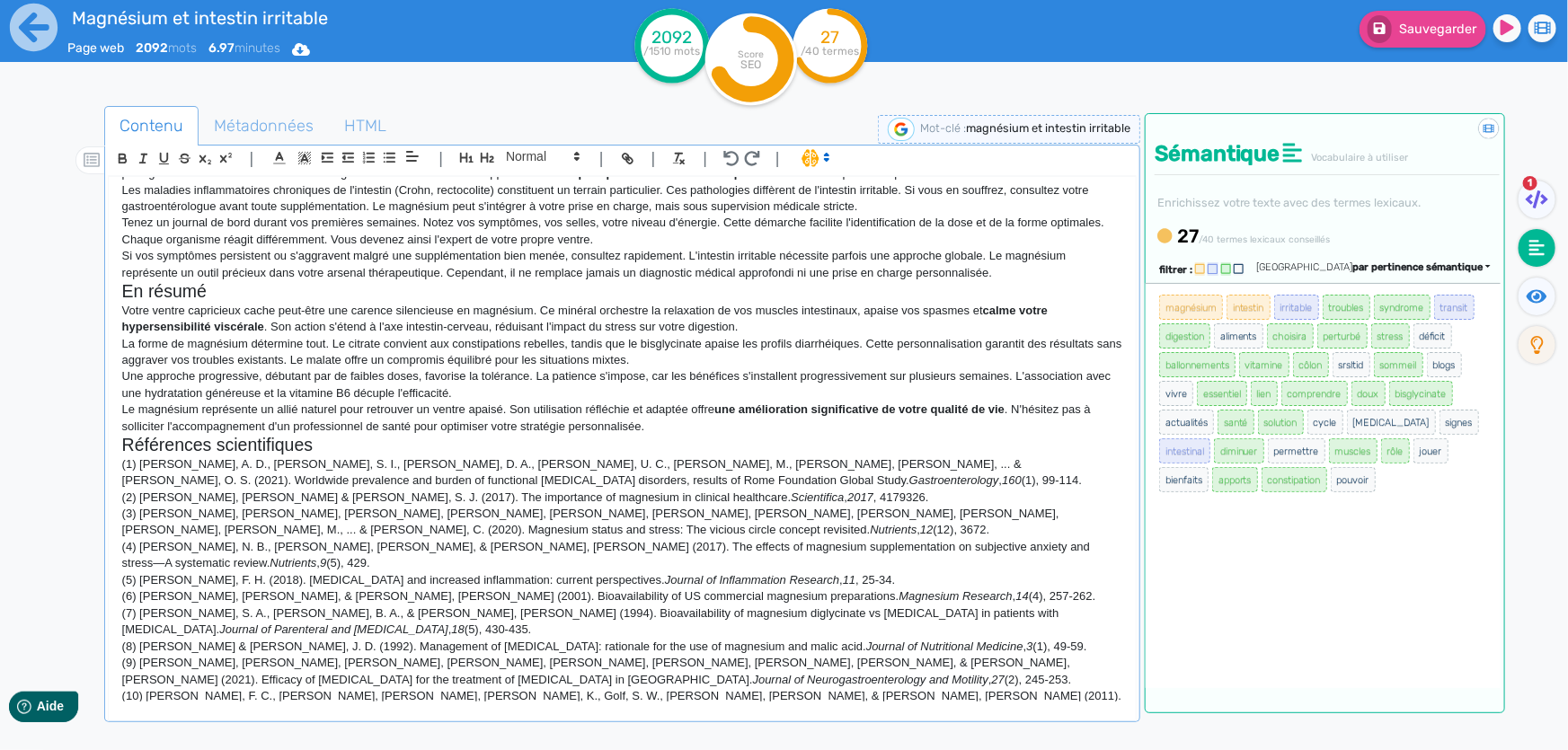
click at [642, 605] on p "(7) [PERSON_NAME], S. A., [PERSON_NAME], B. A., & [PERSON_NAME], [PERSON_NAME] …" at bounding box center [622, 621] width 1000 height 33
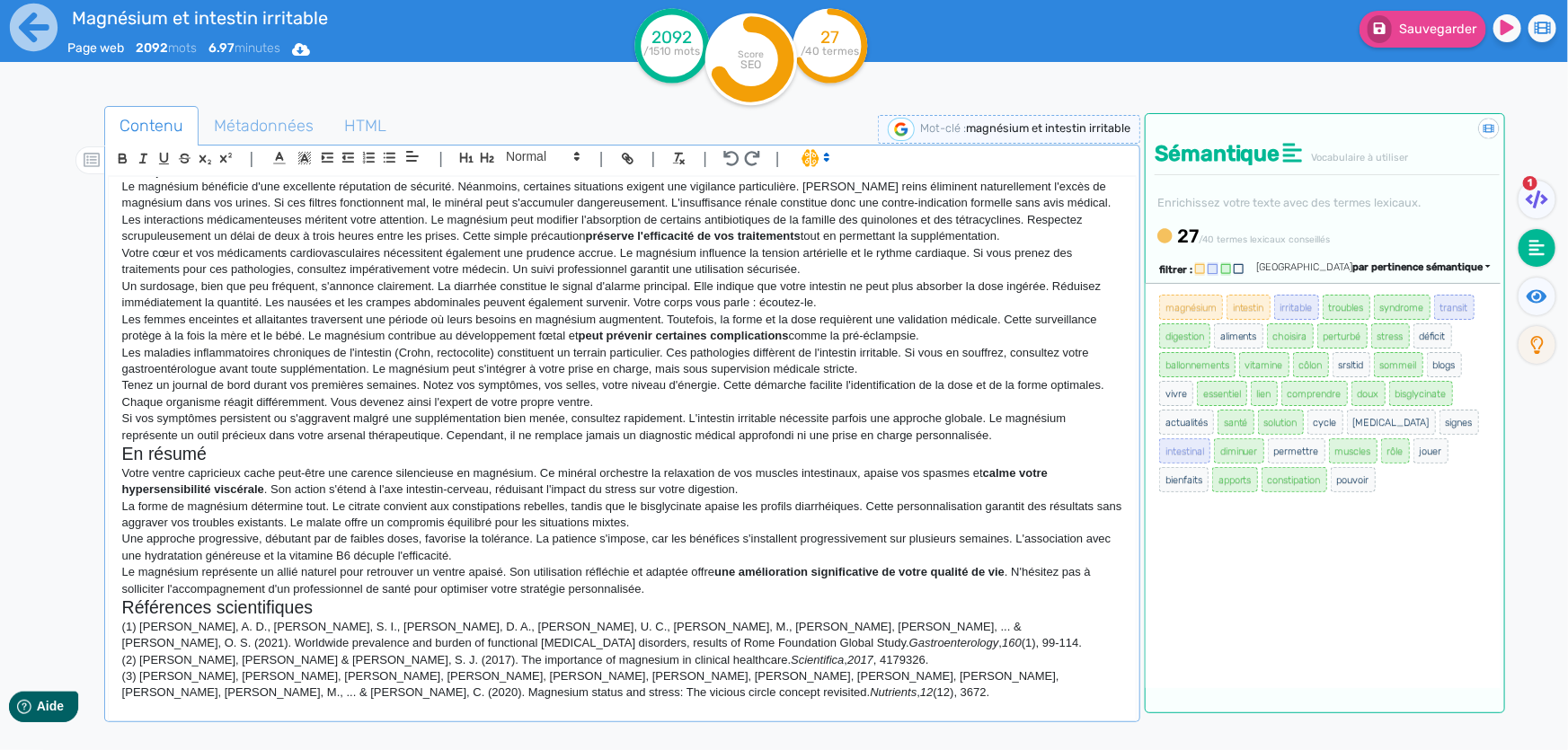
click at [577, 481] on p "Votre ventre capricieux cache peut-être une carence silencieuse en magnésium. C…" at bounding box center [622, 481] width 1000 height 33
click at [732, 153] on icon "button" at bounding box center [731, 158] width 16 height 15
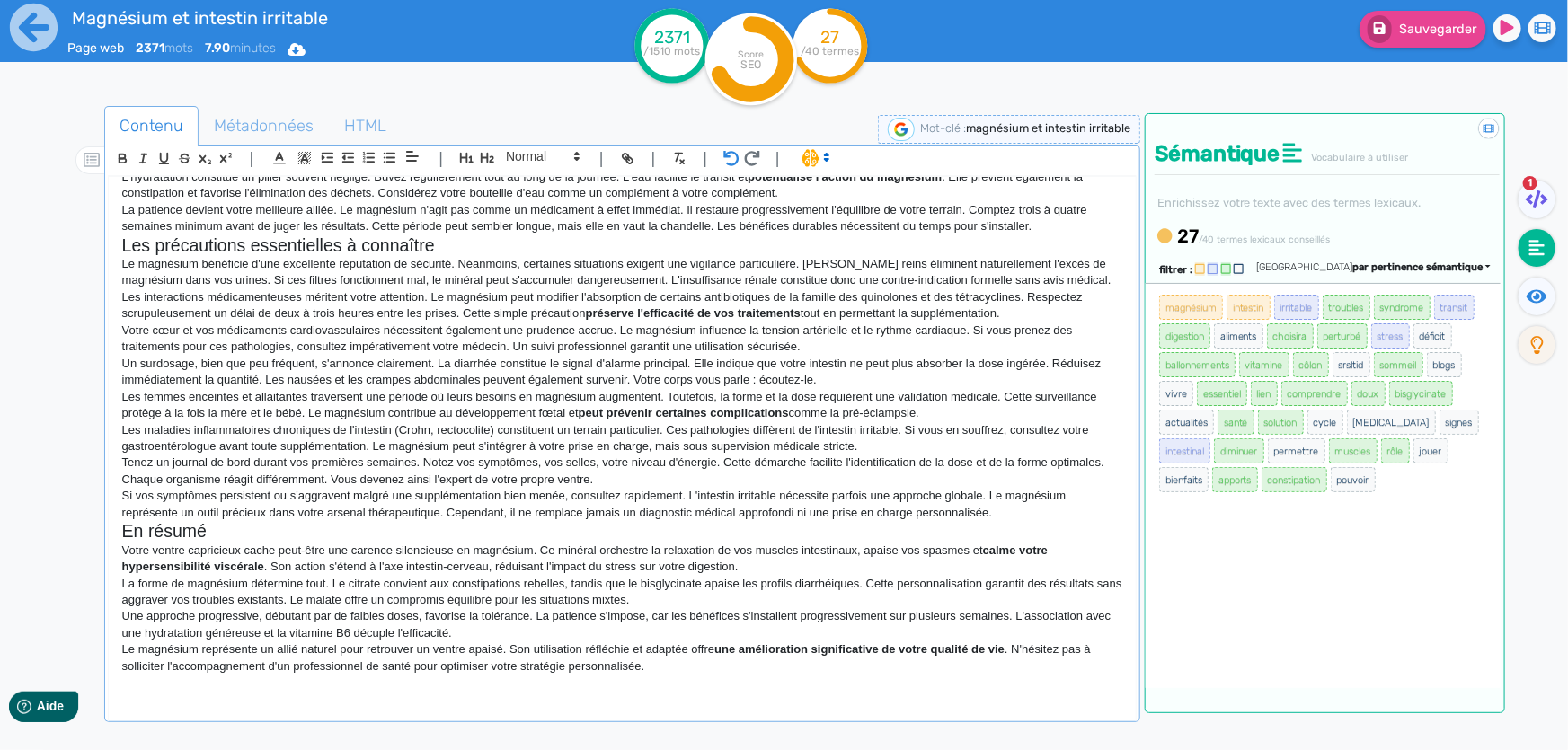
scroll to position [1180, 0]
click at [732, 153] on icon "button" at bounding box center [731, 158] width 16 height 15
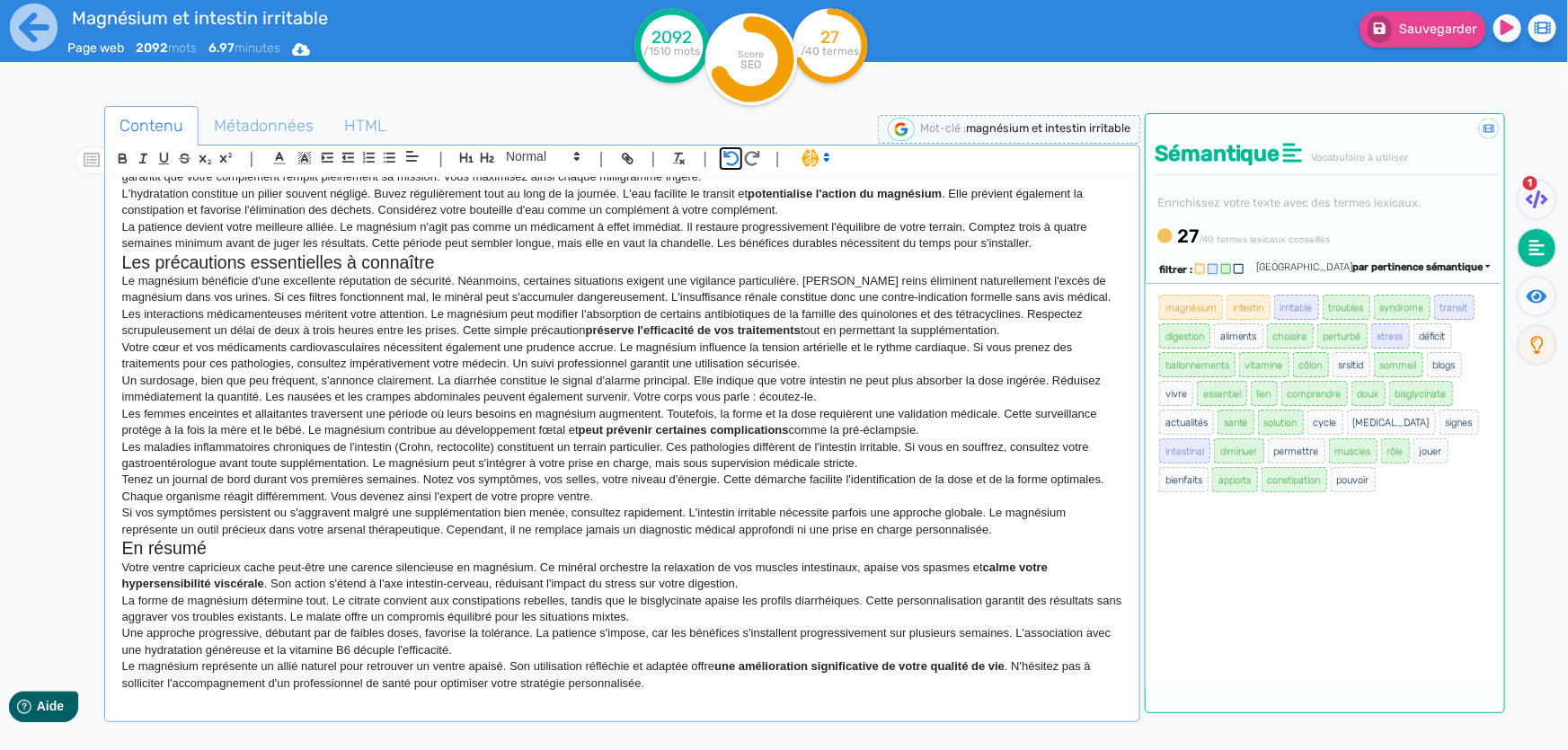
click at [732, 153] on icon "button" at bounding box center [731, 158] width 16 height 15
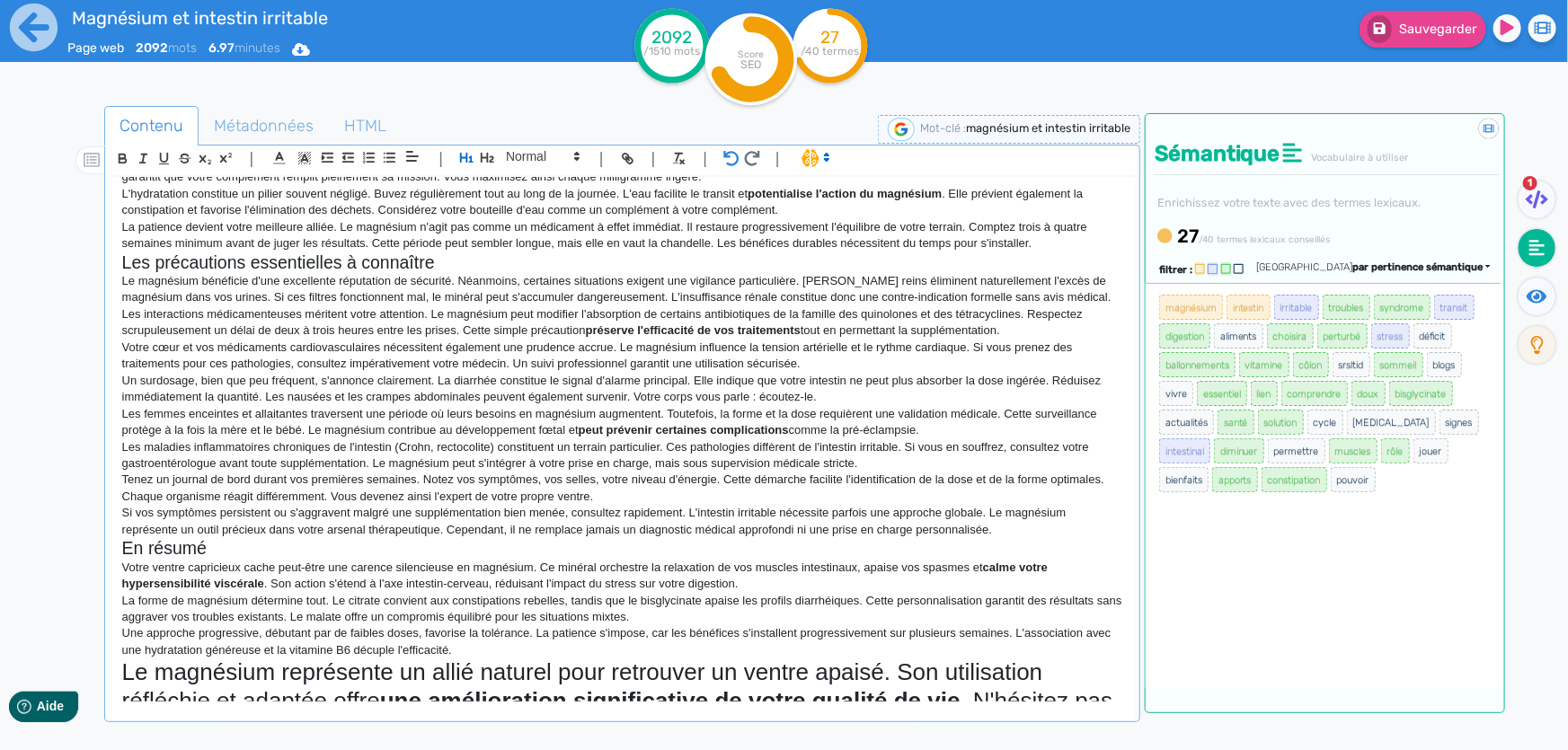
scroll to position [1242, 0]
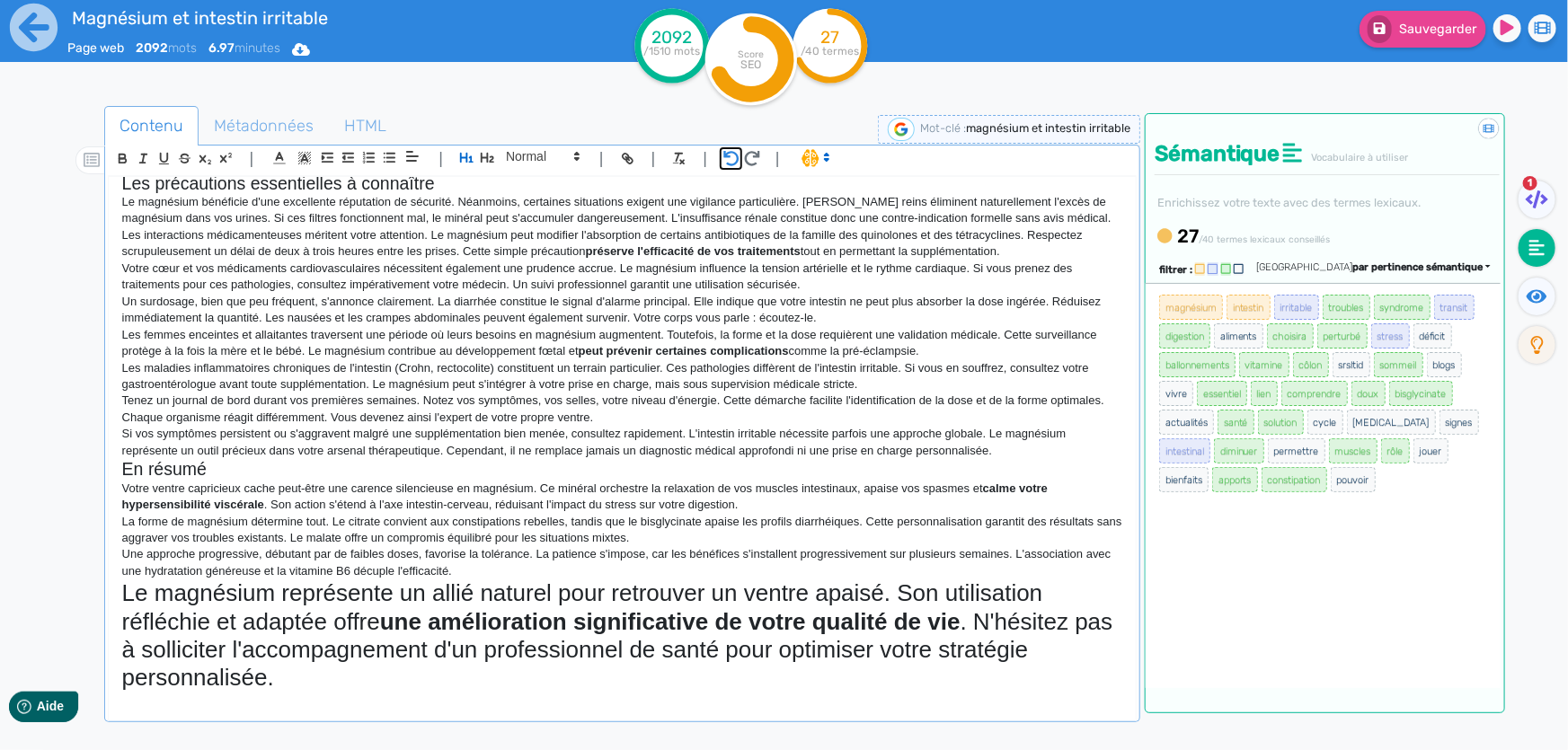
click at [732, 153] on icon "button" at bounding box center [731, 158] width 16 height 15
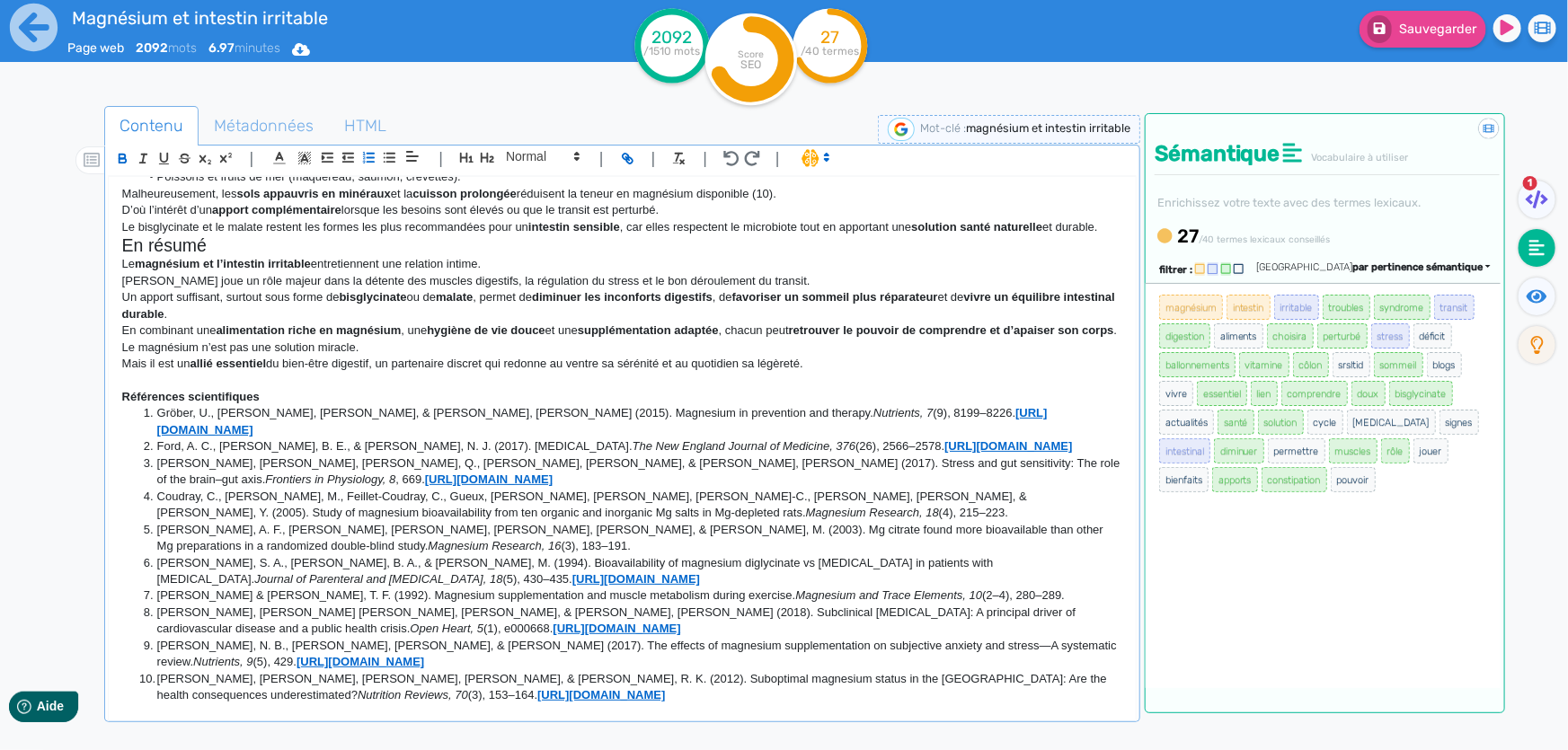
click at [730, 372] on p "Mais il est un allié essentiel du bien-être digestif, un partenaire discret qui…" at bounding box center [622, 363] width 1000 height 16
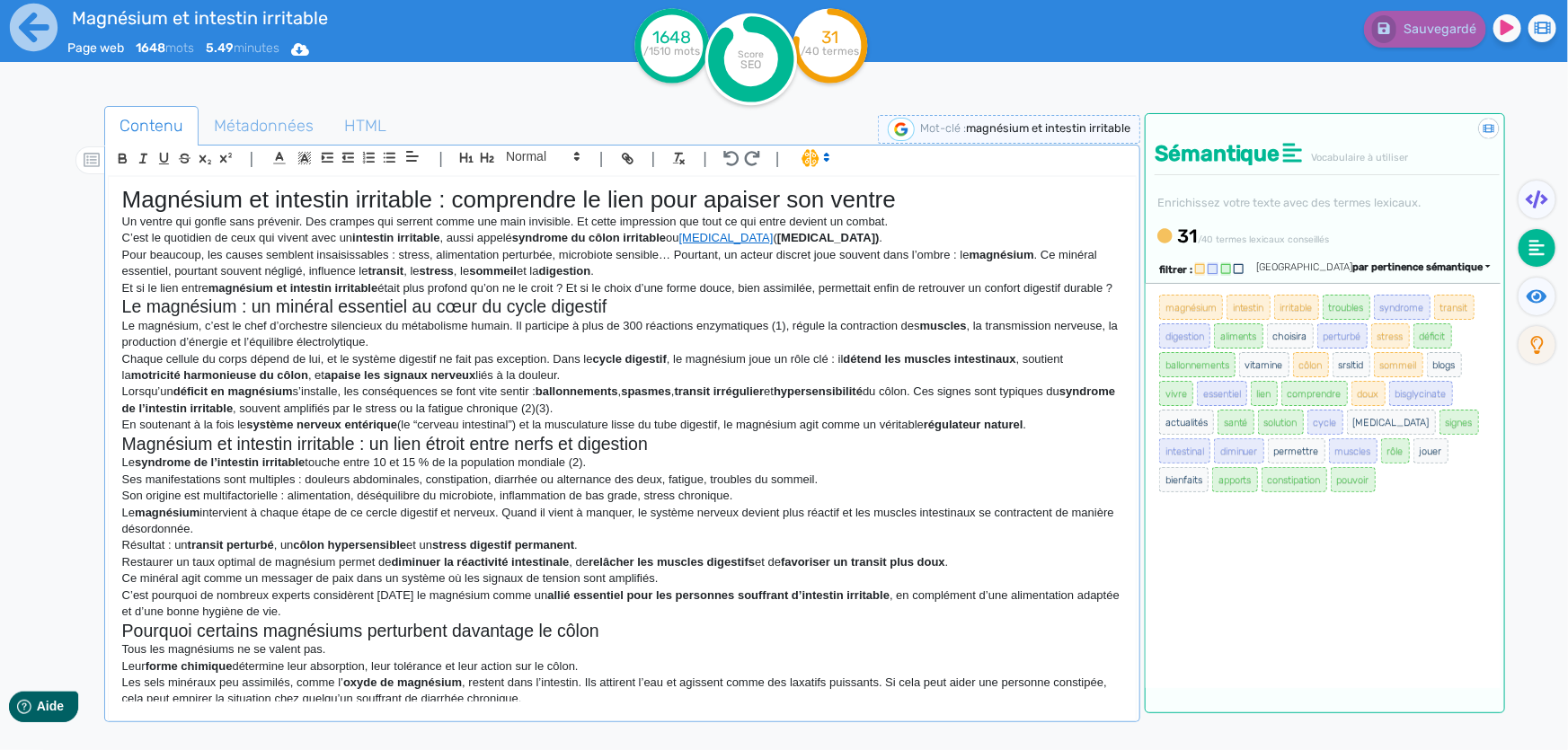
scroll to position [0, 0]
click at [554, 525] on p "Le magnésium intervient à chaque étape de ce cercle digestif et nerveux. Quand …" at bounding box center [622, 522] width 1000 height 33
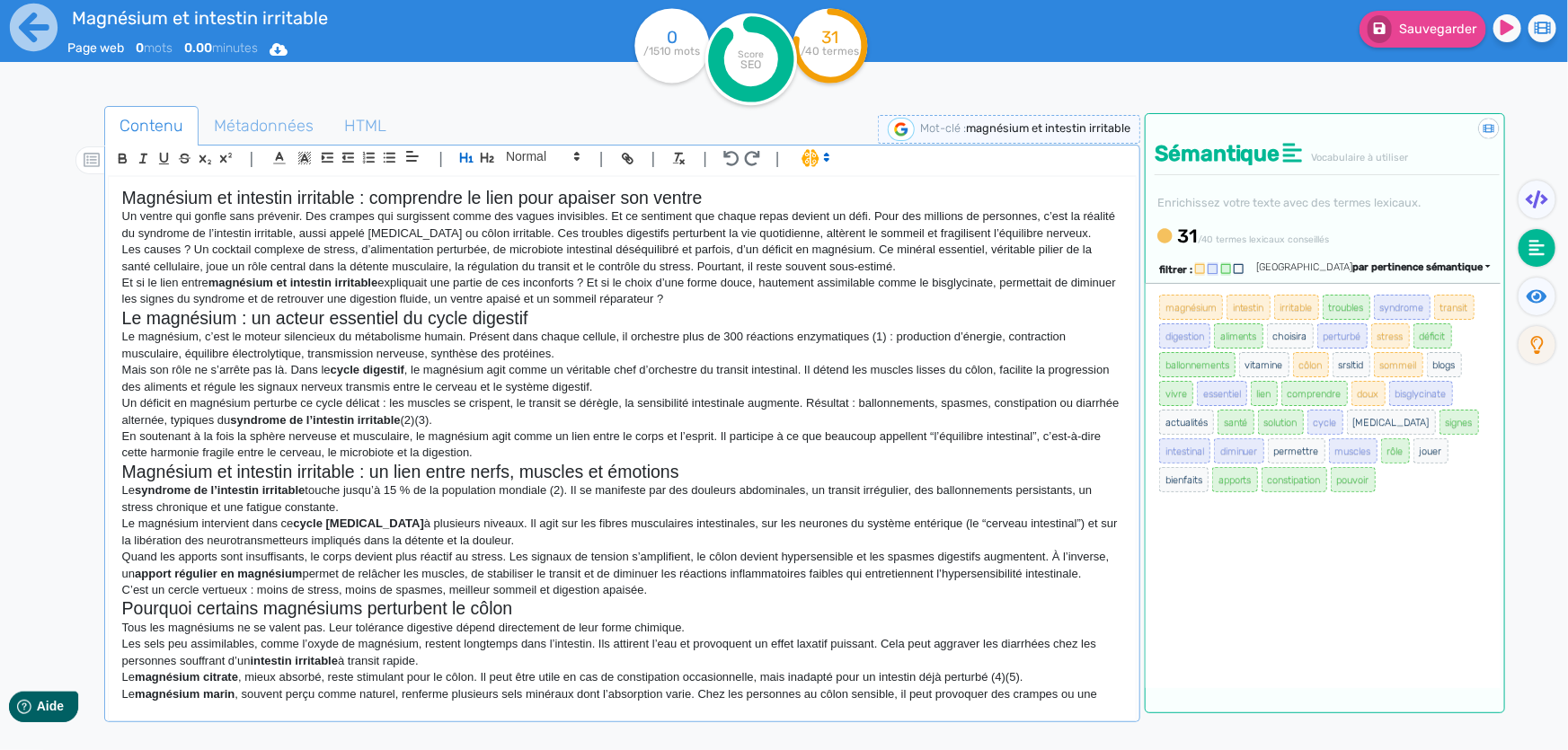
scroll to position [1092, 0]
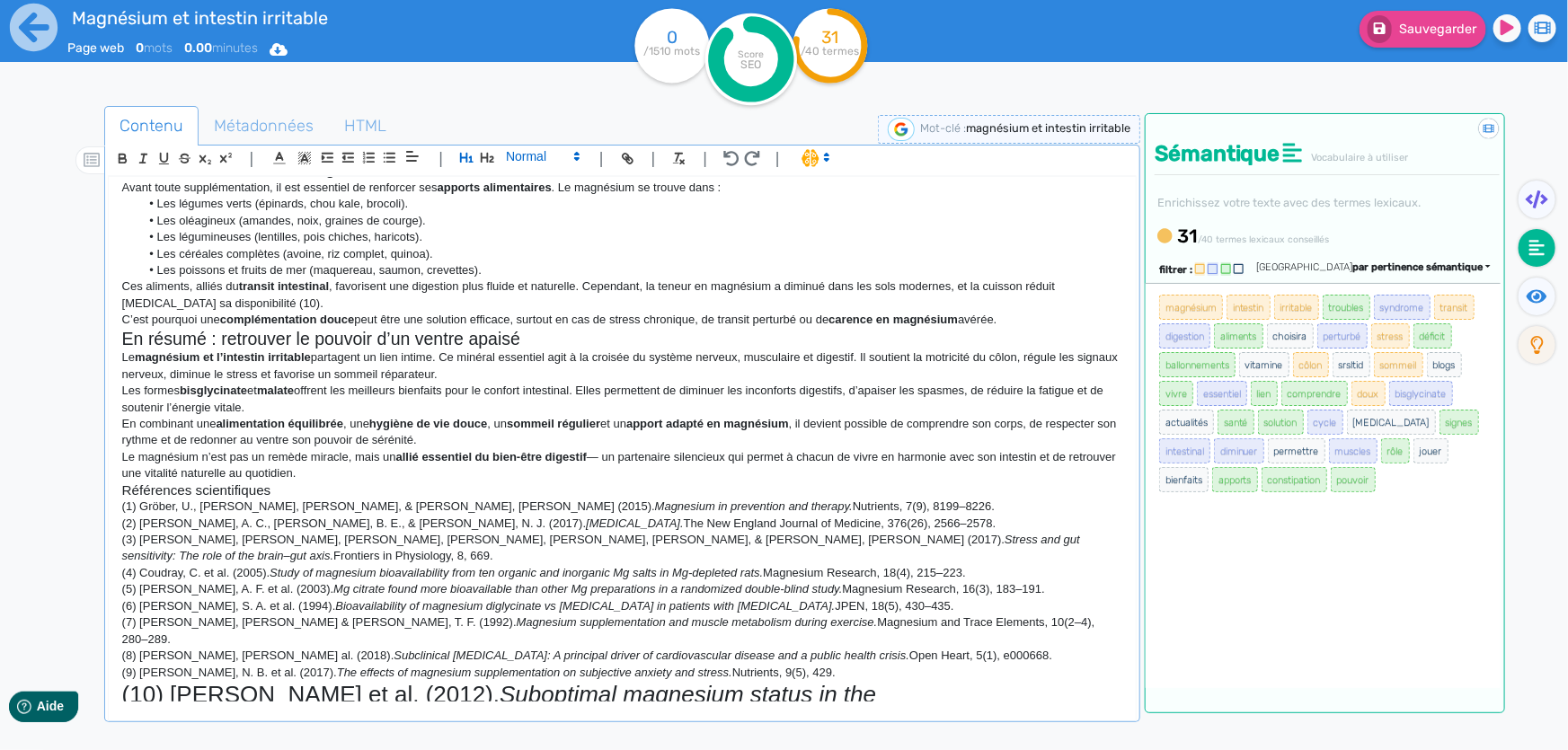
click at [530, 157] on span at bounding box center [541, 155] width 88 height 22
click at [531, 301] on span at bounding box center [541, 301] width 72 height 28
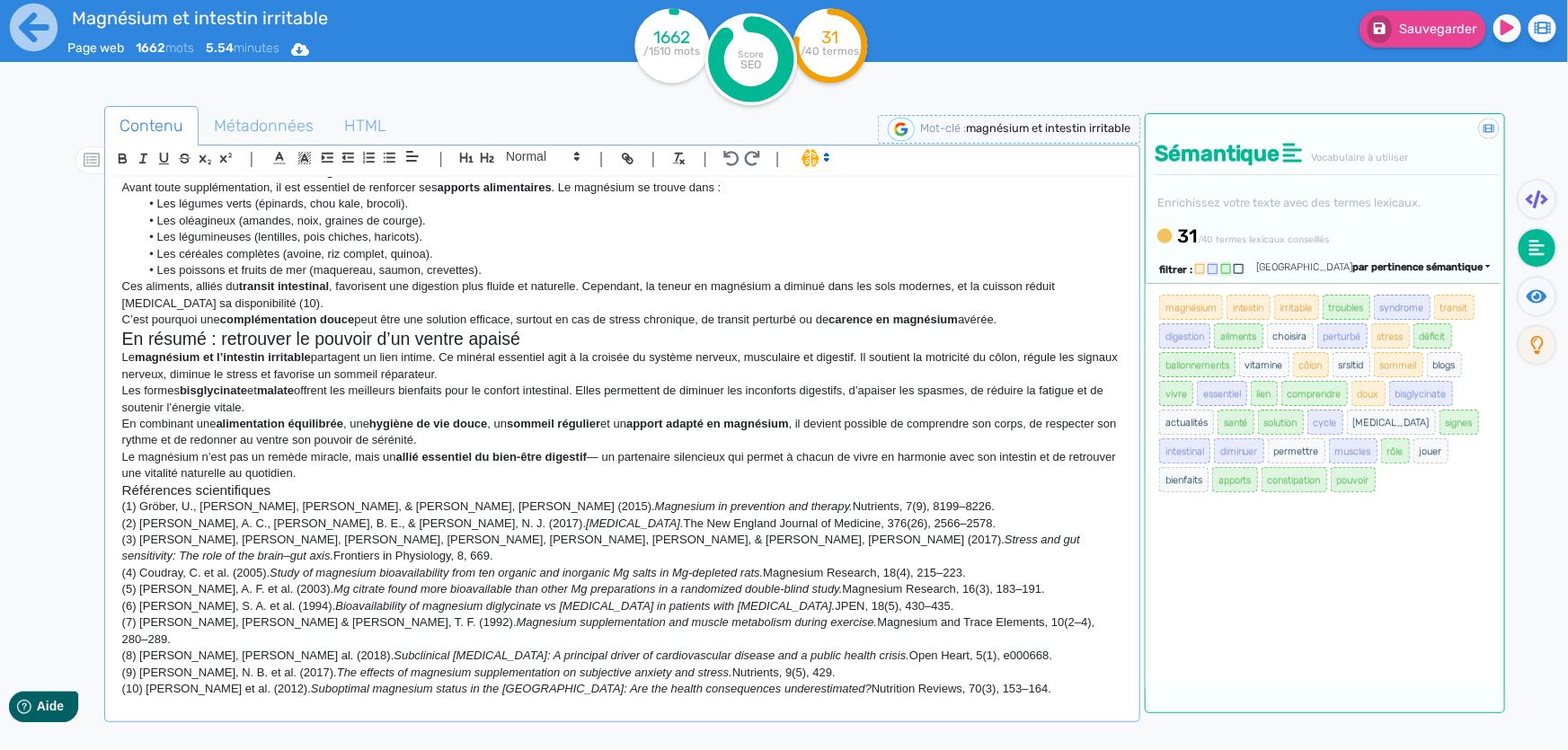
scroll to position [1066, 0]
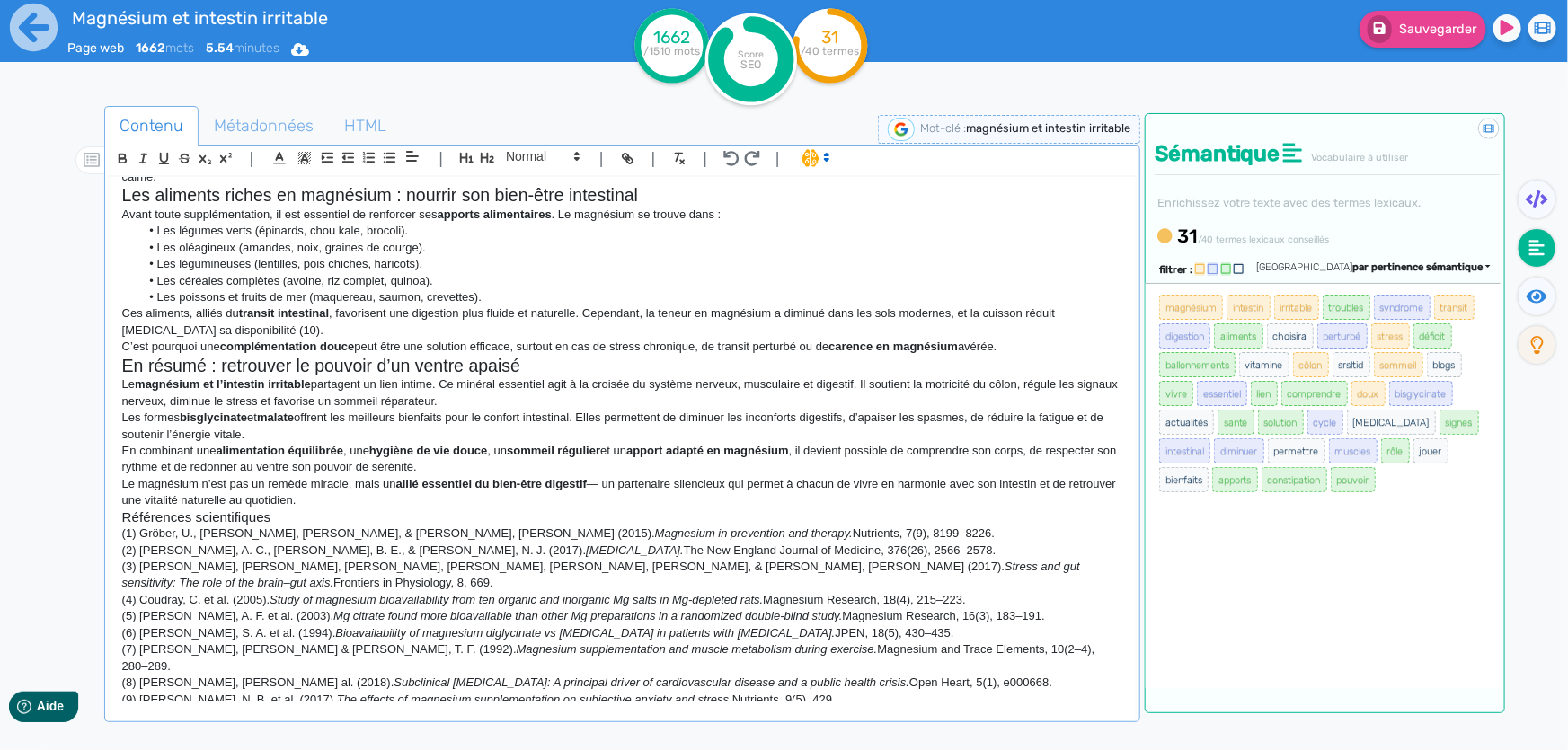
click at [860, 548] on p "(2) [PERSON_NAME], A. C., [PERSON_NAME], B. E., & [PERSON_NAME], N. J. (2017). …" at bounding box center [622, 550] width 1000 height 16
click at [865, 443] on p "En combinant une alimentation équilibrée , une hygiène de vie douce , un sommei…" at bounding box center [622, 459] width 1000 height 33
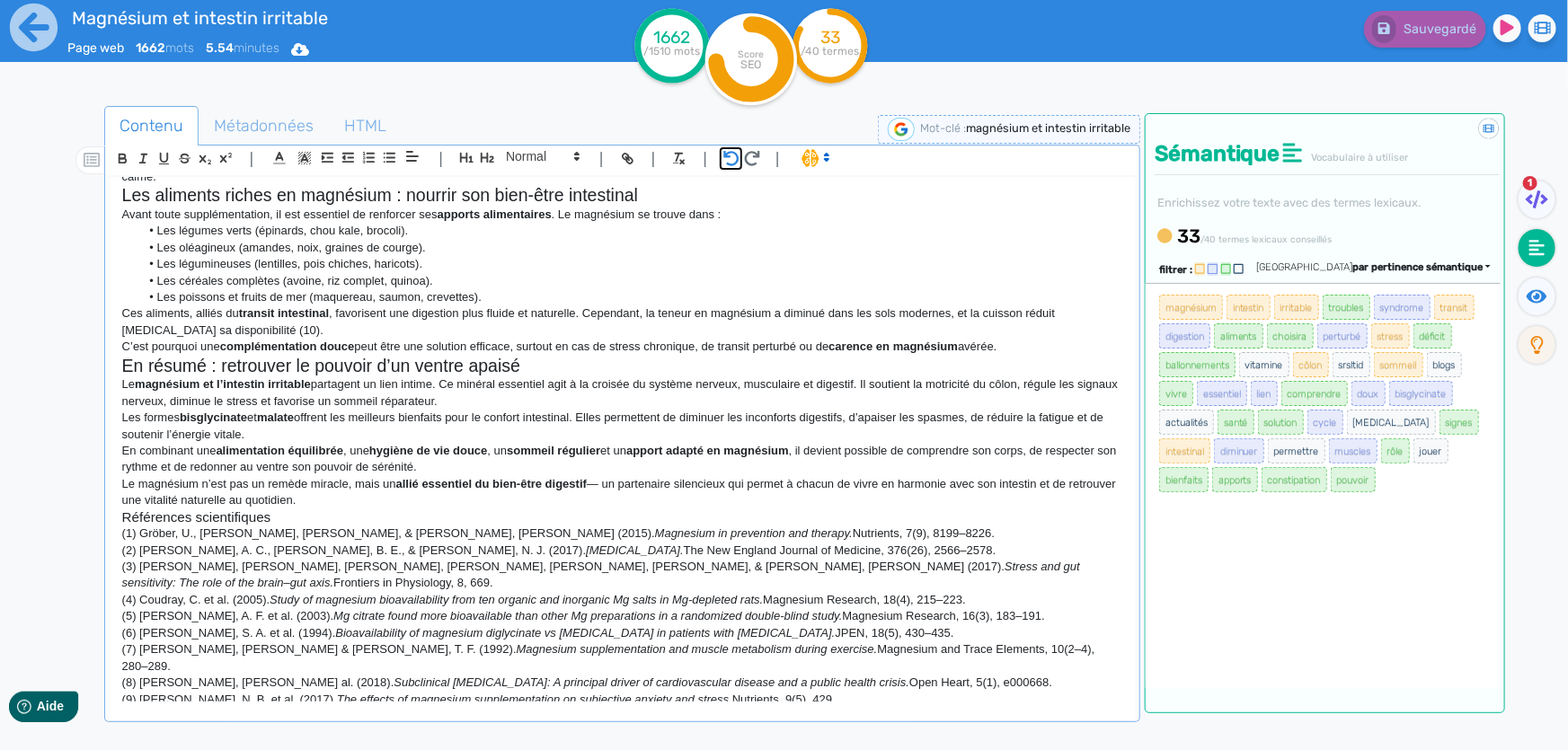
click at [732, 157] on icon "button" at bounding box center [731, 158] width 16 height 15
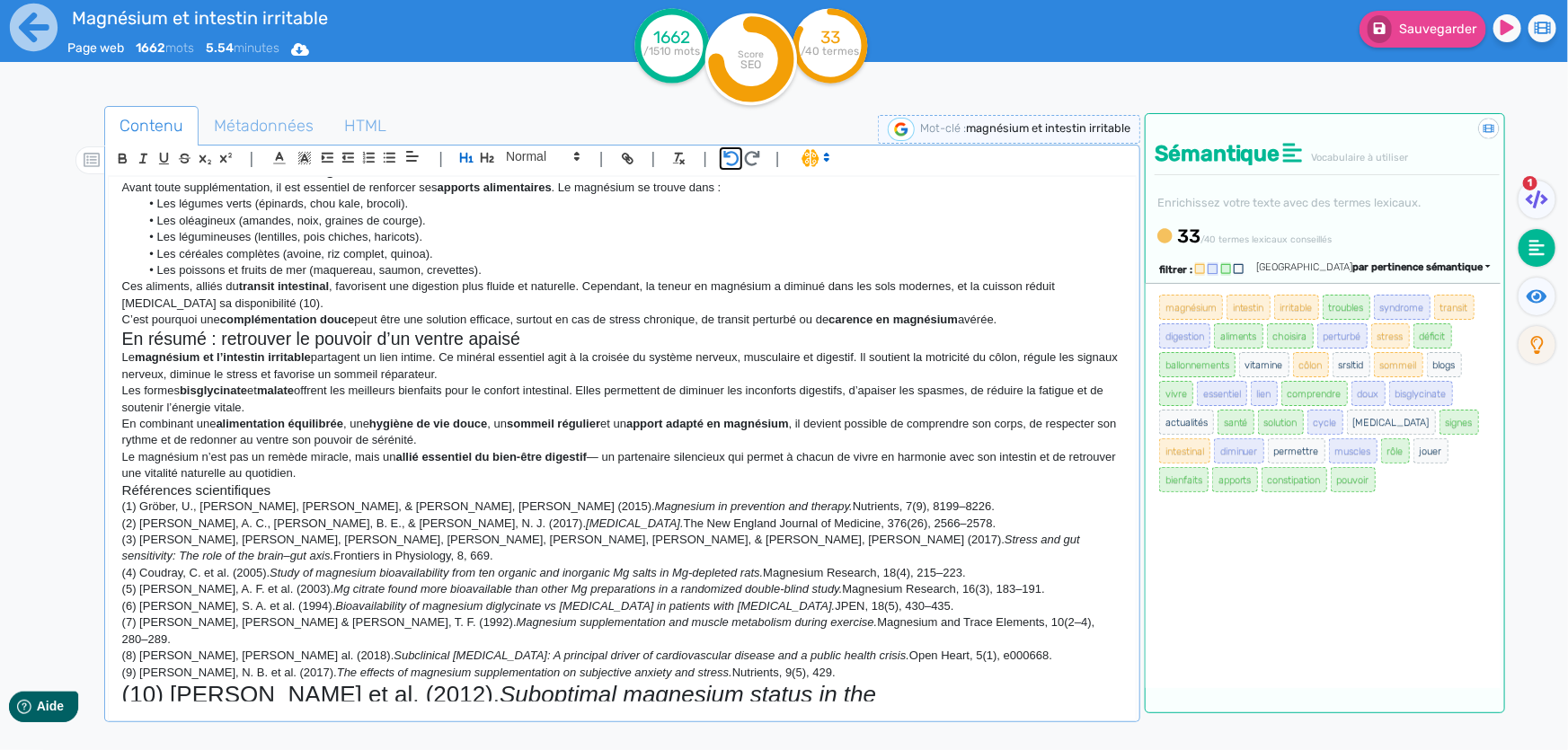
click at [736, 164] on icon "button" at bounding box center [731, 158] width 16 height 15
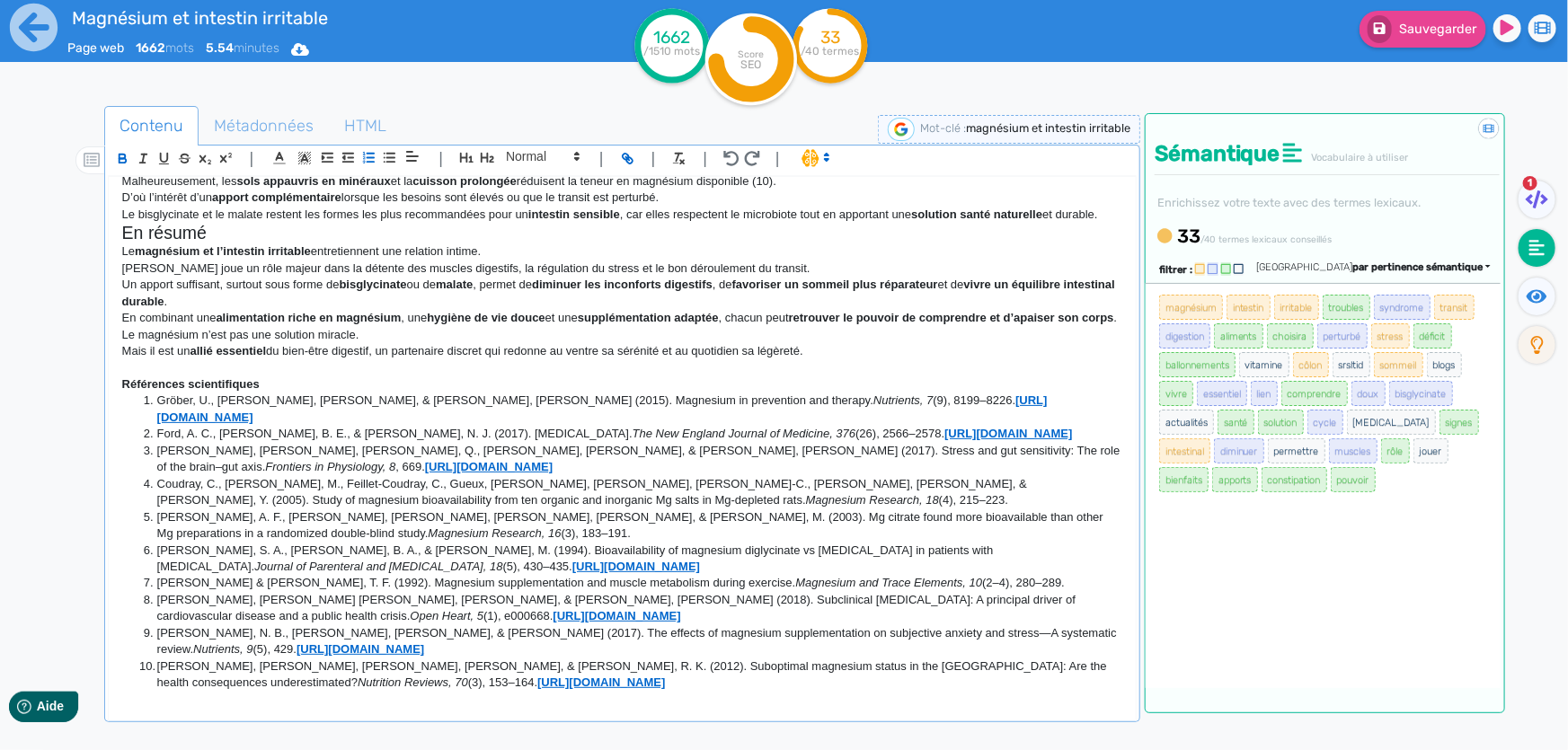
click at [865, 326] on p "En combinant une alimentation riche en magnésium , une hygiène de vie douce et …" at bounding box center [622, 317] width 1000 height 16
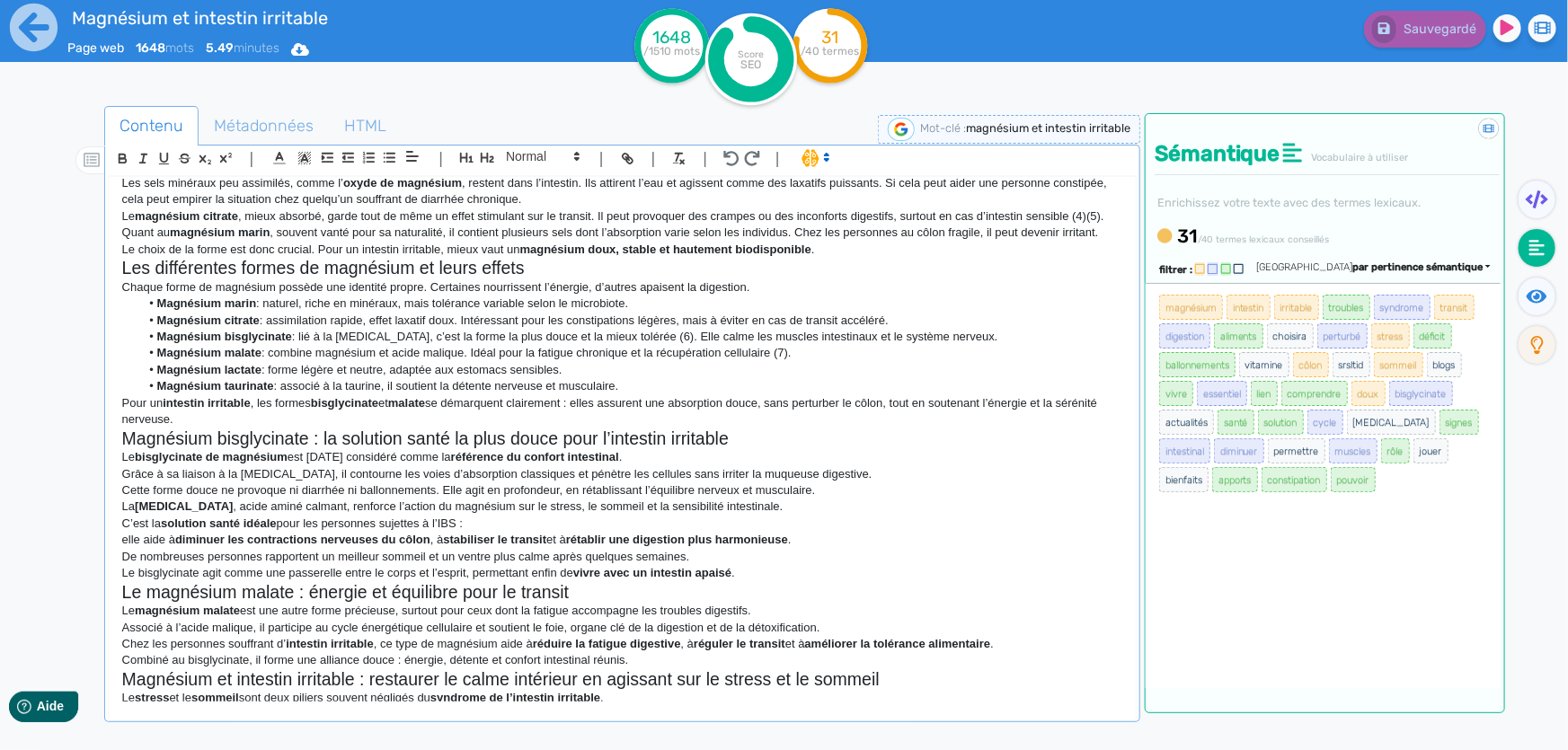
scroll to position [0, 0]
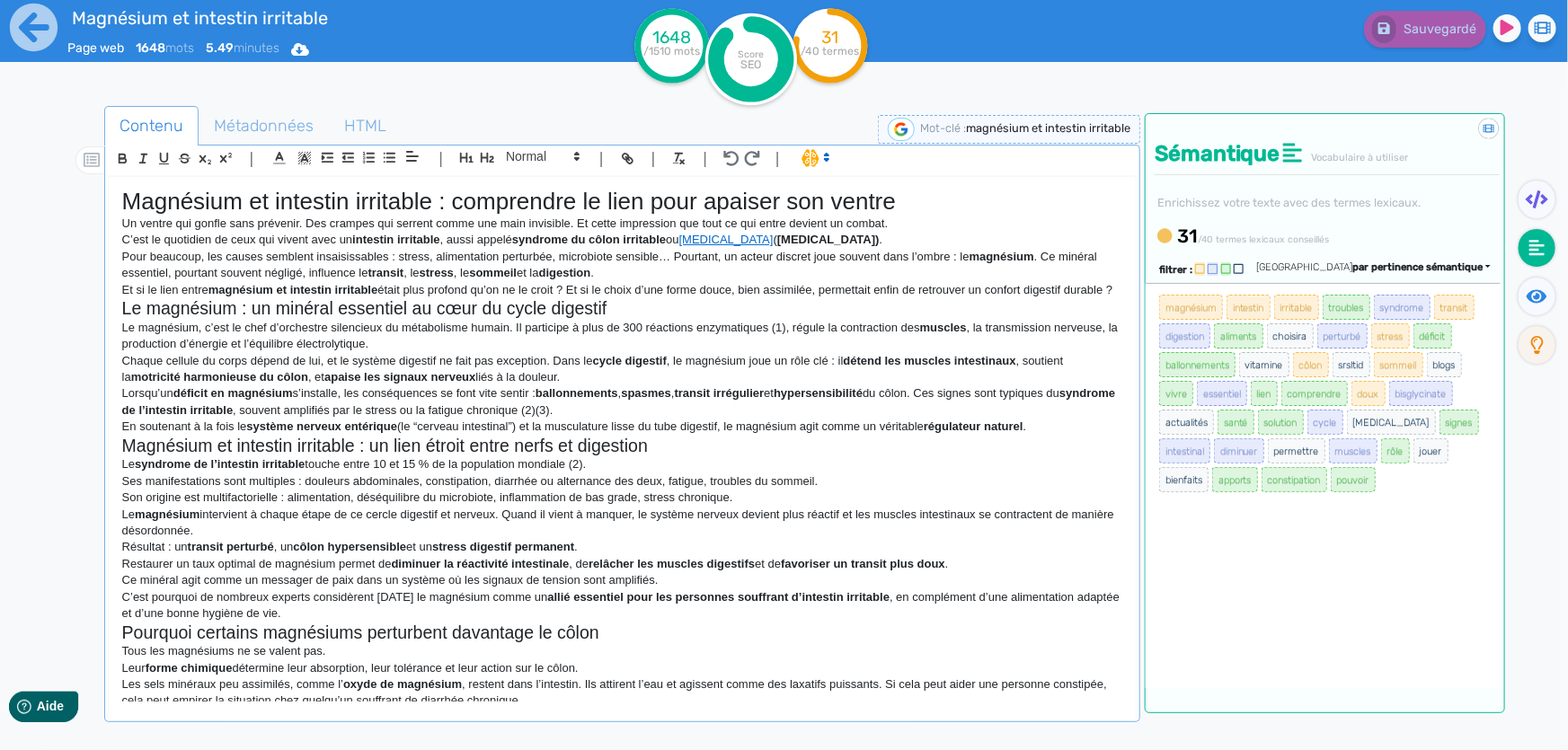
click at [972, 353] on p "Le magnésium, c’est le chef d’orchestre silencieux du métabolisme humain. Il pa…" at bounding box center [622, 335] width 1000 height 33
